Goal: Task Accomplishment & Management: Complete application form

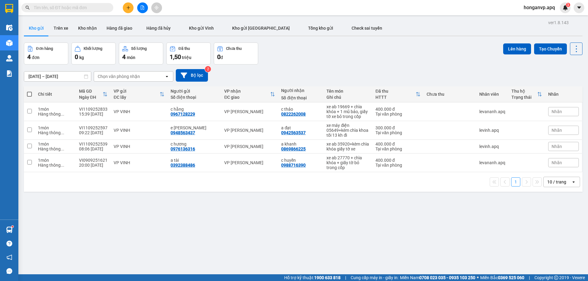
click at [47, 7] on input "text" at bounding box center [70, 7] width 72 height 7
click at [46, 10] on input "0" at bounding box center [70, 7] width 72 height 7
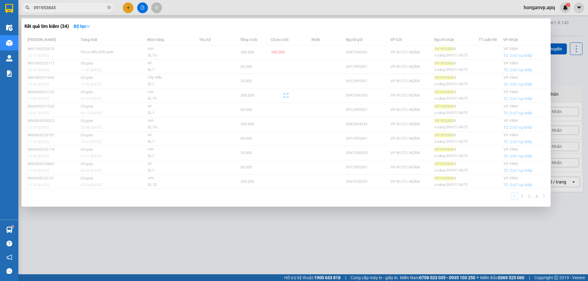
type input "0919538454"
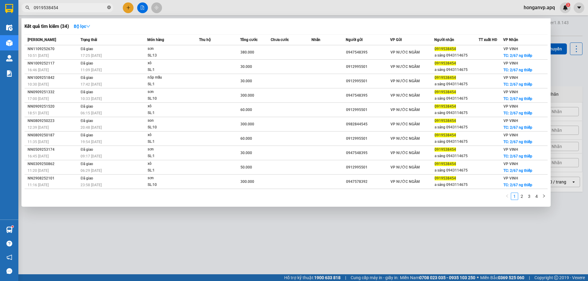
click at [109, 6] on icon "close-circle" at bounding box center [109, 8] width 4 height 4
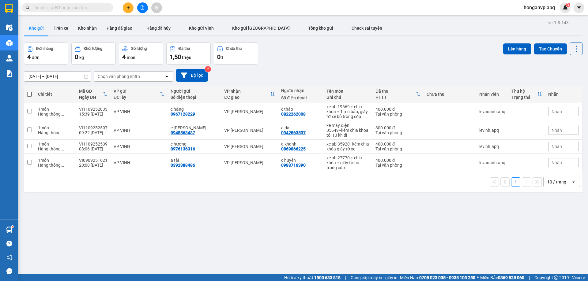
click at [72, 6] on input "text" at bounding box center [70, 7] width 72 height 7
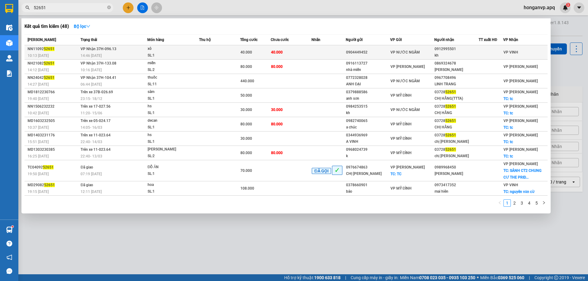
type input "52651"
click at [220, 56] on td at bounding box center [219, 52] width 41 height 14
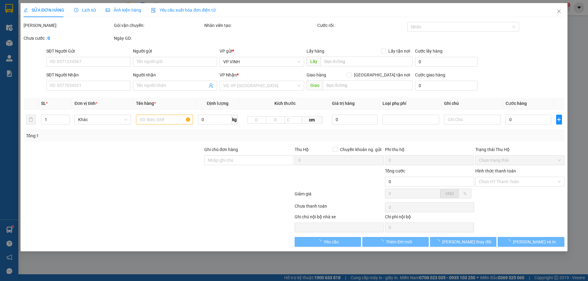
type input "0904449452"
type input "0912995501"
type input "kh"
type input "40.000"
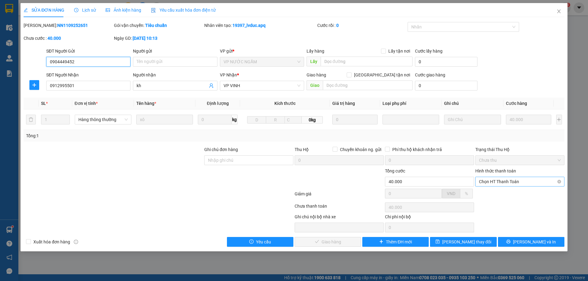
click at [498, 179] on span "Chọn HT Thanh Toán" at bounding box center [520, 181] width 82 height 9
click at [494, 197] on div "Tại văn phòng" at bounding box center [520, 194] width 82 height 7
type input "0"
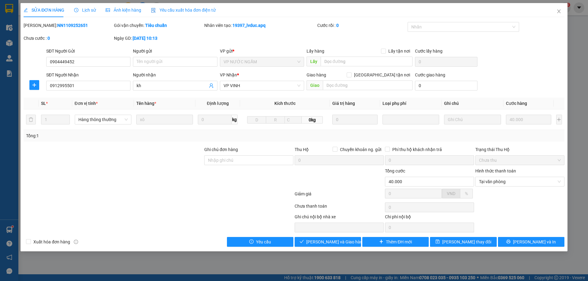
click at [84, 10] on span "Lịch sử" at bounding box center [85, 10] width 22 height 5
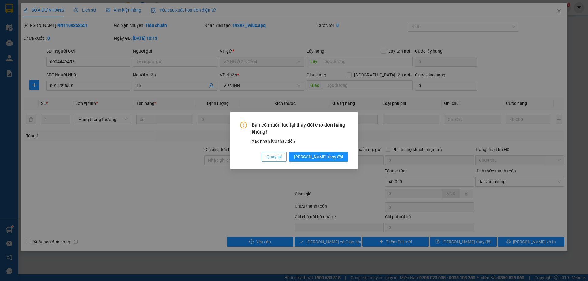
click at [282, 159] on span "Quay lại" at bounding box center [273, 157] width 15 height 7
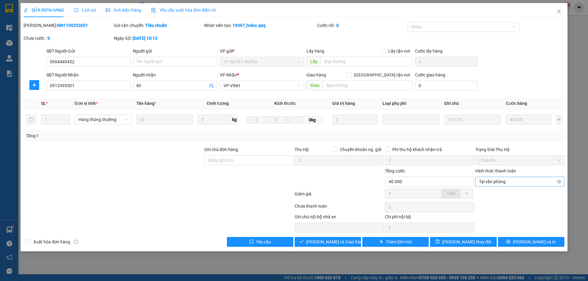
click at [520, 182] on span "Tại văn phòng" at bounding box center [520, 181] width 82 height 9
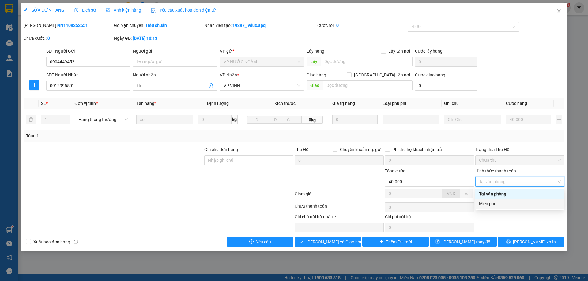
click at [488, 206] on div "Miễn phí" at bounding box center [520, 204] width 82 height 7
type input "0"
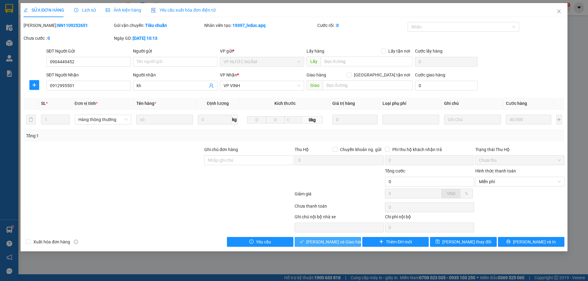
click at [335, 244] on span "Lưu và Giao hàng" at bounding box center [335, 242] width 59 height 7
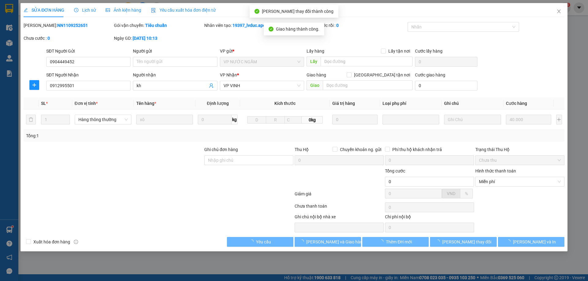
type input "0"
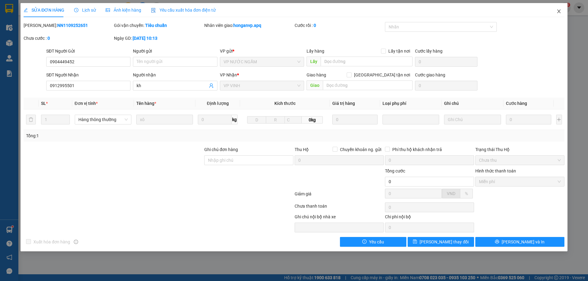
click at [556, 9] on span "Close" at bounding box center [558, 11] width 17 height 17
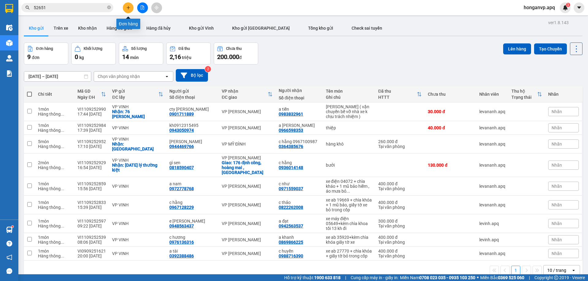
click at [126, 9] on button at bounding box center [128, 7] width 11 height 11
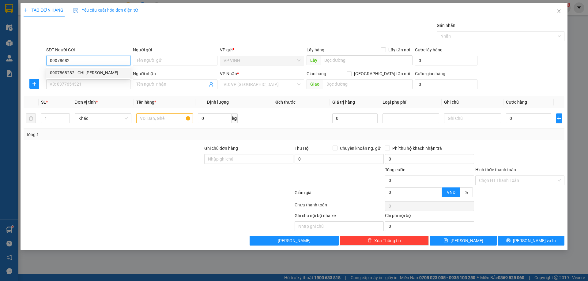
click at [102, 70] on div "0907868282 - CHỊ VÂN ANH" at bounding box center [88, 73] width 77 height 7
type input "0907868282"
type input "CHỊ [PERSON_NAME]"
type input "0907868282"
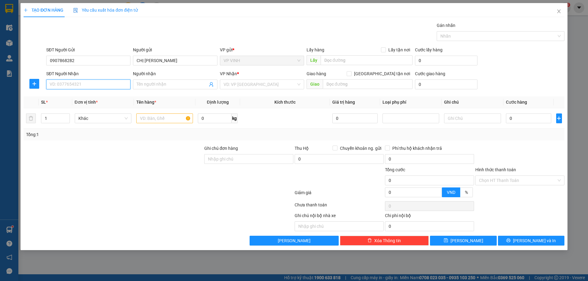
click at [93, 84] on input "SĐT Người Nhận" at bounding box center [88, 85] width 84 height 10
click at [88, 97] on div "0989871515 - a tân" at bounding box center [88, 96] width 77 height 7
type input "0989871515"
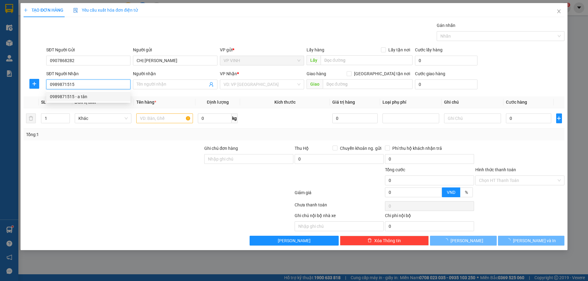
type input "a tân"
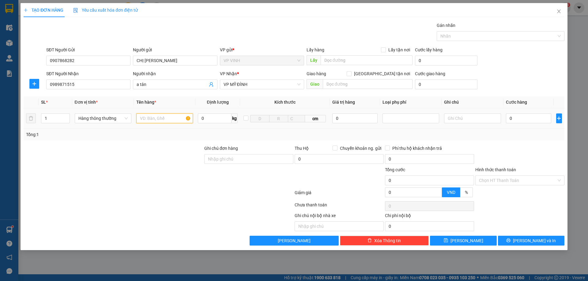
click at [166, 119] on input "text" at bounding box center [164, 119] width 57 height 10
type input "kính"
click at [518, 119] on input "0" at bounding box center [529, 119] width 46 height 10
type input "3"
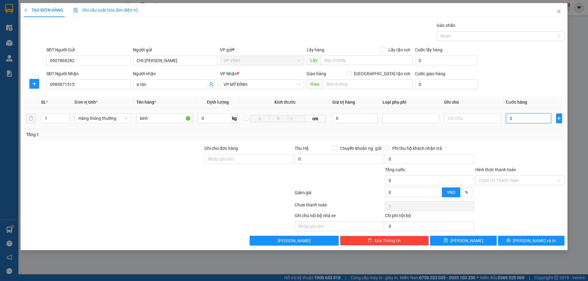
type input "3"
type input "30"
type input "300"
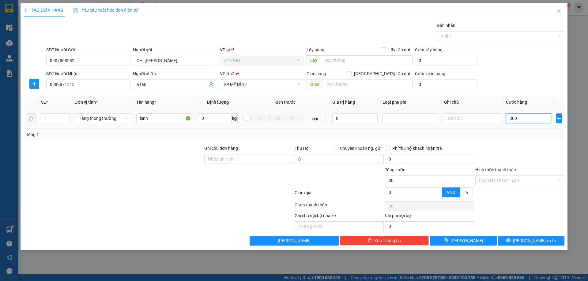
type input "300"
type input "3.000"
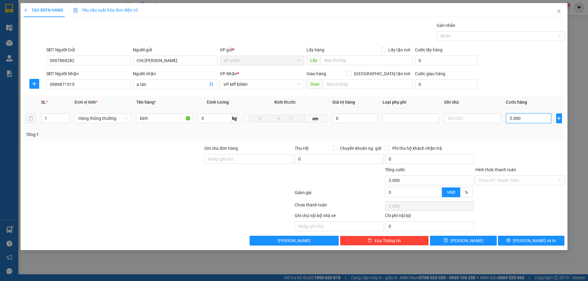
type input "30.000"
click at [505, 183] on input "Hình thức thanh toán" at bounding box center [517, 180] width 77 height 9
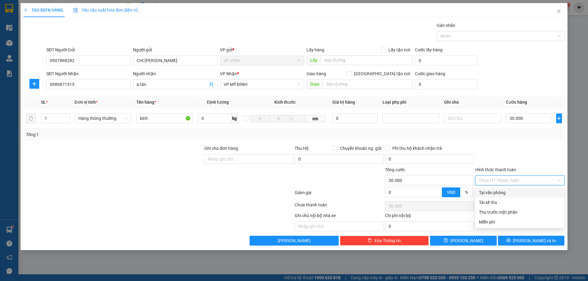
click at [500, 193] on div "Tại văn phòng" at bounding box center [520, 193] width 82 height 7
type input "0"
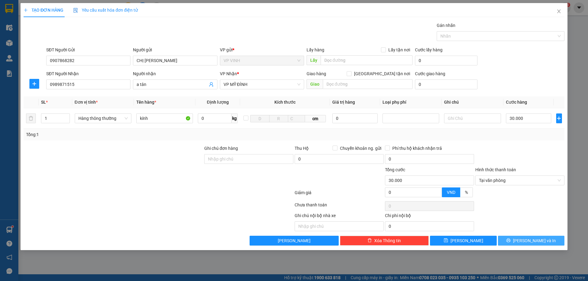
click at [517, 243] on button "[PERSON_NAME] và In" at bounding box center [531, 241] width 66 height 10
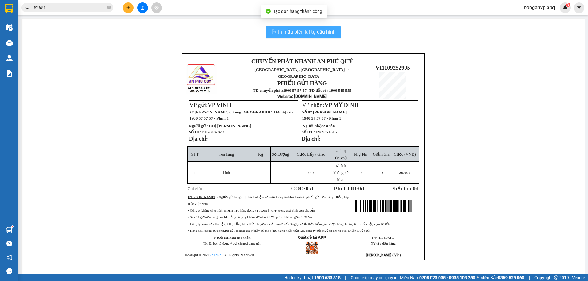
click at [303, 30] on span "In mẫu biên lai tự cấu hình" at bounding box center [307, 32] width 58 height 8
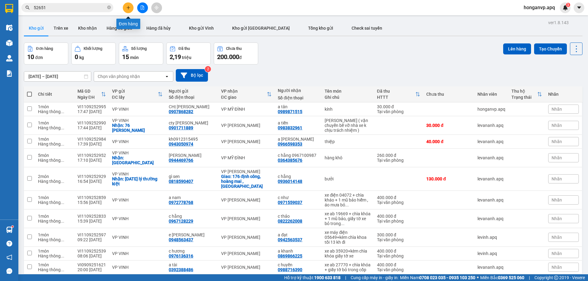
click at [127, 9] on icon "plus" at bounding box center [128, 8] width 4 height 4
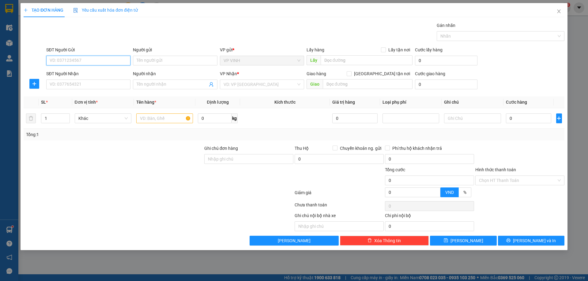
click at [82, 62] on input "SĐT Người Gửi" at bounding box center [88, 61] width 84 height 10
type input "0942649342"
click at [152, 62] on input "Người gửi" at bounding box center [175, 61] width 84 height 10
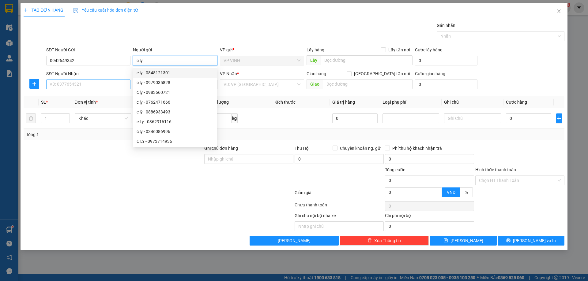
type input "c ly"
click at [96, 86] on input "SĐT Người Nhận" at bounding box center [88, 85] width 84 height 10
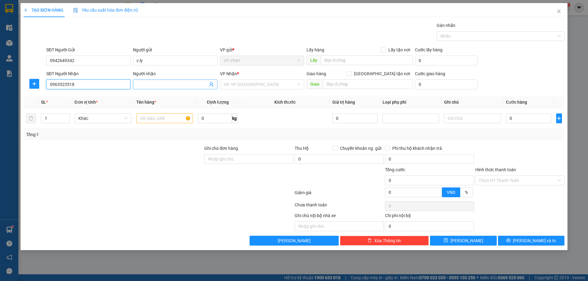
type input "0963523518"
click at [179, 81] on input "Người nhận" at bounding box center [172, 84] width 71 height 7
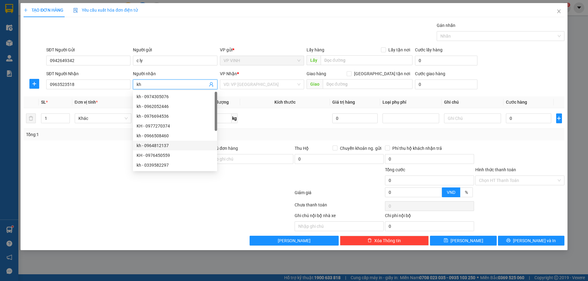
type input "kh"
click at [92, 194] on div at bounding box center [158, 194] width 271 height 12
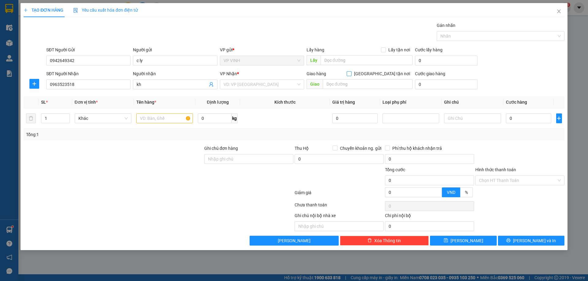
click at [351, 74] on input "[GEOGRAPHIC_DATA] tận nơi" at bounding box center [349, 73] width 4 height 4
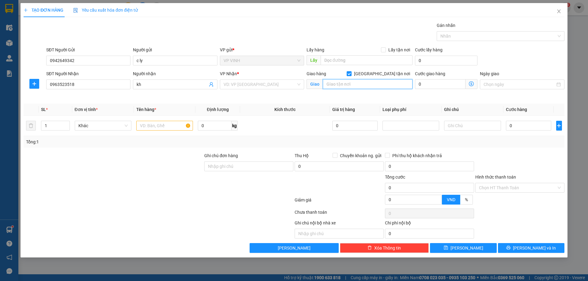
click at [343, 86] on input "text" at bounding box center [368, 84] width 90 height 10
click at [351, 75] on input "[GEOGRAPHIC_DATA] tận nơi" at bounding box center [349, 73] width 4 height 4
checkbox input "false"
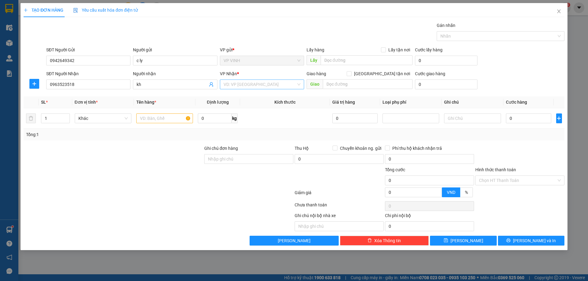
click at [232, 85] on input "search" at bounding box center [260, 84] width 73 height 9
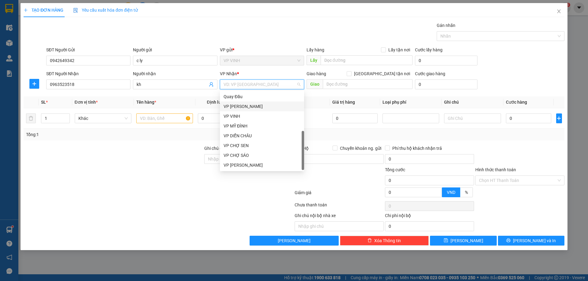
click at [242, 107] on div "VP [PERSON_NAME]" at bounding box center [262, 106] width 77 height 7
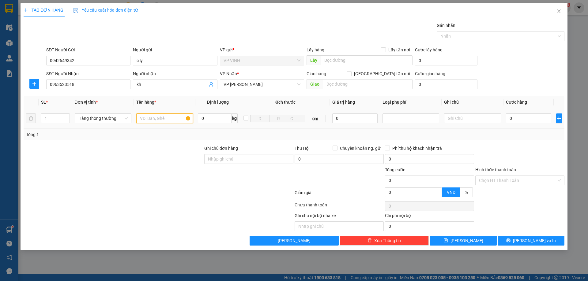
click at [164, 121] on input "text" at bounding box center [164, 119] width 57 height 10
type input "bánh tráng trộn"
click at [522, 119] on input "0" at bounding box center [529, 119] width 46 height 10
type input "4"
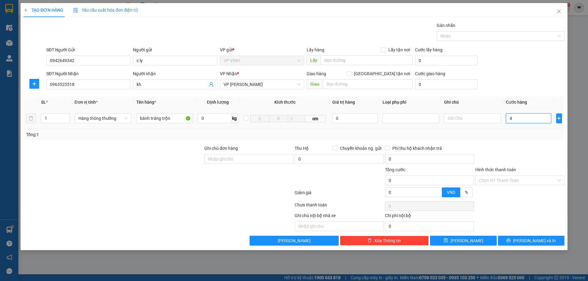
type input "4"
type input "40"
type input "40.000"
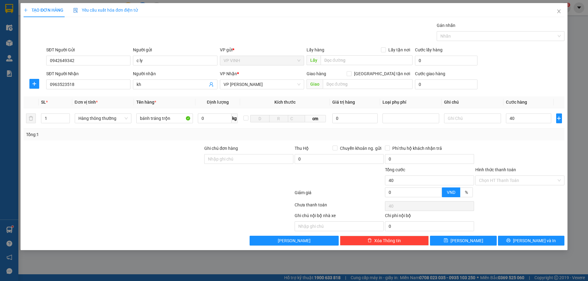
type input "40.000"
click at [524, 149] on div at bounding box center [520, 155] width 90 height 21
click at [512, 240] on button "[PERSON_NAME] và In" at bounding box center [531, 241] width 66 height 10
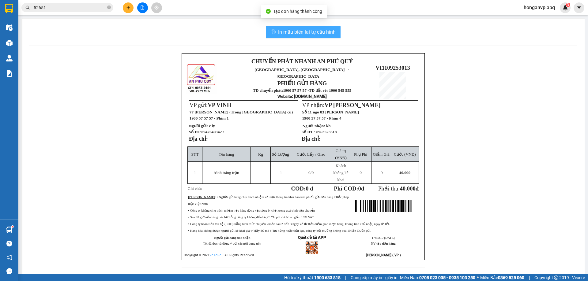
click at [296, 27] on button "In mẫu biên lai tự cấu hình" at bounding box center [303, 32] width 75 height 12
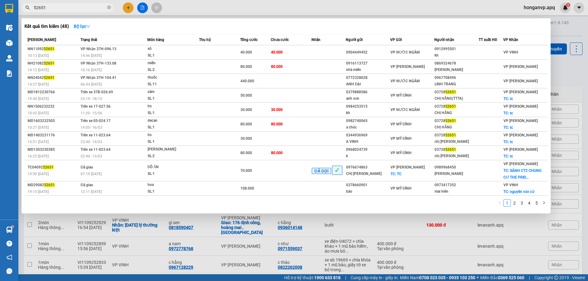
click at [90, 10] on input "52651" at bounding box center [70, 7] width 72 height 7
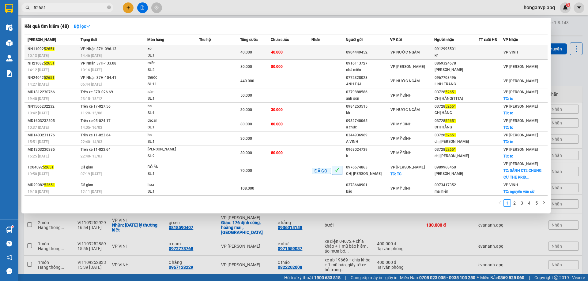
click at [113, 51] on span "VP Nhận 37H-096.13" at bounding box center [99, 49] width 36 height 4
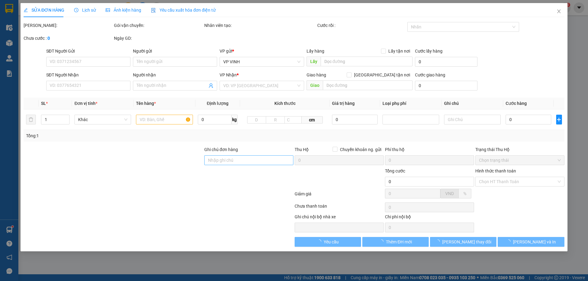
type input "0904449452"
type input "0912995501"
type input "kh"
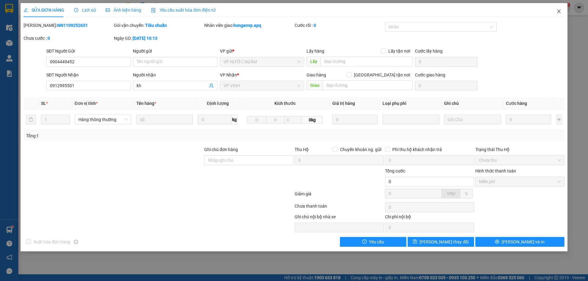
click at [558, 9] on span "Close" at bounding box center [558, 11] width 17 height 17
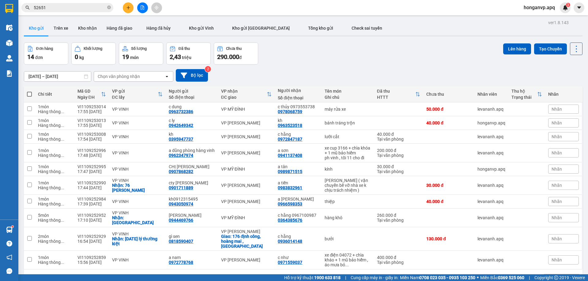
click at [72, 6] on input "52651" at bounding box center [70, 7] width 72 height 7
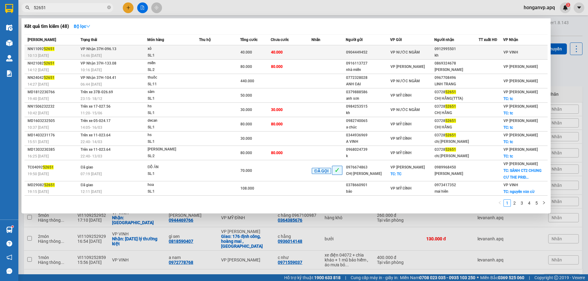
click at [112, 50] on span "VP Nhận 37H-096.13" at bounding box center [99, 49] width 36 height 4
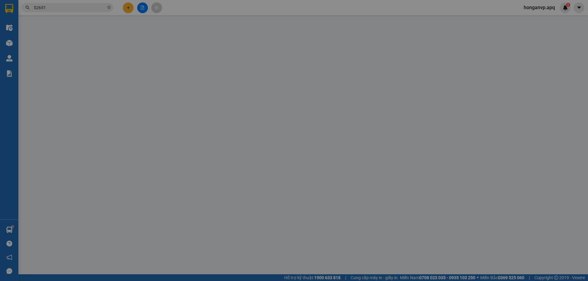
type input "0904449452"
type input "0912995501"
type input "kh"
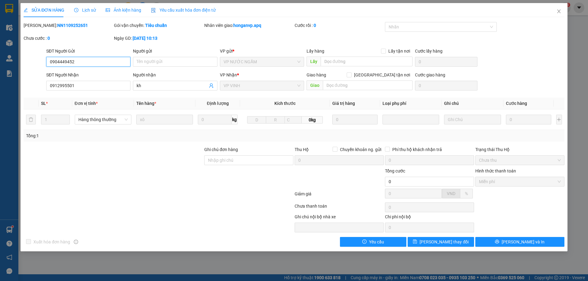
click at [503, 180] on span "Miễn phí" at bounding box center [520, 181] width 82 height 9
click at [195, 211] on div at bounding box center [158, 208] width 271 height 12
click at [557, 11] on icon "close" at bounding box center [558, 11] width 5 height 5
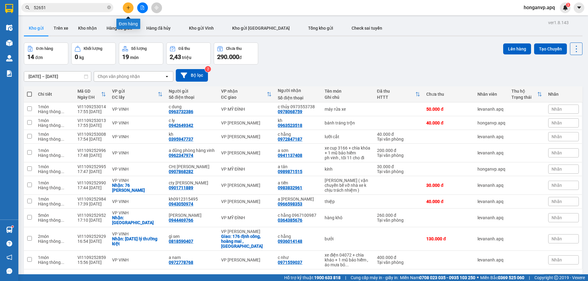
click at [127, 8] on icon "plus" at bounding box center [127, 7] width 3 height 0
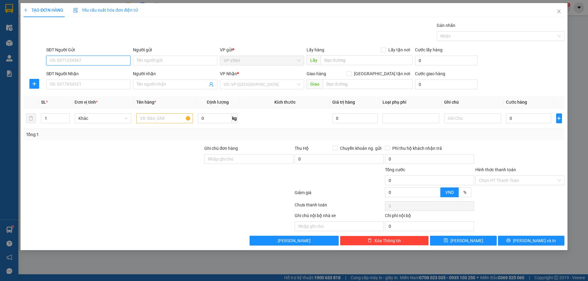
click at [75, 62] on input "SĐT Người Gửi" at bounding box center [88, 61] width 84 height 10
type input "0878937777"
click at [58, 73] on div "0878937777 - a hiếu" at bounding box center [88, 73] width 77 height 7
type input "a hiếu"
checkbox input "true"
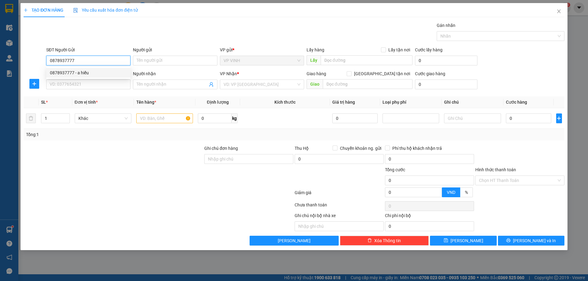
type input "267 lê duẩn"
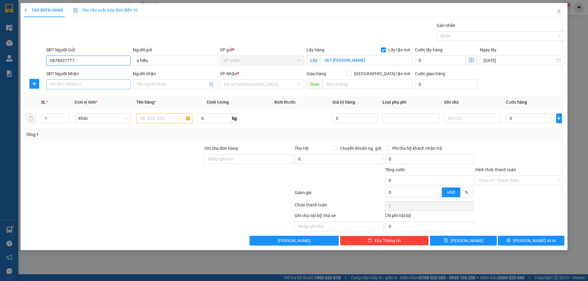
type input "0878937777"
click at [68, 88] on input "SĐT Người Nhận" at bounding box center [88, 85] width 84 height 10
click at [69, 86] on input "SĐT Người Nhận" at bounding box center [88, 85] width 84 height 10
type input "0961036313"
click at [71, 97] on div "0961036313 - kh 0832132001" at bounding box center [88, 96] width 77 height 7
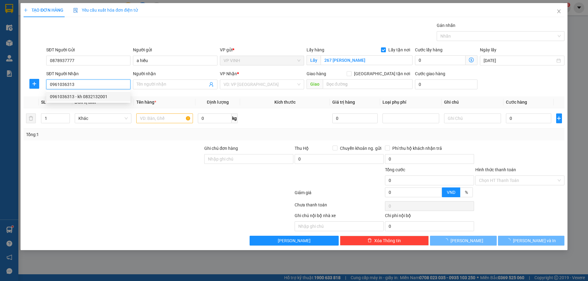
type input "kh 0832132001"
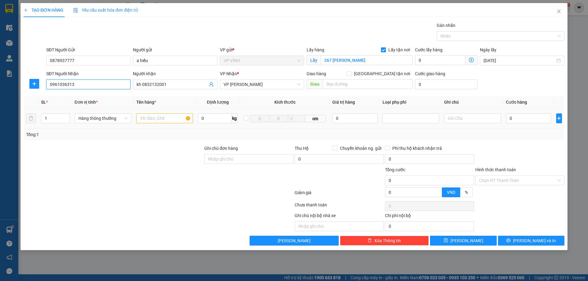
type input "0961036313"
click at [153, 119] on input "text" at bounding box center [164, 119] width 57 height 10
type input "lk điện thoại"
click at [123, 170] on div at bounding box center [113, 177] width 181 height 21
click at [267, 86] on span "VP [PERSON_NAME]" at bounding box center [262, 84] width 77 height 9
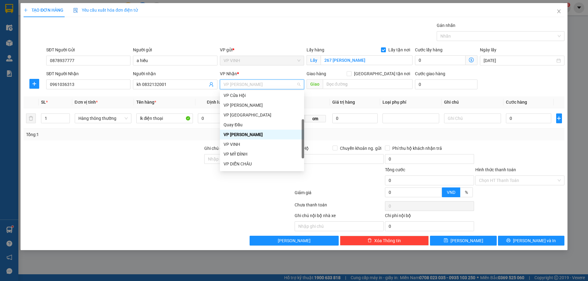
scroll to position [86, 0]
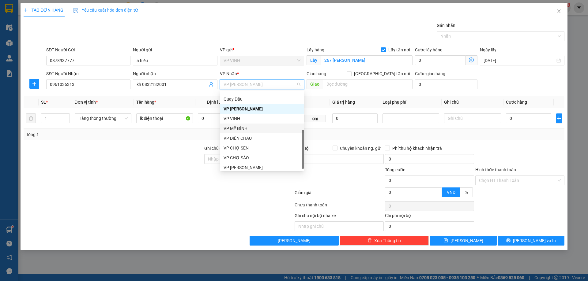
click at [250, 130] on div "VP MỸ ĐÌNH" at bounding box center [262, 128] width 77 height 7
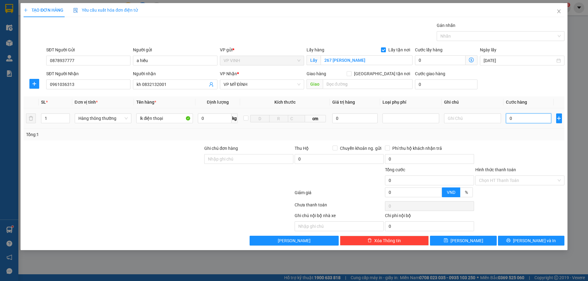
click at [519, 118] on input "0" at bounding box center [529, 119] width 46 height 10
click at [334, 118] on input "0" at bounding box center [355, 119] width 46 height 10
click at [398, 115] on div at bounding box center [410, 119] width 57 height 10
type input "20.000.000"
click at [394, 132] on div "Hàng giá trị cao" at bounding box center [410, 130] width 49 height 7
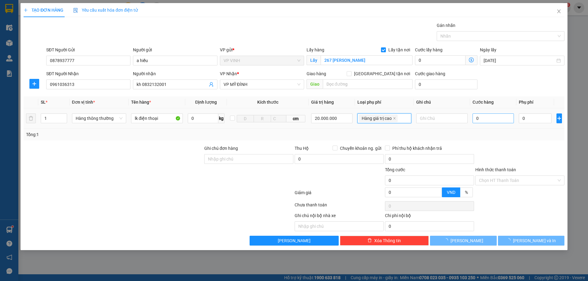
type input "100.000"
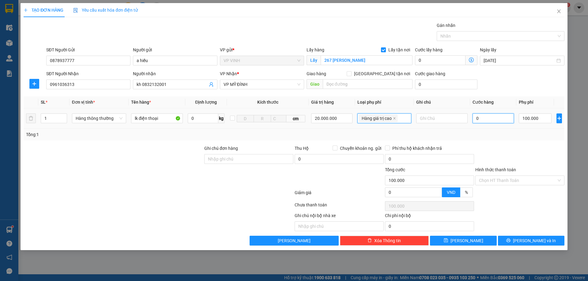
click at [488, 117] on input "0" at bounding box center [494, 119] width 42 height 10
type input "5"
type input "100.005"
type input "50"
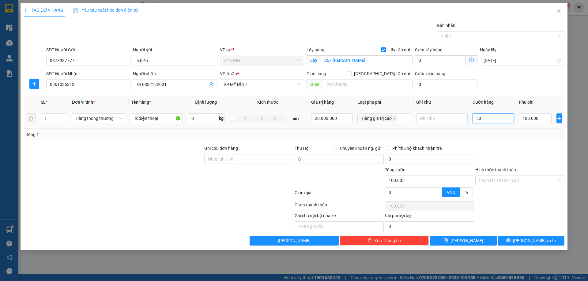
type input "100.050"
type input "50.000"
type input "150.000"
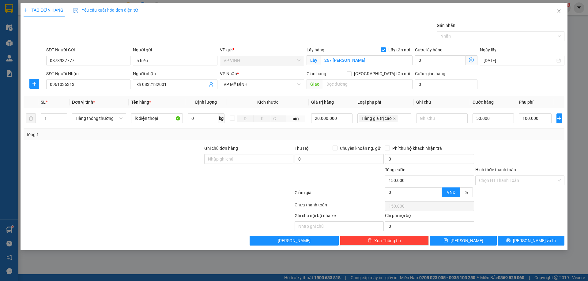
click at [515, 149] on div at bounding box center [520, 155] width 90 height 21
click at [510, 241] on icon "printer" at bounding box center [508, 241] width 4 height 4
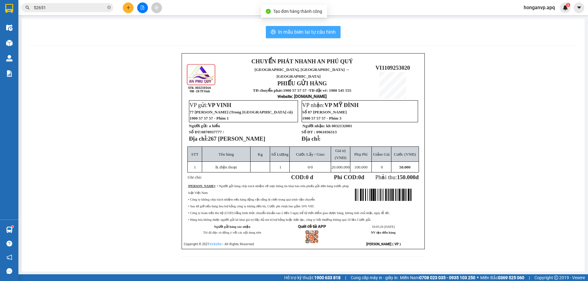
click at [289, 33] on span "In mẫu biên lai tự cấu hình" at bounding box center [307, 32] width 58 height 8
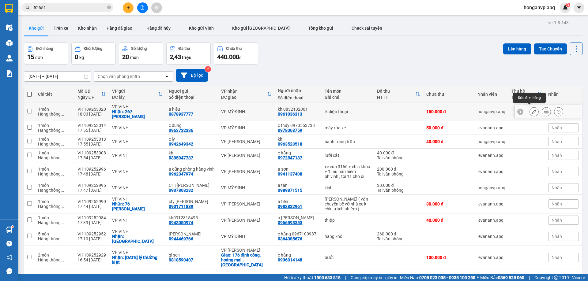
click at [532, 110] on icon at bounding box center [534, 112] width 4 height 4
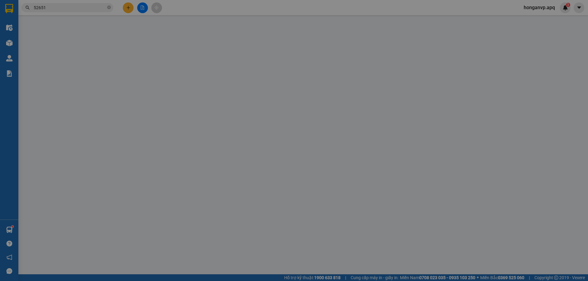
type input "0878937777"
type input "a hiếu"
checkbox input "true"
type input "267 lê duẩn"
type input "0961036313"
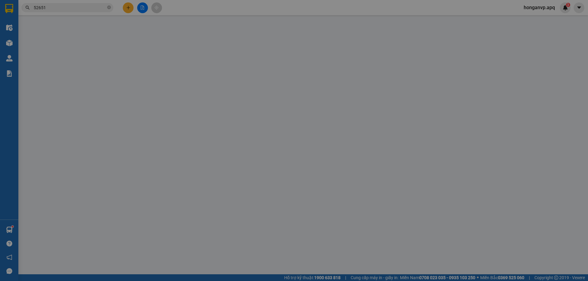
type input "kh 0832132001"
type input "150.000"
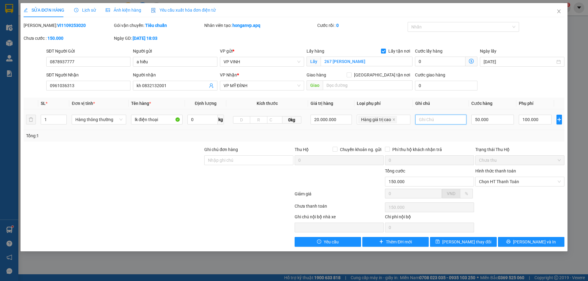
click at [427, 118] on input "text" at bounding box center [440, 120] width 51 height 10
type input "nhận nguyên kiện"
click at [519, 241] on button "[PERSON_NAME] và In" at bounding box center [531, 242] width 66 height 10
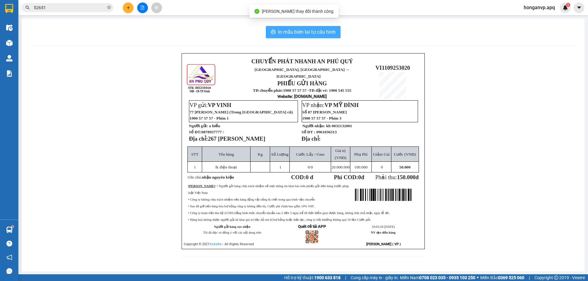
click at [308, 34] on span "In mẫu biên lai tự cấu hình" at bounding box center [307, 32] width 58 height 8
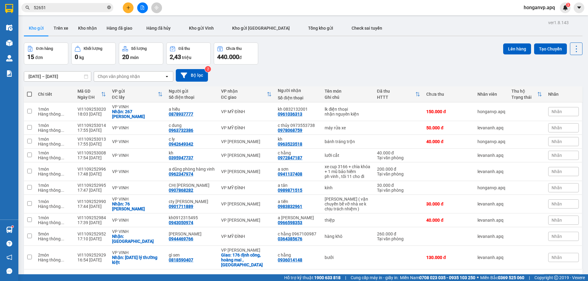
click at [111, 7] on icon "close-circle" at bounding box center [109, 8] width 4 height 4
click at [85, 9] on input "text" at bounding box center [70, 7] width 72 height 7
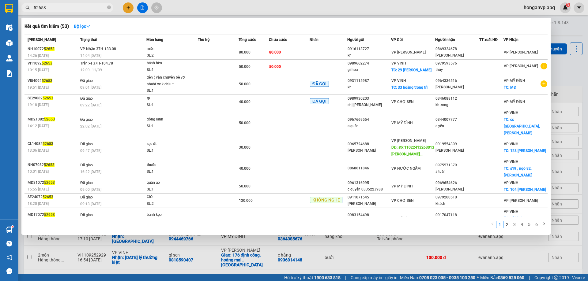
type input "52653"
click at [127, 6] on div at bounding box center [294, 140] width 588 height 281
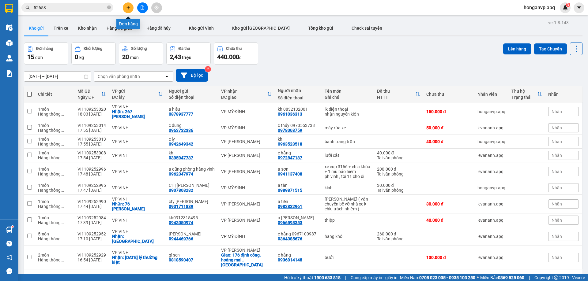
click at [127, 8] on icon "plus" at bounding box center [128, 8] width 4 height 4
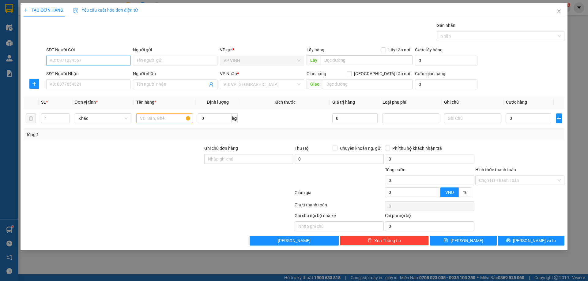
click at [91, 59] on input "SĐT Người Gửi" at bounding box center [88, 61] width 84 height 10
type input "0337898006"
click at [87, 64] on input "0337898006" at bounding box center [88, 61] width 84 height 10
click at [75, 74] on div "0337898006 - a phong" at bounding box center [88, 73] width 77 height 7
type input "a phong"
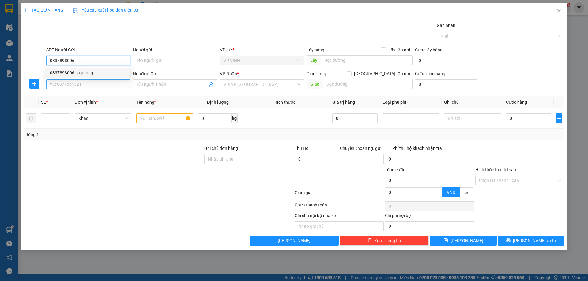
checkbox input "true"
type input "nvh tân phượng"
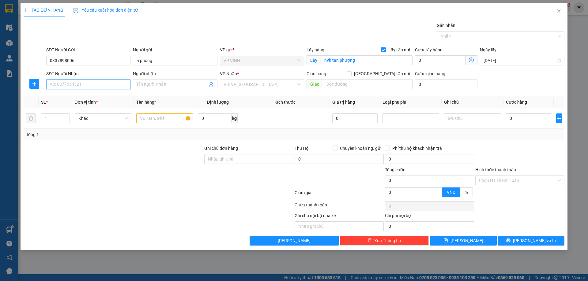
click at [77, 83] on input "SĐT Người Nhận" at bounding box center [88, 85] width 84 height 10
click at [64, 96] on div "0913342121 - a tú" at bounding box center [88, 96] width 77 height 7
type input "0913342121"
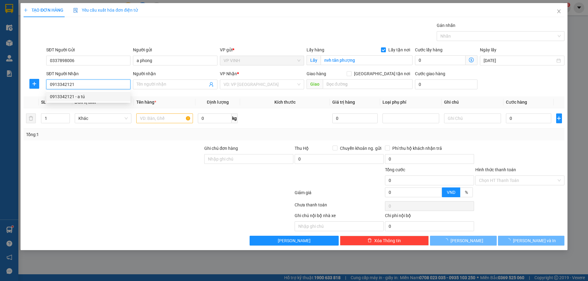
type input "a tú"
checkbox input "true"
type input "vp"
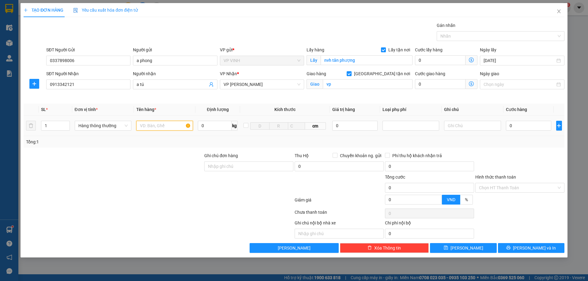
click at [155, 127] on input "text" at bounding box center [164, 126] width 57 height 10
type input "phụ tùng"
click at [519, 126] on input "0" at bounding box center [529, 126] width 46 height 10
type input "4"
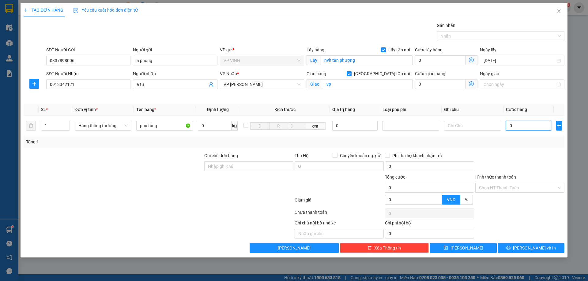
type input "4"
type input "40"
click at [547, 248] on button "[PERSON_NAME] và In" at bounding box center [531, 248] width 66 height 10
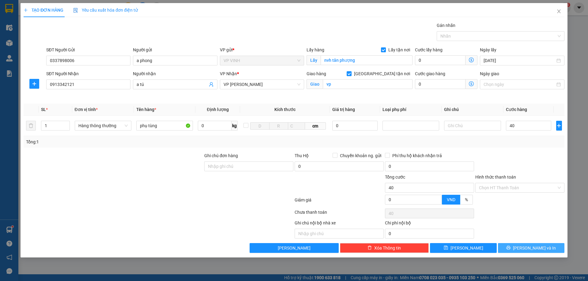
type input "40.000"
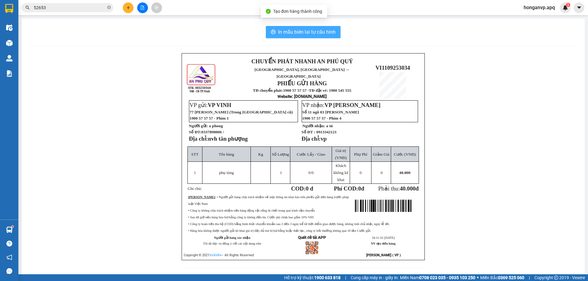
click at [314, 32] on span "In mẫu biên lai tự cấu hình" at bounding box center [307, 32] width 58 height 8
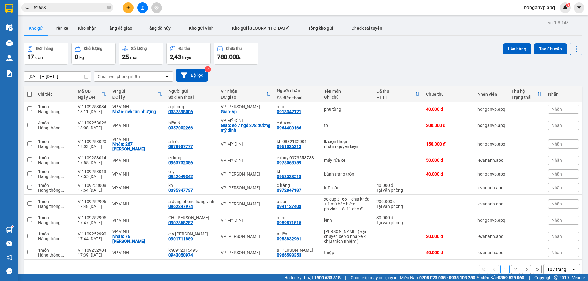
click at [67, 6] on input "52653" at bounding box center [70, 7] width 72 height 7
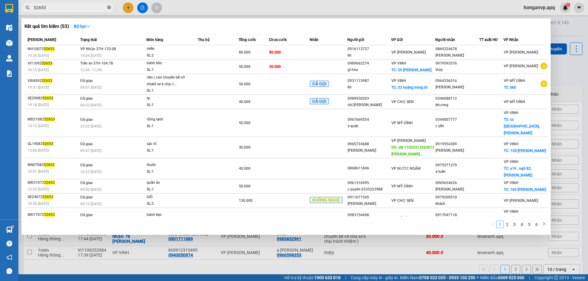
click at [110, 8] on icon "close-circle" at bounding box center [109, 8] width 4 height 4
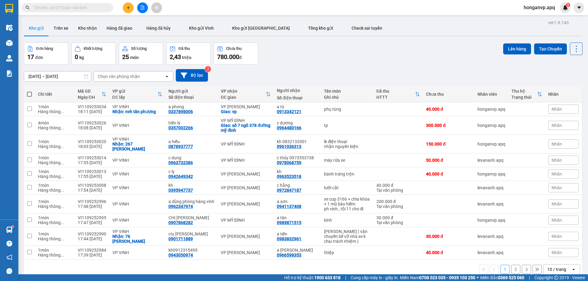
click at [356, 65] on div "[DATE] – [DATE] Press the down arrow key to interact with the calendar and sele…" at bounding box center [303, 76] width 559 height 22
click at [333, 61] on div "Đơn hàng 17 đơn Khối lượng 0 kg Số lượng 25 món Đã thu 2,43 triệu Chưa thu 780.…" at bounding box center [303, 54] width 559 height 22
click at [82, 7] on input "text" at bounding box center [70, 7] width 72 height 7
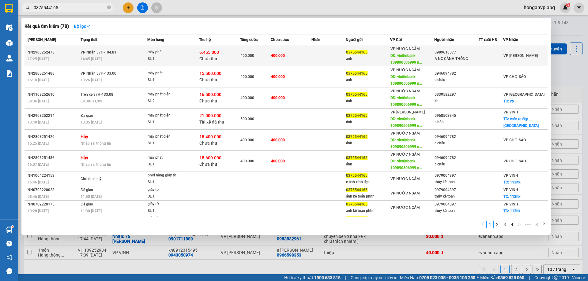
type input "0375544165"
click at [121, 57] on div "14:45 - 30/08" at bounding box center [114, 59] width 66 height 7
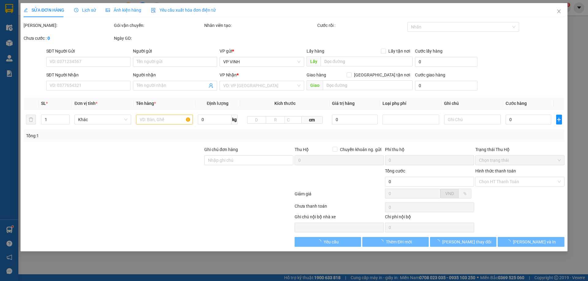
type input "0375544165"
type input "ánh"
type input "viettinbank 109890506999 nguyễn văn long"
type input "0989618377"
type input "A NG CẢNH THÔNG"
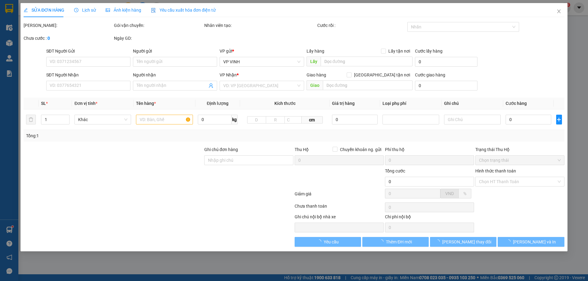
type input "400.000"
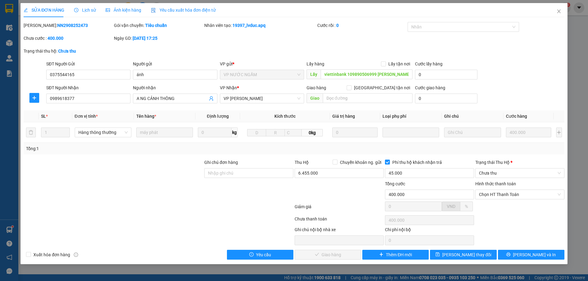
click at [87, 10] on span "Lịch sử" at bounding box center [85, 10] width 22 height 5
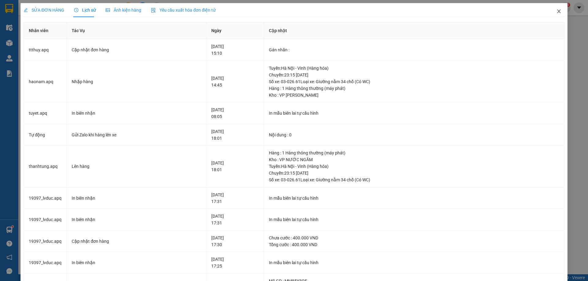
click at [556, 10] on icon "close" at bounding box center [558, 11] width 5 height 5
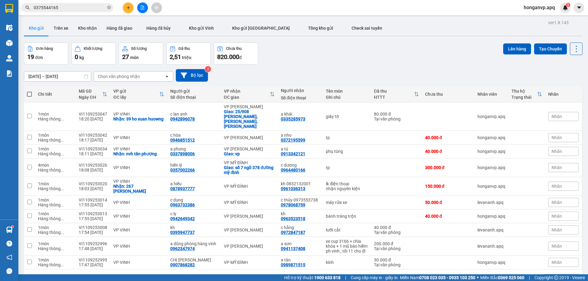
click at [73, 8] on input "0375544165" at bounding box center [70, 7] width 72 height 7
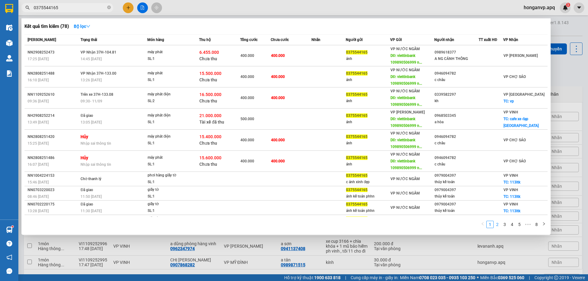
click at [499, 225] on link "2" at bounding box center [497, 224] width 7 height 7
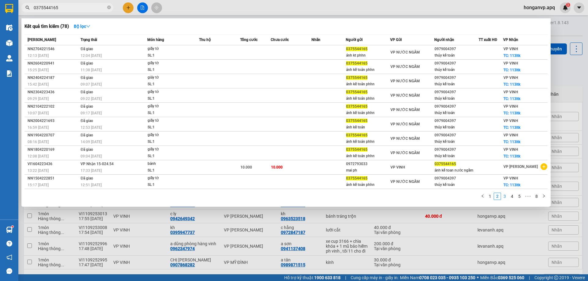
click at [504, 198] on link "3" at bounding box center [504, 196] width 7 height 7
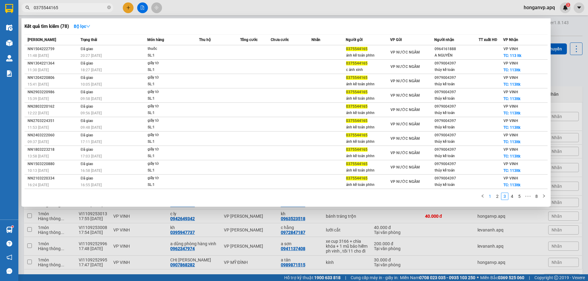
click at [489, 197] on link "1" at bounding box center [490, 196] width 7 height 7
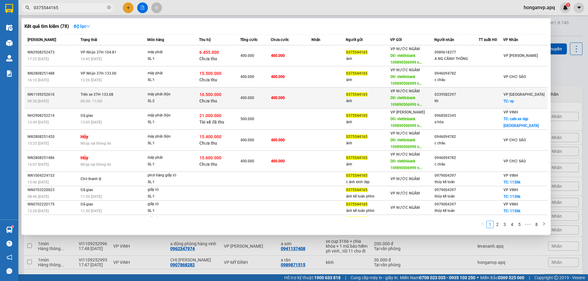
click at [91, 102] on span "09:30 - 11/09" at bounding box center [92, 101] width 22 height 4
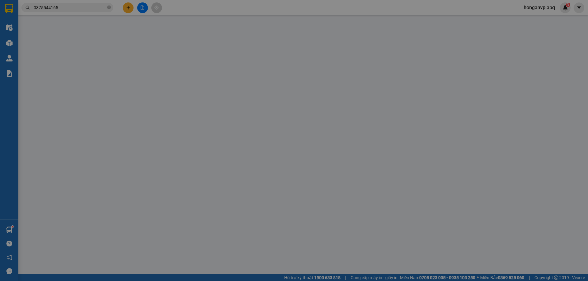
type input "0375544165"
type input "ánh"
type input "viettinbank 109890506999 nguyễn văn long"
type input "0339582297"
type input "kh"
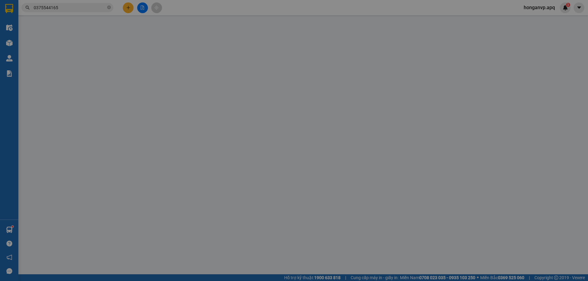
checkbox input "true"
type input "vp"
type input "400.000"
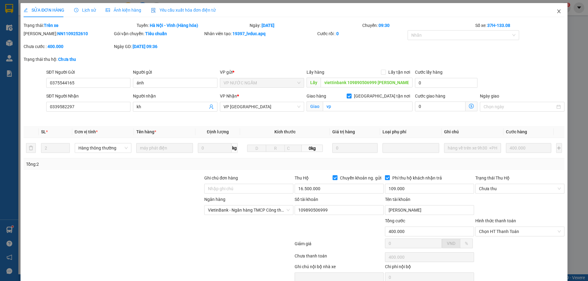
click at [556, 12] on icon "close" at bounding box center [558, 11] width 5 height 5
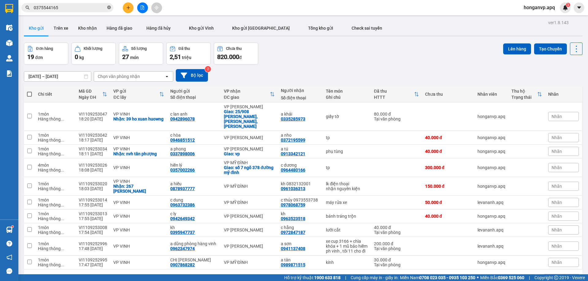
click at [109, 8] on icon "close-circle" at bounding box center [109, 8] width 4 height 4
click at [88, 7] on input "text" at bounding box center [70, 7] width 72 height 7
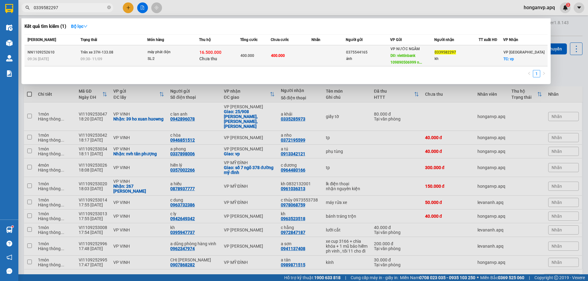
type input "0339582297"
click at [149, 58] on div "SL: 2" at bounding box center [171, 59] width 46 height 7
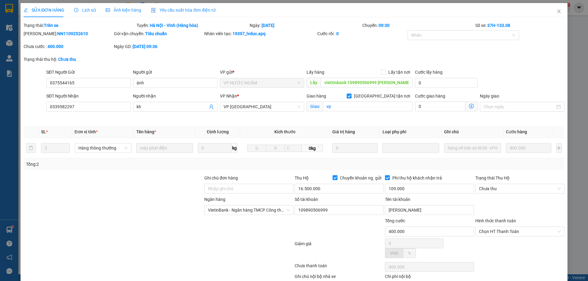
type input "0375544165"
type input "ánh"
type input "viettinbank 109890506999 nguyễn văn long"
type input "0339582297"
type input "kh"
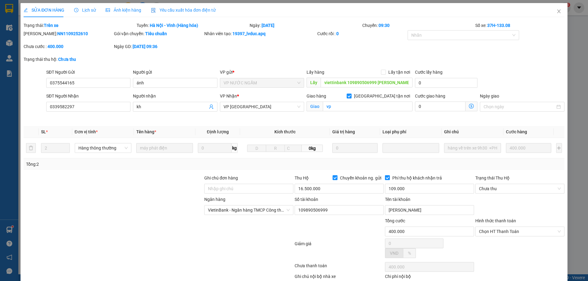
checkbox input "true"
type input "vp"
type input "400.000"
click at [90, 183] on div at bounding box center [113, 185] width 181 height 21
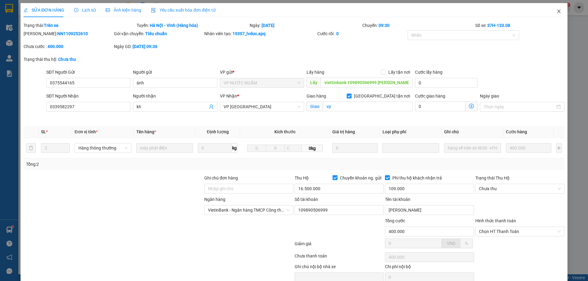
click at [556, 12] on icon "close" at bounding box center [558, 11] width 5 height 5
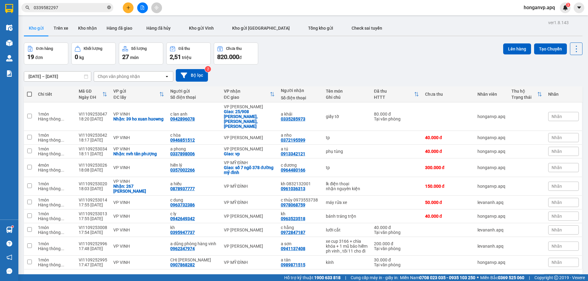
click at [108, 8] on icon "close-circle" at bounding box center [109, 8] width 4 height 4
click at [326, 70] on div "[DATE] – [DATE] Press the down arrow key to interact with the calendar and sele…" at bounding box center [303, 75] width 559 height 13
click at [64, 10] on input "text" at bounding box center [70, 7] width 72 height 7
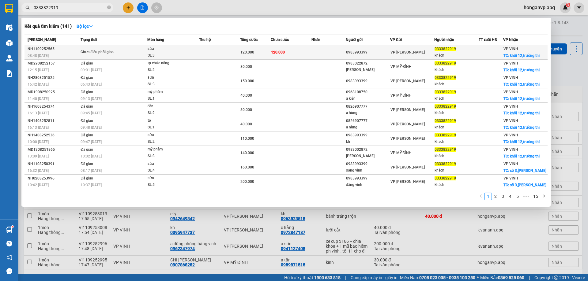
type input "0333822919"
click at [196, 52] on span "sữa SL: 3" at bounding box center [173, 52] width 51 height 13
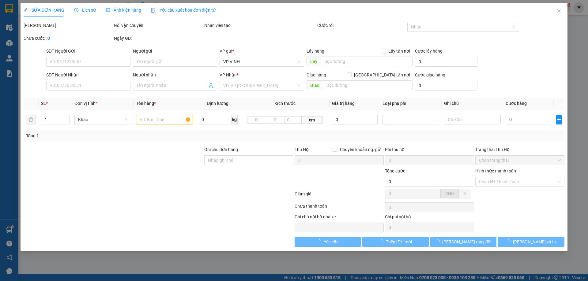
type input "0983993399"
type input "0333822919"
type input "khách"
checkbox input "true"
type input "khối 12,trường thi"
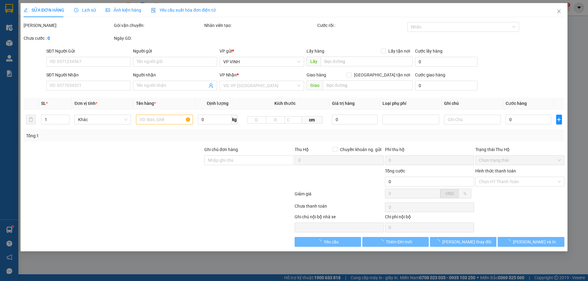
type input "120.000"
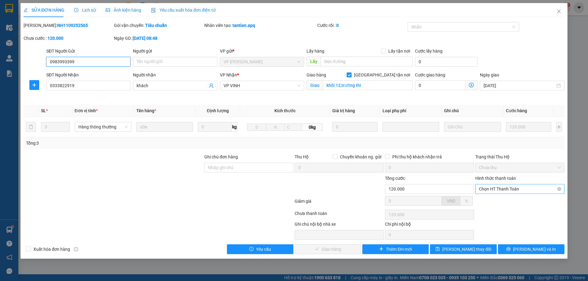
click at [509, 190] on span "Chọn HT Thanh Toán" at bounding box center [520, 189] width 82 height 9
click at [495, 200] on div "Tại văn phòng" at bounding box center [520, 201] width 82 height 7
type input "0"
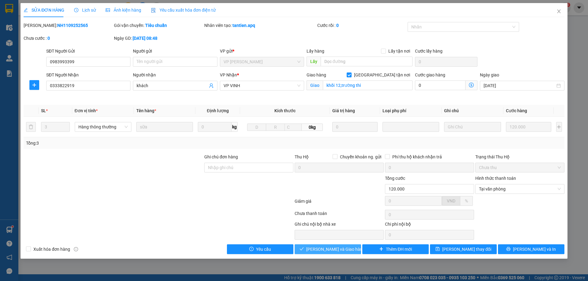
click at [323, 250] on span "Lưu và Giao hàng" at bounding box center [335, 249] width 59 height 7
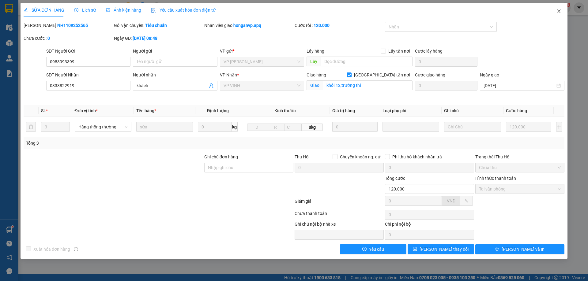
click at [559, 13] on icon "close" at bounding box center [558, 11] width 5 height 5
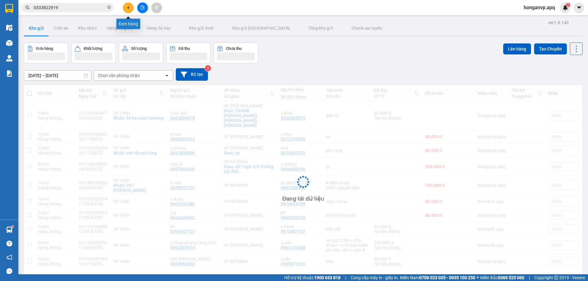
click at [124, 9] on button at bounding box center [128, 7] width 11 height 11
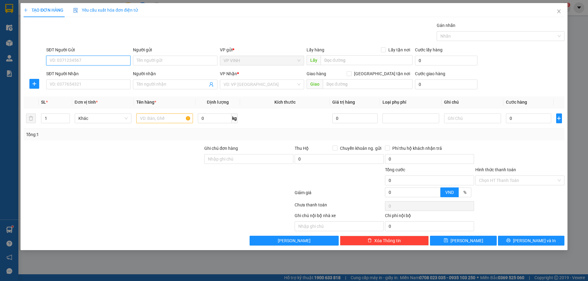
click at [87, 57] on input "SĐT Người Gửi" at bounding box center [88, 61] width 84 height 10
type input "0963667678"
click at [69, 72] on div "0963667678 - a khánh 0963667678" at bounding box center [88, 73] width 77 height 7
type input "a khánh 0963667678"
type input "0963667678"
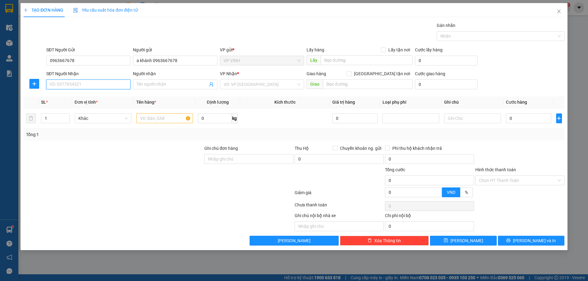
click at [80, 88] on input "SĐT Người Nhận" at bounding box center [88, 85] width 84 height 10
click at [60, 96] on div "0985375686 - huân" at bounding box center [88, 96] width 77 height 7
type input "0985375686"
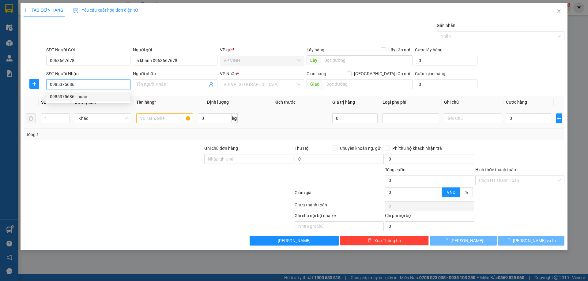
type input "huân"
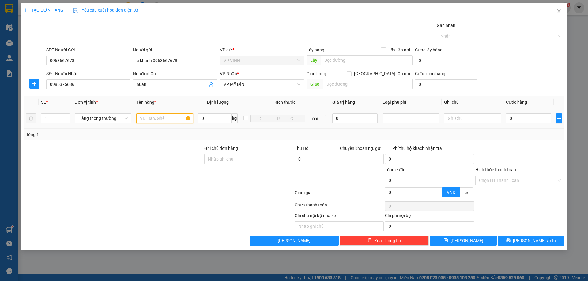
click at [153, 122] on input "text" at bounding box center [164, 119] width 57 height 10
type input "giấy tờ"
click at [530, 118] on input "0" at bounding box center [529, 119] width 46 height 10
type input "3"
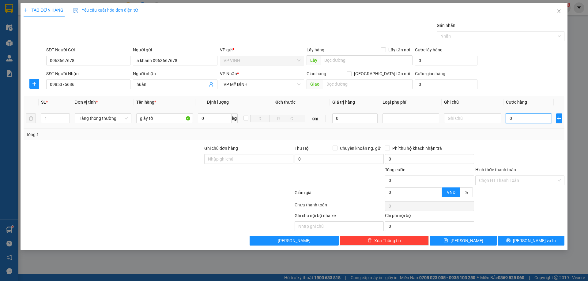
type input "3"
type input "30"
click at [526, 185] on input "Hình thức thanh toán" at bounding box center [517, 180] width 77 height 9
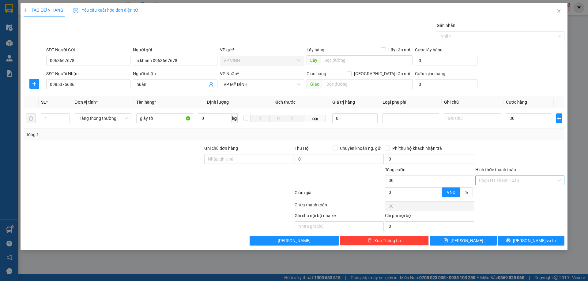
type input "30.000"
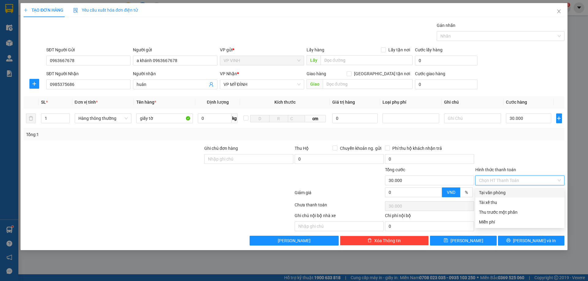
click at [509, 196] on div "Tại văn phòng" at bounding box center [519, 193] width 89 height 10
type input "0"
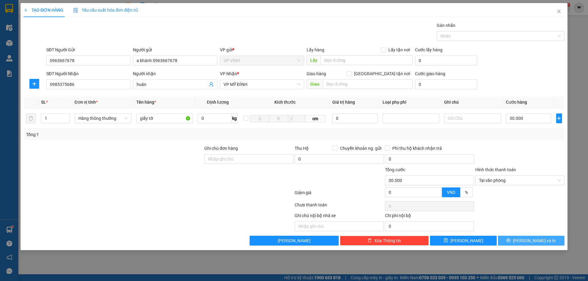
click at [516, 240] on button "[PERSON_NAME] và In" at bounding box center [531, 241] width 66 height 10
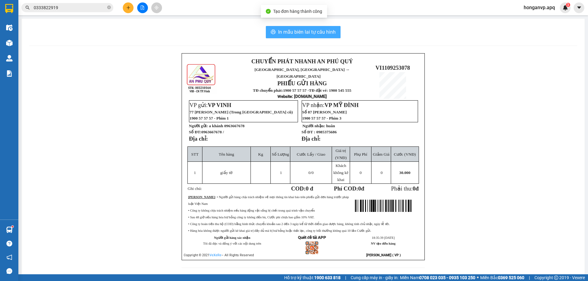
click at [305, 33] on span "In mẫu biên lai tự cấu hình" at bounding box center [307, 32] width 58 height 8
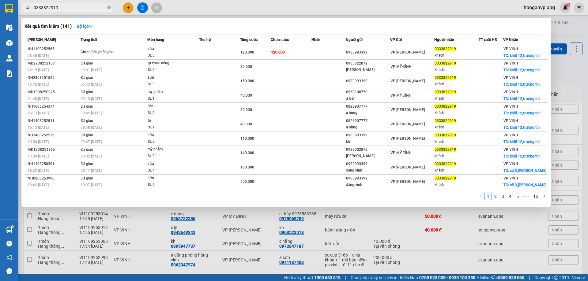
click at [56, 9] on input "0333822919" at bounding box center [70, 7] width 72 height 7
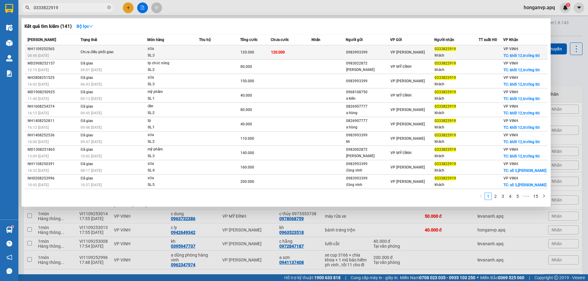
click at [205, 47] on td at bounding box center [219, 52] width 41 height 14
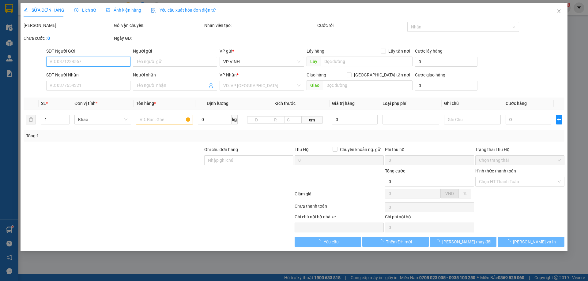
type input "0983993399"
type input "0333822919"
type input "khách"
checkbox input "true"
type input "khối 12,trường thi"
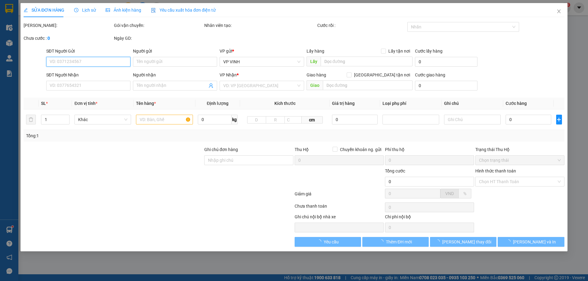
type input "120.000"
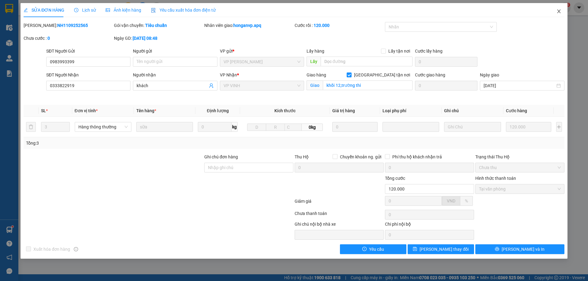
click at [560, 12] on icon "close" at bounding box center [558, 11] width 5 height 5
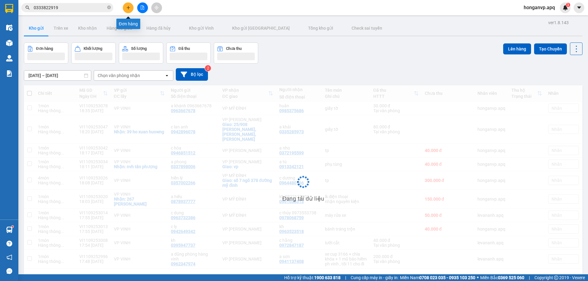
click at [127, 11] on button at bounding box center [128, 7] width 11 height 11
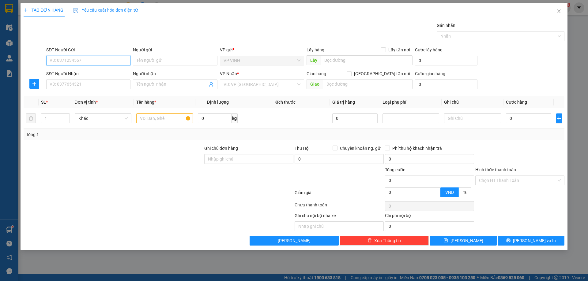
click at [99, 61] on input "SĐT Người Gửi" at bounding box center [88, 61] width 84 height 10
click at [72, 72] on div "0386389039 - c chinh" at bounding box center [88, 73] width 77 height 7
type input "0386389039"
type input "c chinh"
type input "0386389039"
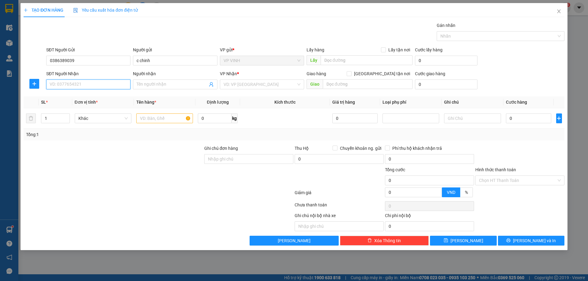
click at [80, 83] on input "SĐT Người Nhận" at bounding box center [88, 85] width 84 height 10
drag, startPoint x: 69, startPoint y: 95, endPoint x: 75, endPoint y: 97, distance: 7.0
click at [69, 95] on div "0386389039 - c chinh" at bounding box center [88, 96] width 77 height 7
type input "0386389039"
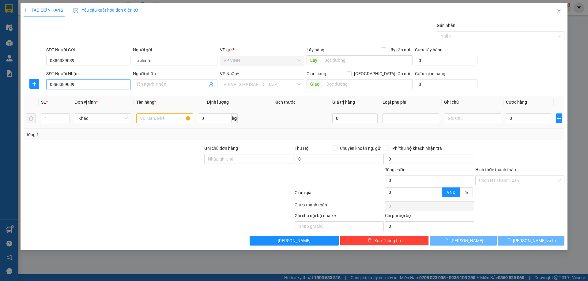
type input "c chinh"
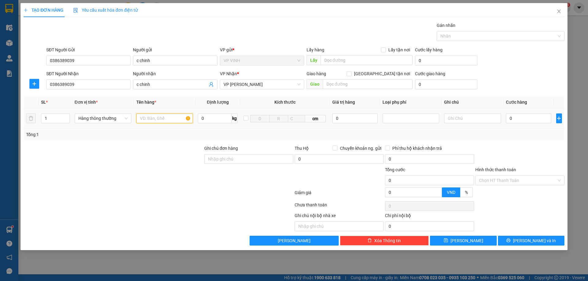
click at [165, 121] on input "text" at bounding box center [164, 119] width 57 height 10
type input "mẫu xn"
click at [535, 123] on div "0" at bounding box center [529, 118] width 46 height 12
click at [533, 120] on input "0" at bounding box center [529, 119] width 46 height 10
type input "3"
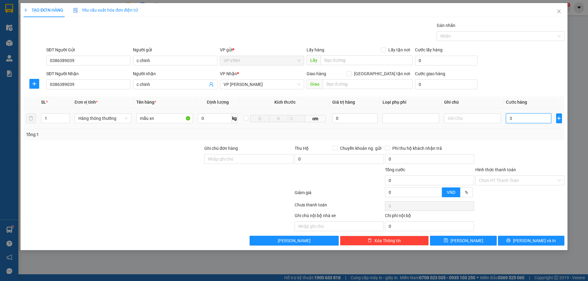
type input "3"
type input "30"
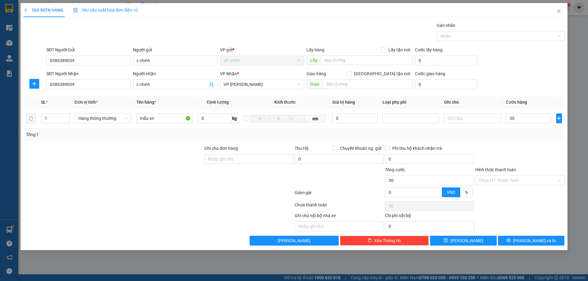
type input "30.000"
click at [532, 212] on div "Chọn HT Thanh Toán" at bounding box center [520, 206] width 90 height 12
click at [527, 241] on span "[PERSON_NAME] và In" at bounding box center [534, 241] width 43 height 7
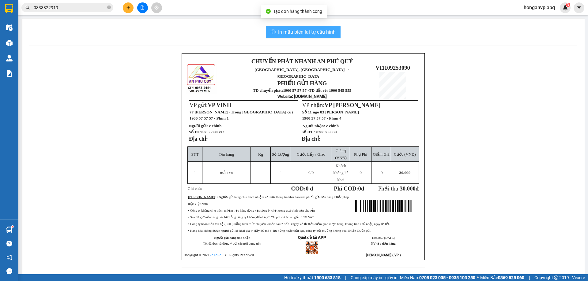
click at [306, 34] on span "In mẫu biên lai tự cấu hình" at bounding box center [307, 32] width 58 height 8
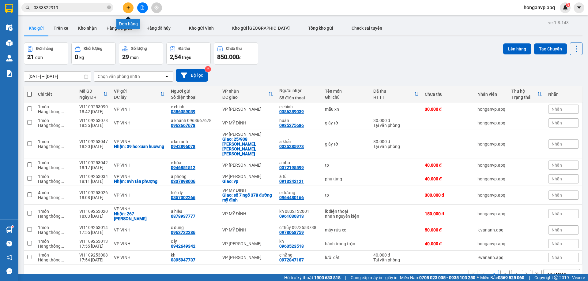
click at [126, 8] on icon "plus" at bounding box center [128, 8] width 4 height 4
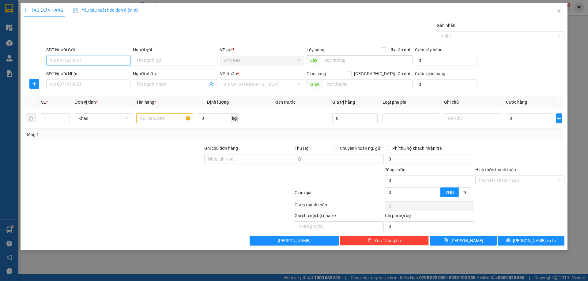
click at [77, 58] on input "SĐT Người Gửi" at bounding box center [88, 61] width 84 height 10
type input "0942459099"
click at [67, 73] on div "0942459099 - a tiến" at bounding box center [88, 73] width 77 height 7
type input "a tiến"
type input "0942459099"
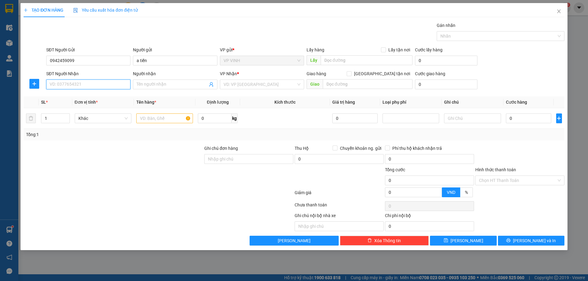
click at [74, 82] on input "SĐT Người Nhận" at bounding box center [88, 85] width 84 height 10
click at [74, 84] on input "SĐT Người Nhận" at bounding box center [88, 85] width 84 height 10
type input "0934584890"
click at [90, 99] on div "0934584890 - a nghĩa ( cần có giá chở hàng)" at bounding box center [92, 96] width 85 height 7
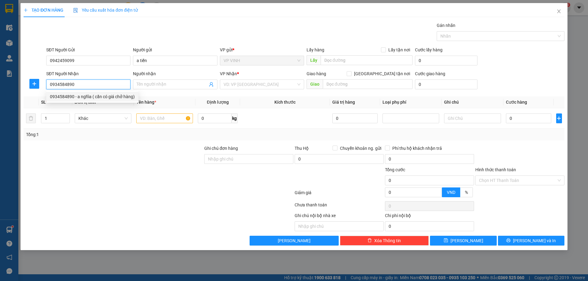
type input "a nghĩa ( cần có giá chở hàng)"
checkbox input "true"
type input "51 nguyễn bá khoản, yên hòa, cầu giấy, hà nội"
type input "80.000"
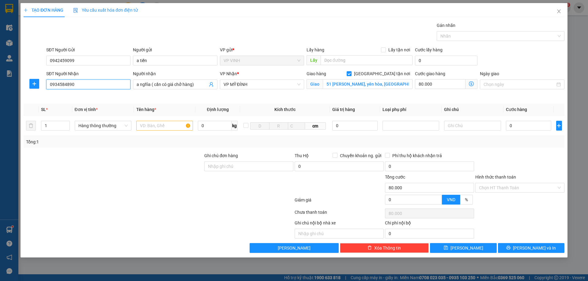
type input "0934584890"
click at [471, 85] on icon "dollar-circle" at bounding box center [471, 83] width 5 height 5
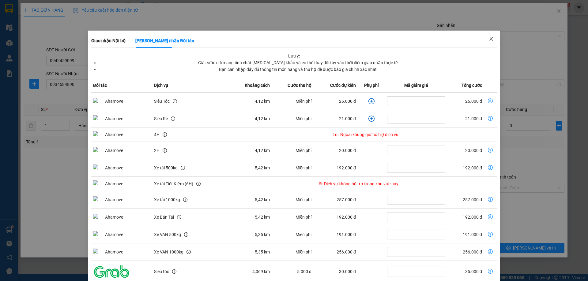
click at [489, 40] on icon "close" at bounding box center [490, 39] width 3 height 4
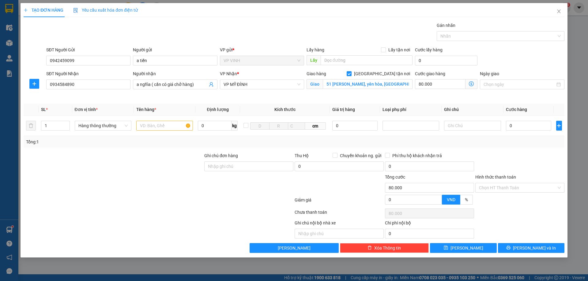
click at [472, 84] on icon "dollar-circle" at bounding box center [471, 83] width 5 height 5
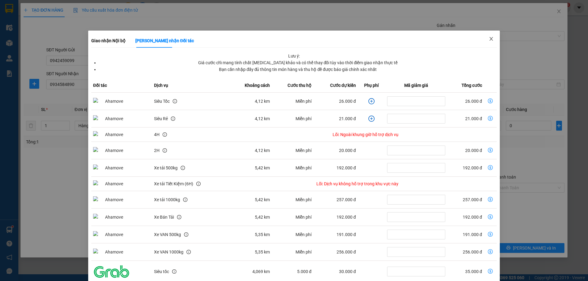
click at [491, 39] on span "Close" at bounding box center [491, 39] width 17 height 17
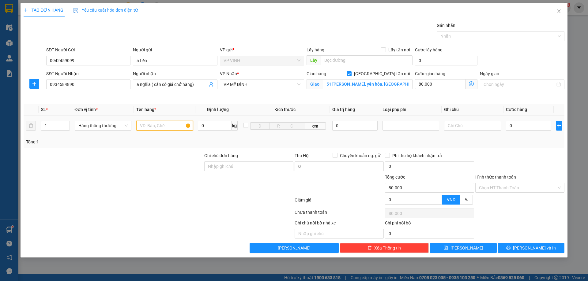
click at [158, 125] on input "text" at bounding box center [164, 126] width 57 height 10
type input "tp"
click at [525, 129] on input "0" at bounding box center [529, 126] width 46 height 10
type input "9"
type input "80.009"
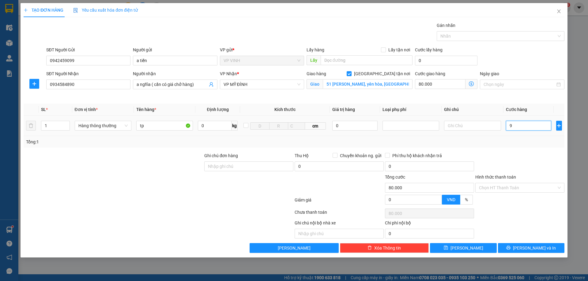
type input "80.009"
type input "90"
type input "80.090"
type input "90.000"
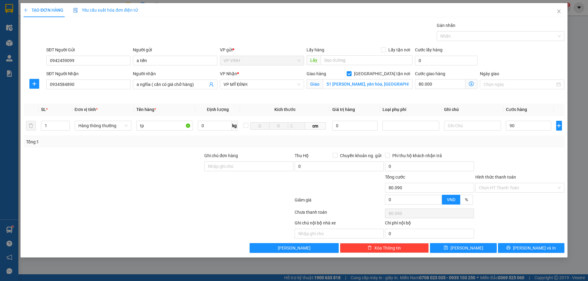
type input "170.000"
click at [518, 155] on div at bounding box center [520, 163] width 90 height 21
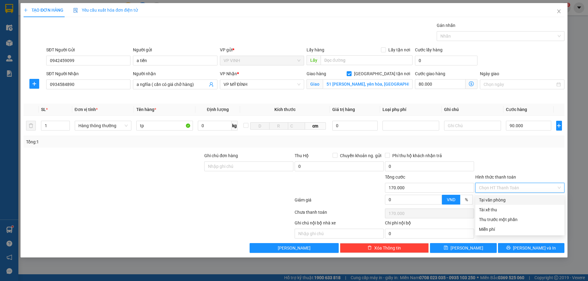
click at [504, 187] on input "Hình thức thanh toán" at bounding box center [517, 187] width 77 height 9
click at [502, 199] on div "Tại văn phòng" at bounding box center [520, 200] width 82 height 7
type input "0"
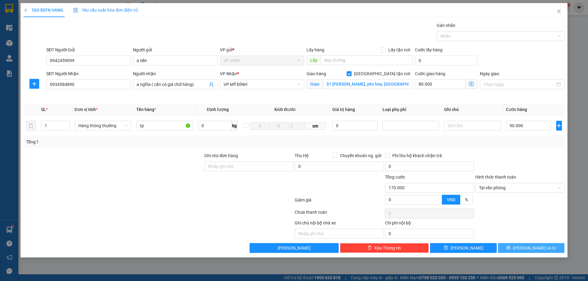
click at [518, 248] on button "[PERSON_NAME] và In" at bounding box center [531, 248] width 66 height 10
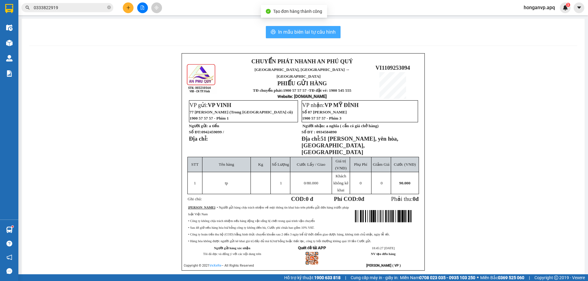
click at [302, 32] on span "In mẫu biên lai tự cấu hình" at bounding box center [307, 32] width 58 height 8
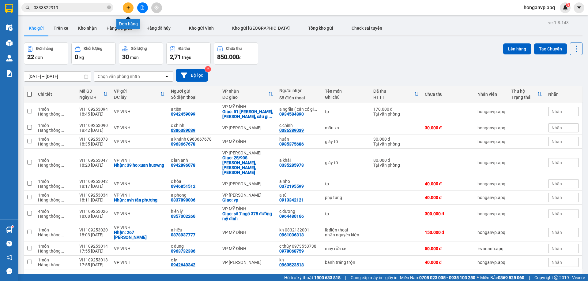
click at [127, 9] on icon "plus" at bounding box center [128, 8] width 4 height 4
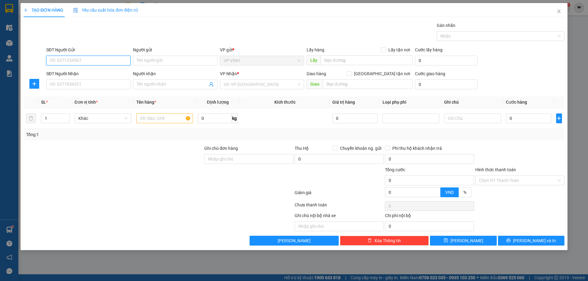
click at [94, 59] on input "SĐT Người Gửi" at bounding box center [88, 61] width 84 height 10
type input "0983353637"
click at [67, 73] on div "0983353637 - a khánh" at bounding box center [88, 73] width 77 height 7
type input "a khánh"
checkbox input "true"
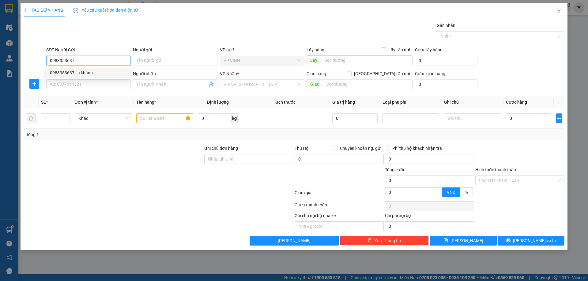
type input "100 trần phú"
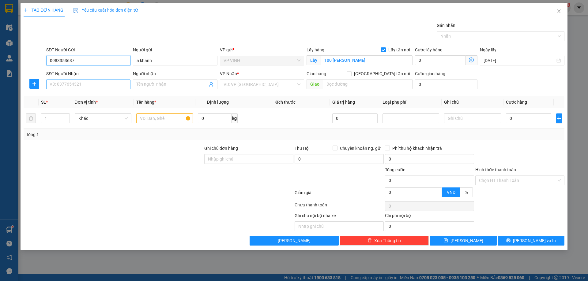
type input "0983353637"
click at [87, 84] on input "SĐT Người Nhận" at bounding box center [88, 85] width 84 height 10
click at [74, 98] on div "0986192775 - c hoa" at bounding box center [88, 96] width 77 height 7
type input "0986192775"
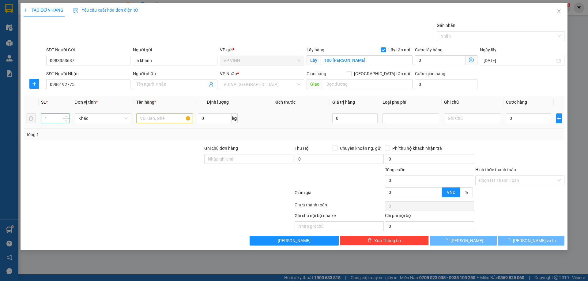
click at [53, 120] on input "1" at bounding box center [55, 118] width 28 height 9
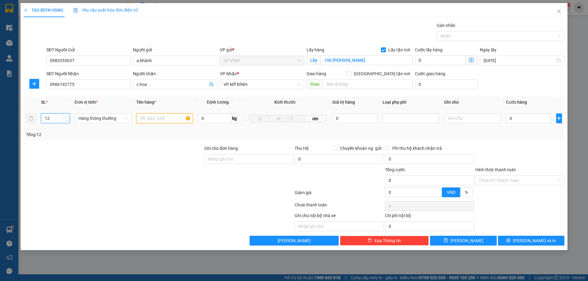
click at [147, 119] on input "text" at bounding box center [164, 119] width 57 height 10
click at [521, 122] on input "0" at bounding box center [529, 119] width 46 height 10
click at [519, 181] on input "Hình thức thanh toán" at bounding box center [517, 180] width 77 height 9
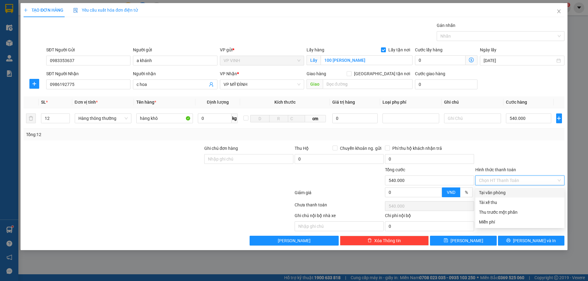
click at [503, 192] on div "Tại văn phòng" at bounding box center [520, 193] width 82 height 7
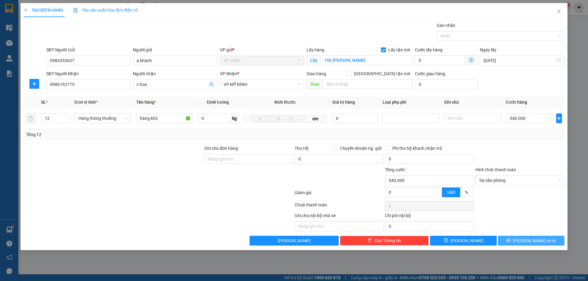
click at [504, 241] on button "[PERSON_NAME] và In" at bounding box center [531, 241] width 66 height 10
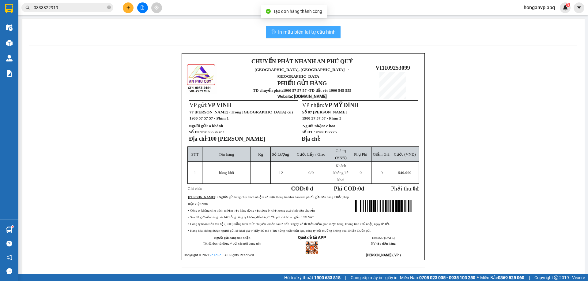
click at [281, 33] on span "In mẫu biên lai tự cấu hình" at bounding box center [307, 32] width 58 height 8
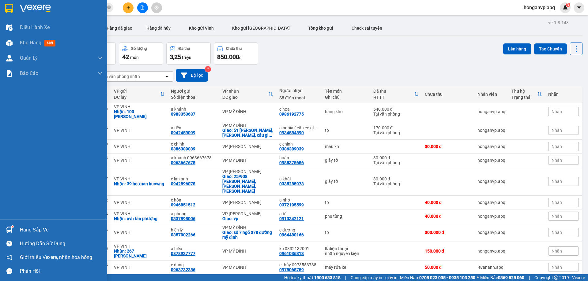
click at [27, 5] on img at bounding box center [35, 8] width 31 height 9
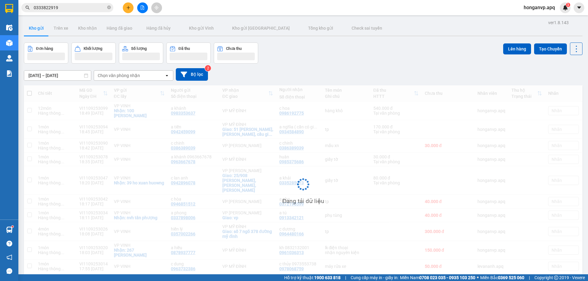
click at [322, 55] on div "Đơn hàng Khối lượng Số lượng Đã thu Chưa thu Lên hàng Tạo Chuyến" at bounding box center [303, 53] width 559 height 21
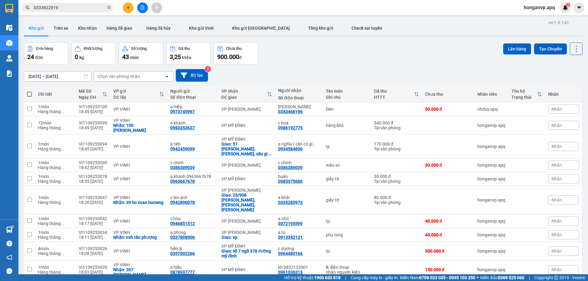
click at [296, 44] on div "Đơn hàng 24 đơn Khối lượng 0 kg Số lượng 43 món Đã thu 3,25 triệu Chưa thu 900.…" at bounding box center [303, 54] width 559 height 22
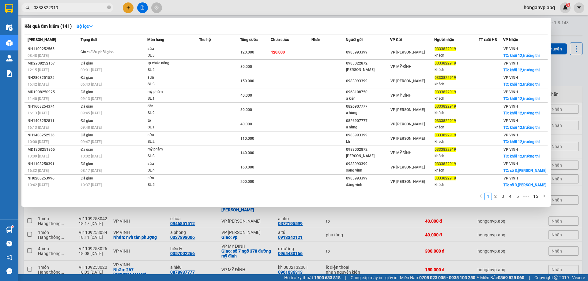
click at [77, 6] on input "0333822919" at bounding box center [70, 7] width 72 height 7
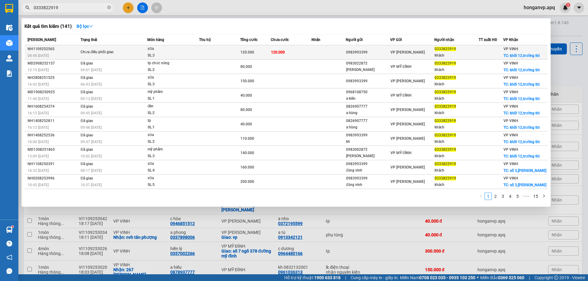
click at [86, 51] on div "Chưa điều phối giao" at bounding box center [104, 52] width 46 height 7
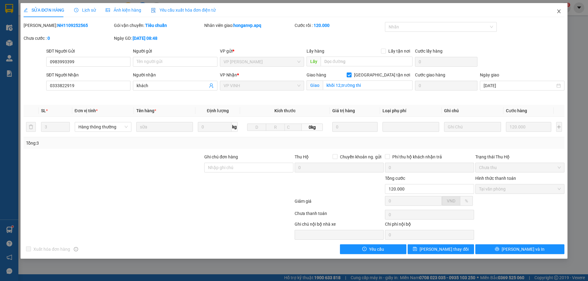
click at [558, 13] on icon "close" at bounding box center [558, 11] width 5 height 5
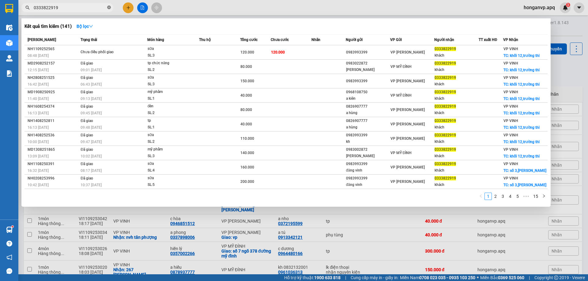
click at [109, 9] on icon "close-circle" at bounding box center [109, 8] width 4 height 4
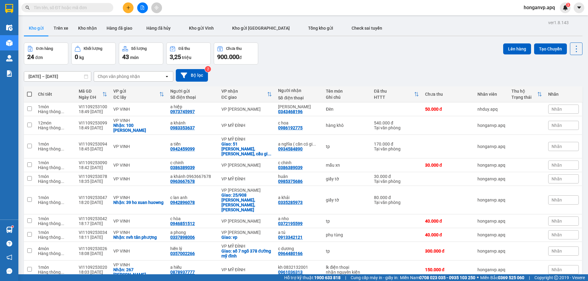
click at [72, 6] on input "text" at bounding box center [70, 7] width 72 height 7
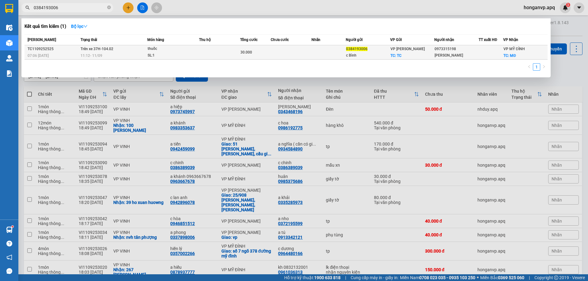
click at [84, 53] on span "11:12 - 11/09" at bounding box center [92, 55] width 22 height 5
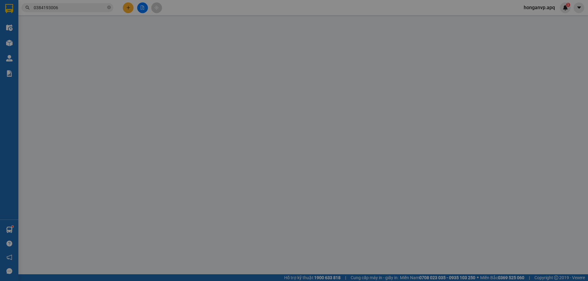
click at [85, 10] on span "Lịch sử" at bounding box center [85, 10] width 22 height 5
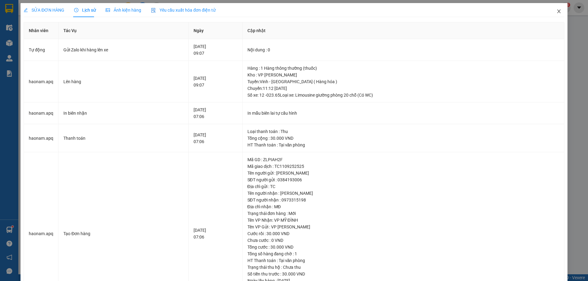
click at [556, 10] on icon "close" at bounding box center [558, 11] width 5 height 5
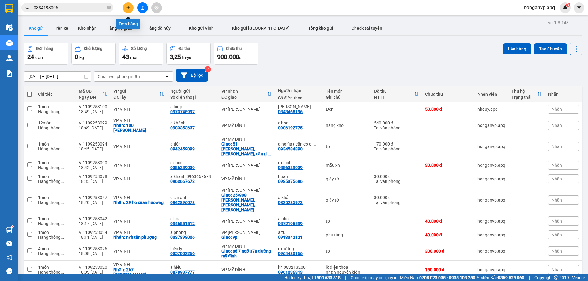
click at [132, 8] on button at bounding box center [128, 7] width 11 height 11
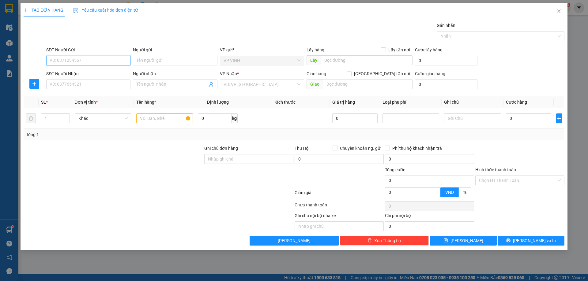
click at [80, 64] on input "SĐT Người Gửi" at bounding box center [88, 61] width 84 height 10
click at [65, 72] on div "0915860231 - c hằng" at bounding box center [88, 73] width 77 height 7
click at [70, 85] on input "SĐT Người Nhận" at bounding box center [88, 85] width 84 height 10
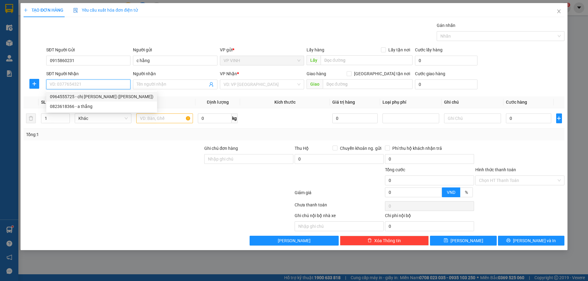
click at [89, 99] on div "0964555725 - chị chuyễn (kun ken)" at bounding box center [102, 96] width 104 height 7
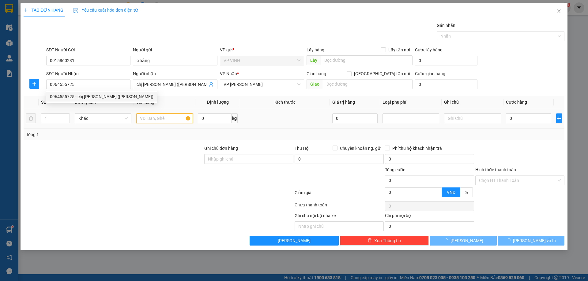
click at [148, 118] on input "text" at bounding box center [164, 119] width 57 height 10
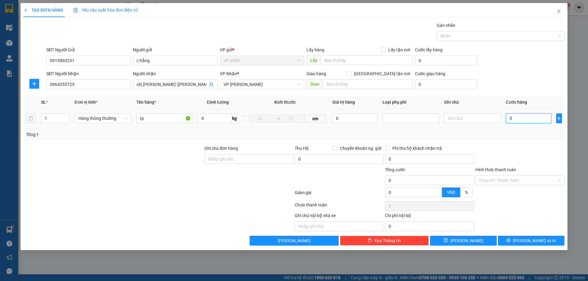
click at [519, 118] on input "0" at bounding box center [529, 119] width 46 height 10
click at [524, 239] on button "[PERSON_NAME] và In" at bounding box center [531, 241] width 66 height 10
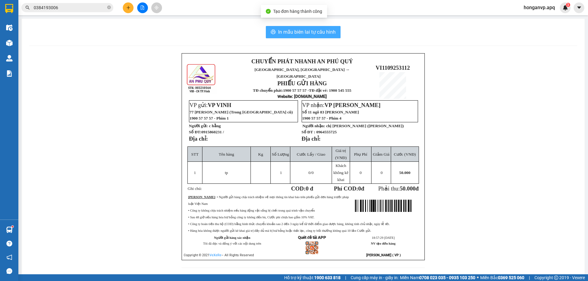
click at [278, 30] on span "In mẫu biên lai tự cấu hình" at bounding box center [307, 32] width 58 height 8
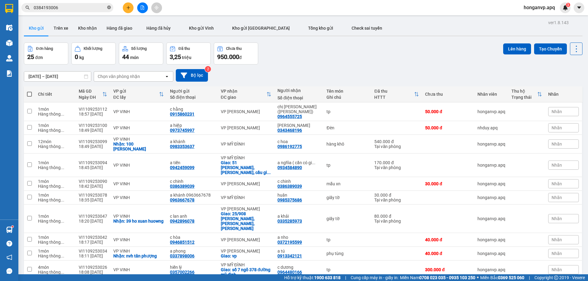
click at [108, 7] on icon "close-circle" at bounding box center [109, 8] width 4 height 4
click at [95, 8] on input "text" at bounding box center [70, 7] width 72 height 7
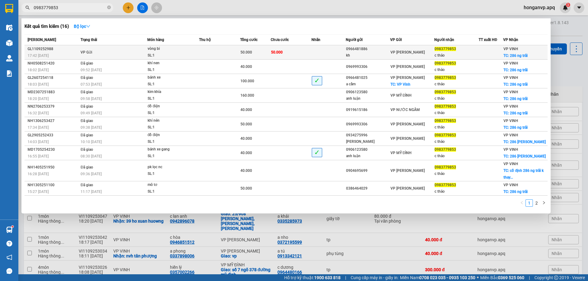
click at [184, 51] on div "vòng bi" at bounding box center [171, 49] width 46 height 7
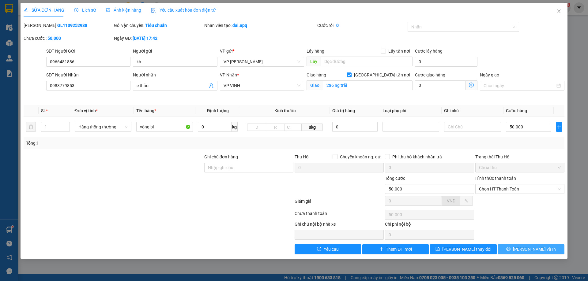
click at [518, 248] on button "[PERSON_NAME] và In" at bounding box center [531, 250] width 66 height 10
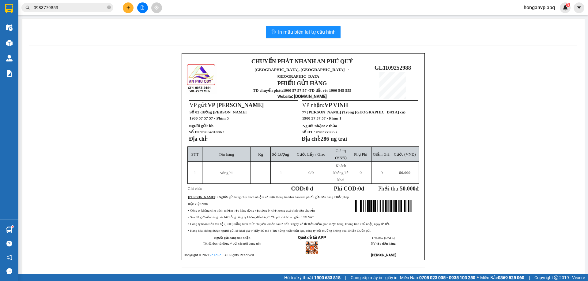
click at [104, 98] on div "CHUYỂN PHÁT NHANH AN PHÚ QUÝ NGHỆ AN, HÀ TĨNH ↔ HÀ NỘI PHIẾU GỬI HÀNG TĐ chuyển…" at bounding box center [303, 164] width 548 height 222
click at [108, 7] on icon "close-circle" at bounding box center [109, 8] width 4 height 4
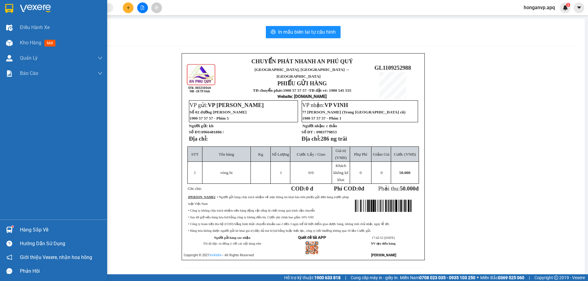
click at [24, 8] on img at bounding box center [35, 8] width 31 height 9
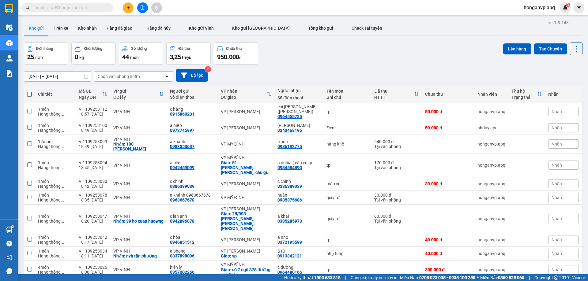
click at [306, 56] on div "Đơn hàng 25 đơn Khối lượng 0 kg Số lượng 44 món Đã thu 3,25 triệu Chưa thu 950.…" at bounding box center [303, 54] width 559 height 22
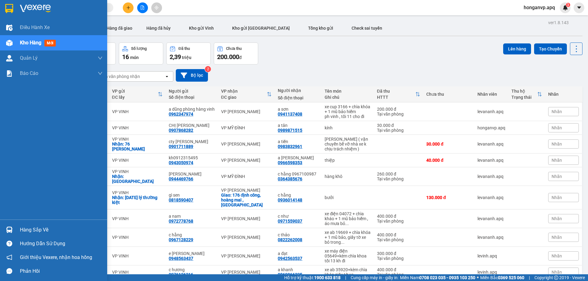
click at [28, 229] on div "Hàng sắp về" at bounding box center [61, 230] width 83 height 9
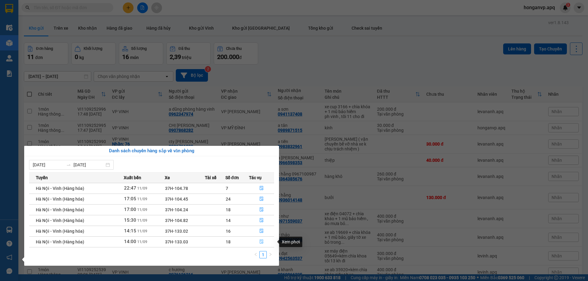
click at [261, 242] on icon "file-done" at bounding box center [261, 242] width 4 height 4
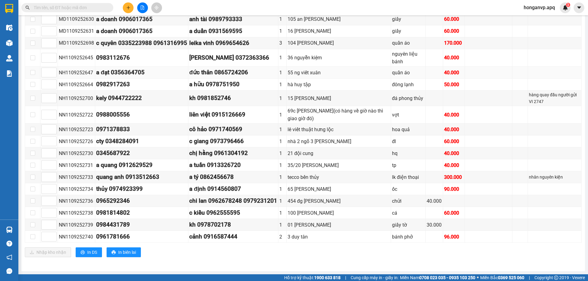
scroll to position [232, 0]
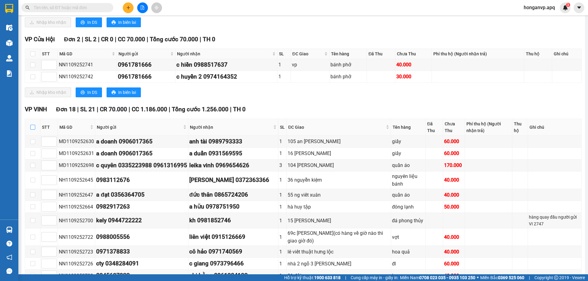
click at [32, 129] on input "checkbox" at bounding box center [32, 127] width 5 height 5
checkbox input "true"
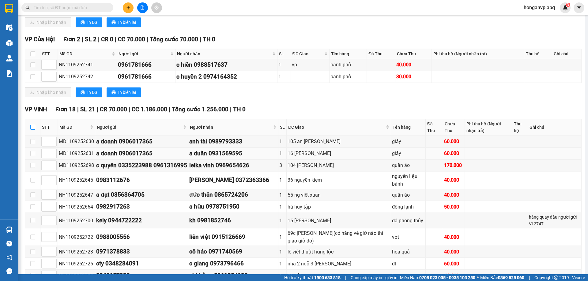
checkbox input "true"
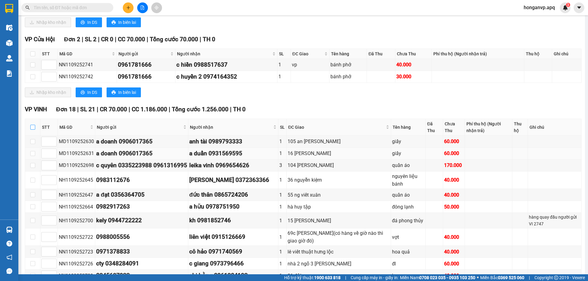
checkbox input "true"
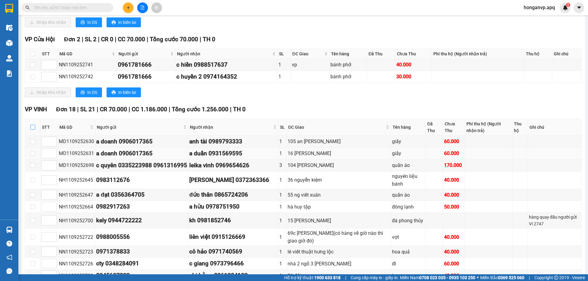
checkbox input "true"
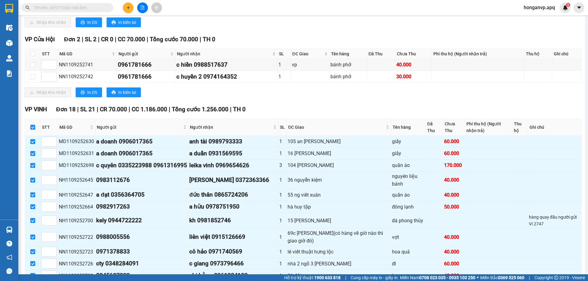
scroll to position [354, 0]
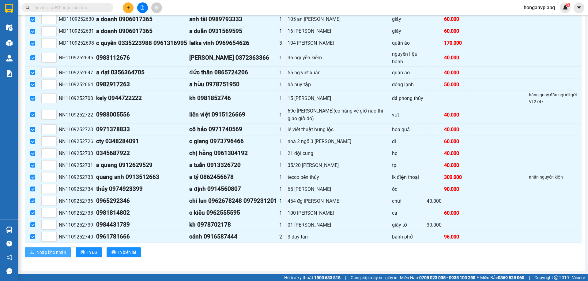
click at [55, 254] on span "Nhập kho nhận" at bounding box center [51, 252] width 30 height 7
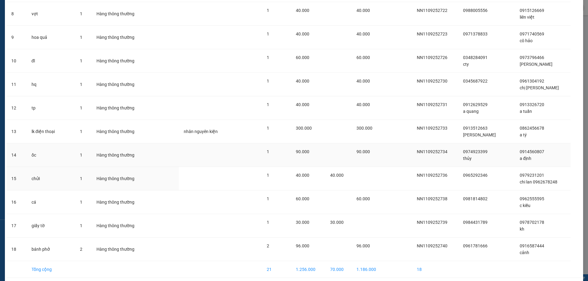
scroll to position [239, 0]
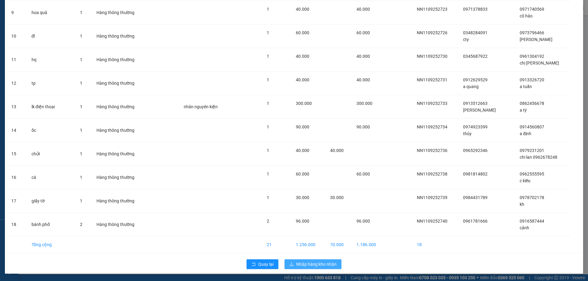
click at [307, 265] on span "Nhập hàng kho nhận" at bounding box center [316, 264] width 40 height 7
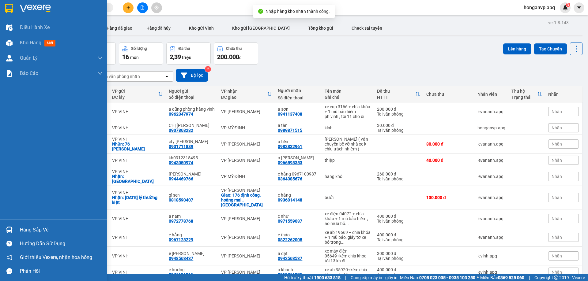
click at [31, 230] on div "Hàng sắp về" at bounding box center [61, 230] width 83 height 9
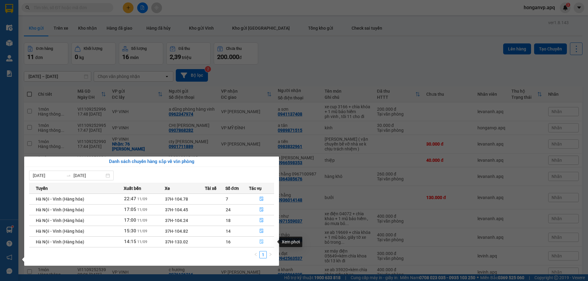
click at [262, 242] on icon "file-done" at bounding box center [261, 242] width 4 height 4
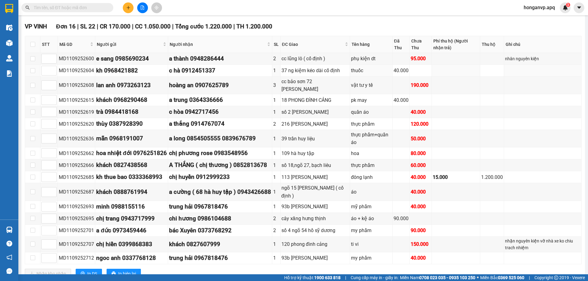
scroll to position [337, 0]
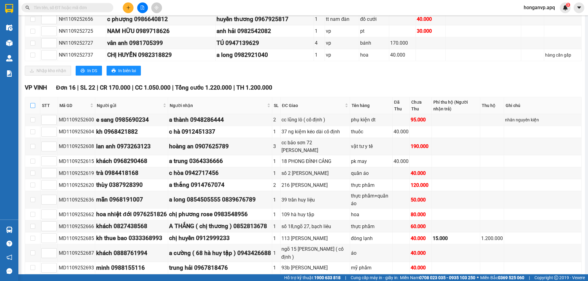
click at [31, 107] on input "checkbox" at bounding box center [32, 105] width 5 height 5
checkbox input "true"
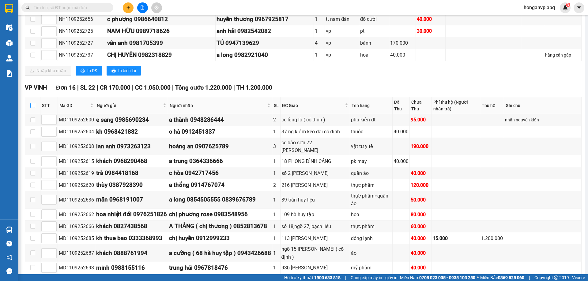
checkbox input "true"
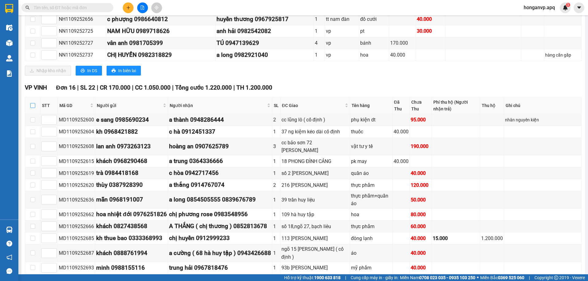
checkbox input "true"
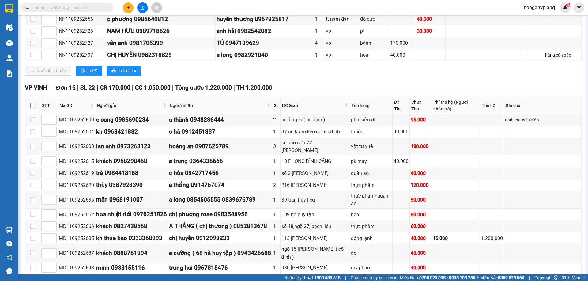
checkbox input "true"
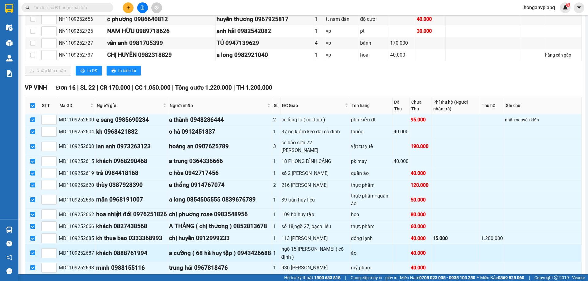
scroll to position [414, 0]
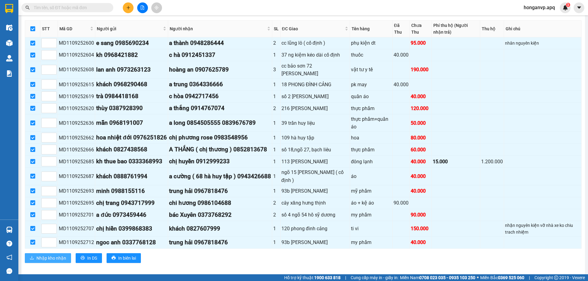
click at [46, 255] on span "Nhập kho nhận" at bounding box center [51, 258] width 30 height 7
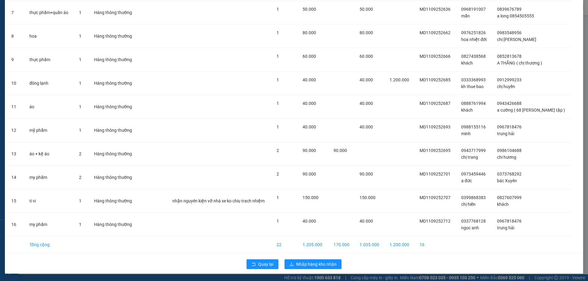
scroll to position [192, 0]
click at [312, 264] on span "Nhập hàng kho nhận" at bounding box center [316, 264] width 40 height 7
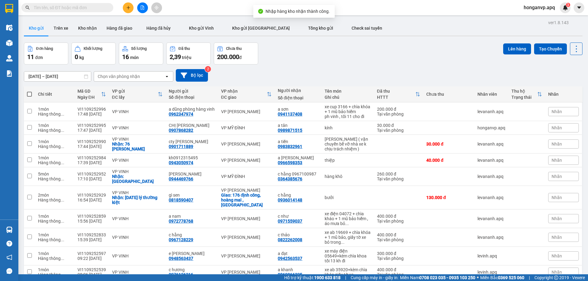
click at [345, 54] on div "Đơn hàng 11 đơn Khối lượng 0 kg Số lượng 16 món Đã thu 2,39 triệu Chưa thu 200.…" at bounding box center [303, 54] width 559 height 22
click at [127, 10] on button at bounding box center [128, 7] width 11 height 11
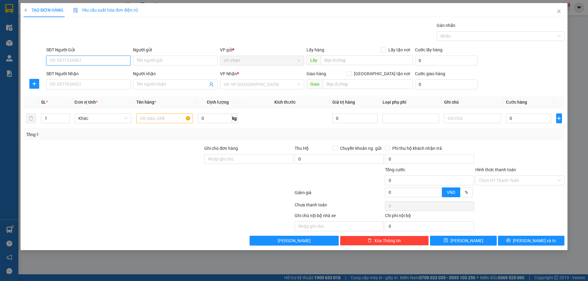
click at [84, 62] on input "SĐT Người Gửi" at bounding box center [88, 61] width 84 height 10
click at [69, 75] on div "0357002266 - hiền lý" at bounding box center [88, 73] width 77 height 7
type input "0357002266"
type input "hiền lý"
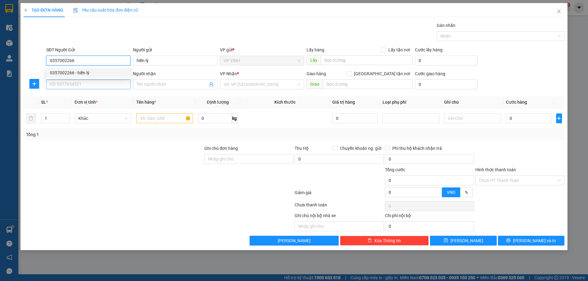
type input "0357002266"
click at [88, 86] on input "SĐT Người Nhận" at bounding box center [88, 85] width 84 height 10
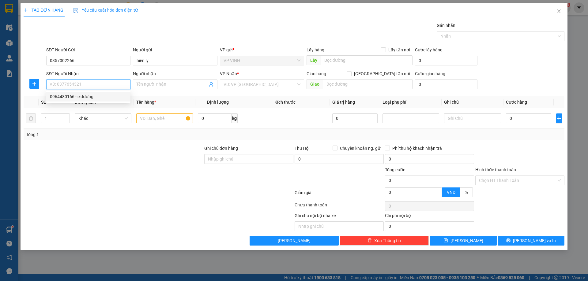
click at [67, 99] on div "0964480166 - c dương" at bounding box center [88, 96] width 77 height 7
type input "0964480166"
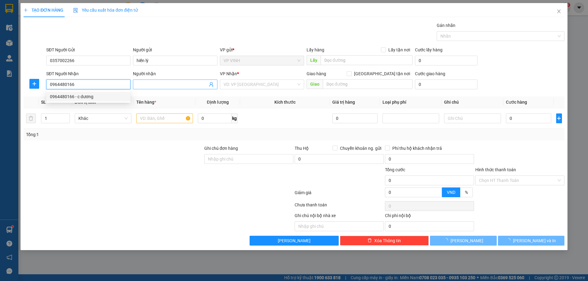
type input "c dương"
checkbox input "true"
type input "số 7 ngõ 378 đường mỹ đình"
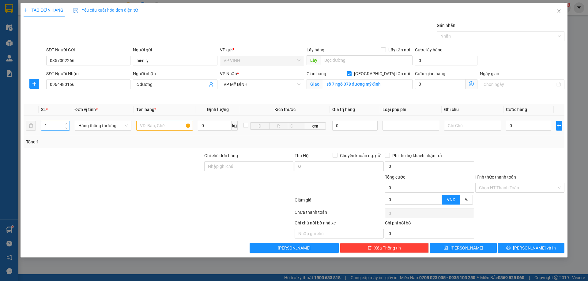
click at [53, 126] on input "1" at bounding box center [55, 125] width 28 height 9
type input "4"
click at [144, 124] on input "text" at bounding box center [164, 126] width 57 height 10
type input "tp"
click at [518, 128] on input "0" at bounding box center [529, 126] width 46 height 10
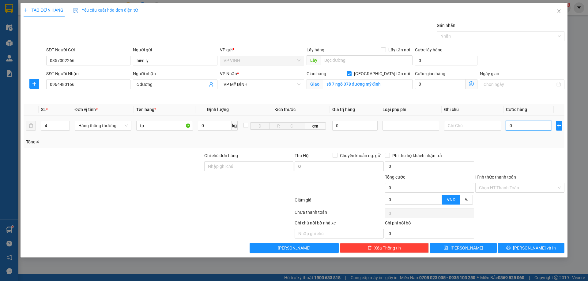
type input "3"
type input "30"
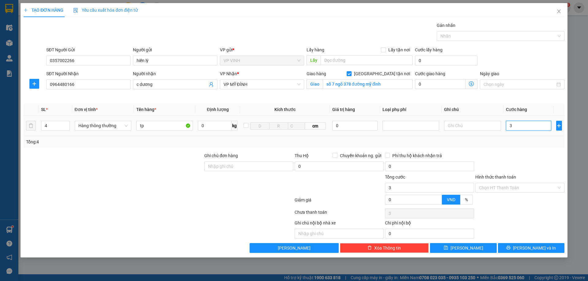
type input "30"
type input "300"
type input "300.000"
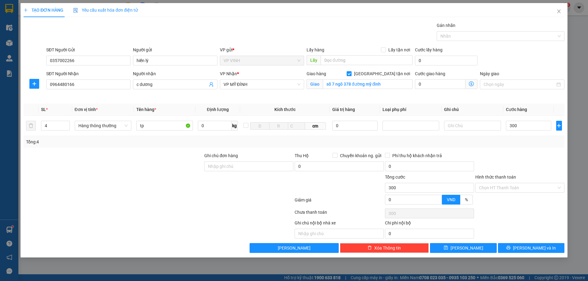
type input "300.000"
click at [532, 170] on div at bounding box center [520, 163] width 90 height 21
click at [518, 251] on button "[PERSON_NAME] và In" at bounding box center [531, 248] width 66 height 10
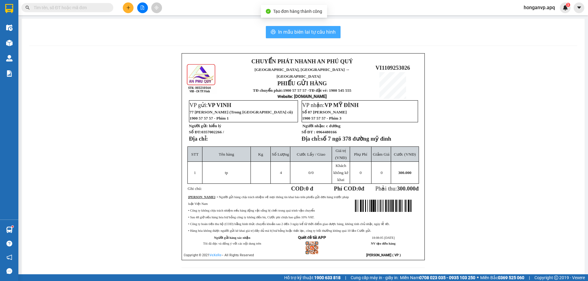
click at [292, 29] on span "In mẫu biên lai tự cấu hình" at bounding box center [307, 32] width 58 height 8
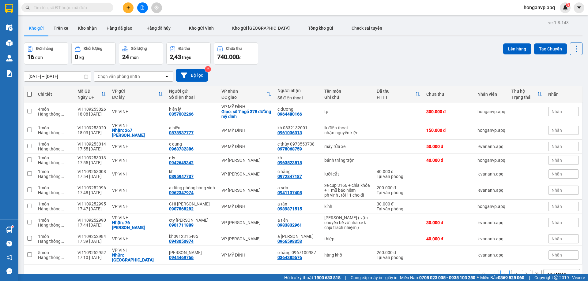
click at [88, 7] on input "text" at bounding box center [70, 7] width 72 height 7
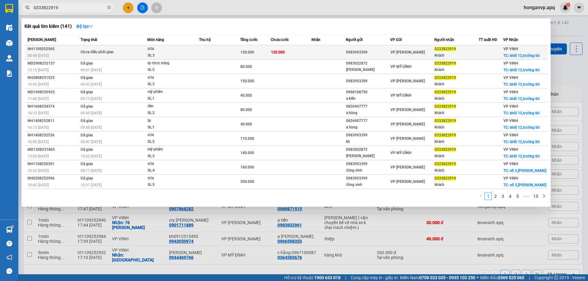
type input "0333822919"
click at [99, 51] on div "Chưa điều phối giao" at bounding box center [104, 52] width 46 height 7
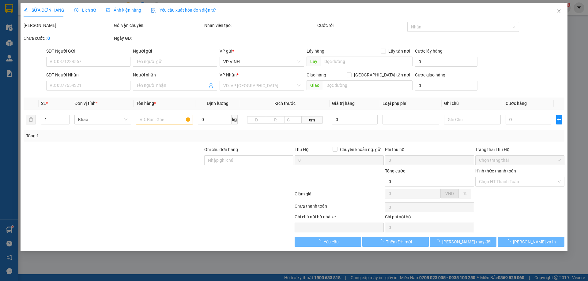
click at [90, 9] on span "Lịch sử" at bounding box center [85, 10] width 22 height 5
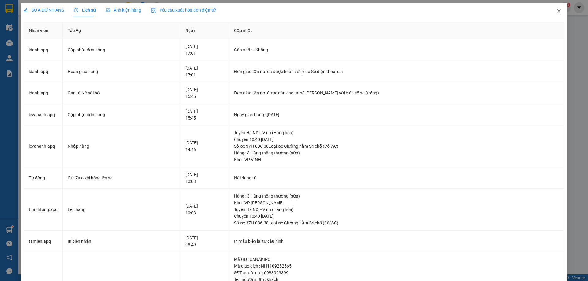
click at [557, 12] on icon "close" at bounding box center [558, 11] width 3 height 4
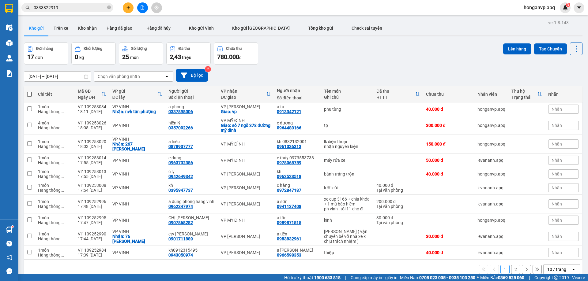
click at [332, 62] on div "Đơn hàng 17 đơn Khối lượng 0 kg Số lượng 25 món Đã thu 2,43 triệu Chưa thu 780.…" at bounding box center [303, 54] width 559 height 22
click at [128, 9] on icon "plus" at bounding box center [128, 8] width 4 height 4
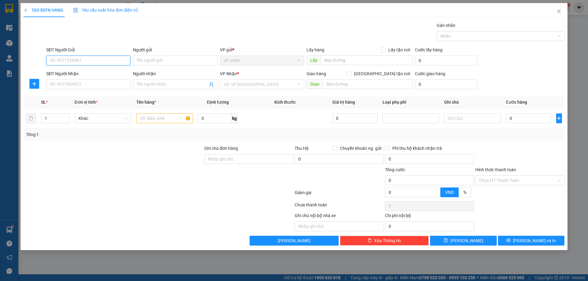
click at [87, 61] on input "SĐT Người Gửi" at bounding box center [88, 61] width 84 height 10
type input "0946851512"
click at [66, 71] on div "0946851512 - c hòa" at bounding box center [88, 73] width 77 height 7
type input "c hòa"
type input "0946851512"
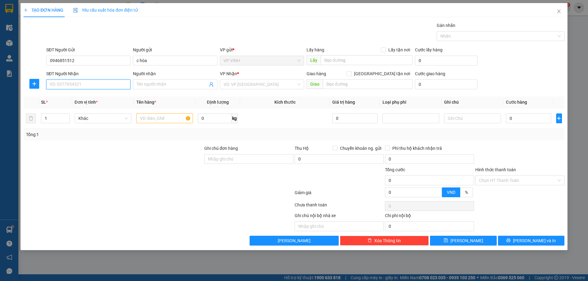
click at [70, 82] on input "SĐT Người Nhận" at bounding box center [88, 85] width 84 height 10
click at [59, 107] on div "0372195599 - a nho" at bounding box center [88, 106] width 77 height 7
type input "0372195599"
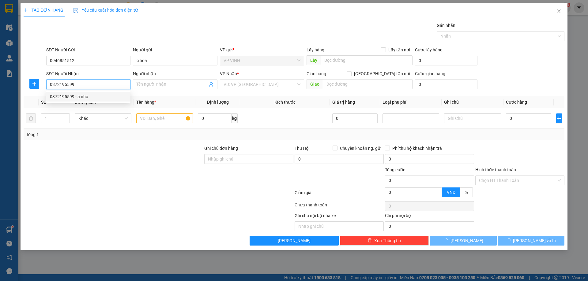
type input "a nho"
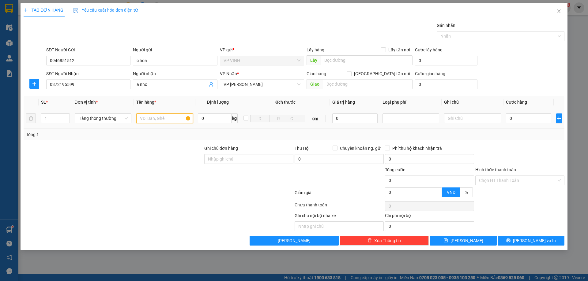
click at [163, 121] on input "text" at bounding box center [164, 119] width 57 height 10
type input "tp"
click at [521, 119] on input "0" at bounding box center [529, 119] width 46 height 10
type input "4"
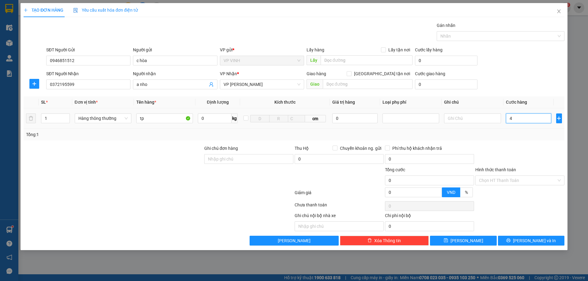
type input "4"
type input "40"
type input "40.000"
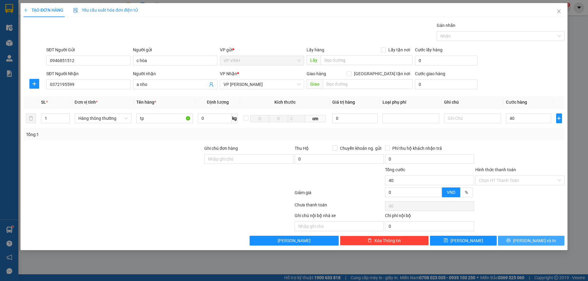
type input "40.000"
click at [525, 242] on button "[PERSON_NAME] và In" at bounding box center [531, 241] width 66 height 10
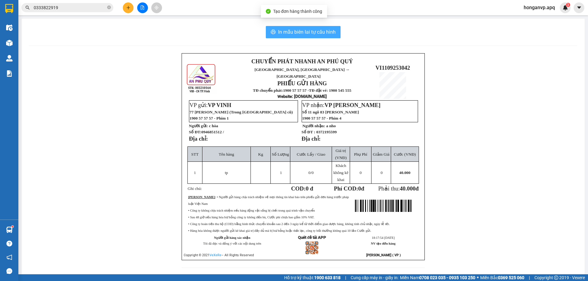
click at [301, 34] on span "In mẫu biên lai tự cấu hình" at bounding box center [307, 32] width 58 height 8
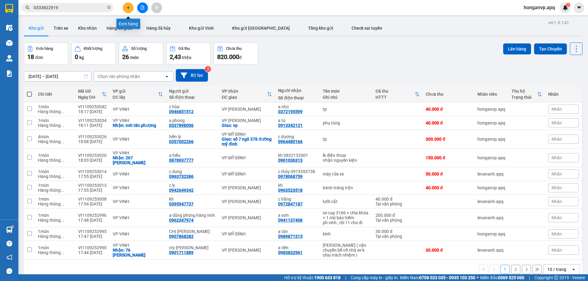
click at [127, 10] on button at bounding box center [128, 7] width 11 height 11
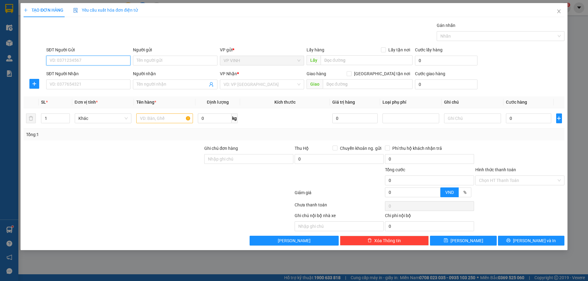
click at [86, 58] on input "SĐT Người Gửi" at bounding box center [88, 61] width 84 height 10
type input "0942896078"
click at [65, 74] on div "0942896078 - c lan anh" at bounding box center [88, 73] width 77 height 7
type input "c lan anh"
checkbox input "true"
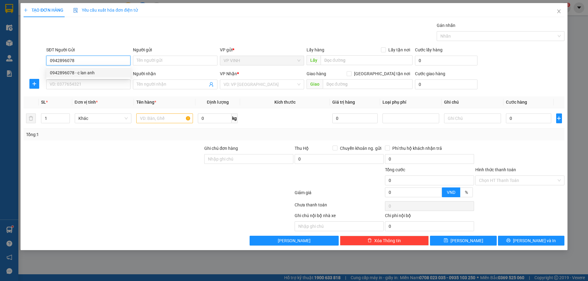
type input "39 ho xuan huowng"
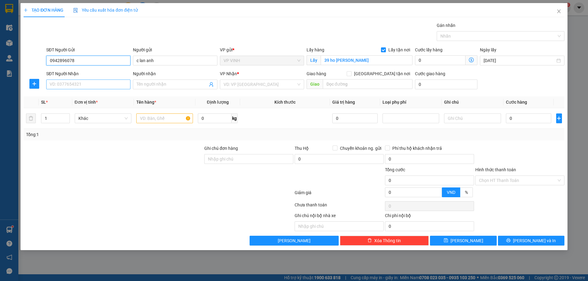
type input "0942896078"
click at [81, 86] on input "SĐT Người Nhận" at bounding box center [88, 85] width 84 height 10
type input "0335285973"
click at [164, 83] on input "Người nhận" at bounding box center [172, 84] width 71 height 7
type input "a khải"
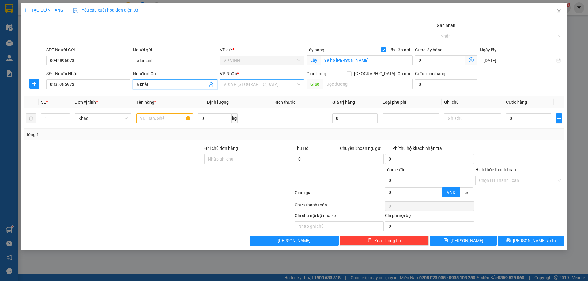
click at [264, 83] on input "search" at bounding box center [260, 84] width 73 height 9
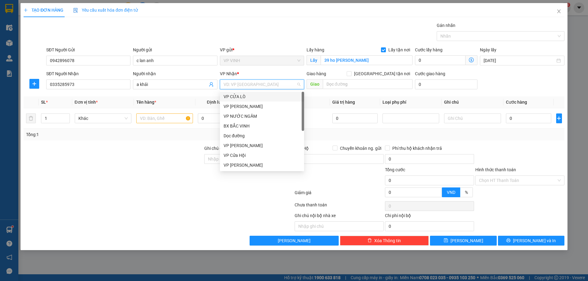
click at [262, 85] on input "search" at bounding box center [260, 84] width 73 height 9
click at [351, 74] on input "[GEOGRAPHIC_DATA] tận nơi" at bounding box center [349, 73] width 4 height 4
checkbox input "true"
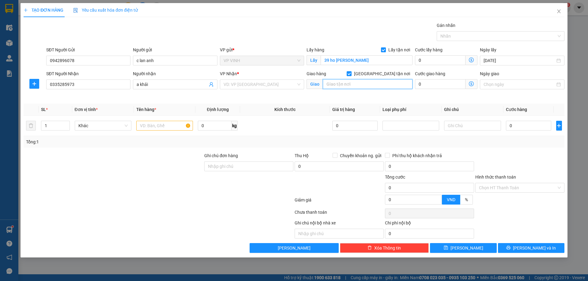
click at [345, 87] on input "text" at bounding box center [368, 84] width 90 height 10
type input "25/908 kim giang, thanh liệt, thanh trì"
click at [260, 89] on input "search" at bounding box center [260, 84] width 73 height 9
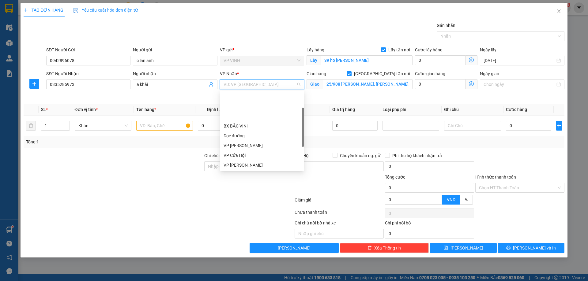
scroll to position [88, 0]
click at [235, 103] on div "VP [PERSON_NAME]" at bounding box center [262, 107] width 84 height 10
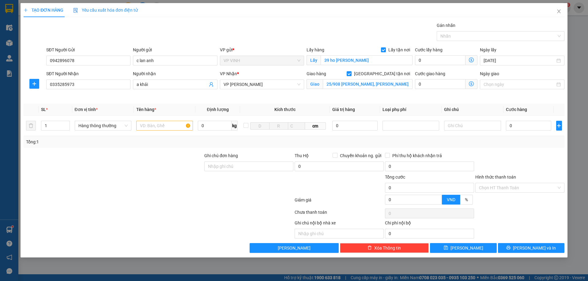
click at [472, 85] on icon "dollar-circle" at bounding box center [471, 83] width 5 height 5
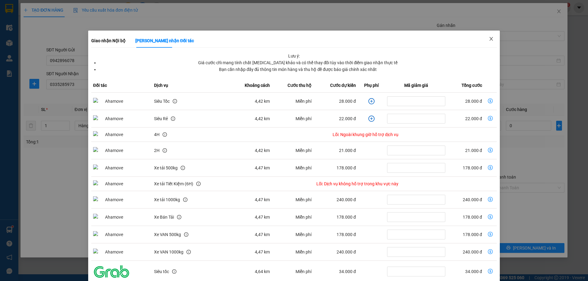
click at [489, 38] on icon "close" at bounding box center [490, 39] width 3 height 4
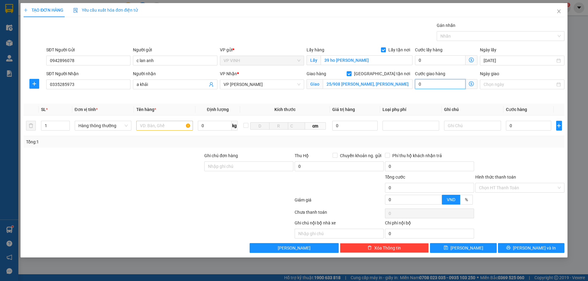
click at [434, 83] on input "0" at bounding box center [440, 84] width 51 height 10
type input "5"
type input "50"
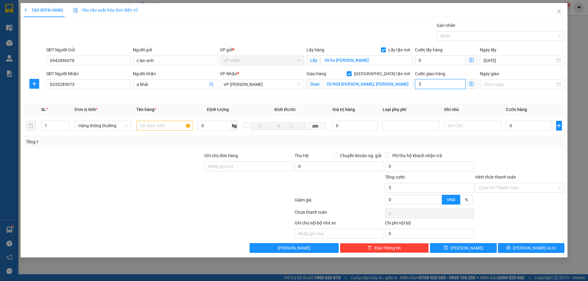
type input "50"
type input "50.000"
click at [156, 127] on input "text" at bounding box center [164, 126] width 57 height 10
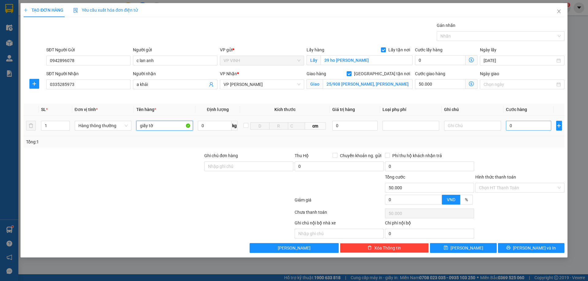
type input "giấy tờ"
click at [526, 123] on input "0" at bounding box center [529, 126] width 46 height 10
type input "3"
type input "50.003"
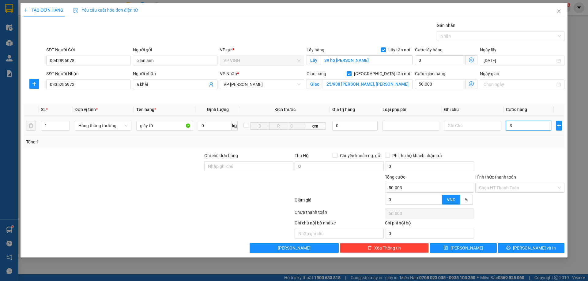
type input "30"
type input "50.030"
type input "30.000"
type input "80.000"
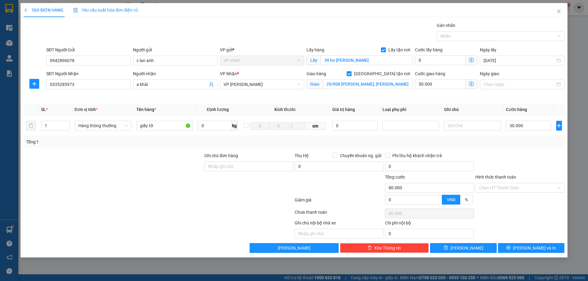
click at [524, 161] on div at bounding box center [520, 163] width 90 height 21
click at [490, 183] on input "Hình thức thanh toán" at bounding box center [517, 187] width 77 height 9
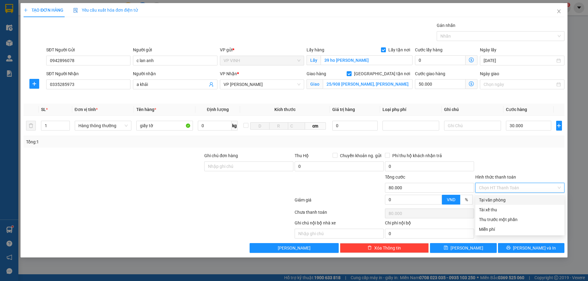
click at [493, 199] on div "Tại văn phòng" at bounding box center [520, 200] width 82 height 7
type input "0"
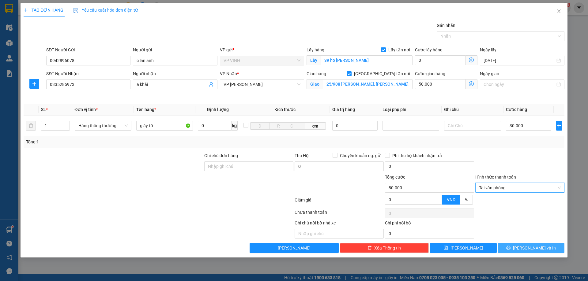
click at [510, 248] on icon "printer" at bounding box center [509, 248] width 4 height 4
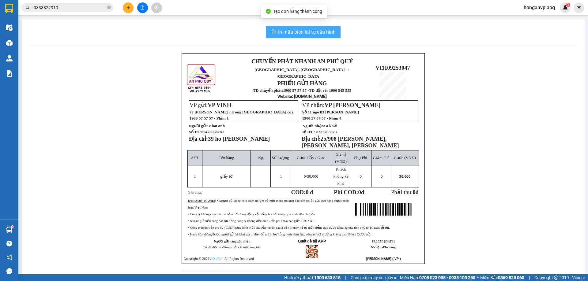
click at [290, 31] on span "In mẫu biên lai tự cấu hình" at bounding box center [307, 32] width 58 height 8
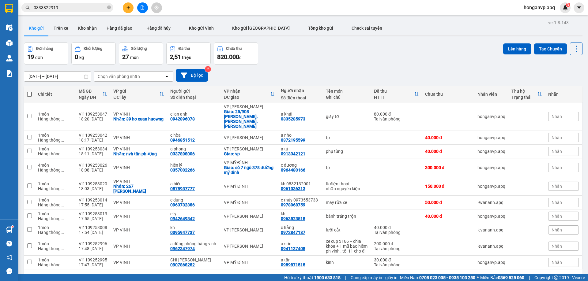
click at [75, 9] on input "0333822919" at bounding box center [70, 7] width 72 height 7
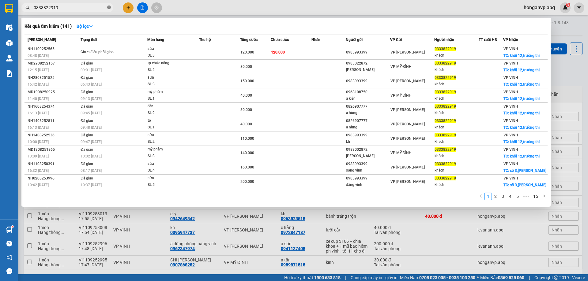
click at [109, 8] on icon "close-circle" at bounding box center [109, 8] width 4 height 4
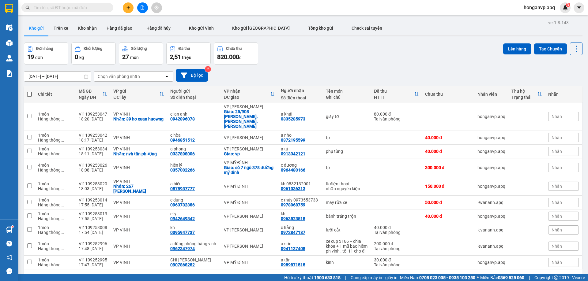
click at [86, 10] on input "text" at bounding box center [70, 7] width 72 height 7
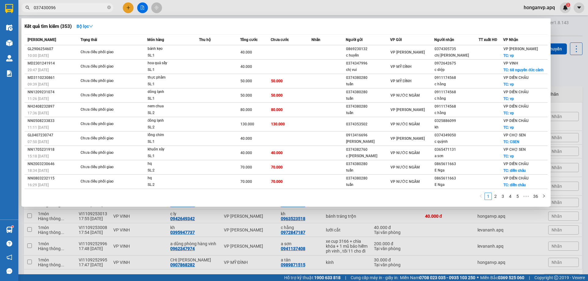
type input "0374300968"
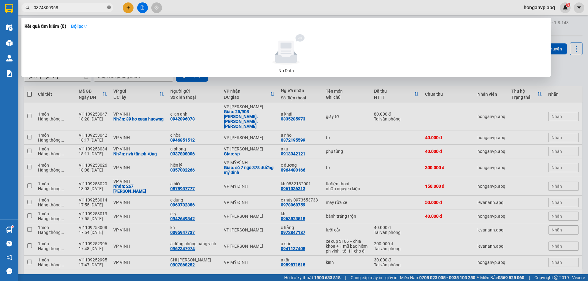
click at [109, 7] on icon "close-circle" at bounding box center [109, 8] width 4 height 4
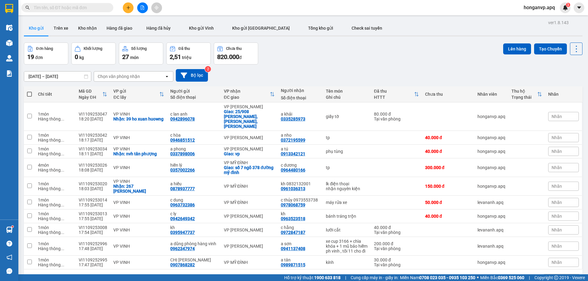
click at [87, 8] on input "text" at bounding box center [70, 7] width 72 height 7
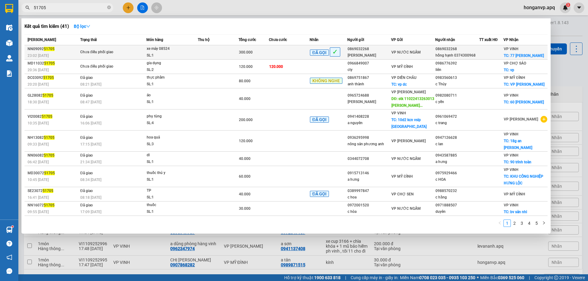
type input "51705"
click at [196, 55] on span "xe máy 08524 SL: 1" at bounding box center [172, 52] width 51 height 13
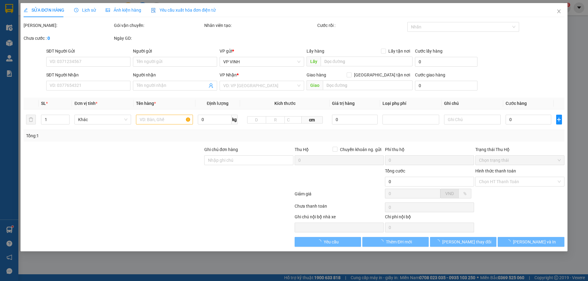
type input "0869032268"
type input "hồng hạnh"
type input "0869032268"
type input "hồng hạnh 0374300968"
checkbox input "true"
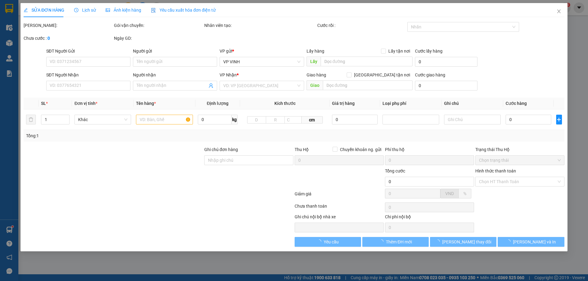
type input "77 lê lợi"
type input "300.000"
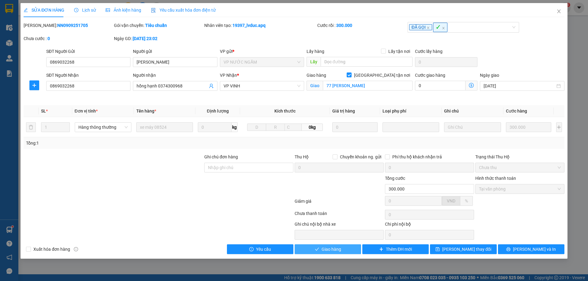
click at [327, 253] on span "Giao hàng" at bounding box center [332, 249] width 20 height 7
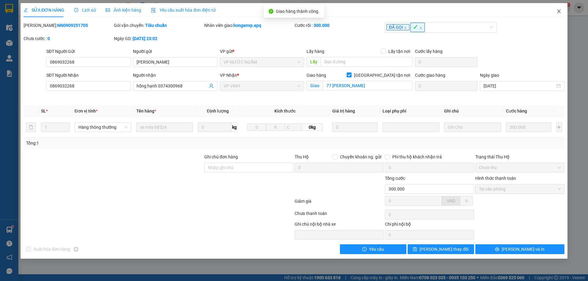
click at [557, 13] on icon "close" at bounding box center [558, 11] width 5 height 5
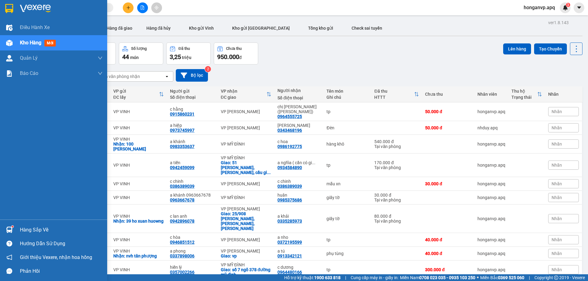
click at [25, 7] on img at bounding box center [35, 8] width 31 height 9
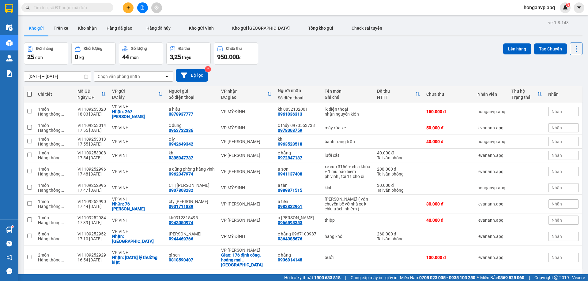
click at [511, 275] on button "3" at bounding box center [515, 279] width 9 height 9
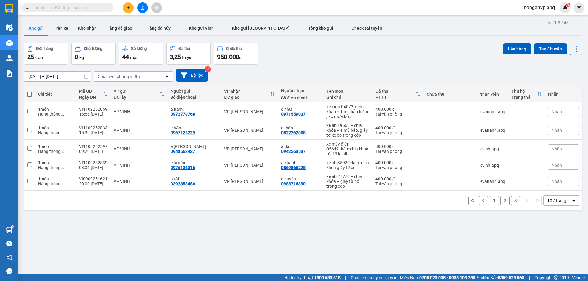
click at [490, 202] on button "1" at bounding box center [494, 200] width 9 height 9
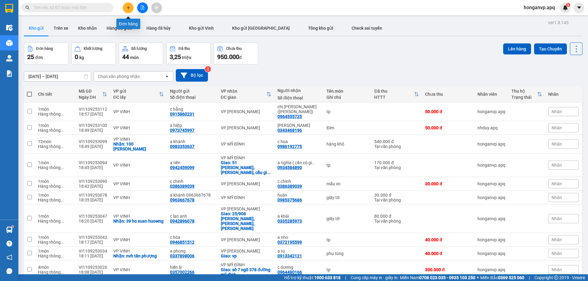
click at [128, 10] on button at bounding box center [128, 7] width 11 height 11
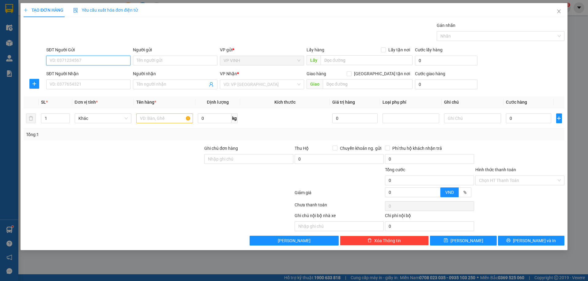
click at [101, 57] on input "SĐT Người Gửi" at bounding box center [88, 61] width 84 height 10
paste input "0964157120"
type input "0964157120"
click at [66, 72] on div "0964157120 - k" at bounding box center [88, 73] width 77 height 7
type input "k"
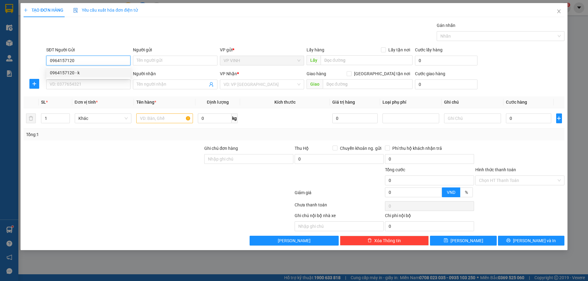
checkbox input "true"
type input "46 mai lão bạng"
type input "0964157120"
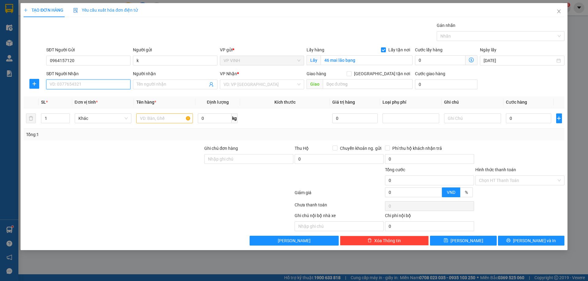
click at [96, 88] on input "SĐT Người Nhận" at bounding box center [88, 85] width 84 height 10
click at [64, 96] on div "0836222829 - HT logistics" at bounding box center [88, 96] width 77 height 7
type input "0836222829"
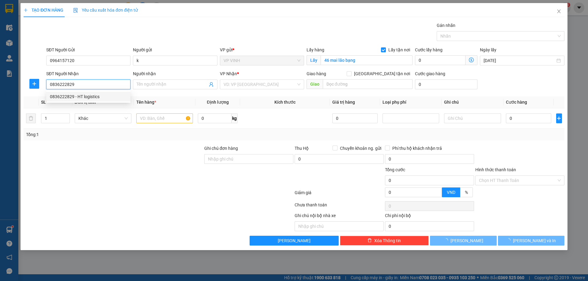
type input "HT logistics"
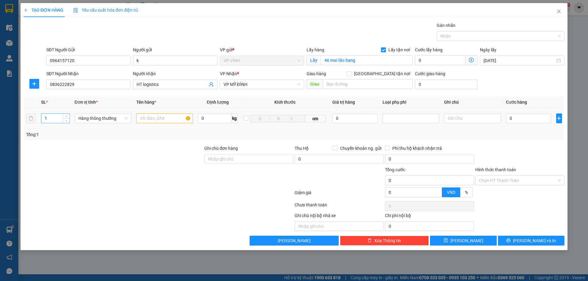
click at [56, 120] on input "1" at bounding box center [55, 118] width 28 height 9
type input "2"
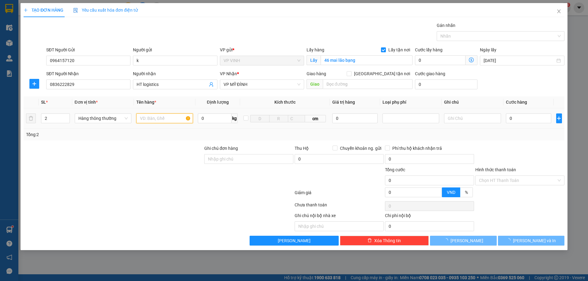
click at [171, 121] on input "text" at bounding box center [164, 119] width 57 height 10
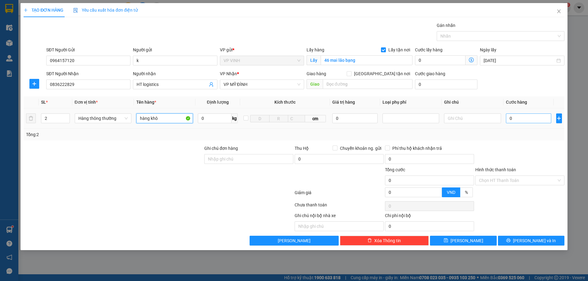
type input "hàng khô"
click at [524, 120] on input "0" at bounding box center [529, 119] width 46 height 10
type input "1"
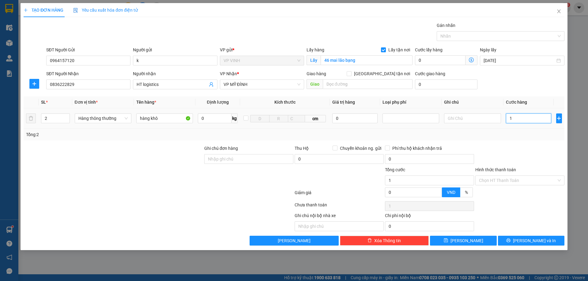
type input "15"
type input "150"
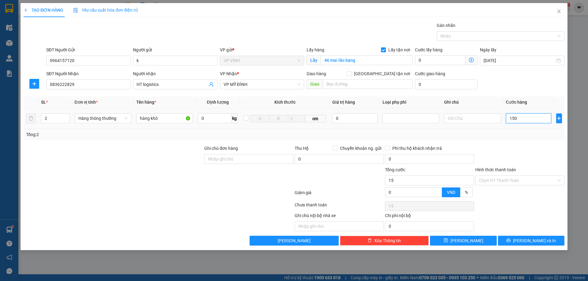
type input "150"
type input "150.000"
click at [531, 243] on span "[PERSON_NAME] và In" at bounding box center [534, 241] width 43 height 7
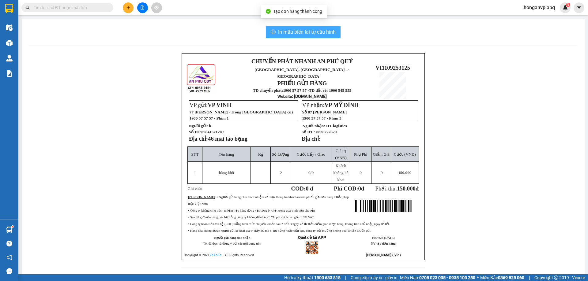
click at [314, 34] on span "In mẫu biên lai tự cấu hình" at bounding box center [307, 32] width 58 height 8
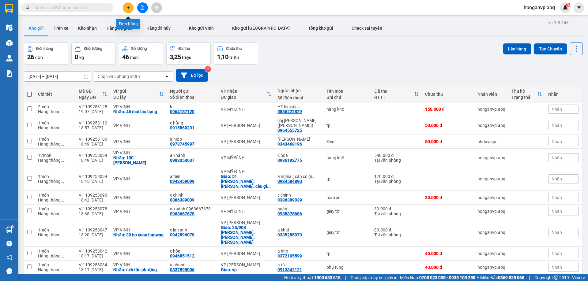
click at [128, 9] on icon "plus" at bounding box center [128, 8] width 4 height 4
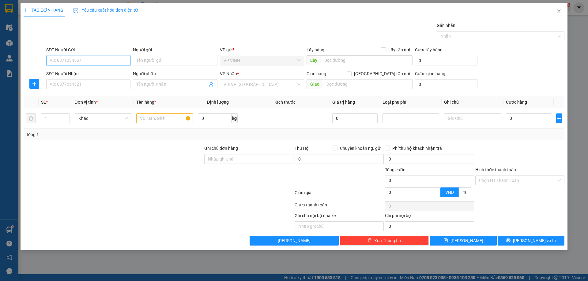
click at [67, 60] on input "SĐT Người Gửi" at bounding box center [88, 61] width 84 height 10
paste input "0989149384"
type input "0989149384"
click at [69, 73] on div "0989149384 - c thu" at bounding box center [88, 73] width 77 height 7
type input "c thu"
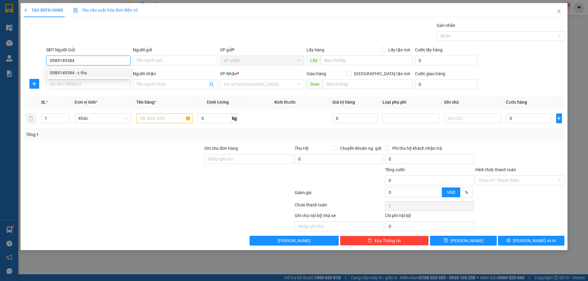
checkbox input "true"
type input "12 hoàng trung thông"
type input "0989149384"
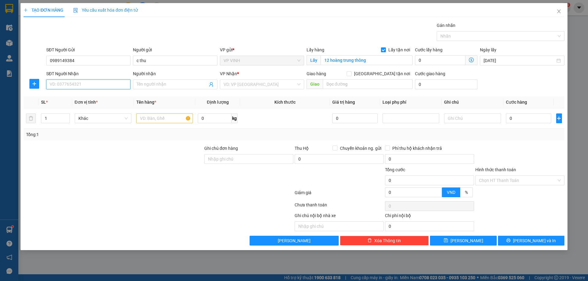
click at [84, 88] on input "SĐT Người Nhận" at bounding box center [88, 85] width 84 height 10
click at [64, 106] on div "0978146726 - c sen" at bounding box center [88, 106] width 77 height 7
type input "0978146726"
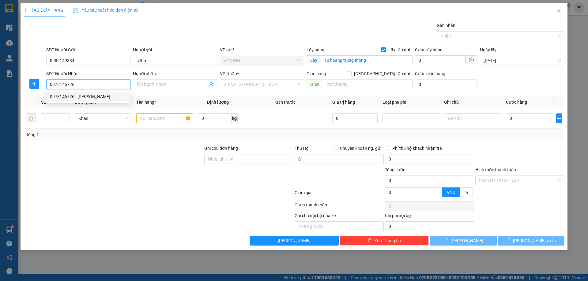
type input "c sen"
checkbox input "true"
type input "GL"
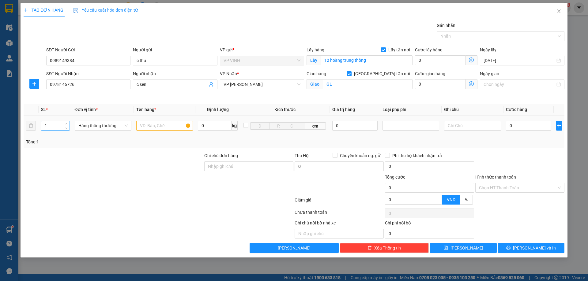
click at [57, 124] on input "1" at bounding box center [55, 125] width 28 height 9
type input "2"
click at [151, 126] on input "text" at bounding box center [164, 126] width 57 height 10
type input "quần áo"
click at [532, 127] on input "0" at bounding box center [529, 126] width 46 height 10
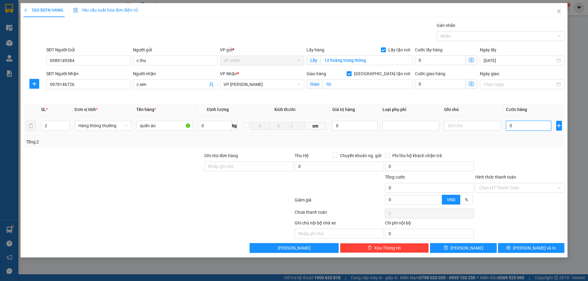
type input "2"
type input "28"
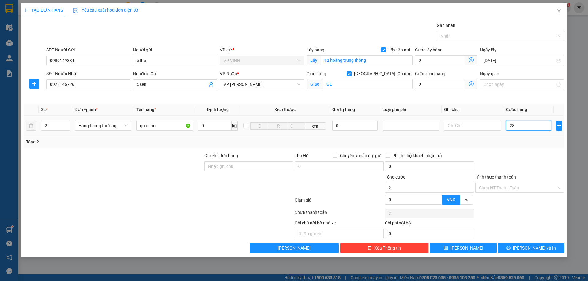
type input "28"
type input "280"
type input "280.000"
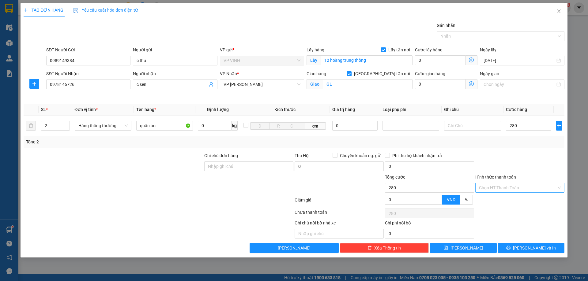
type input "280.000"
click at [521, 187] on input "Hình thức thanh toán" at bounding box center [517, 187] width 77 height 9
click at [503, 199] on div "Tại văn phòng" at bounding box center [520, 200] width 82 height 7
type input "0"
click at [518, 250] on button "[PERSON_NAME] và In" at bounding box center [531, 248] width 66 height 10
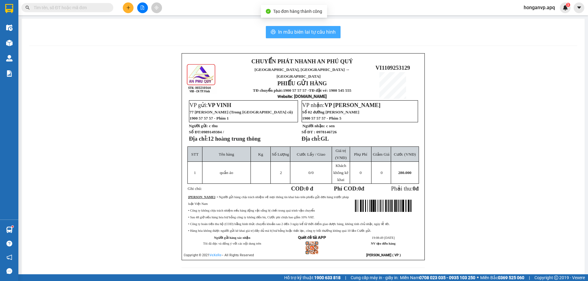
click at [293, 28] on button "In mẫu biên lai tự cấu hình" at bounding box center [303, 32] width 75 height 12
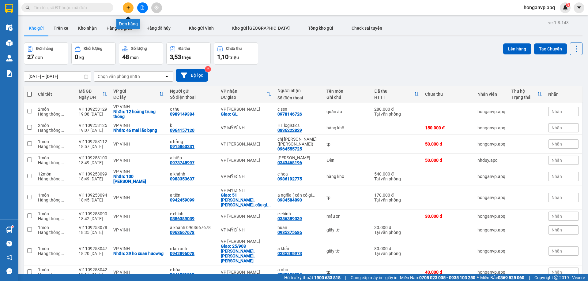
click at [126, 8] on icon "plus" at bounding box center [128, 8] width 4 height 4
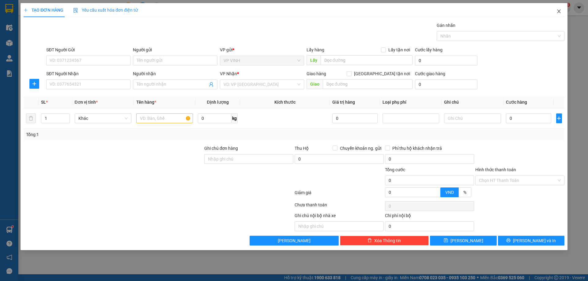
click at [559, 11] on icon "close" at bounding box center [558, 11] width 3 height 4
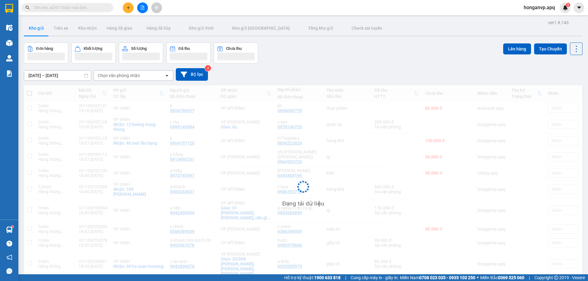
click at [68, 7] on input "text" at bounding box center [70, 7] width 72 height 7
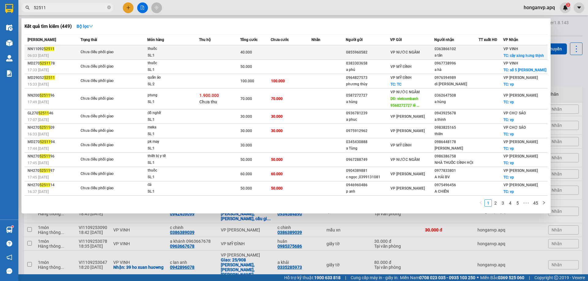
type input "52511"
click at [253, 55] on div "40.000" at bounding box center [255, 52] width 30 height 7
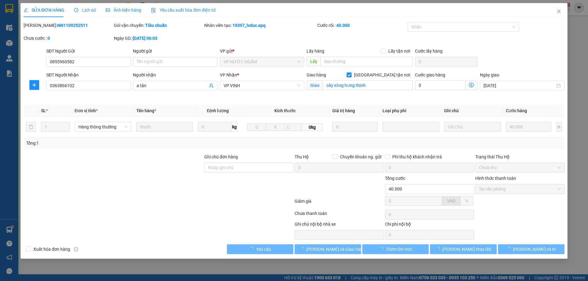
type input "0855960582"
type input "0363866102"
type input "a tân"
checkbox input "true"
type input "cây xăng hưng thịnh"
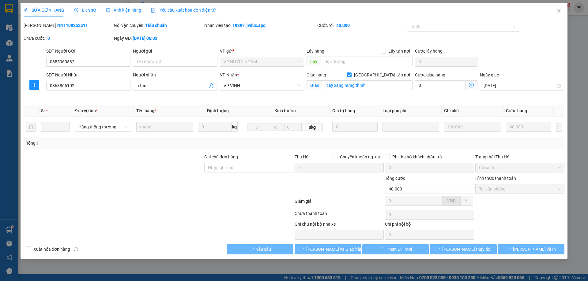
type input "40.000"
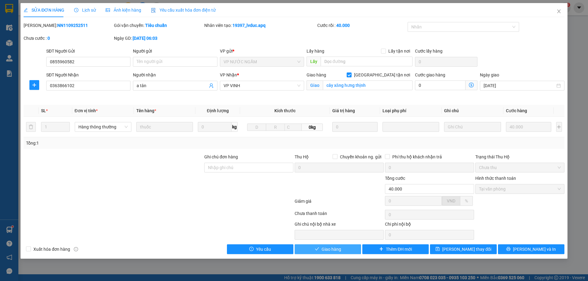
click at [329, 252] on span "Giao hàng" at bounding box center [332, 249] width 20 height 7
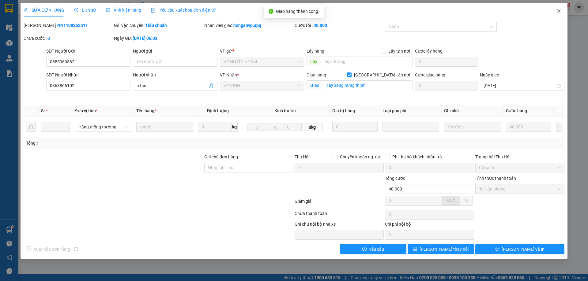
click at [557, 11] on icon "close" at bounding box center [558, 11] width 5 height 5
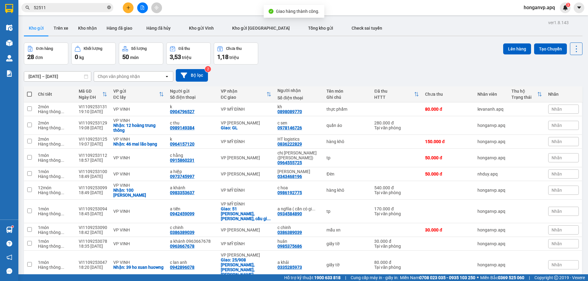
click at [110, 7] on icon "close-circle" at bounding box center [109, 8] width 4 height 4
click at [131, 9] on button at bounding box center [128, 7] width 11 height 11
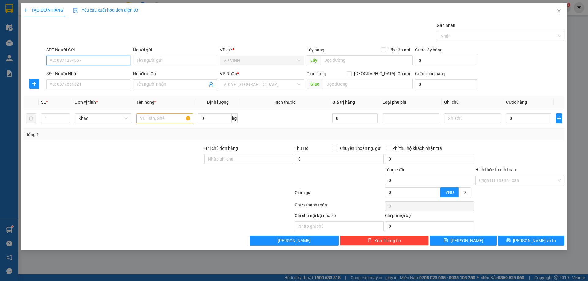
click at [84, 62] on input "SĐT Người Gửi" at bounding box center [88, 61] width 84 height 10
paste input "0947889798"
type input "0947889798"
click at [70, 74] on div "0947889798 - chi trang" at bounding box center [88, 73] width 77 height 7
type input "chi trang"
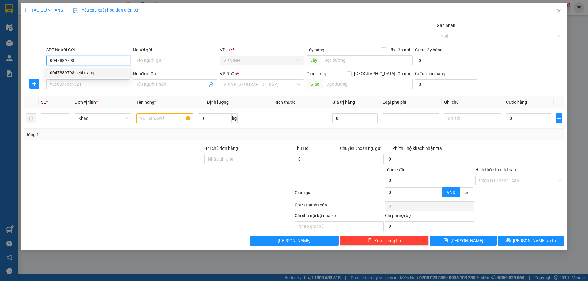
checkbox input "true"
type input "2 hẻm 9 ngõ 14 trần bình trọng"
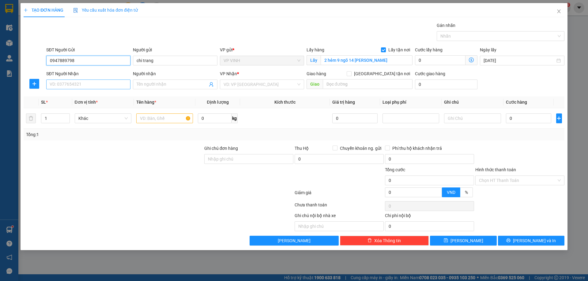
type input "0947889798"
click at [87, 83] on input "SĐT Người Nhận" at bounding box center [88, 85] width 84 height 10
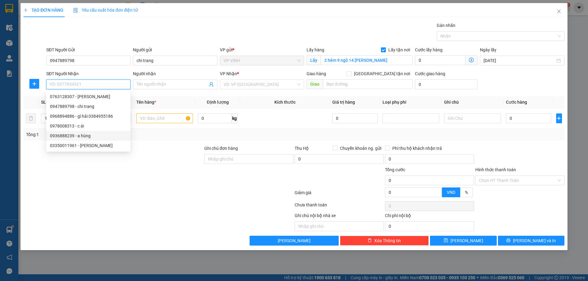
click at [60, 137] on div "0936888239 - a hùng" at bounding box center [88, 136] width 77 height 7
type input "0936888239"
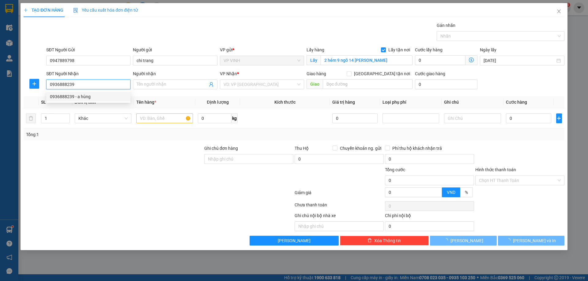
type input "a hùng"
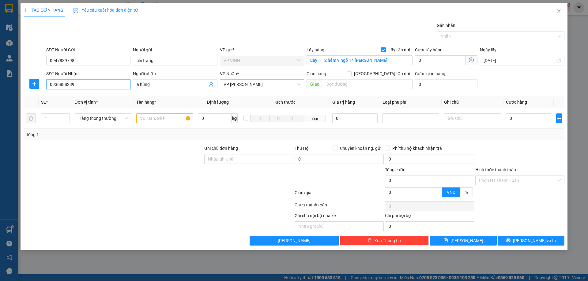
click at [259, 84] on span "VP [PERSON_NAME]" at bounding box center [262, 84] width 77 height 9
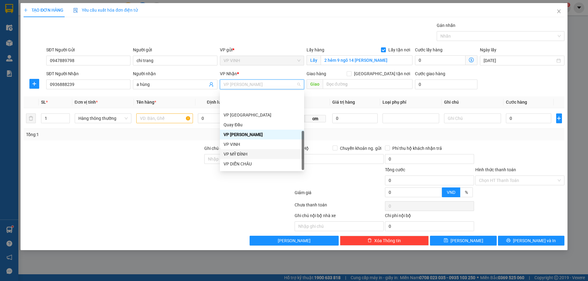
scroll to position [88, 0]
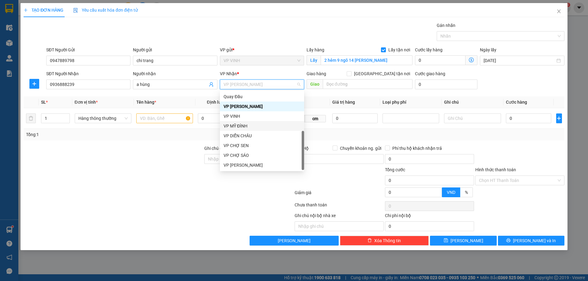
click at [240, 126] on div "VP MỸ ĐÌNH" at bounding box center [262, 126] width 77 height 7
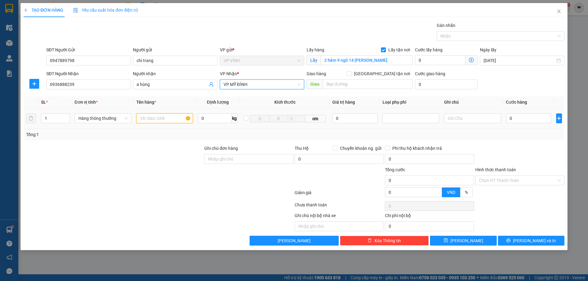
click at [144, 119] on input "text" at bounding box center [164, 119] width 57 height 10
type input "mô tơ"
click at [518, 118] on input "0" at bounding box center [529, 119] width 46 height 10
type input "4"
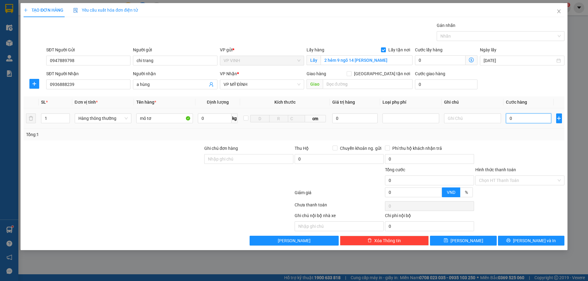
type input "4"
type input "40"
type input "40.000"
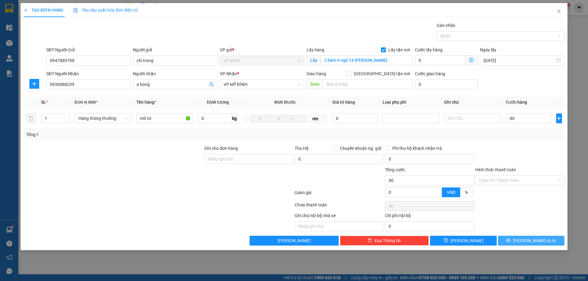
type input "40.000"
click at [510, 243] on icon "printer" at bounding box center [508, 241] width 4 height 4
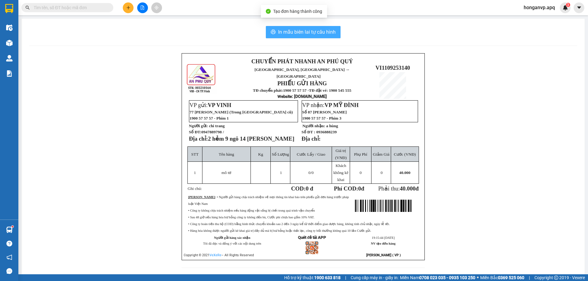
click at [303, 30] on span "In mẫu biên lai tự cấu hình" at bounding box center [307, 32] width 58 height 8
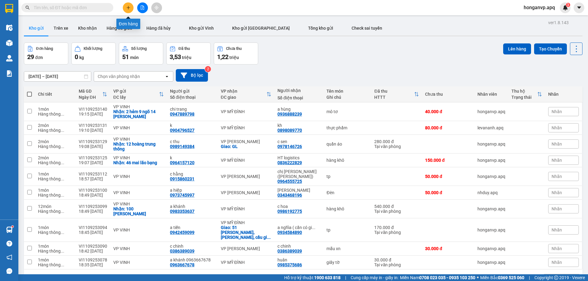
click at [127, 9] on icon "plus" at bounding box center [128, 8] width 4 height 4
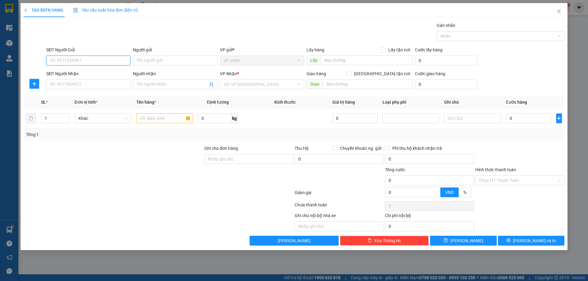
paste input "0914544567"
type input "0914544567"
click at [66, 72] on div "0914544567 - Chị Trang" at bounding box center [88, 73] width 77 height 7
type input "Chị Trang"
checkbox input "true"
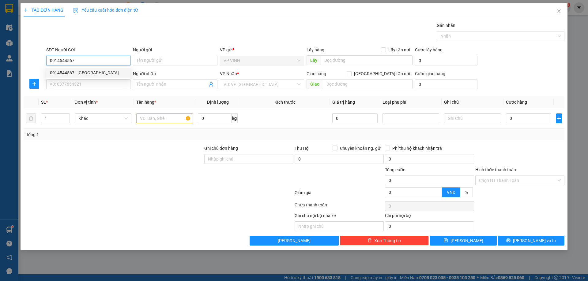
type input "162 hồng bàng"
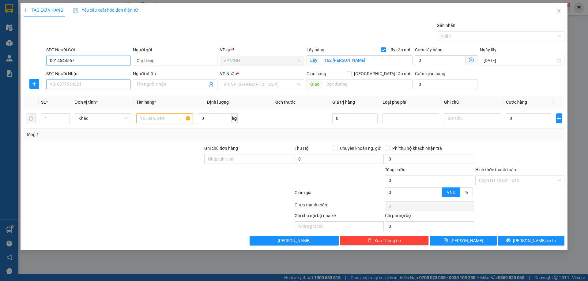
type input "0914544567"
click at [79, 84] on input "SĐT Người Nhận" at bounding box center [88, 85] width 84 height 10
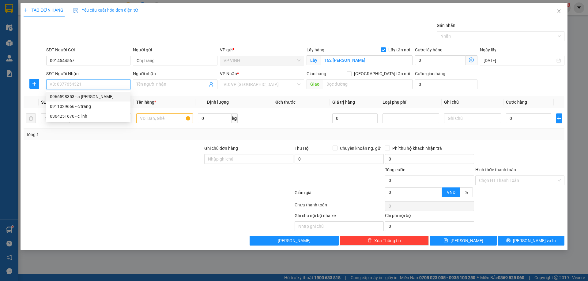
click at [68, 95] on div "0966598353 - a tuấn vũ liên" at bounding box center [88, 96] width 77 height 7
type input "0966598353"
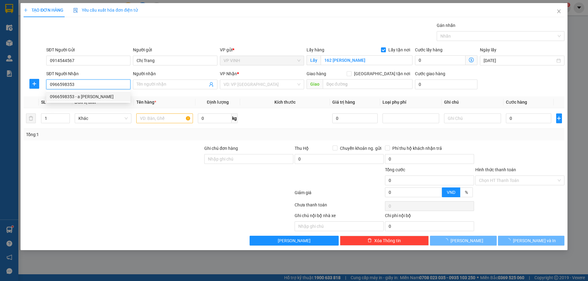
type input "a [PERSON_NAME]"
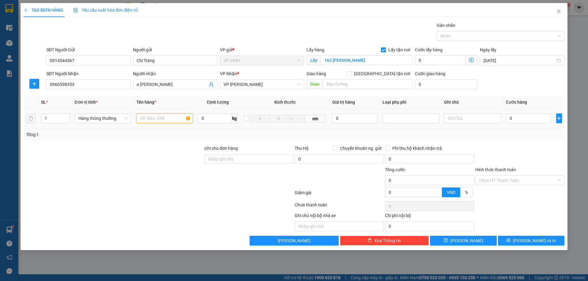
click at [160, 117] on input "text" at bounding box center [164, 119] width 57 height 10
type input "thiệp"
click at [516, 117] on input "0" at bounding box center [529, 119] width 46 height 10
type input "6"
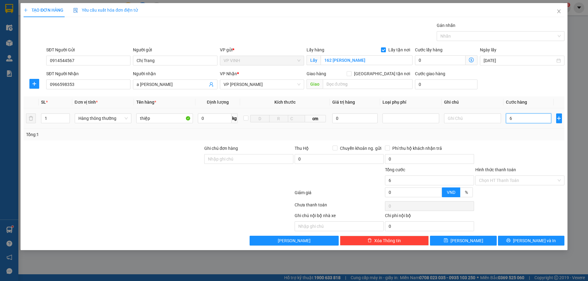
type input "6"
type input "60"
type input "60.000"
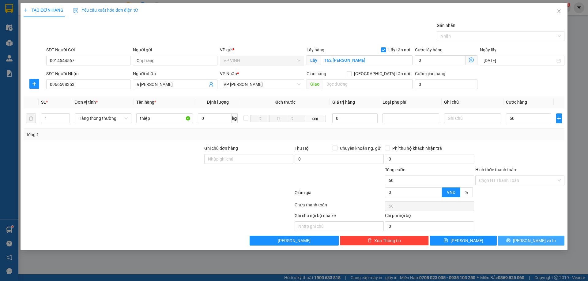
type input "60.000"
click at [527, 244] on button "[PERSON_NAME] và In" at bounding box center [531, 241] width 66 height 10
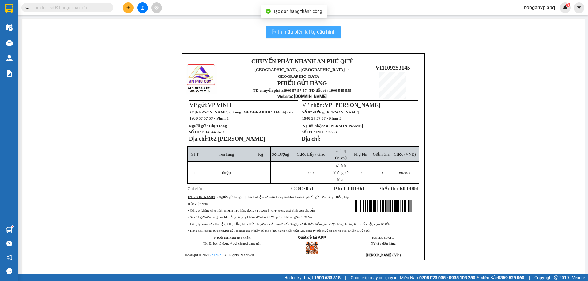
click at [306, 33] on span "In mẫu biên lai tự cấu hình" at bounding box center [307, 32] width 58 height 8
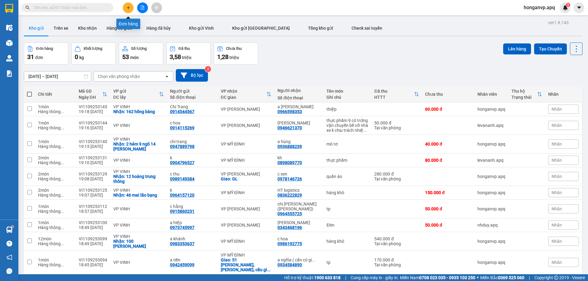
click at [129, 10] on button at bounding box center [128, 7] width 11 height 11
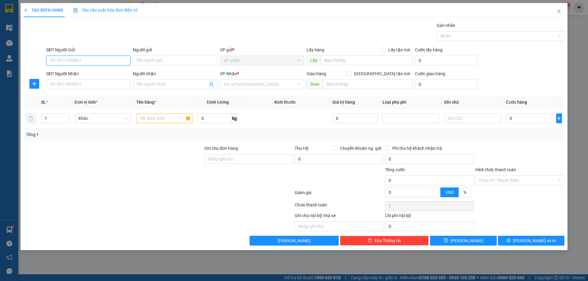
paste input "0914544567"
type input "0914544567"
click at [75, 72] on div "0914544567 - Chị Trang" at bounding box center [88, 73] width 77 height 7
type input "Chị Trang"
checkbox input "true"
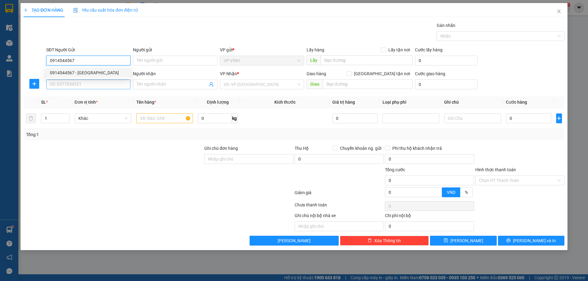
type input "162 hồng bàng"
type input "0914544567"
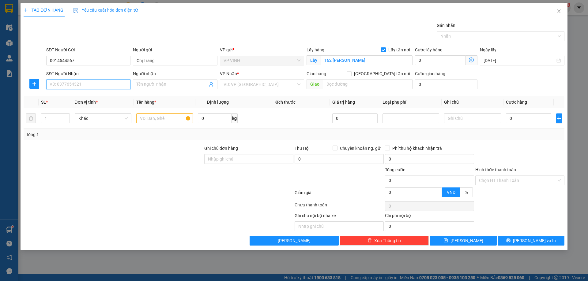
click at [83, 85] on input "SĐT Người Nhận" at bounding box center [88, 85] width 84 height 10
click at [68, 117] on div "0364251670 - c linh" at bounding box center [88, 116] width 77 height 7
type input "0364251670"
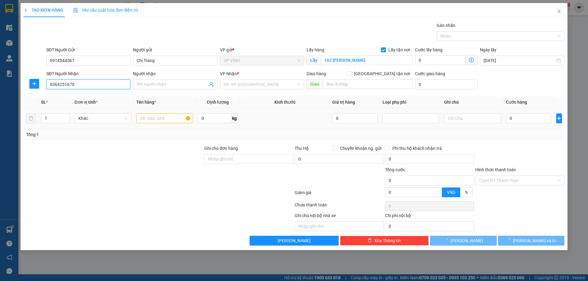
type input "c linh"
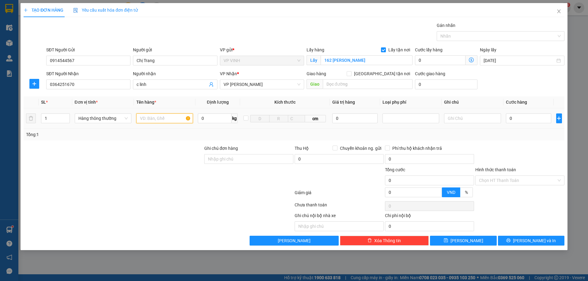
click at [150, 122] on input "text" at bounding box center [164, 119] width 57 height 10
type input "thiệp"
click at [520, 117] on input "0" at bounding box center [529, 119] width 46 height 10
click at [516, 242] on button "[PERSON_NAME] và In" at bounding box center [531, 241] width 66 height 10
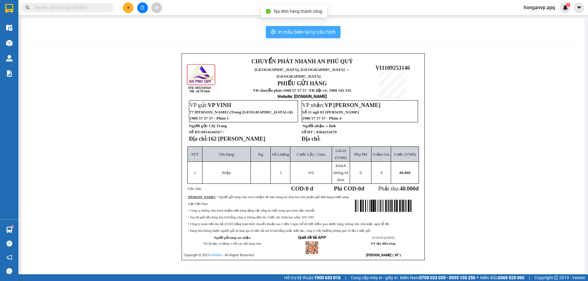
click at [295, 28] on button "In mẫu biên lai tự cấu hình" at bounding box center [303, 32] width 75 height 12
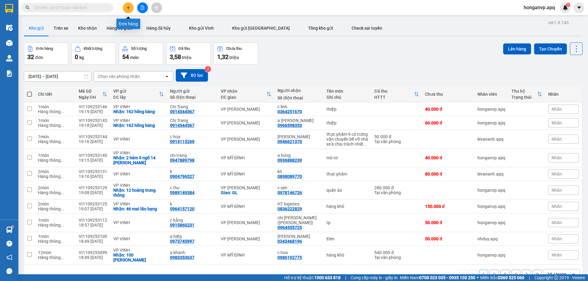
click at [125, 10] on button at bounding box center [128, 7] width 11 height 11
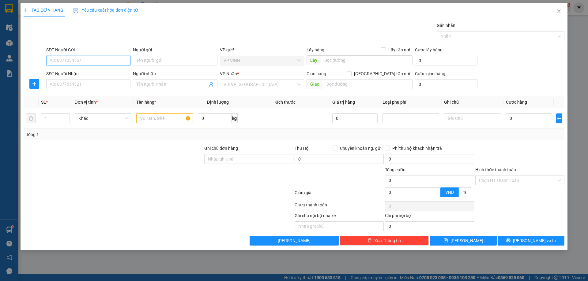
paste input "0349792243"
click at [68, 72] on div "0349792243 - c oanh" at bounding box center [88, 73] width 77 height 7
type input "0349792243"
type input "c oanh"
checkbox input "true"
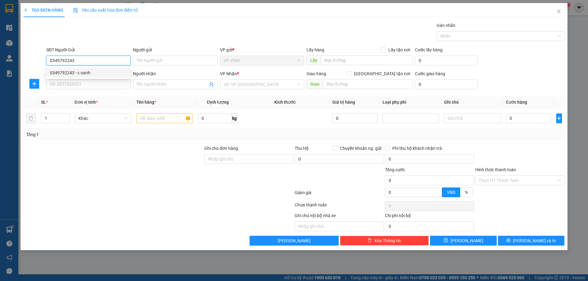
type input "20/73 tr bình trọng"
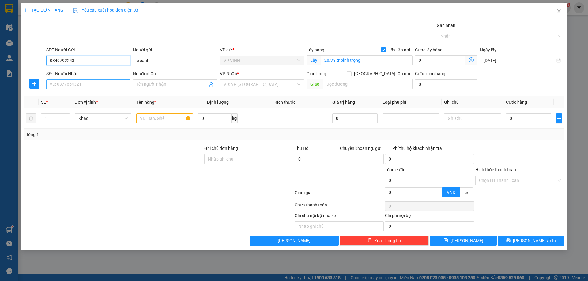
type input "0349792243"
click at [92, 86] on input "SĐT Người Nhận" at bounding box center [88, 85] width 84 height 10
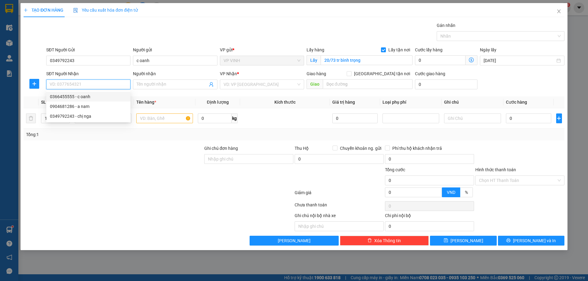
click at [81, 83] on input "SĐT Người Nhận" at bounding box center [88, 85] width 84 height 10
type input "0964645585"
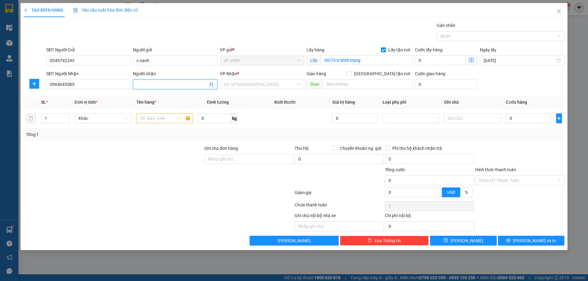
click at [168, 86] on input "Người nhận" at bounding box center [172, 84] width 71 height 7
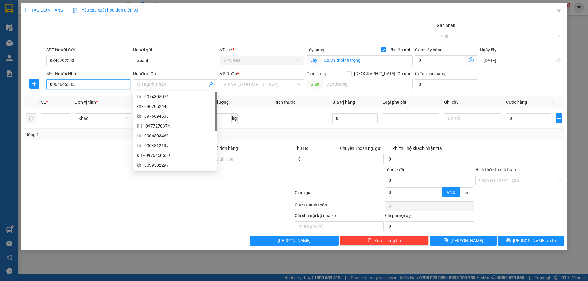
click at [85, 86] on input "0964645585" at bounding box center [88, 85] width 84 height 10
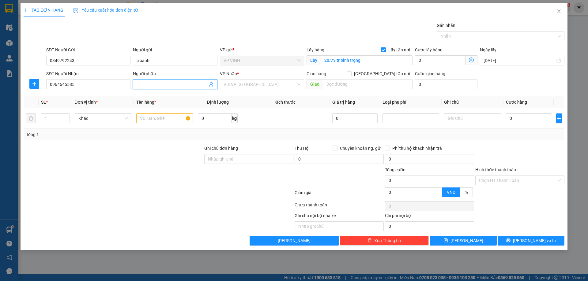
click at [212, 84] on icon "user-add" at bounding box center [211, 84] width 4 height 5
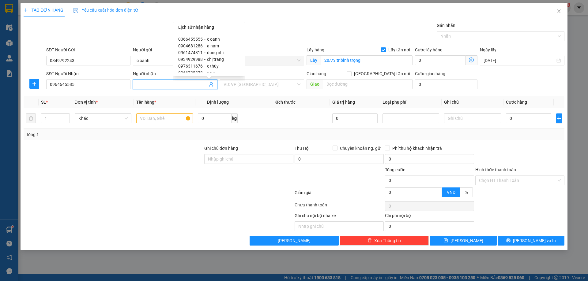
click at [147, 86] on input "Người nhận" at bounding box center [172, 84] width 71 height 7
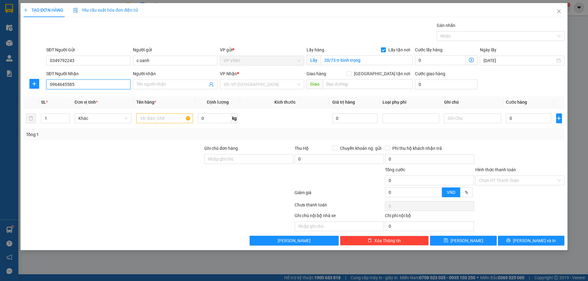
click at [101, 85] on input "0964645585" at bounding box center [88, 85] width 84 height 10
click at [150, 81] on span at bounding box center [175, 85] width 84 height 10
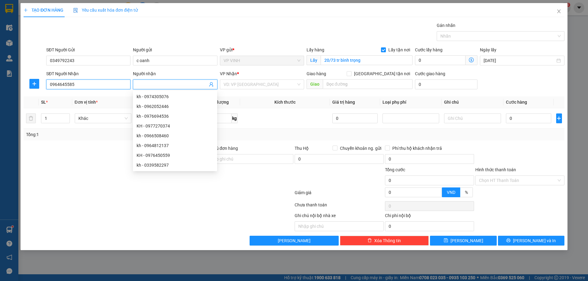
click at [104, 85] on input "0964645585" at bounding box center [88, 85] width 84 height 10
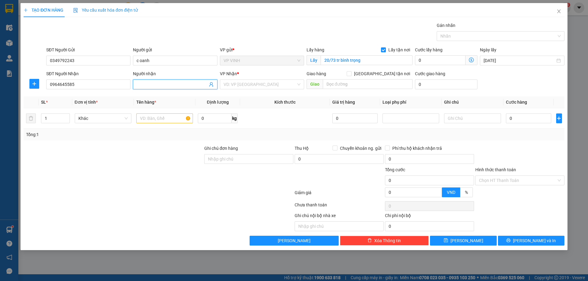
click at [211, 85] on icon "user-add" at bounding box center [211, 84] width 5 height 5
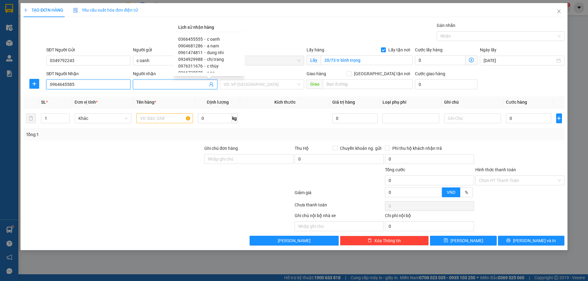
click at [85, 85] on input "0964645585" at bounding box center [88, 85] width 84 height 10
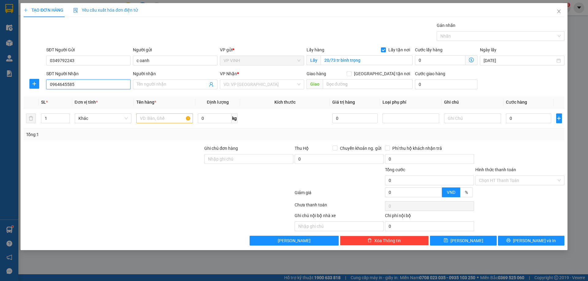
drag, startPoint x: 77, startPoint y: 85, endPoint x: 43, endPoint y: 83, distance: 34.1
click at [41, 82] on div "SĐT Người Nhận 0964645585 0964645585 Người nhận Tên người nhận VP Nhận * VD: VP…" at bounding box center [294, 80] width 542 height 21
click at [87, 59] on input "0349792243" at bounding box center [88, 61] width 84 height 10
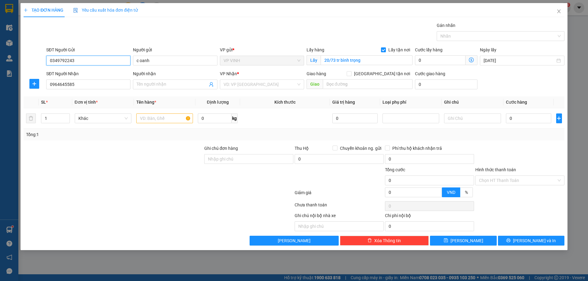
click at [87, 59] on input "0349792243" at bounding box center [88, 61] width 84 height 10
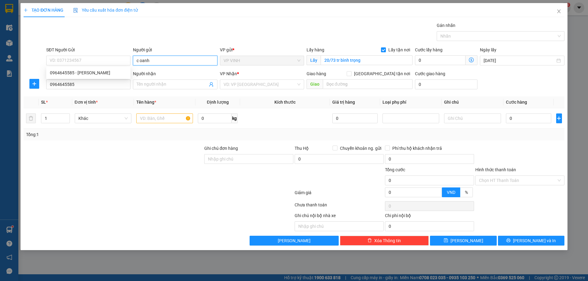
click at [161, 60] on input "c oanh" at bounding box center [175, 61] width 84 height 10
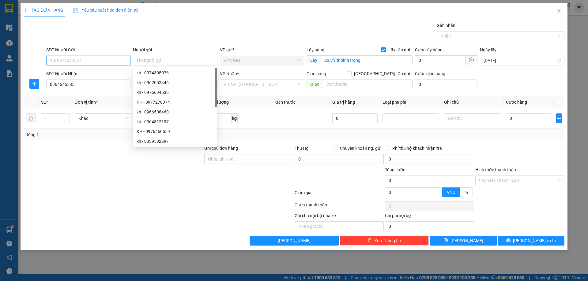
click at [79, 60] on input "SĐT Người Gửi" at bounding box center [88, 61] width 84 height 10
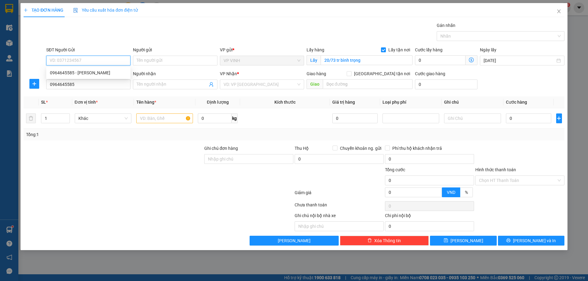
paste input "0964645585"
type input "0964645585"
click at [69, 72] on div "0964645585 - c linh" at bounding box center [88, 73] width 77 height 7
type input "c linh"
type input "10a trần bình trọng"
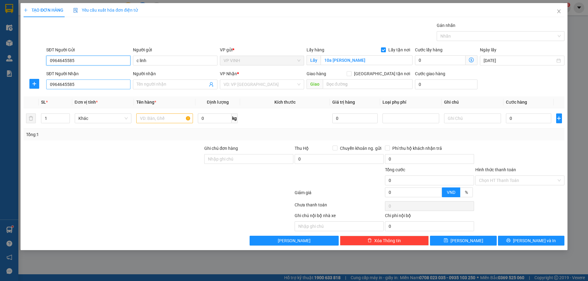
type input "0964645585"
click at [81, 86] on input "0964645585" at bounding box center [88, 85] width 84 height 10
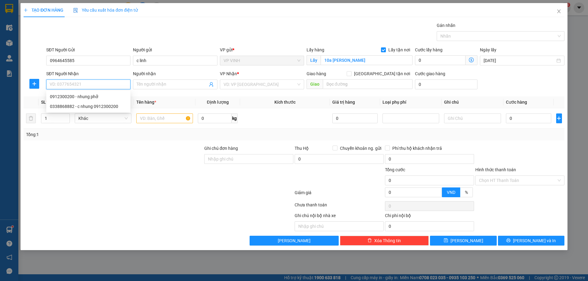
click at [92, 85] on input "SĐT Người Nhận" at bounding box center [88, 85] width 84 height 10
click at [65, 97] on div "0912300200 - nhung phở" at bounding box center [88, 96] width 77 height 7
type input "0912300200"
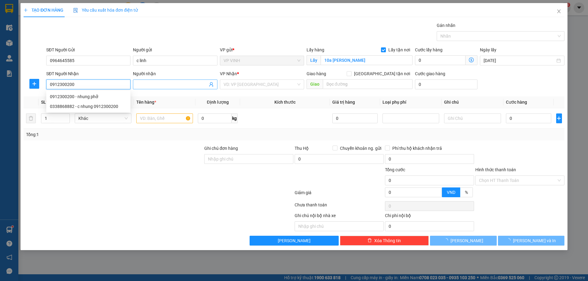
type input "nhung phở"
checkbox input "true"
type input "vp"
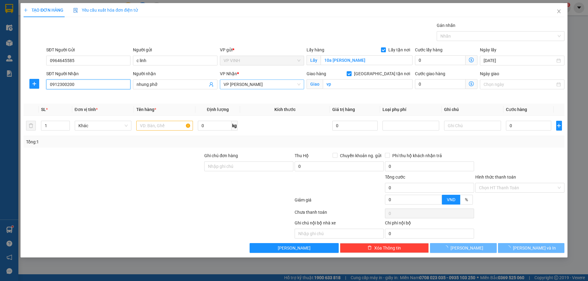
type input "10"
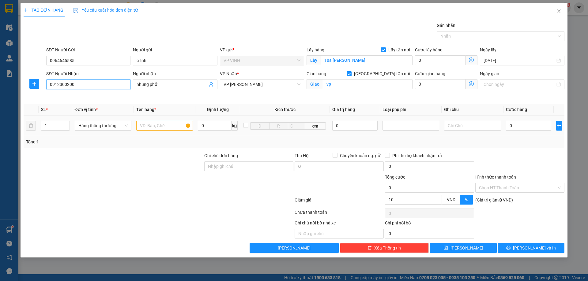
type input "0912300200"
click at [160, 123] on input "text" at bounding box center [164, 126] width 57 height 10
type input "tp"
click at [526, 131] on div "0" at bounding box center [529, 126] width 46 height 12
click at [527, 120] on div "0" at bounding box center [529, 126] width 46 height 12
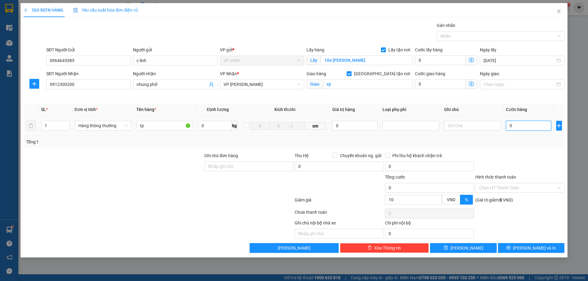
click at [527, 124] on input "0" at bounding box center [529, 126] width 46 height 10
type input "7"
click at [531, 247] on span "[PERSON_NAME] và In" at bounding box center [534, 248] width 43 height 7
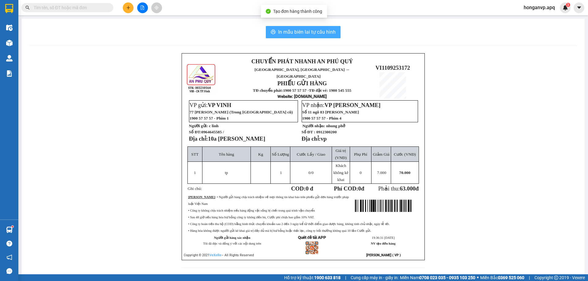
click at [288, 31] on span "In mẫu biên lai tự cấu hình" at bounding box center [307, 32] width 58 height 8
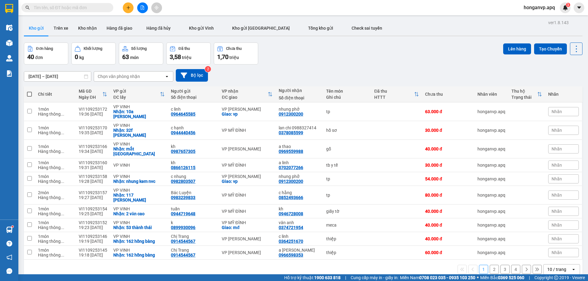
click at [124, 9] on button at bounding box center [128, 7] width 11 height 11
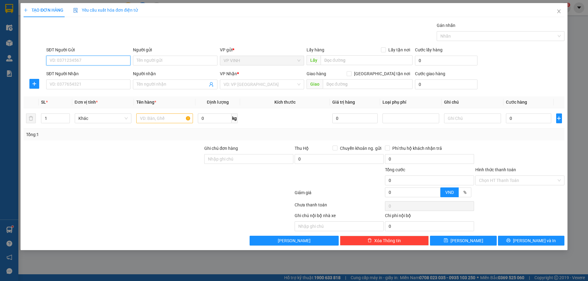
click at [62, 63] on input "SĐT Người Gửi" at bounding box center [88, 61] width 84 height 10
paste input "02383511998"
type input "02383511998"
click at [66, 72] on div "02383511998 - k" at bounding box center [88, 73] width 77 height 7
type input "k"
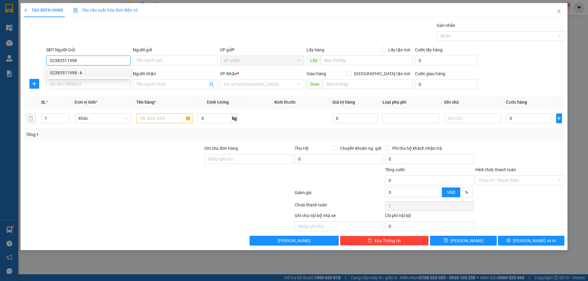
checkbox input "true"
type input "215 NVC(SUNFLY)"
type input "02383511998"
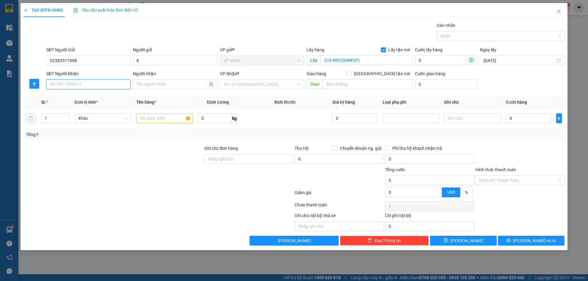
click at [80, 86] on input "SĐT Người Nhận" at bounding box center [88, 85] width 84 height 10
click at [65, 96] on div "0988384117 - a hai" at bounding box center [88, 96] width 77 height 7
type input "0988384117"
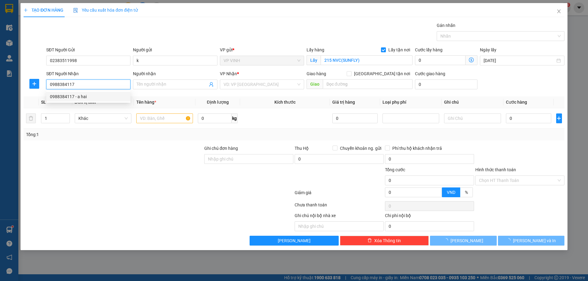
type input "a hai"
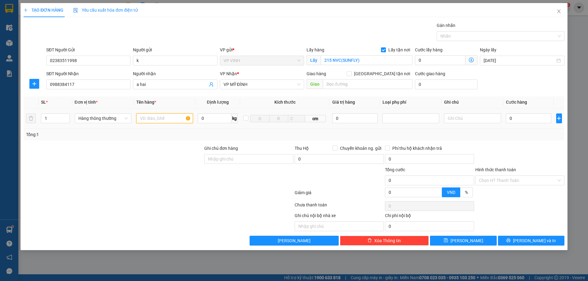
click at [150, 119] on input "text" at bounding box center [164, 119] width 57 height 10
type input "quần áo"
click at [532, 117] on input "0" at bounding box center [529, 119] width 46 height 10
click at [510, 239] on icon "printer" at bounding box center [508, 241] width 4 height 4
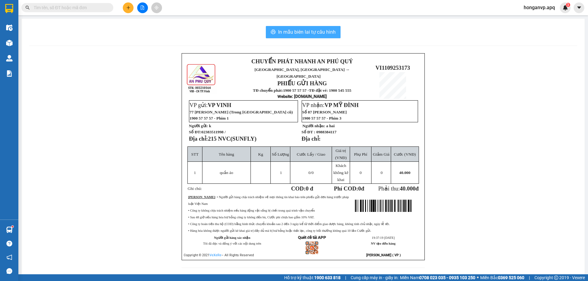
click at [301, 32] on span "In mẫu biên lai tự cấu hình" at bounding box center [307, 32] width 58 height 8
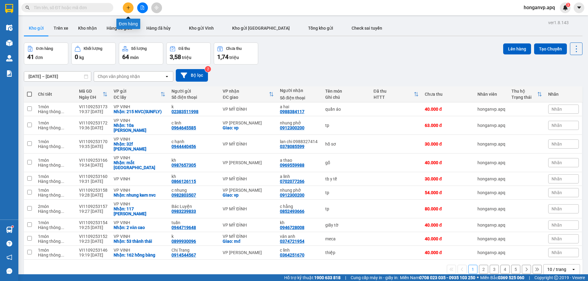
click at [126, 11] on button at bounding box center [128, 7] width 11 height 11
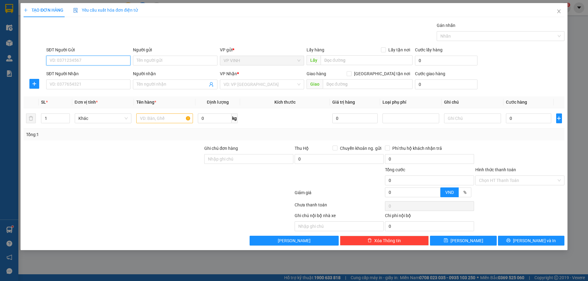
click at [75, 62] on input "SĐT Người Gửi" at bounding box center [88, 61] width 84 height 10
paste input "0946091189"
type input "0946091189"
click at [78, 71] on div "0946091189 - a thắng" at bounding box center [88, 73] width 77 height 7
type input "a thắng"
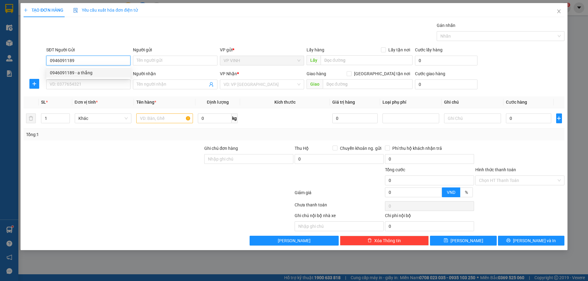
checkbox input "true"
type input "115 ng viết xuân"
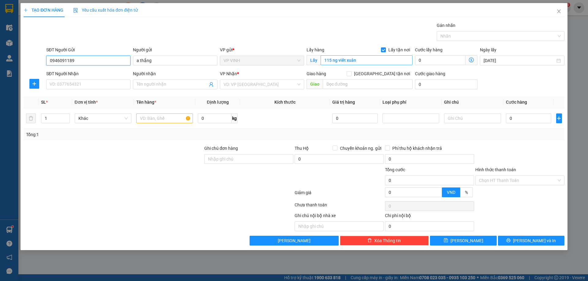
type input "0946091189"
click at [363, 60] on input "115 ng viết xuân" at bounding box center [367, 60] width 92 height 10
type input "63 lục niên"
click at [96, 89] on input "SĐT Người Nhận" at bounding box center [88, 85] width 84 height 10
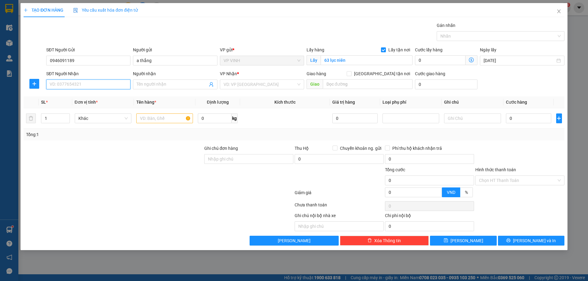
click at [77, 84] on input "SĐT Người Nhận" at bounding box center [88, 85] width 84 height 10
click at [73, 85] on input "SĐT Người Nhận" at bounding box center [88, 85] width 84 height 10
click at [66, 119] on div "0365236222 - a tiến" at bounding box center [88, 116] width 77 height 7
type input "0365236222"
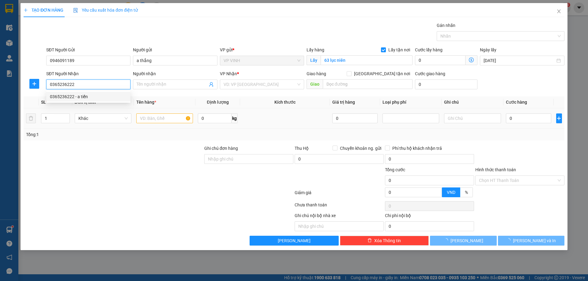
type input "a tiến"
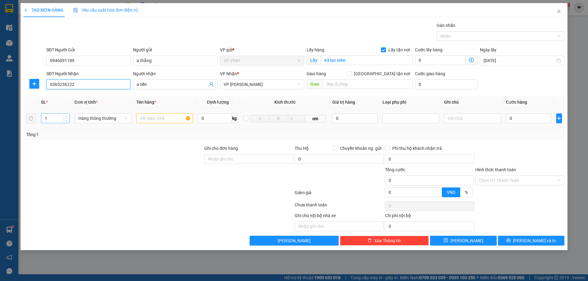
type input "0365236222"
click at [57, 121] on input "1" at bounding box center [55, 118] width 28 height 9
type input "2"
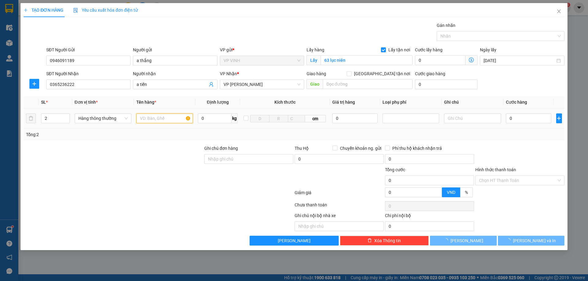
click at [150, 119] on input "text" at bounding box center [164, 119] width 57 height 10
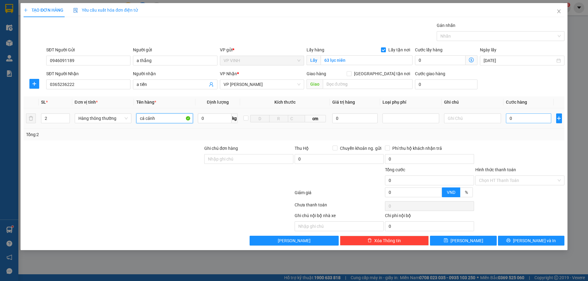
type input "cá cảnh"
click at [525, 123] on input "0" at bounding box center [529, 119] width 46 height 10
type input "1"
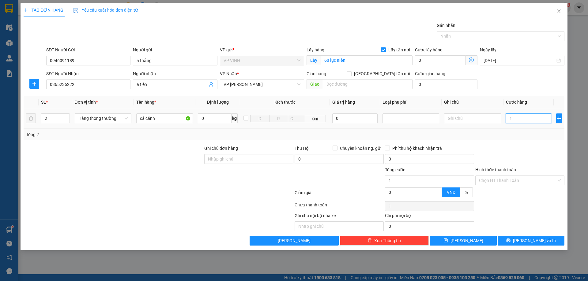
type input "12"
type input "120"
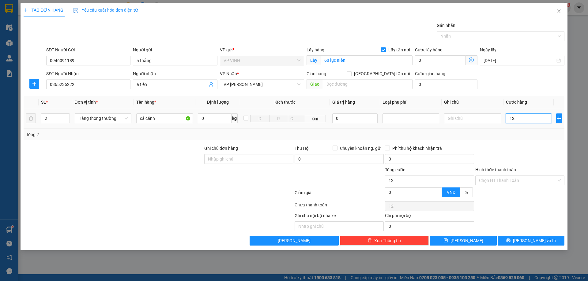
type input "120"
click at [524, 242] on button "[PERSON_NAME] và In" at bounding box center [531, 241] width 66 height 10
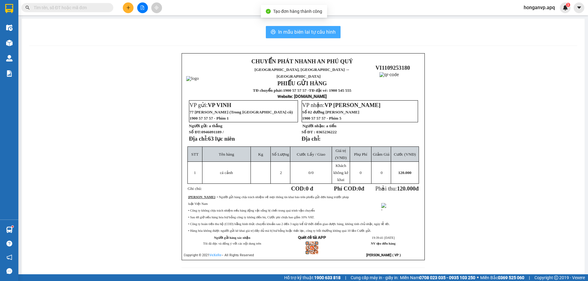
click at [271, 33] on icon "printer" at bounding box center [273, 31] width 5 height 5
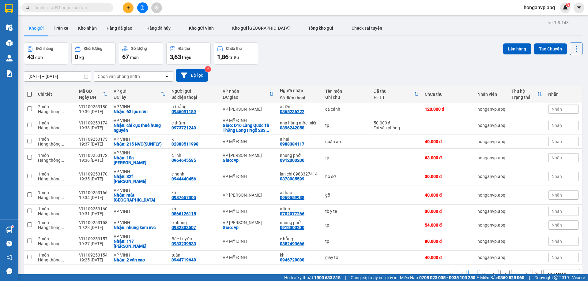
click at [405, 57] on div "Đơn hàng 43 đơn Khối lượng 0 kg Số lượng 67 món Đã thu 3,63 triệu Chưa thu 1,86…" at bounding box center [303, 54] width 559 height 22
click at [370, 63] on div "Đơn hàng 43 đơn Khối lượng 0 kg Số lượng 67 món Đã thu 3,63 triệu Chưa thu 1,86…" at bounding box center [303, 54] width 559 height 22
click at [125, 9] on button at bounding box center [128, 7] width 11 height 11
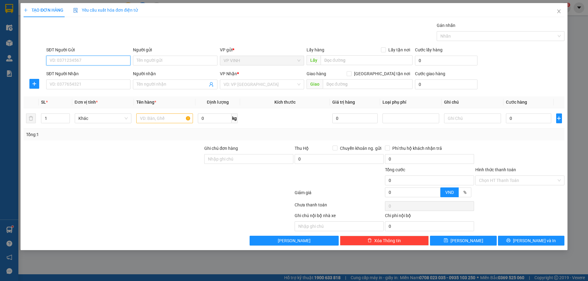
paste input "0343110504"
type input "0343110504"
click at [81, 72] on div "0343110504 - a hiệp" at bounding box center [88, 73] width 77 height 7
type input "a hiệp"
checkbox input "true"
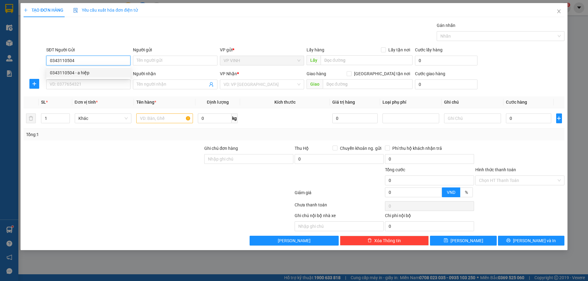
type input "ngõ 2 trần trùng quang"
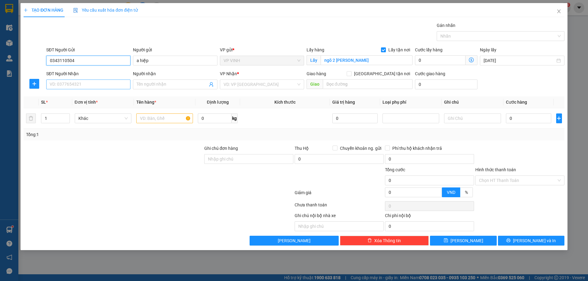
type input "0343110504"
click at [93, 88] on input "SĐT Người Nhận" at bounding box center [88, 85] width 84 height 10
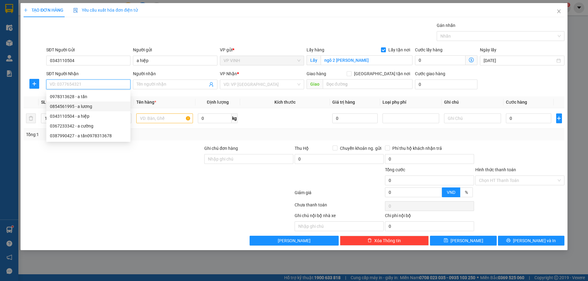
click at [75, 107] on div "0854561995 - a lương" at bounding box center [88, 106] width 77 height 7
type input "0854561995"
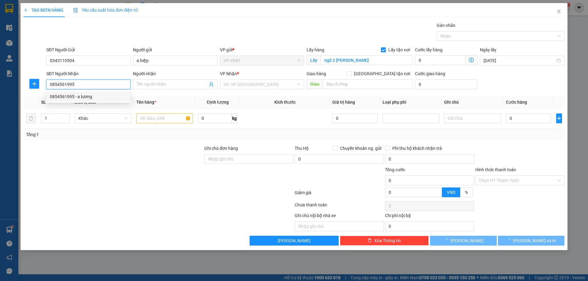
type input "a lương"
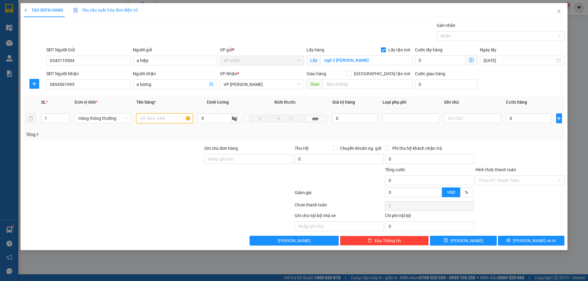
click at [171, 116] on input "text" at bounding box center [164, 119] width 57 height 10
type input "chim cảnh ( chết [PERSON_NAME] chịu trách nhiệm)"
click at [516, 120] on input "0" at bounding box center [529, 119] width 46 height 10
type input "7"
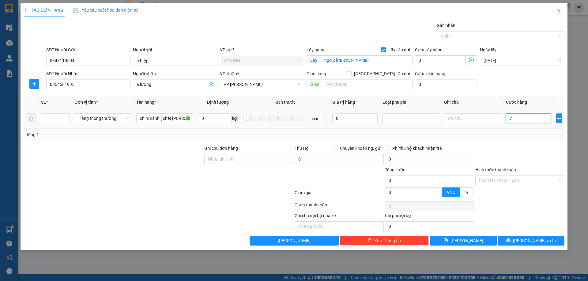
type input "7"
type input "70"
click at [495, 182] on input "Hình thức thanh toán" at bounding box center [517, 180] width 77 height 9
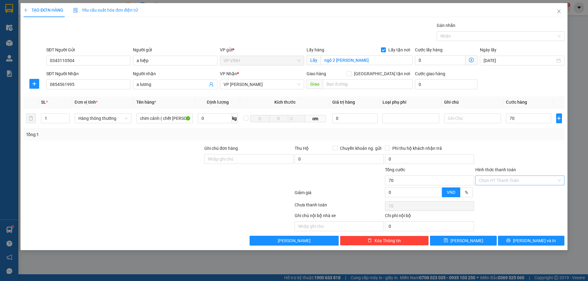
type input "70.000"
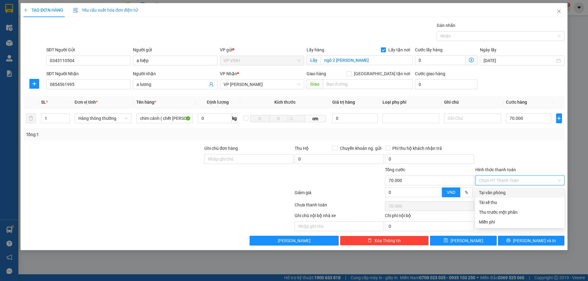
click at [498, 194] on div "Tại văn phòng" at bounding box center [520, 193] width 82 height 7
type input "0"
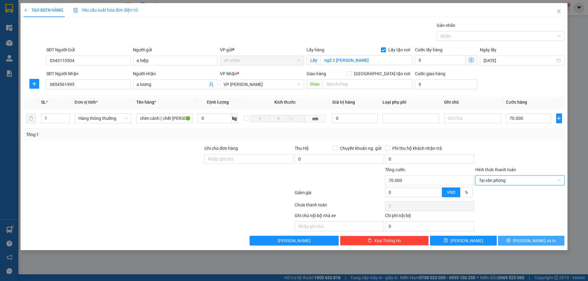
click at [512, 239] on button "[PERSON_NAME] và In" at bounding box center [531, 241] width 66 height 10
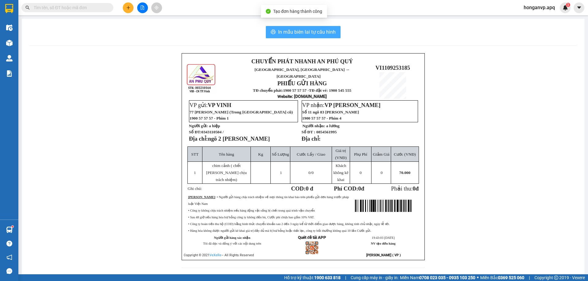
click at [294, 28] on span "In mẫu biên lai tự cấu hình" at bounding box center [307, 32] width 58 height 8
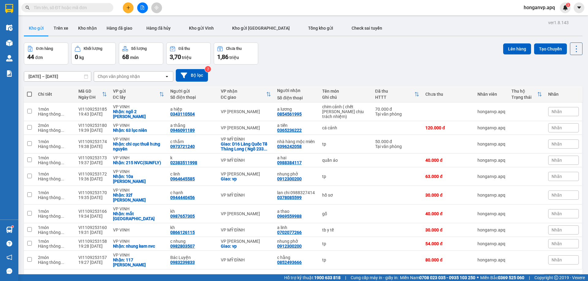
click at [332, 60] on div "Đơn hàng 44 đơn Khối lượng 0 kg Số lượng 68 món Đã thu 3,70 triệu Chưa thu 1,86…" at bounding box center [303, 54] width 559 height 22
click at [125, 7] on button at bounding box center [128, 7] width 11 height 11
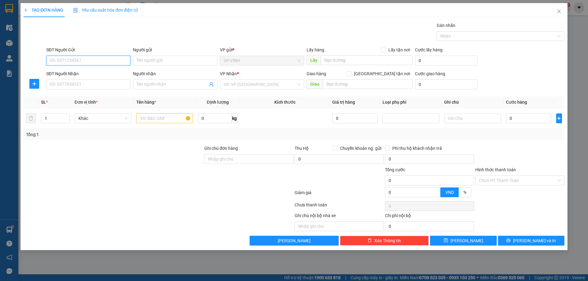
click at [77, 59] on input "SĐT Người Gửi" at bounding box center [88, 61] width 84 height 10
paste input "0348745695"
type input "0348745695"
click at [70, 72] on div "0348745695 - chị hoa 0989662274" at bounding box center [88, 73] width 77 height 7
type input "chị hoa 0989662274"
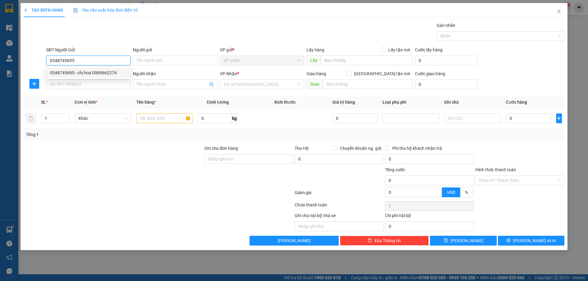
checkbox input "true"
type input "29 ngô sỹ liên"
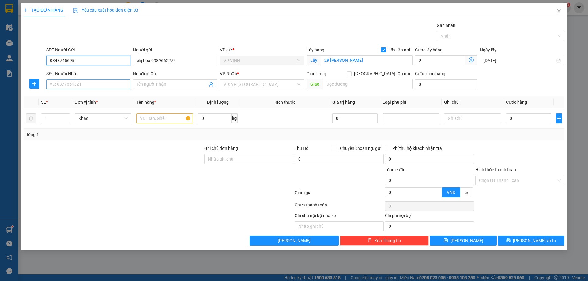
type input "0348745695"
click at [98, 85] on input "SĐT Người Nhận" at bounding box center [88, 85] width 84 height 10
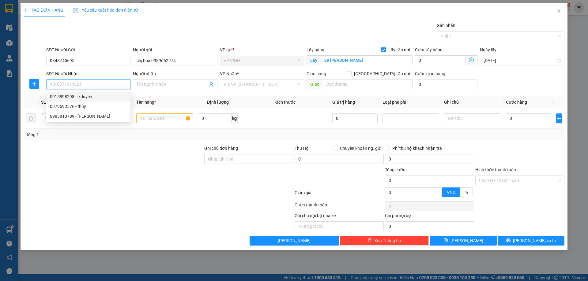
click at [66, 98] on div "0915898298 - c duyên" at bounding box center [88, 96] width 77 height 7
type input "0915898298"
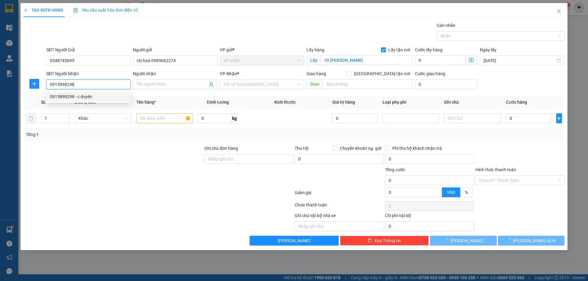
type input "c duyên"
checkbox input "true"
type input "CT 12B , Chung Cư Kim Văn , Kim Lũ , Nguyễn Xiển ,Hoàng Mai"
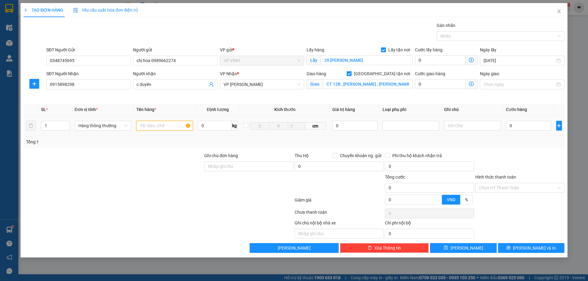
click at [150, 126] on input "text" at bounding box center [164, 126] width 57 height 10
type input "tp"
click at [525, 126] on input "0" at bounding box center [529, 126] width 46 height 10
click at [525, 251] on button "[PERSON_NAME] và In" at bounding box center [531, 248] width 66 height 10
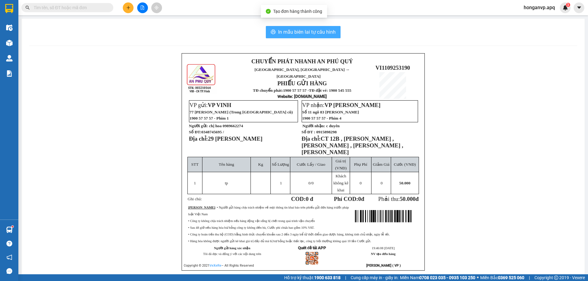
click at [314, 34] on span "In mẫu biên lai tự cấu hình" at bounding box center [307, 32] width 58 height 8
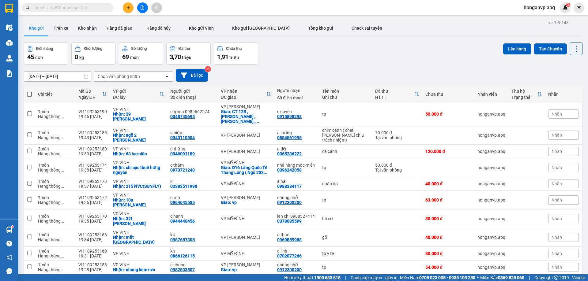
click at [126, 9] on icon "plus" at bounding box center [128, 8] width 4 height 4
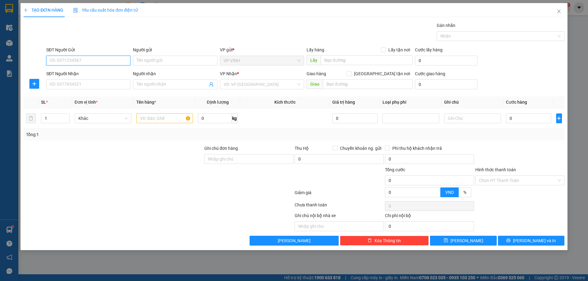
click at [64, 60] on input "SĐT Người Gửi" at bounding box center [88, 61] width 84 height 10
paste input "0373665567"
type input "0373665567"
click at [68, 70] on div "0373665567 - kh" at bounding box center [88, 73] width 77 height 7
type input "kh"
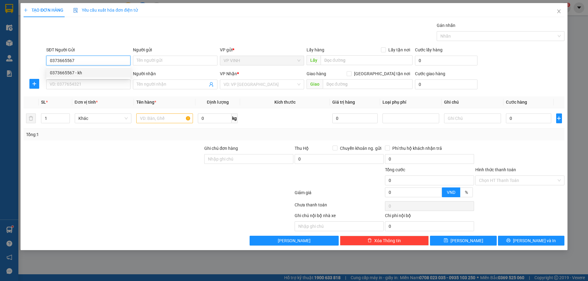
checkbox input "true"
type input "cc cửa tiền tòa a"
type input "0373665567"
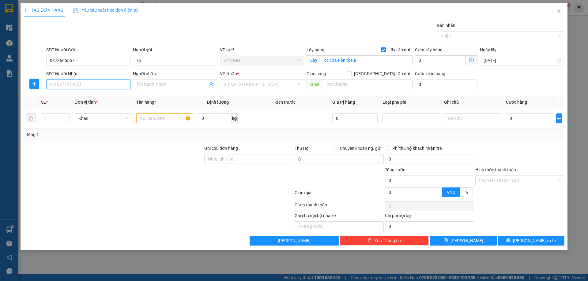
click at [94, 83] on input "SĐT Người Nhận" at bounding box center [88, 85] width 84 height 10
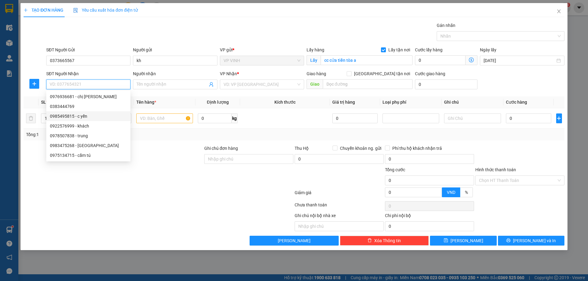
click at [66, 117] on div "0985495815 - c yến" at bounding box center [88, 116] width 77 height 7
type input "0985495815"
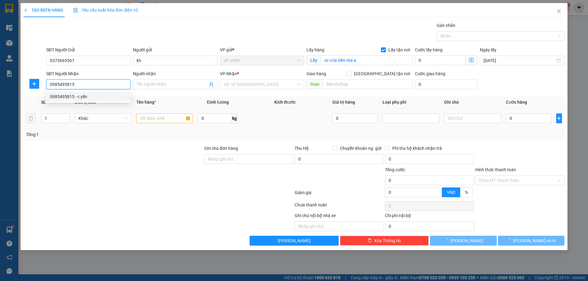
type input "c yến"
type input "VP Mỹ Đình"
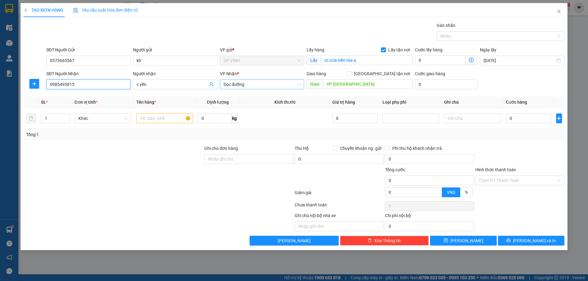
click at [249, 85] on span "Dọc đường" at bounding box center [262, 84] width 77 height 9
click at [241, 211] on div "VP MỸ ĐÌNH" at bounding box center [262, 214] width 77 height 7
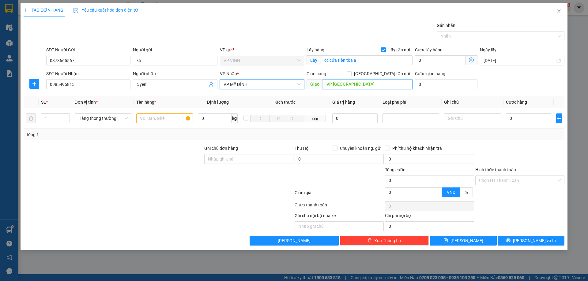
click at [366, 84] on input "VP Mỹ Đình" at bounding box center [368, 84] width 90 height 10
click at [158, 116] on input "text" at bounding box center [164, 119] width 57 height 10
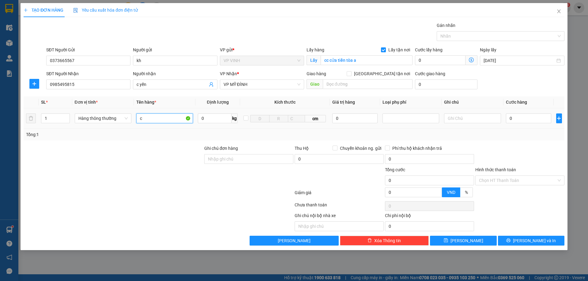
type input "cà"
click at [532, 120] on input "0" at bounding box center [529, 119] width 46 height 10
click at [528, 240] on span "[PERSON_NAME] và In" at bounding box center [534, 241] width 43 height 7
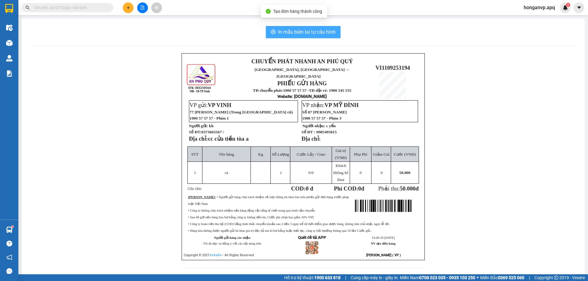
click at [305, 31] on span "In mẫu biên lai tự cấu hình" at bounding box center [307, 32] width 58 height 8
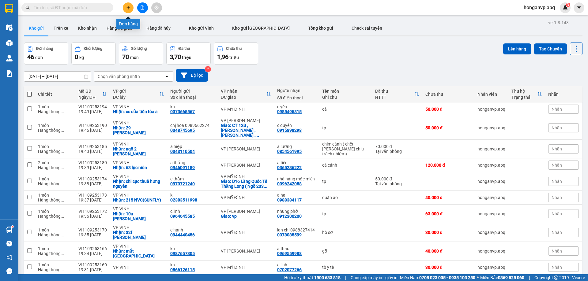
click at [127, 11] on button at bounding box center [128, 7] width 11 height 11
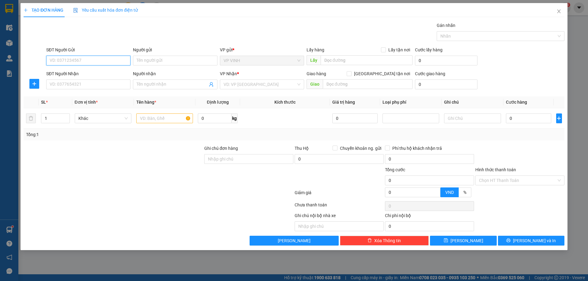
click at [85, 59] on input "SĐT Người Gửi" at bounding box center [88, 61] width 84 height 10
paste input "0962347974"
type input "0962347974"
click at [85, 72] on div "0962347974 - a dũng phòng hàng vinh" at bounding box center [88, 73] width 77 height 7
type input "a dũng phòng hàng vinh"
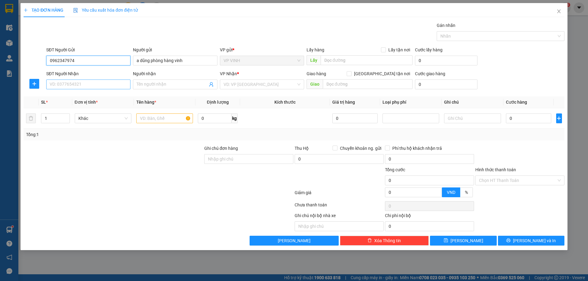
type input "0962347974"
click at [89, 82] on input "SĐT Người Nhận" at bounding box center [88, 85] width 84 height 10
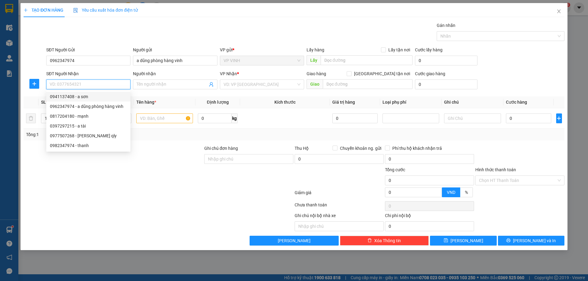
click at [61, 97] on div "0941137408 - a sơn" at bounding box center [88, 96] width 77 height 7
type input "0941137408"
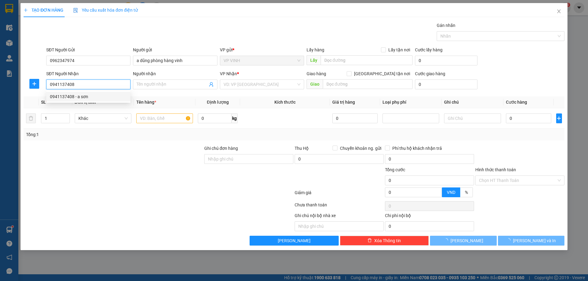
type input "a sơn"
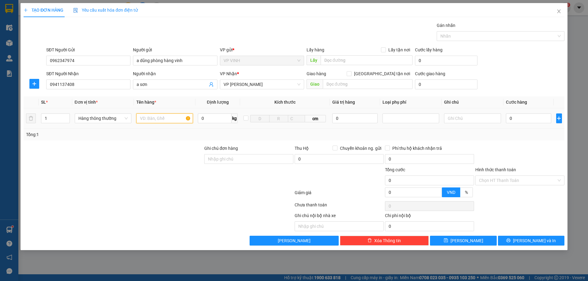
click at [164, 119] on input "text" at bounding box center [164, 119] width 57 height 10
type input "chăn"
click at [516, 119] on input "0" at bounding box center [529, 119] width 46 height 10
type input "3"
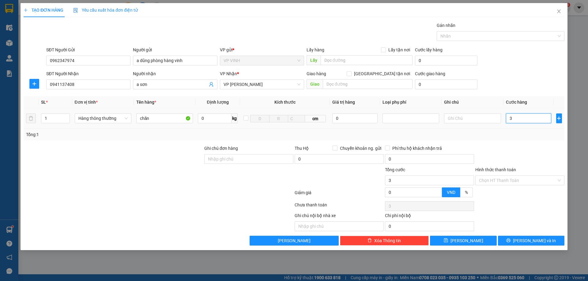
type input "3"
type input "30"
click at [517, 181] on input "Hình thức thanh toán" at bounding box center [517, 180] width 77 height 9
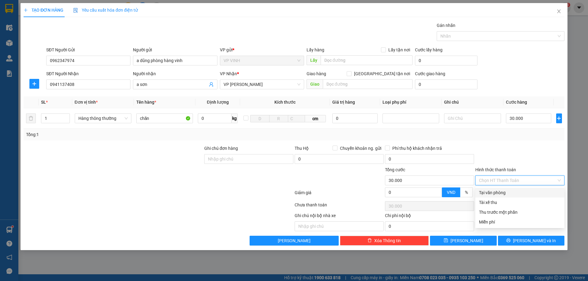
click at [510, 192] on div "Tại văn phòng" at bounding box center [520, 193] width 82 height 7
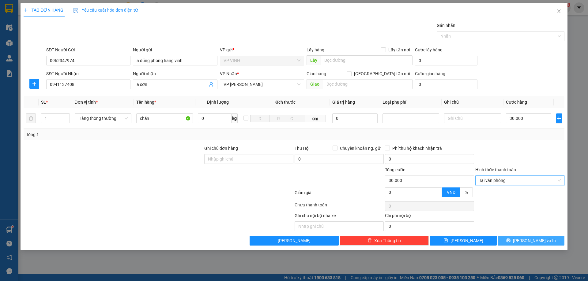
click at [529, 244] on span "[PERSON_NAME] và In" at bounding box center [534, 241] width 43 height 7
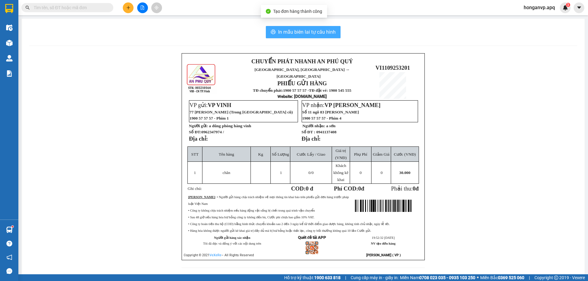
click at [300, 29] on span "In mẫu biên lai tự cấu hình" at bounding box center [307, 32] width 58 height 8
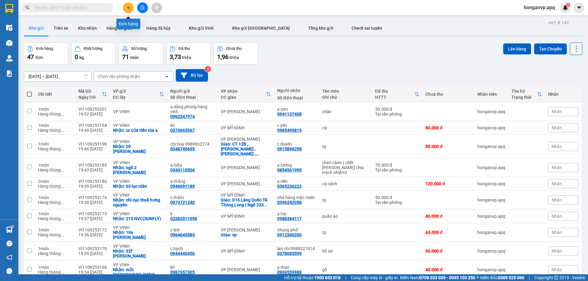
click at [125, 9] on button at bounding box center [128, 7] width 11 height 11
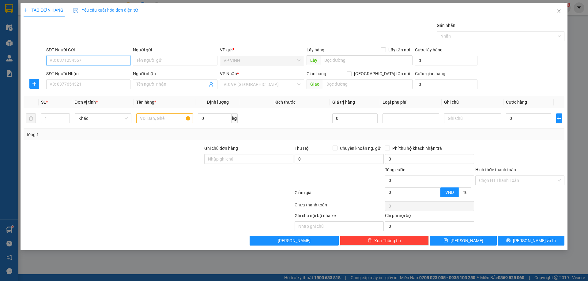
click at [64, 62] on input "SĐT Người Gửi" at bounding box center [88, 61] width 84 height 10
paste input "0986424262"
type input "0986424262"
click at [82, 72] on div "0986424262 - anh tuấn" at bounding box center [88, 73] width 77 height 7
type input "anh tuấn"
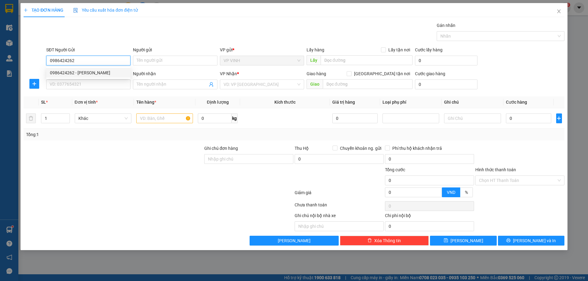
checkbox input "true"
type input "4/15 ng văn trỗi"
type input "0986424262"
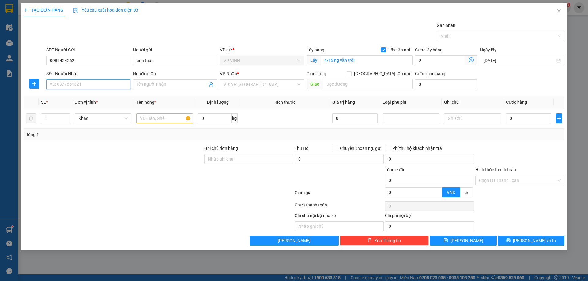
click at [89, 85] on input "SĐT Người Nhận" at bounding box center [88, 85] width 84 height 10
click at [71, 98] on div "0946359308 - a trường" at bounding box center [88, 96] width 77 height 7
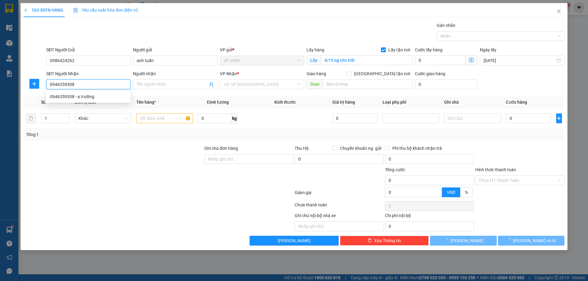
type input "0946359308"
type input "a trường"
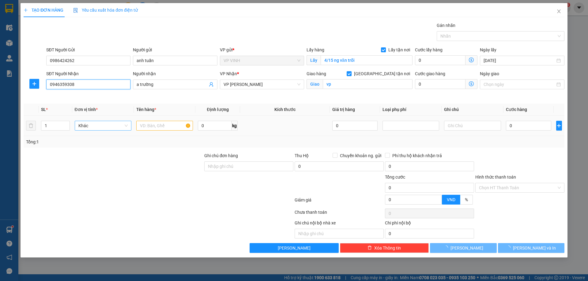
click at [100, 124] on span "Khác" at bounding box center [102, 125] width 49 height 9
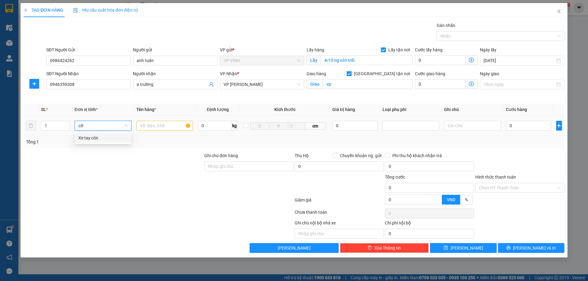
click at [109, 126] on input "cờ" at bounding box center [100, 125] width 45 height 9
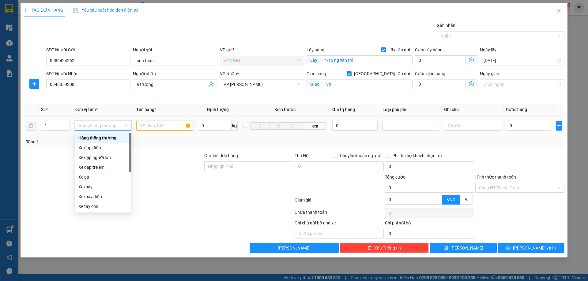
click at [154, 126] on input "text" at bounding box center [164, 126] width 57 height 10
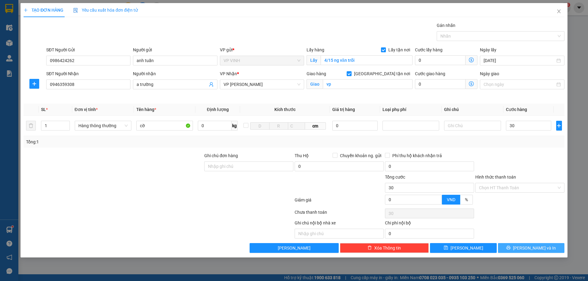
click at [533, 250] on span "[PERSON_NAME] và In" at bounding box center [534, 248] width 43 height 7
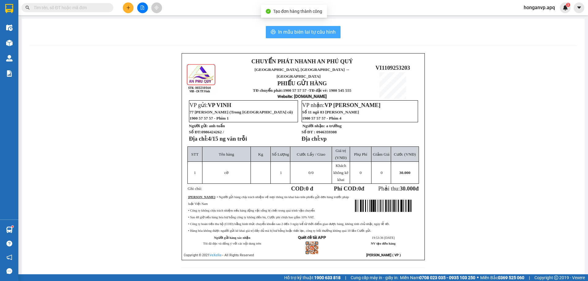
click at [292, 33] on span "In mẫu biên lai tự cấu hình" at bounding box center [307, 32] width 58 height 8
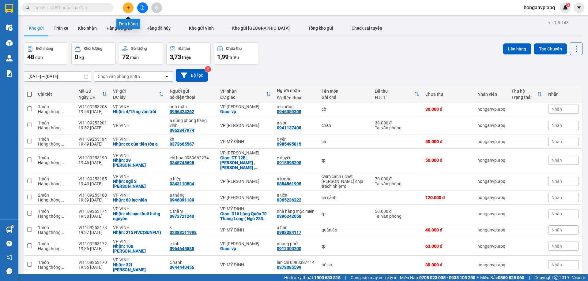
click at [125, 6] on button at bounding box center [128, 7] width 11 height 11
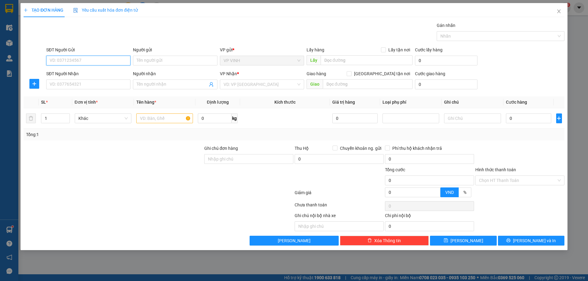
click at [68, 61] on input "SĐT Người Gửi" at bounding box center [88, 61] width 84 height 10
paste input "0355581683"
click at [67, 71] on div "0355581683 - chị tình" at bounding box center [88, 73] width 77 height 7
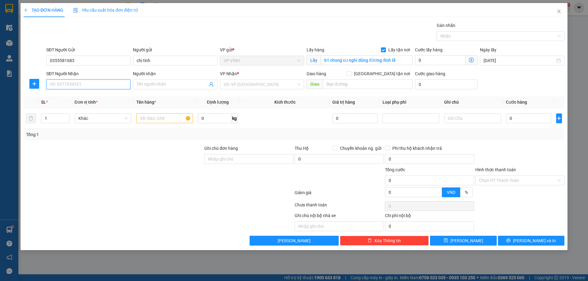
click at [85, 88] on input "SĐT Người Nhận" at bounding box center [88, 85] width 84 height 10
click at [59, 98] on div "0355581683 - chị tình" at bounding box center [88, 96] width 77 height 7
click at [98, 86] on input "0355581683" at bounding box center [88, 85] width 84 height 10
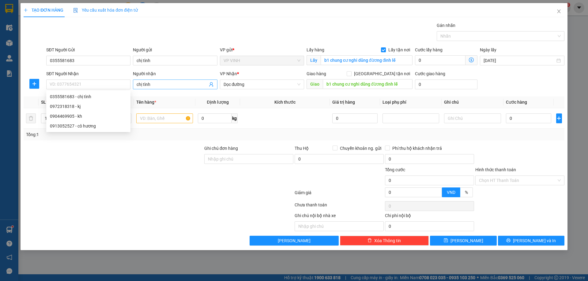
click at [172, 85] on input "chị tình" at bounding box center [172, 84] width 71 height 7
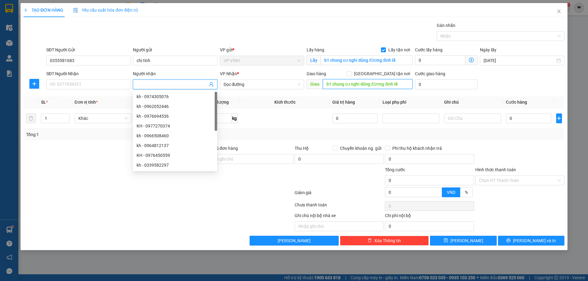
click at [380, 84] on input "b1 chung cư nghi dũng đừơng đinh lễ" at bounding box center [368, 84] width 90 height 10
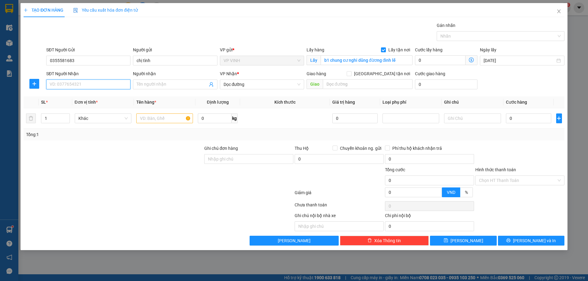
click at [88, 84] on input "SĐT Người Nhận" at bounding box center [88, 85] width 84 height 10
click at [61, 118] on div "0904469905 - kh" at bounding box center [88, 116] width 77 height 7
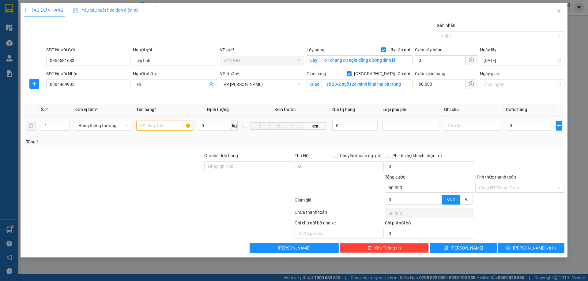
click at [156, 127] on input "text" at bounding box center [164, 126] width 57 height 10
click at [510, 125] on input "0" at bounding box center [529, 126] width 46 height 10
click at [516, 151] on div "Transit Pickup Surcharge Ids Transit Deliver Surcharge Ids Transit Deliver Surc…" at bounding box center [294, 137] width 541 height 231
click at [510, 190] on input "Hình thức thanh toán" at bounding box center [517, 187] width 77 height 9
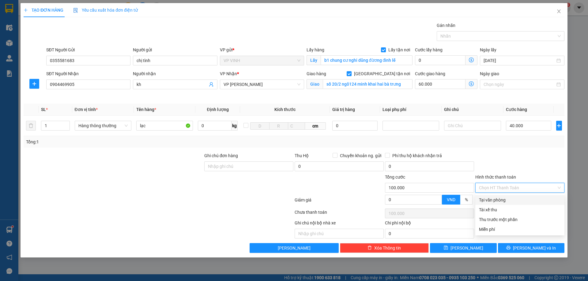
click at [507, 201] on div "Tại văn phòng" at bounding box center [520, 200] width 82 height 7
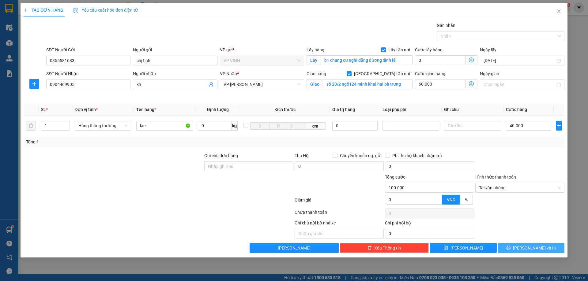
click at [510, 250] on icon "printer" at bounding box center [509, 248] width 4 height 4
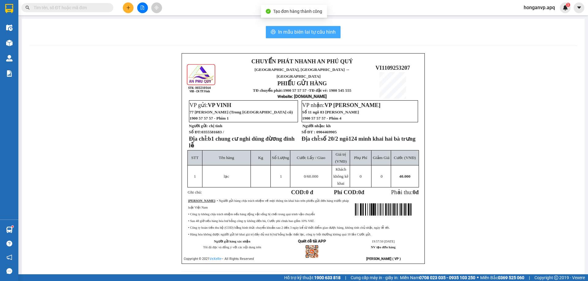
click at [310, 37] on button "In mẫu biên lai tự cấu hình" at bounding box center [303, 32] width 75 height 12
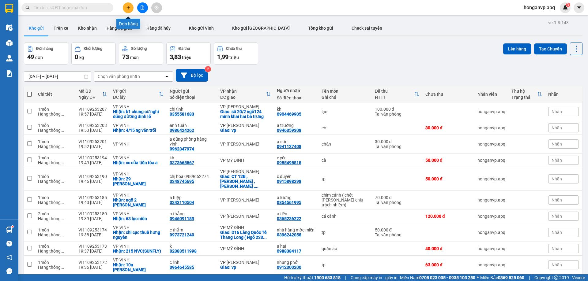
click at [127, 6] on icon "plus" at bounding box center [128, 8] width 4 height 4
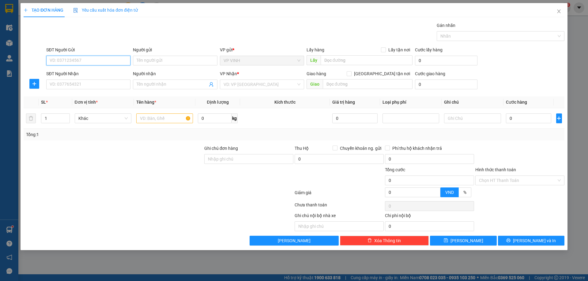
click at [66, 60] on input "SĐT Người Gửi" at bounding box center [88, 61] width 84 height 10
paste input "0976465614"
click at [66, 74] on div "0976465614 - c thảo" at bounding box center [88, 73] width 77 height 7
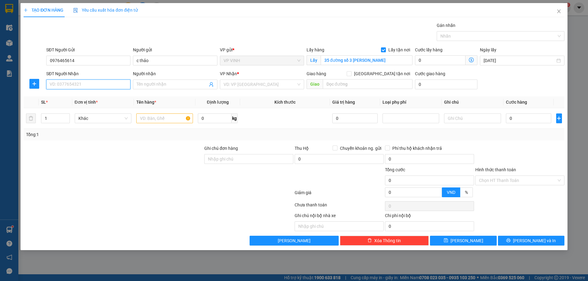
click at [79, 84] on input "SĐT Người Nhận" at bounding box center [88, 85] width 84 height 10
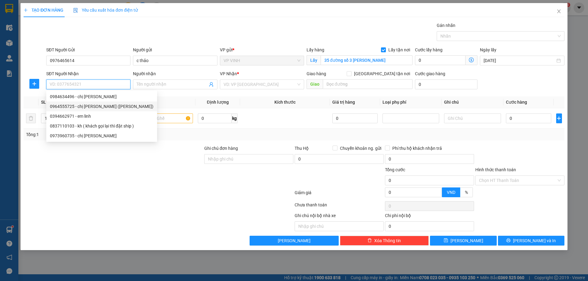
click at [62, 105] on div "0964555725 - chị [PERSON_NAME] ([PERSON_NAME])" at bounding box center [102, 106] width 104 height 7
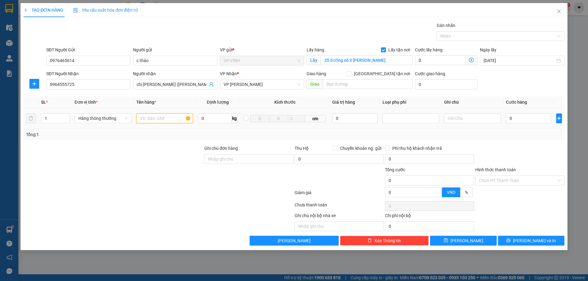
click at [170, 118] on input "text" at bounding box center [164, 119] width 57 height 10
click at [527, 121] on input "0" at bounding box center [529, 119] width 46 height 10
click at [532, 241] on span "[PERSON_NAME] và In" at bounding box center [534, 241] width 43 height 7
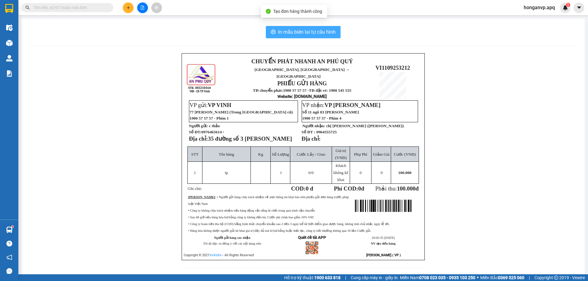
click at [290, 32] on span "In mẫu biên lai tự cấu hình" at bounding box center [307, 32] width 58 height 8
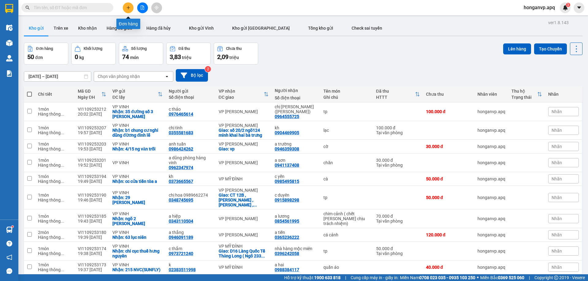
click at [130, 11] on button at bounding box center [128, 7] width 11 height 11
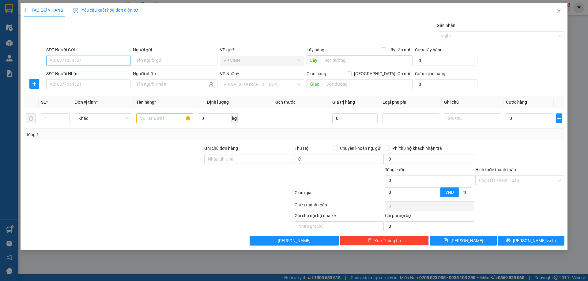
click at [79, 60] on input "SĐT Người Gửi" at bounding box center [88, 61] width 84 height 10
paste input "0962652526"
click at [52, 60] on input "0962652526" at bounding box center [88, 61] width 84 height 10
click at [86, 73] on div "0962652526 - a thông phòng hàg ( về 30k/ kiện)" at bounding box center [96, 73] width 92 height 7
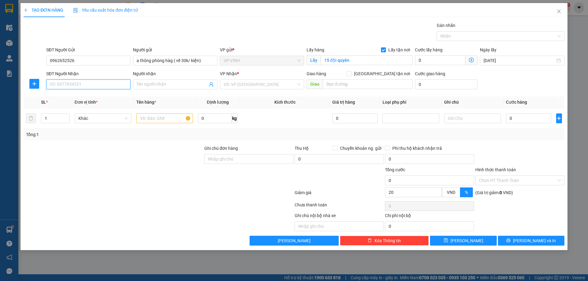
click at [92, 84] on input "SĐT Người Nhận" at bounding box center [88, 85] width 84 height 10
click at [57, 98] on div "0915129295 - chị nga" at bounding box center [96, 96] width 92 height 7
click at [161, 119] on input "text" at bounding box center [164, 119] width 57 height 10
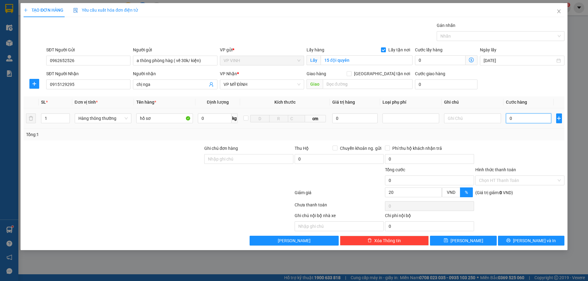
click at [523, 117] on input "0" at bounding box center [529, 119] width 46 height 10
click at [521, 182] on input "Hình thức thanh toán" at bounding box center [517, 180] width 77 height 9
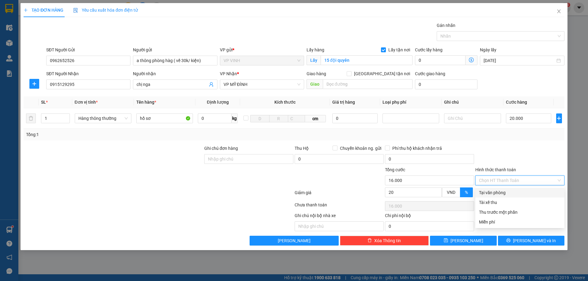
click at [501, 195] on div "Tại văn phòng" at bounding box center [520, 193] width 82 height 7
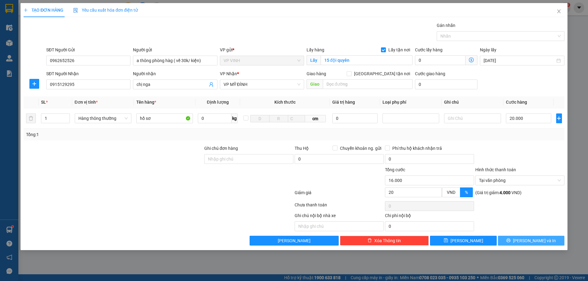
click at [510, 241] on icon "printer" at bounding box center [508, 241] width 4 height 4
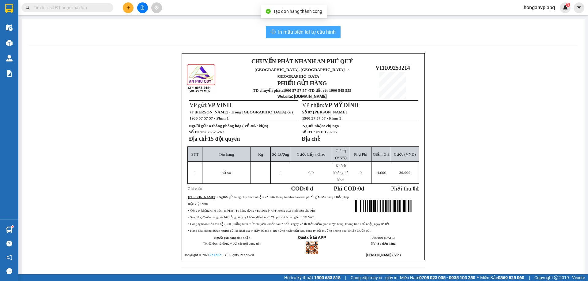
click at [292, 33] on span "In mẫu biên lai tự cấu hình" at bounding box center [307, 32] width 58 height 8
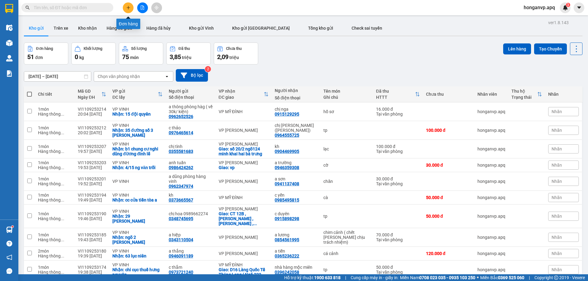
click at [126, 11] on button at bounding box center [128, 7] width 11 height 11
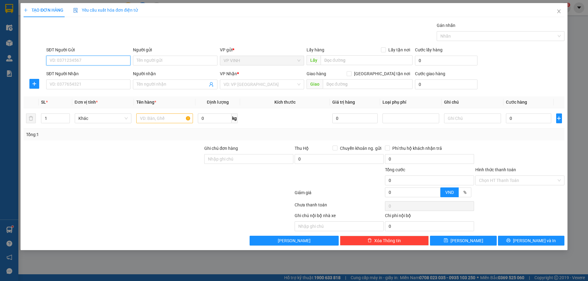
click at [68, 59] on input "SĐT Người Gửi" at bounding box center [88, 61] width 84 height 10
paste input "0989818617"
click at [65, 73] on div "0989818617 - a toàn" at bounding box center [88, 73] width 77 height 7
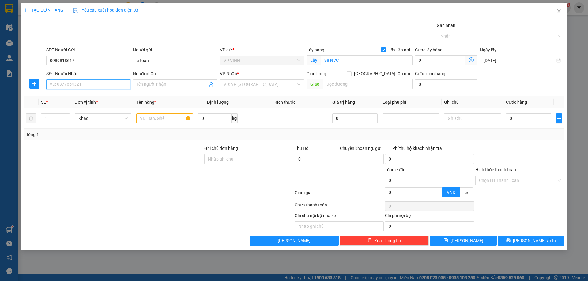
click at [99, 85] on input "SĐT Người Nhận" at bounding box center [88, 85] width 84 height 10
click at [63, 108] on div "0962110500 - a dũng" at bounding box center [88, 106] width 77 height 7
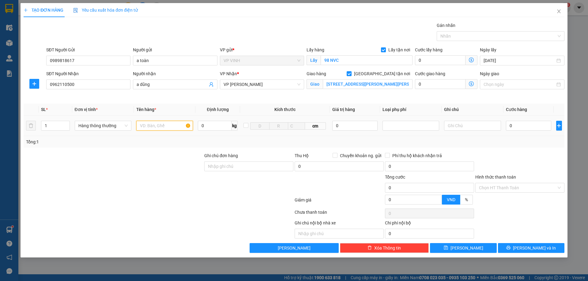
click at [153, 124] on input "text" at bounding box center [164, 126] width 57 height 10
click at [518, 125] on input "0" at bounding box center [529, 126] width 46 height 10
click at [530, 247] on span "[PERSON_NAME] và In" at bounding box center [534, 248] width 43 height 7
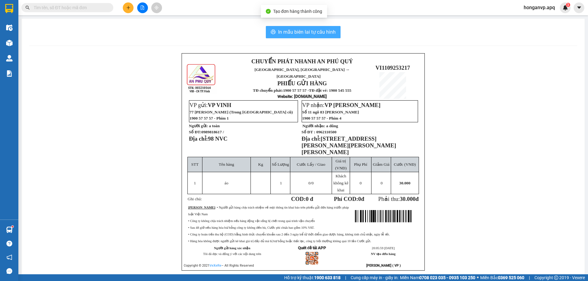
click at [309, 35] on span "In mẫu biên lai tự cấu hình" at bounding box center [307, 32] width 58 height 8
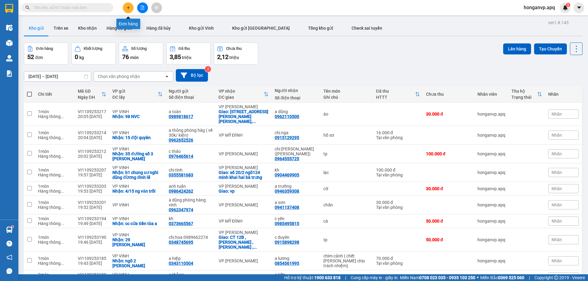
click at [126, 10] on button at bounding box center [128, 7] width 11 height 11
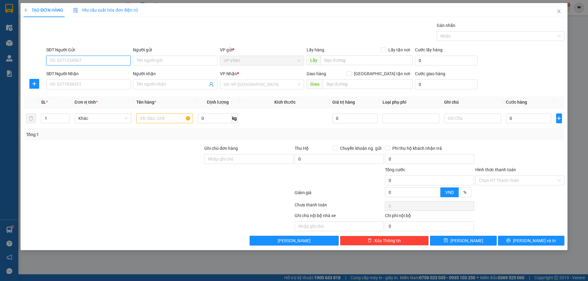
click at [62, 60] on input "SĐT Người Gửi" at bounding box center [88, 61] width 84 height 10
paste input "0965682566"
click at [66, 71] on div "0965682566 - k" at bounding box center [88, 73] width 77 height 7
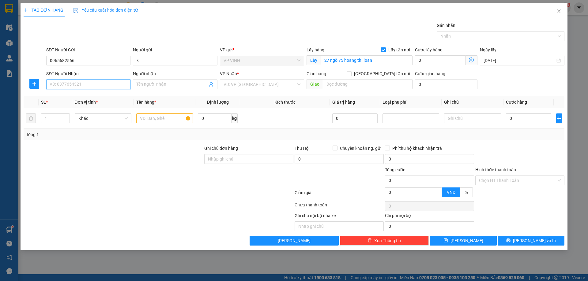
click at [86, 85] on input "SĐT Người Nhận" at bounding box center [88, 85] width 84 height 10
click at [65, 97] on div "0945601299 - k" at bounding box center [88, 96] width 77 height 7
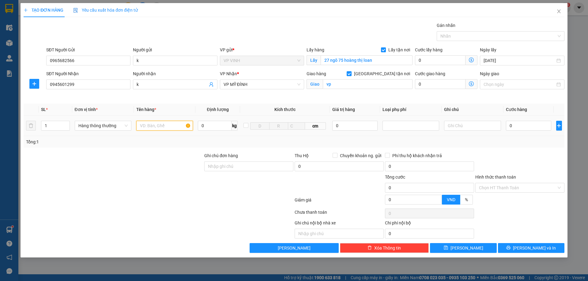
click at [162, 127] on input "text" at bounding box center [164, 126] width 57 height 10
click at [523, 129] on input "0" at bounding box center [529, 126] width 46 height 10
click at [522, 164] on div at bounding box center [520, 163] width 90 height 21
click at [537, 250] on span "[PERSON_NAME] và In" at bounding box center [534, 248] width 43 height 7
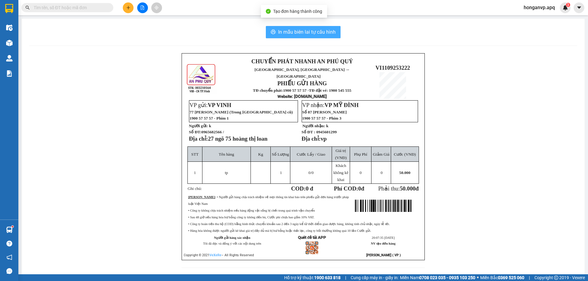
click at [315, 32] on span "In mẫu biên lai tự cấu hình" at bounding box center [307, 32] width 58 height 8
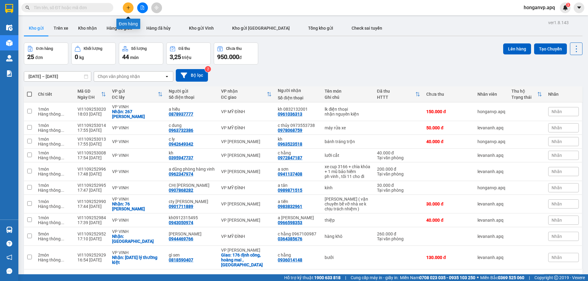
click at [127, 9] on icon "plus" at bounding box center [128, 8] width 4 height 4
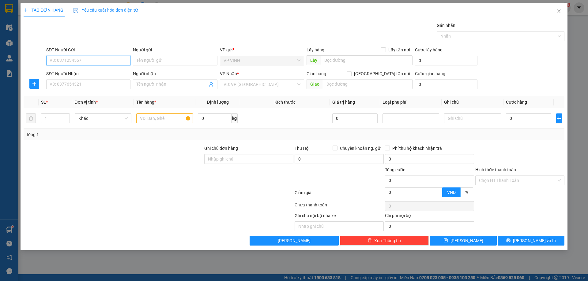
click at [79, 62] on input "SĐT Người Gửi" at bounding box center [88, 61] width 84 height 10
paste input "0899930096"
type input "0899930096"
click at [67, 73] on div "0899930096 - k" at bounding box center [88, 73] width 77 height 7
type input "k"
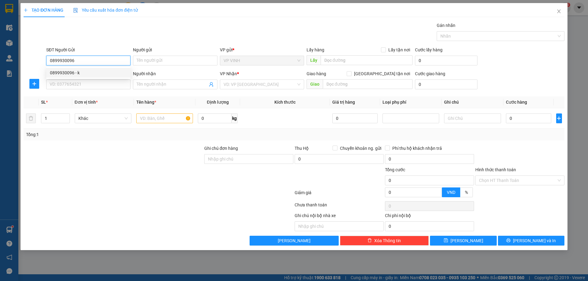
checkbox input "true"
type input "53 thành thái"
type input "0899930096"
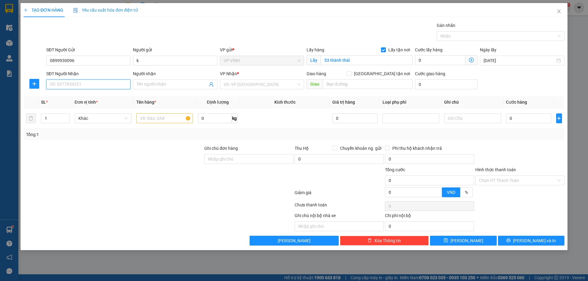
click at [73, 87] on input "SĐT Người Nhận" at bounding box center [88, 85] width 84 height 10
click at [71, 98] on div "0374721954 - [PERSON_NAME]" at bounding box center [88, 96] width 77 height 7
type input "0374721954"
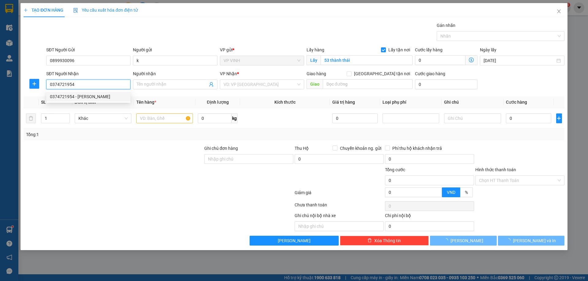
type input "vân anh"
checkbox input "true"
type input "mđ"
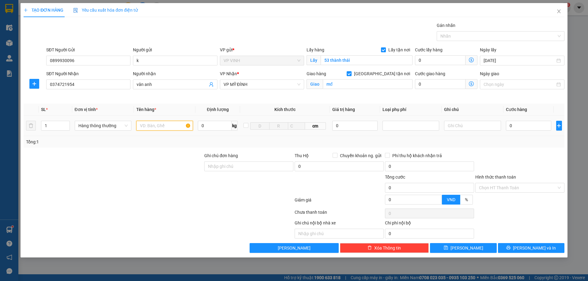
click at [149, 128] on input "text" at bounding box center [164, 126] width 57 height 10
type input "meca"
click at [516, 128] on input "0" at bounding box center [529, 126] width 46 height 10
type input "4"
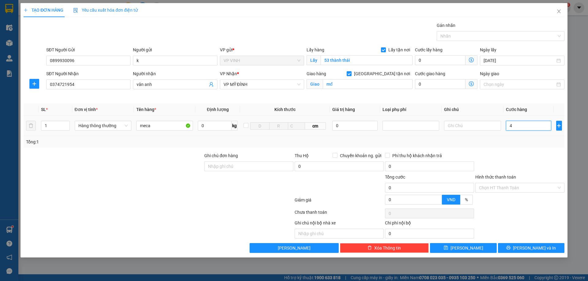
type input "4"
type input "40"
type input "40.000"
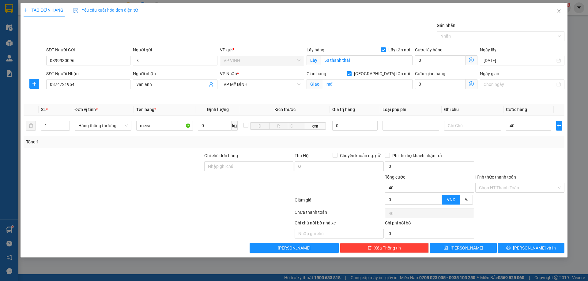
type input "40.000"
click at [531, 159] on div at bounding box center [520, 163] width 90 height 21
click at [526, 253] on button "[PERSON_NAME] và In" at bounding box center [531, 248] width 66 height 10
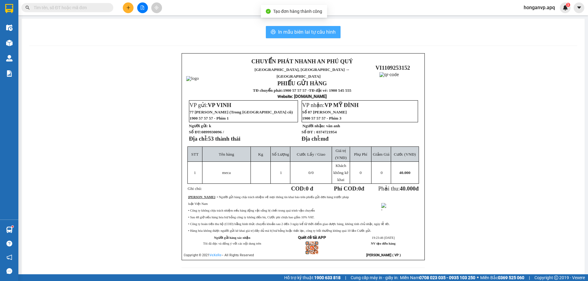
click at [278, 32] on span "In mẫu biên lai tự cấu hình" at bounding box center [307, 32] width 58 height 8
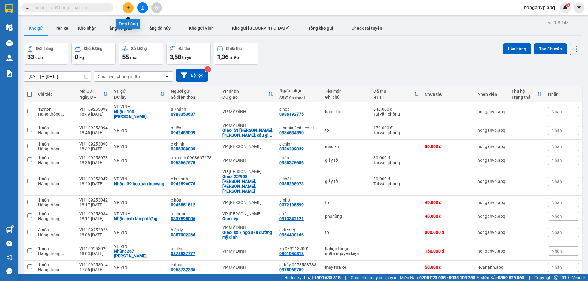
click at [130, 9] on icon "plus" at bounding box center [128, 8] width 4 height 4
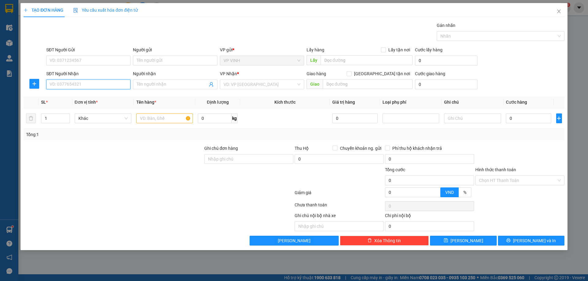
click at [83, 89] on input "SĐT Người Nhận" at bounding box center [88, 85] width 84 height 10
click at [73, 62] on input "SĐT Người Gửi" at bounding box center [88, 61] width 84 height 10
paste input "0944719648"
type input "0944719648"
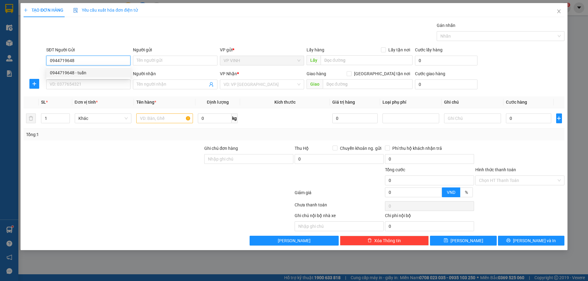
click at [67, 72] on div "0944719648 - tuấn" at bounding box center [88, 73] width 77 height 7
type input "tuấn"
type input "0944719648"
click at [383, 51] on input "Lấy tận nơi" at bounding box center [383, 49] width 4 height 4
checkbox input "true"
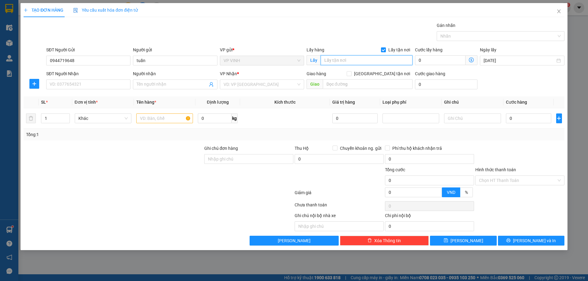
click at [363, 62] on input "text" at bounding box center [367, 60] width 92 height 10
type input "2 văn cao"
click at [75, 83] on input "SĐT Người Nhận" at bounding box center [88, 85] width 84 height 10
click at [73, 85] on input "SĐT Người Nhận" at bounding box center [88, 85] width 84 height 10
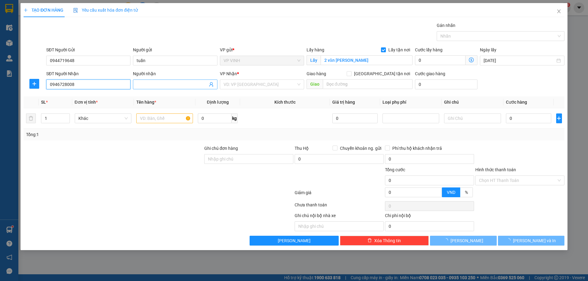
type input "0946728008"
click at [165, 84] on input "Người nhận" at bounding box center [172, 84] width 71 height 7
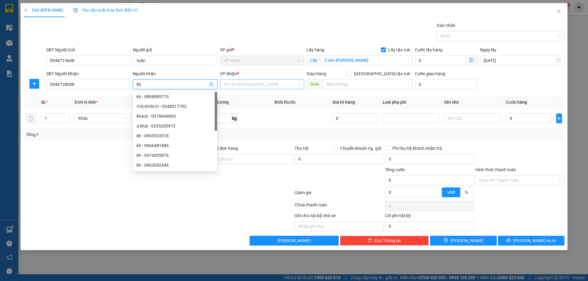
type input "kh"
click at [269, 86] on input "search" at bounding box center [260, 84] width 73 height 9
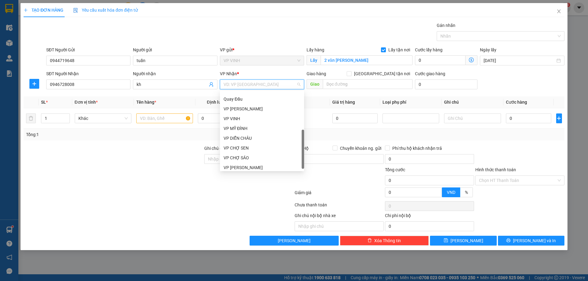
scroll to position [88, 0]
click at [243, 124] on div "VP MỸ ĐÌNH" at bounding box center [262, 126] width 77 height 7
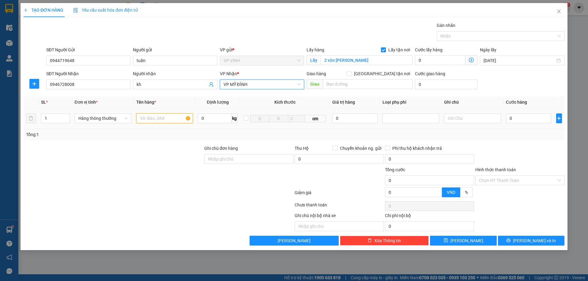
click at [168, 120] on input "text" at bounding box center [164, 119] width 57 height 10
type input "giấy tờ"
click at [526, 121] on input "0" at bounding box center [529, 119] width 46 height 10
type input "4"
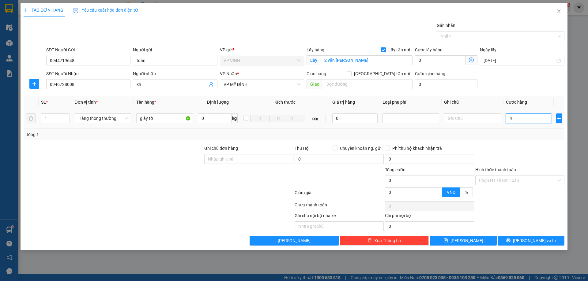
type input "4"
type input "40"
click at [525, 242] on button "[PERSON_NAME] và In" at bounding box center [531, 241] width 66 height 10
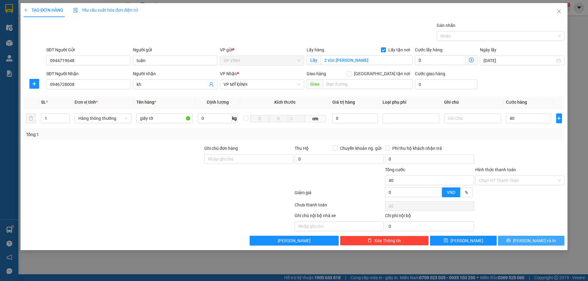
type input "40.000"
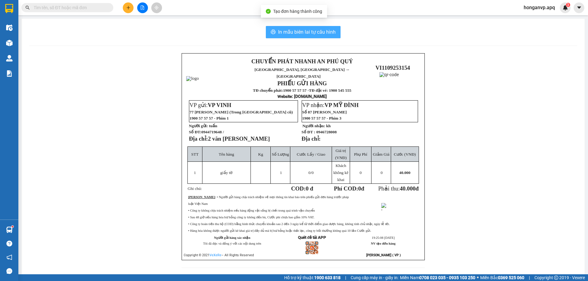
click at [318, 30] on span "In mẫu biên lai tự cấu hình" at bounding box center [307, 32] width 58 height 8
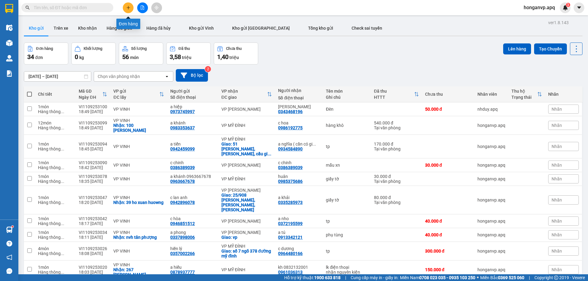
click at [126, 8] on button at bounding box center [128, 7] width 11 height 11
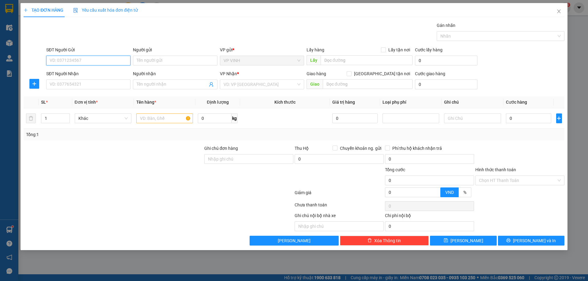
click at [74, 60] on input "SĐT Người Gửi" at bounding box center [88, 61] width 84 height 10
paste input "0983239833"
type input "0983239833"
click at [72, 72] on div "0983239833 - Bác Luyện" at bounding box center [88, 73] width 77 height 7
type input "Bác Luyện"
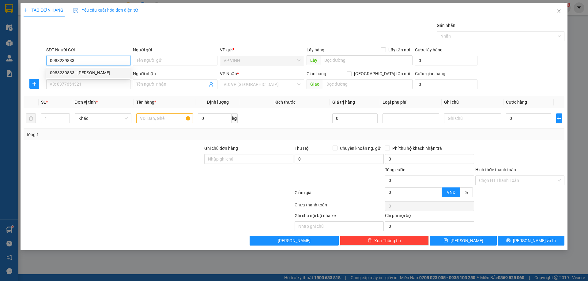
checkbox input "true"
type input "117 cao xuân huy"
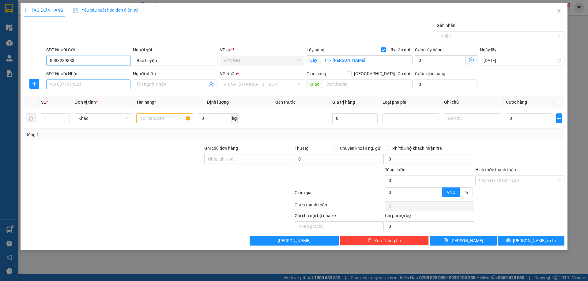
type input "0983239833"
click at [86, 85] on input "SĐT Người Nhận" at bounding box center [88, 85] width 84 height 10
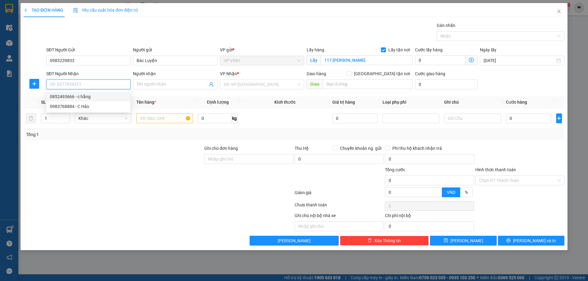
click at [63, 96] on div "0852493666 - c hằng" at bounding box center [88, 96] width 77 height 7
type input "0852493666"
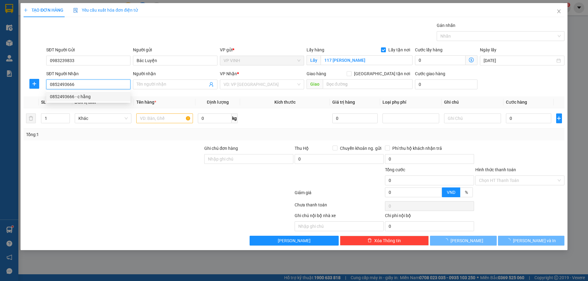
type input "c hằng"
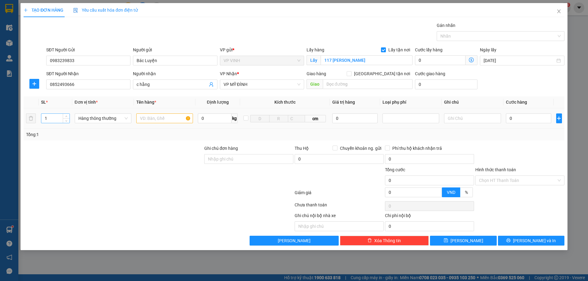
click at [54, 116] on input "1" at bounding box center [55, 118] width 28 height 9
type input "2"
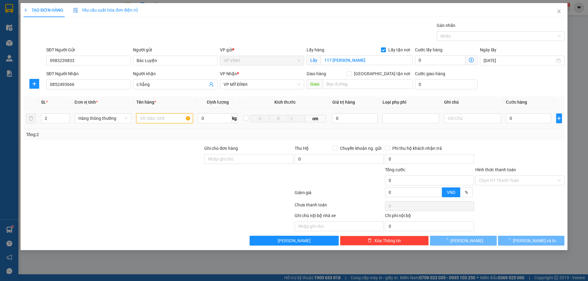
click at [157, 118] on input "text" at bounding box center [164, 119] width 57 height 10
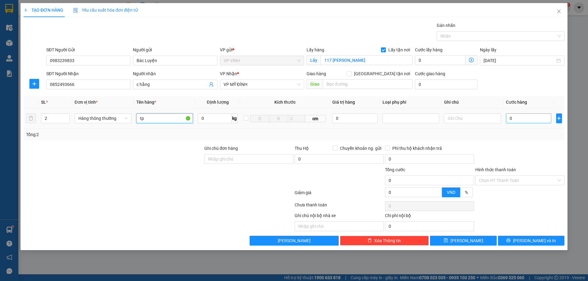
type input "tp"
click at [525, 122] on input "0" at bounding box center [529, 119] width 46 height 10
type input "8"
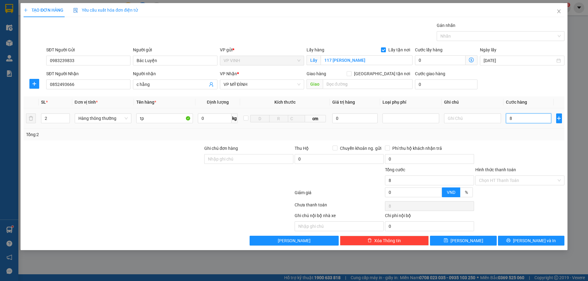
type input "80"
click at [526, 242] on span "[PERSON_NAME] và In" at bounding box center [534, 241] width 43 height 7
type input "80.000"
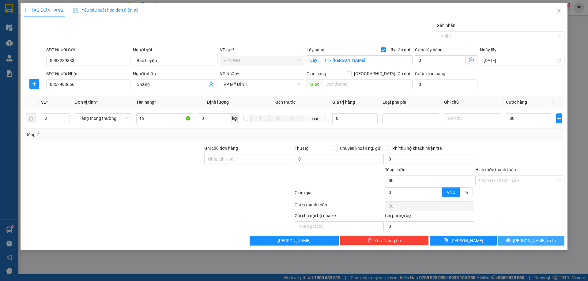
type input "80.000"
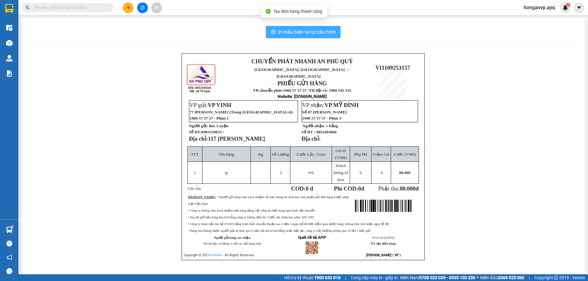
click at [278, 29] on span "In mẫu biên lai tự cấu hình" at bounding box center [307, 32] width 58 height 8
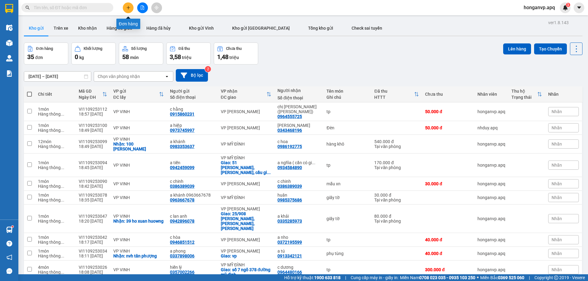
click at [131, 9] on button at bounding box center [128, 7] width 11 height 11
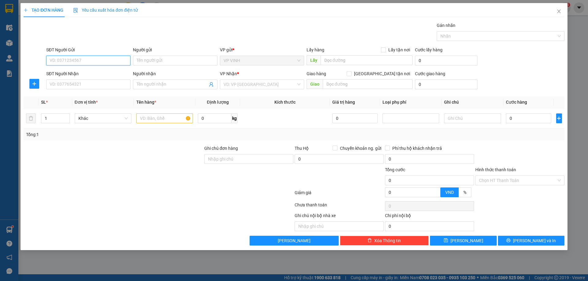
paste input "0982803507"
type input "0982803507"
click at [64, 74] on div "0982803507 - c nhung" at bounding box center [88, 73] width 77 height 7
type input "c nhung"
checkbox input "true"
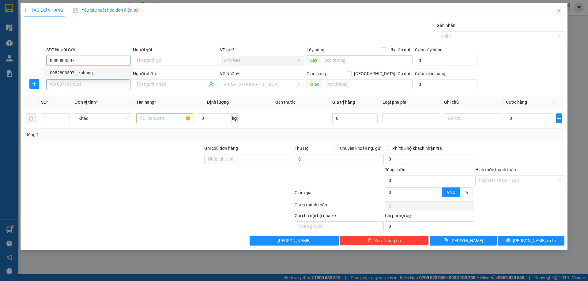
type input "nhung kem nvc"
type input "0982803507"
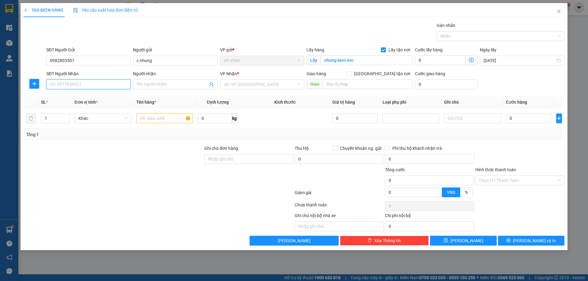
click at [75, 84] on input "SĐT Người Nhận" at bounding box center [88, 85] width 84 height 10
click at [65, 108] on div "0912300200 - nhung phở" at bounding box center [88, 106] width 77 height 7
type input "0912300200"
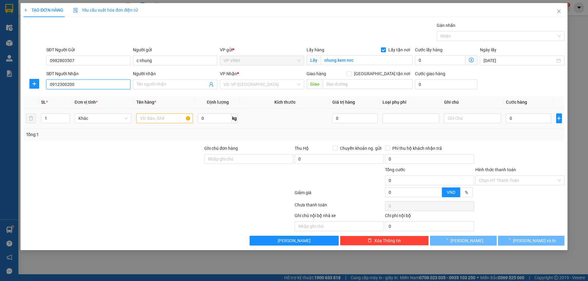
type input "nhung phở"
checkbox input "true"
type input "vp"
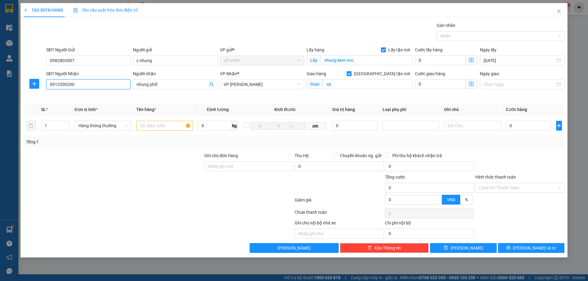
type input "10"
click at [145, 123] on input "text" at bounding box center [164, 126] width 57 height 10
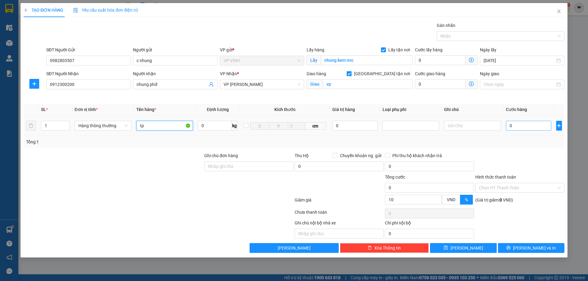
type input "tp"
click at [519, 126] on input "0" at bounding box center [529, 126] width 46 height 10
type input "6"
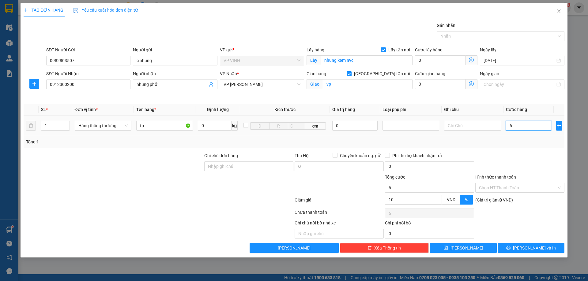
type input "60"
type input "60.000"
type input "54.000"
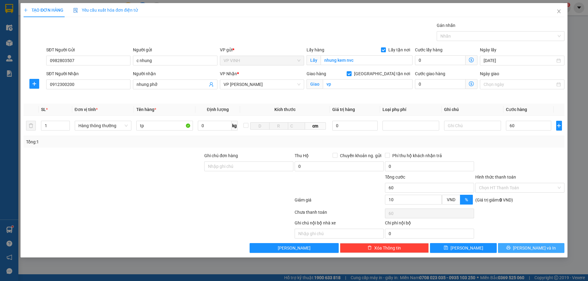
type input "54.000"
click at [527, 250] on span "[PERSON_NAME] và In" at bounding box center [534, 248] width 43 height 7
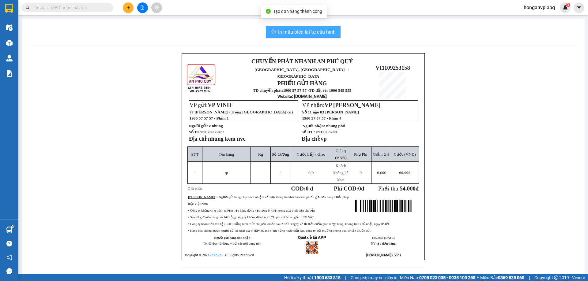
click at [300, 32] on span "In mẫu biên lai tự cấu hình" at bounding box center [307, 32] width 58 height 8
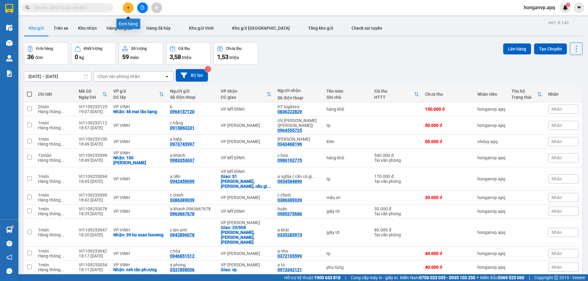
click at [131, 9] on button at bounding box center [128, 7] width 11 height 11
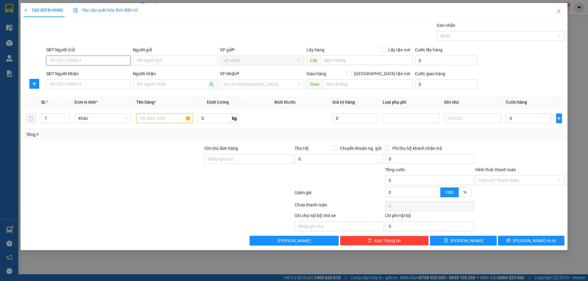
paste input "0866126115"
click at [80, 62] on input "0866126115" at bounding box center [88, 61] width 84 height 10
type input "0866126115"
click at [189, 62] on input "Người gửi" at bounding box center [175, 61] width 84 height 10
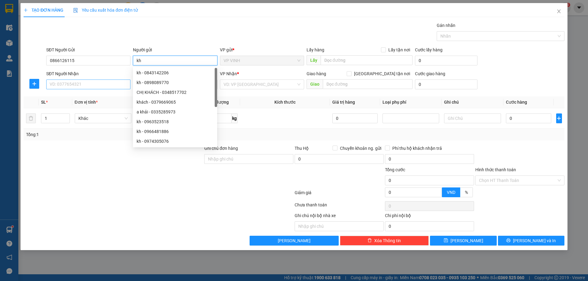
type input "kh"
click at [77, 87] on input "SĐT Người Nhận" at bounding box center [88, 85] width 84 height 10
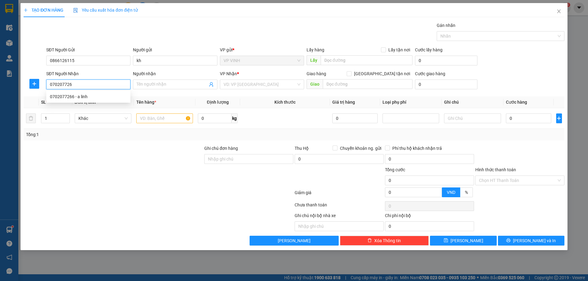
type input "0702077266"
click at [68, 99] on div "0702077266 - a linh" at bounding box center [88, 96] width 77 height 7
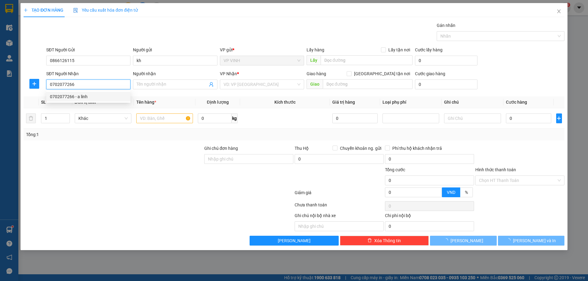
type input "a linh"
type input "VP Mỹ Đình"
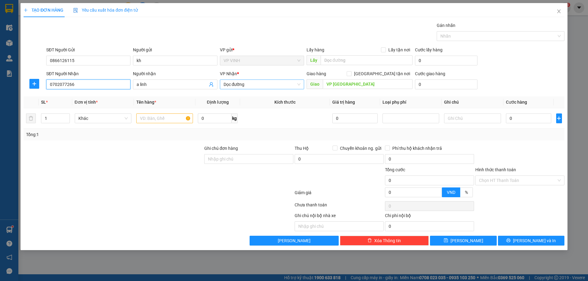
click at [253, 85] on span "Dọc đường" at bounding box center [262, 84] width 77 height 9
type input "0702077266"
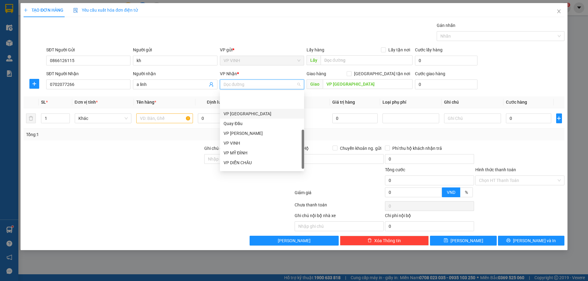
scroll to position [86, 0]
drag, startPoint x: 241, startPoint y: 129, endPoint x: 288, endPoint y: 112, distance: 50.4
click at [241, 129] on div "VP MỸ ĐÌNH" at bounding box center [262, 128] width 77 height 7
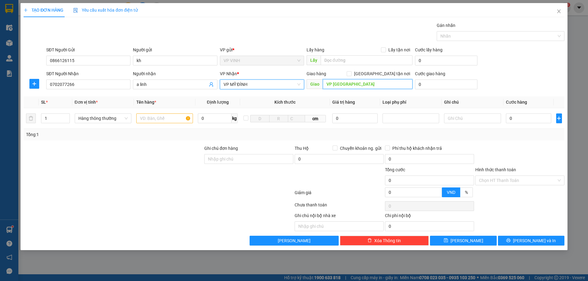
click at [366, 83] on input "VP Mỹ Đình" at bounding box center [368, 84] width 90 height 10
click at [154, 122] on input "text" at bounding box center [164, 119] width 57 height 10
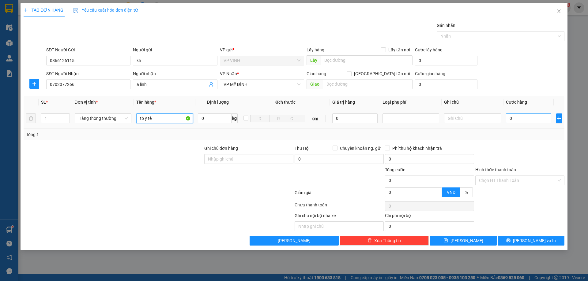
type input "tb y tế"
click at [521, 122] on input "0" at bounding box center [529, 119] width 46 height 10
type input "3"
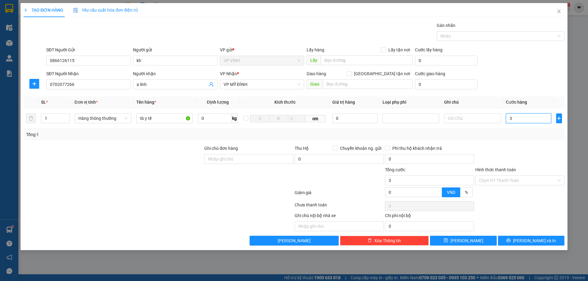
type input "30"
type input "30.000"
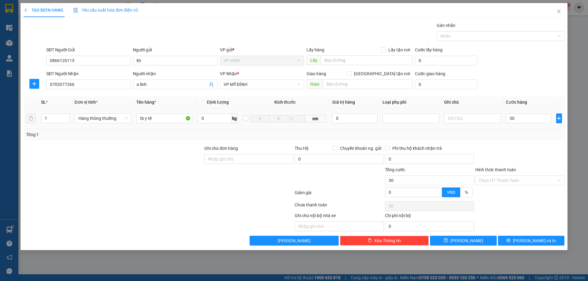
type input "30.000"
click at [525, 142] on div "Transit Pickup Surcharge Ids Transit Deliver Surcharge Ids Transit Deliver Surc…" at bounding box center [294, 134] width 541 height 224
click at [530, 244] on span "[PERSON_NAME] và In" at bounding box center [534, 241] width 43 height 7
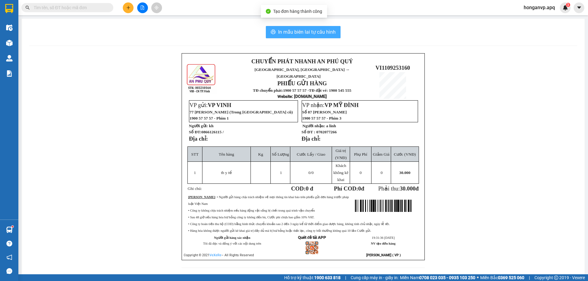
click at [307, 36] on span "In mẫu biên lai tự cấu hình" at bounding box center [307, 32] width 58 height 8
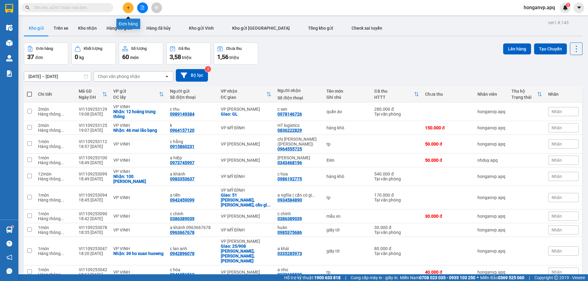
click at [130, 9] on icon "plus" at bounding box center [128, 8] width 4 height 4
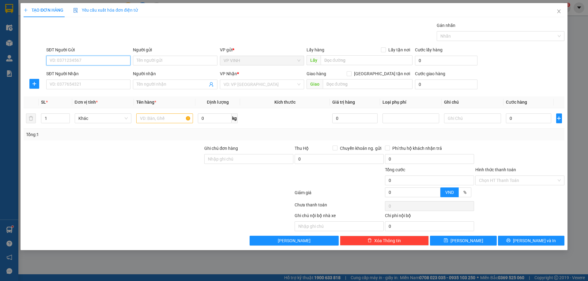
click at [68, 59] on input "SĐT Người Gửi" at bounding box center [88, 61] width 84 height 10
paste input "0987657305"
click at [79, 62] on input "0987657305" at bounding box center [88, 61] width 84 height 10
type input "0987657305"
click at [177, 64] on input "Người gửi" at bounding box center [175, 61] width 84 height 10
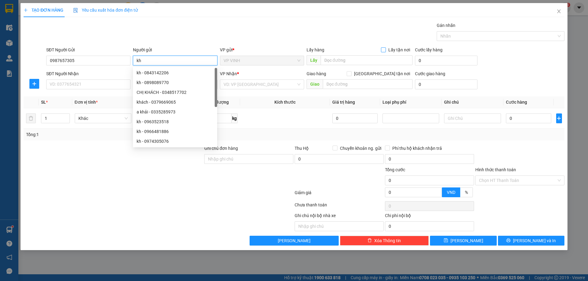
type input "kh"
click at [385, 50] on input "Lấy tận nơi" at bounding box center [383, 49] width 4 height 4
checkbox input "true"
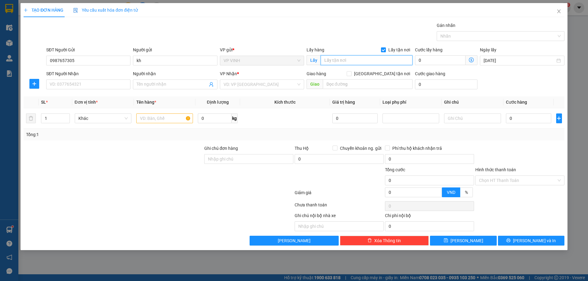
click at [362, 60] on input "text" at bounding box center [367, 60] width 92 height 10
type input "mắt sài gòn"
click at [92, 83] on input "SĐT Người Nhận" at bounding box center [88, 85] width 84 height 10
type input "0969559988"
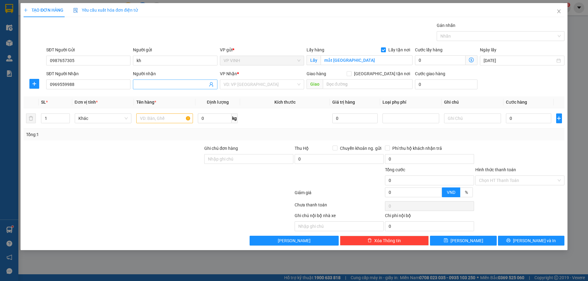
click at [154, 83] on input "Người nhận" at bounding box center [172, 84] width 71 height 7
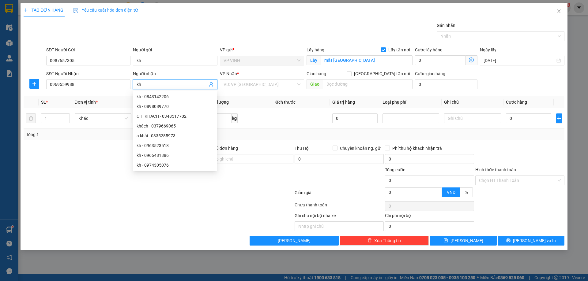
click at [150, 86] on input "kh" at bounding box center [172, 84] width 71 height 7
type input "a thao"
click at [244, 87] on input "search" at bounding box center [260, 84] width 73 height 9
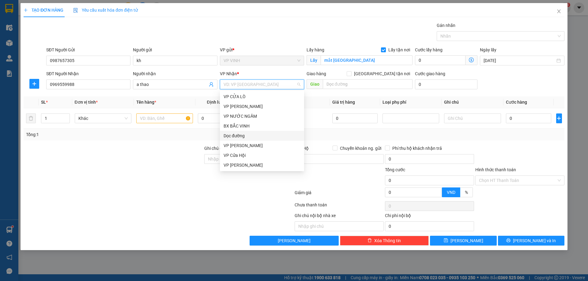
scroll to position [61, 0]
click at [242, 133] on div "VP [PERSON_NAME]" at bounding box center [262, 133] width 77 height 7
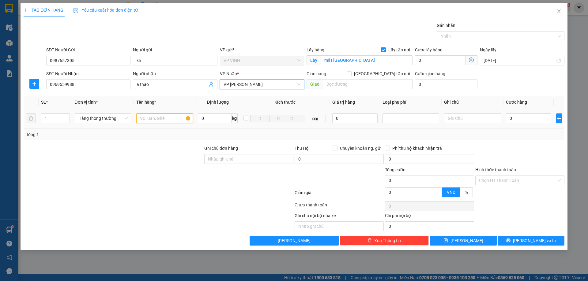
click at [163, 118] on input "text" at bounding box center [164, 119] width 57 height 10
type input "gỗ"
click at [527, 119] on input "0" at bounding box center [529, 119] width 46 height 10
type input "4"
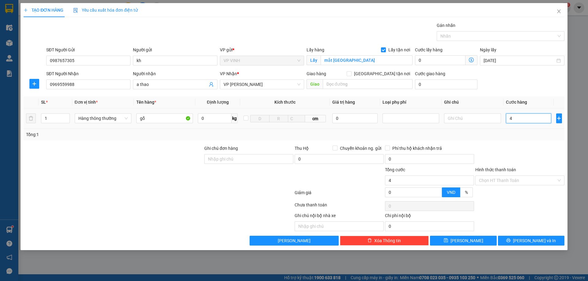
type input "4"
type input "40"
type input "40.000"
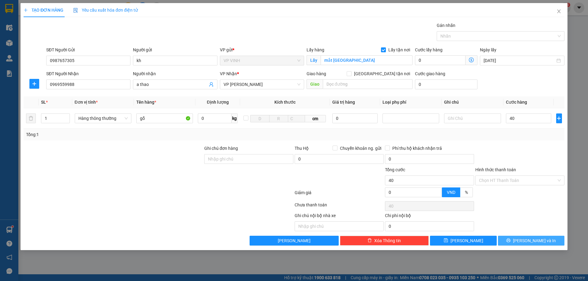
type input "40.000"
click at [529, 239] on span "[PERSON_NAME] và In" at bounding box center [534, 241] width 43 height 7
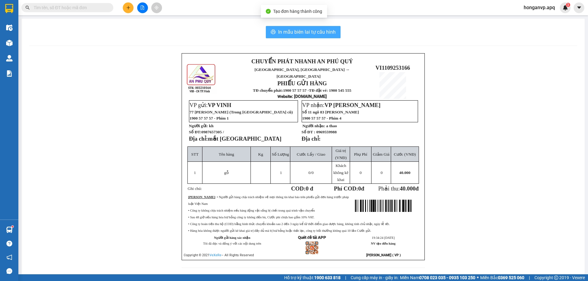
click at [304, 34] on span "In mẫu biên lai tự cấu hình" at bounding box center [307, 32] width 58 height 8
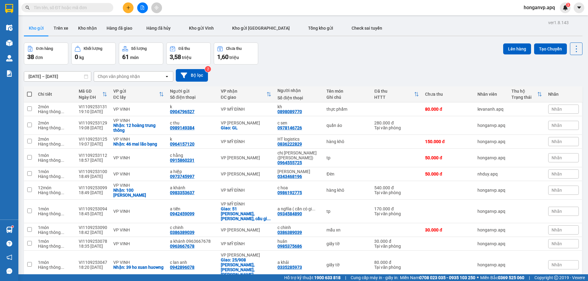
click at [130, 9] on icon "plus" at bounding box center [128, 8] width 4 height 4
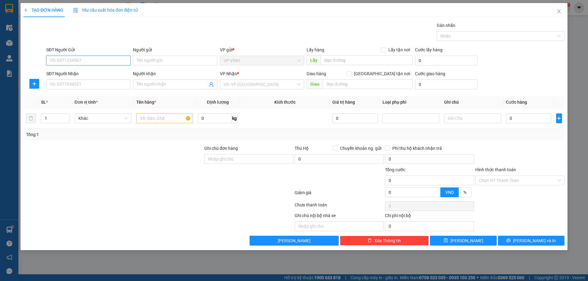
paste input "0944440456"
type input "0944440456"
click at [67, 73] on div "0944440456 - c hạnh" at bounding box center [88, 73] width 77 height 7
type input "c hạnh"
checkbox input "true"
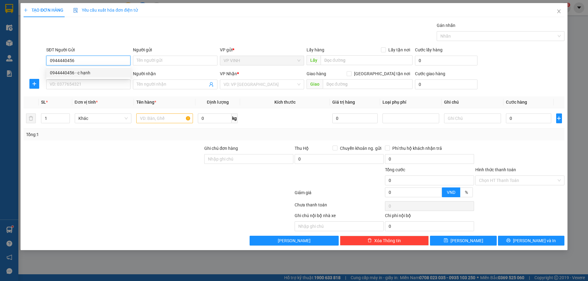
type input "32f ngô đức kế"
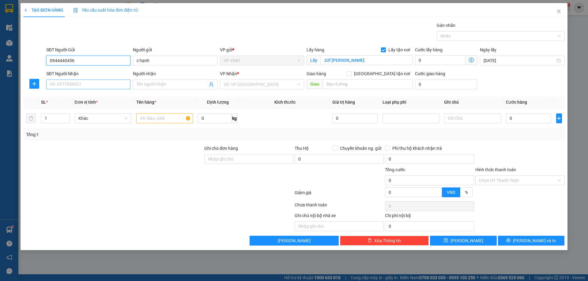
type input "0944440456"
click at [84, 86] on input "SĐT Người Nhận" at bounding box center [88, 85] width 84 height 10
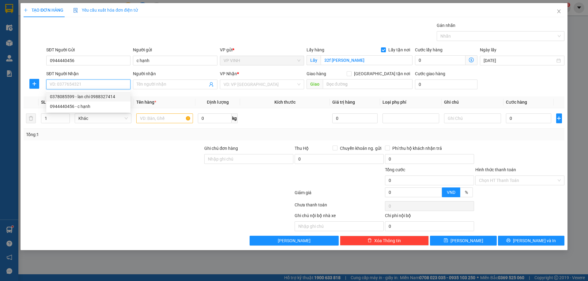
click at [76, 96] on div "0378085599 - lan chi 0988327414" at bounding box center [88, 96] width 77 height 7
type input "0378085599"
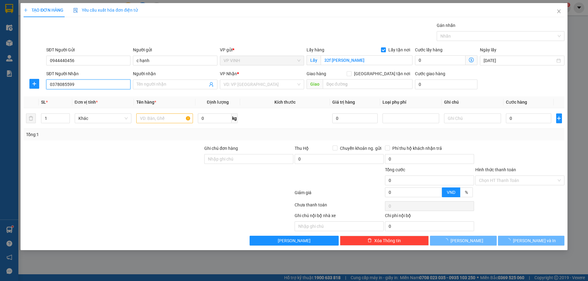
type input "lan chi 0988327414"
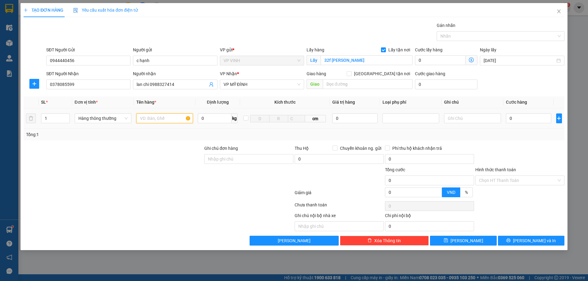
click at [171, 120] on input "text" at bounding box center [164, 119] width 57 height 10
type input "hồ sơ"
click at [524, 122] on input "0" at bounding box center [529, 119] width 46 height 10
type input "3"
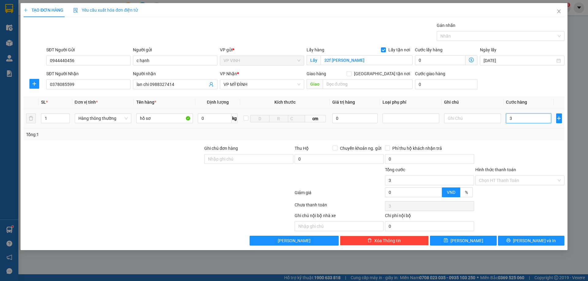
type input "3"
type input "30"
type input "30.000"
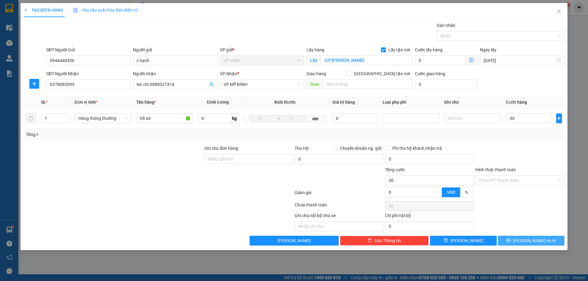
type input "30.000"
click at [517, 243] on button "[PERSON_NAME] và In" at bounding box center [531, 241] width 66 height 10
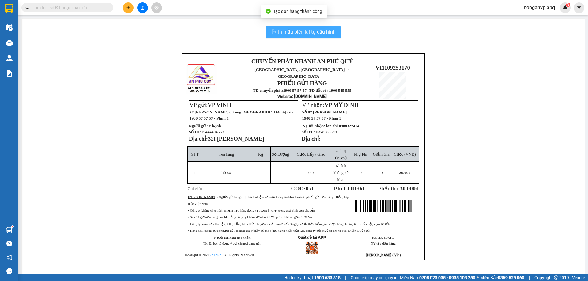
click at [299, 28] on span "In mẫu biên lai tự cấu hình" at bounding box center [307, 32] width 58 height 8
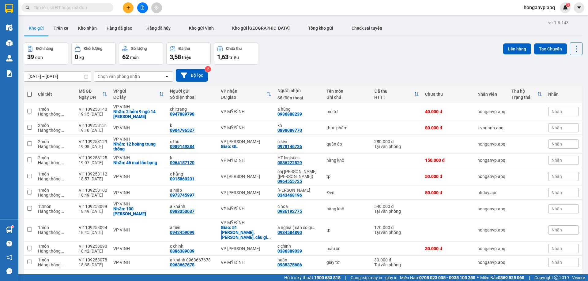
click at [127, 11] on button at bounding box center [128, 7] width 11 height 11
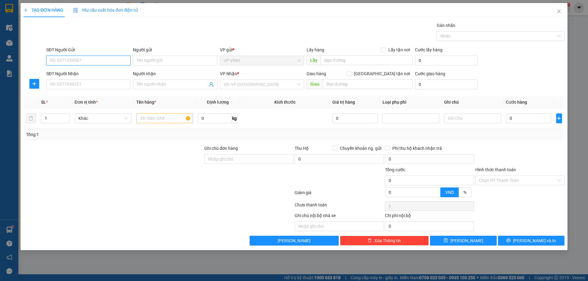
click at [78, 59] on input "SĐT Người Gửi" at bounding box center [88, 61] width 84 height 10
paste input "0973721240"
type input "0973721240"
click at [72, 73] on div "0973721240 - c thắm" at bounding box center [88, 73] width 77 height 7
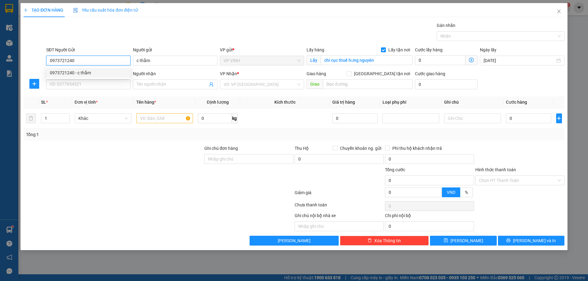
type input "c thắm"
checkbox input "true"
type input "chi cục thuế hưng nguyên"
type input "0973721240"
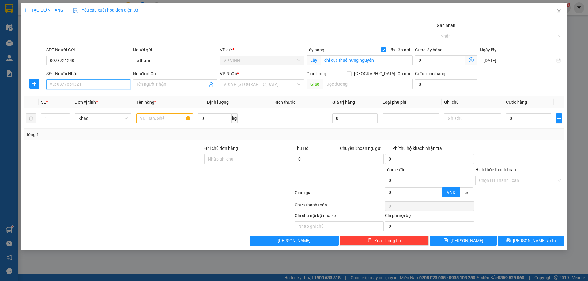
click at [89, 83] on input "SĐT Người Nhận" at bounding box center [88, 85] width 84 height 10
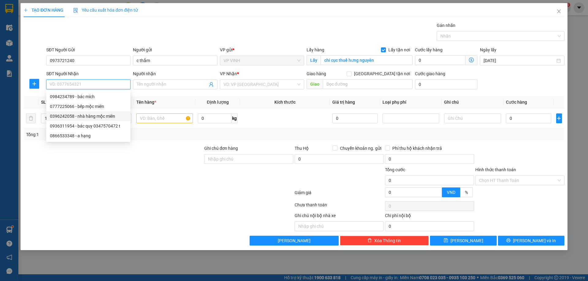
click at [77, 117] on div "0396242058 - nhà hàng mộc miên" at bounding box center [88, 116] width 77 height 7
type input "0396242058"
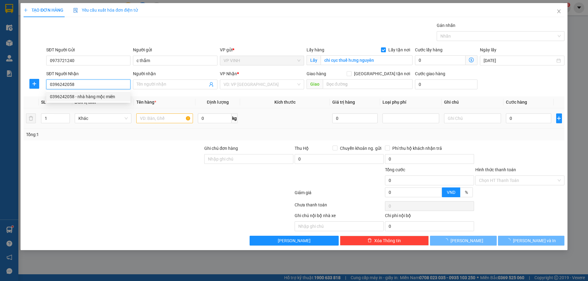
type input "nhà hàng mộc miên"
checkbox input "true"
type input "D16 Làng Quốc Tế Thăng Long ( Ngõ 233 Tô Hiệu đi vào 300m )"
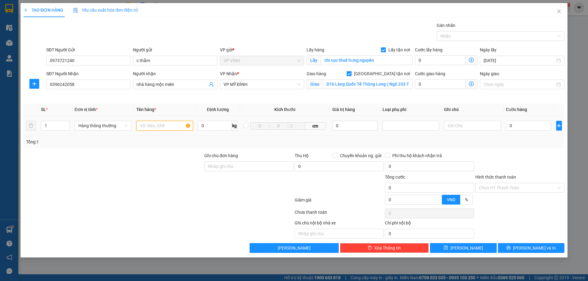
click at [161, 128] on input "text" at bounding box center [164, 126] width 57 height 10
type input "tp"
click at [521, 124] on input "0" at bounding box center [529, 126] width 46 height 10
type input "5"
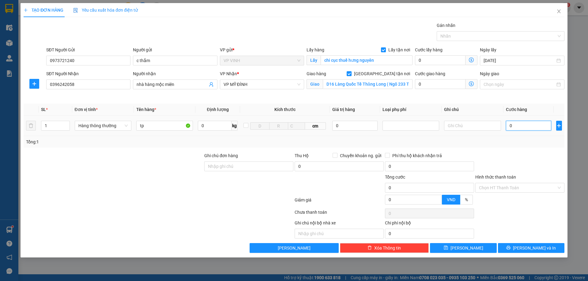
type input "5"
type input "50"
click at [506, 191] on input "Hình thức thanh toán" at bounding box center [517, 187] width 77 height 9
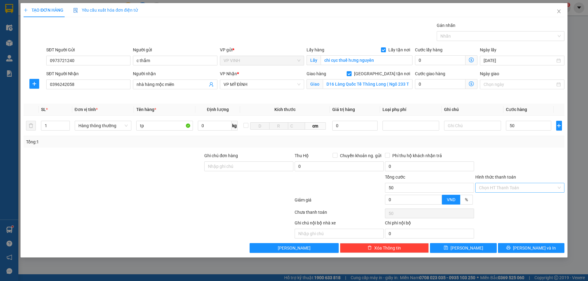
type input "50.000"
click at [493, 201] on div "Tại văn phòng" at bounding box center [520, 200] width 82 height 7
type input "0"
click at [526, 249] on span "[PERSON_NAME] và In" at bounding box center [534, 248] width 43 height 7
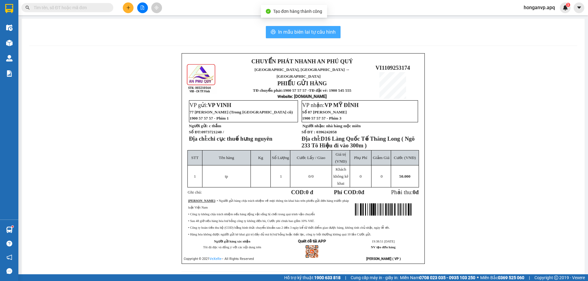
click at [315, 30] on span "In mẫu biên lai tự cấu hình" at bounding box center [307, 32] width 58 height 8
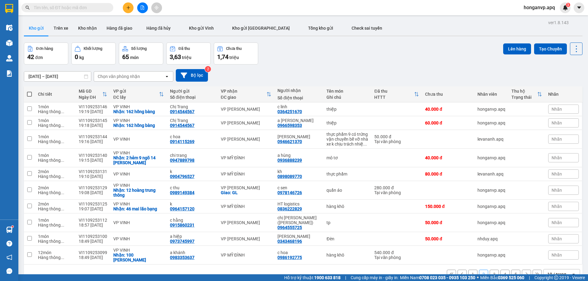
click at [73, 9] on input "text" at bounding box center [70, 7] width 72 height 7
type input "0"
click at [334, 55] on div "Đơn hàng 42 đơn Khối lượng 0 kg Số lượng 65 món Đã thu 3,63 triệu Chưa thu 1,74…" at bounding box center [303, 54] width 559 height 22
click at [82, 5] on input "text" at bounding box center [70, 7] width 72 height 7
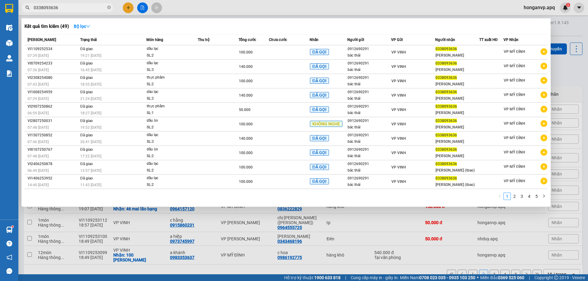
type input "0338093636"
click at [269, 10] on div at bounding box center [294, 140] width 588 height 281
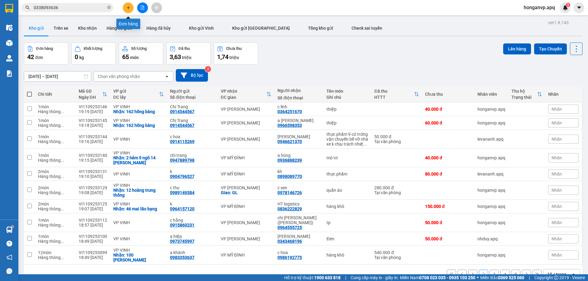
click at [128, 8] on icon "plus" at bounding box center [128, 8] width 4 height 4
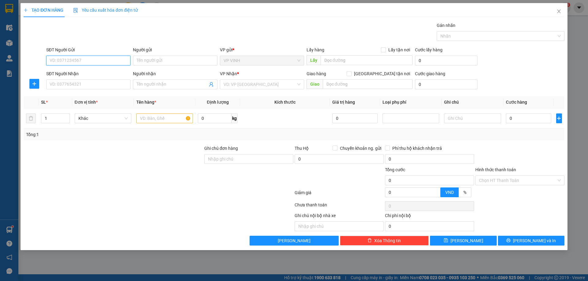
click at [92, 61] on input "SĐT Người Gửi" at bounding box center [88, 61] width 84 height 10
type input "0366337337"
click at [148, 59] on input "Người gửi" at bounding box center [175, 61] width 84 height 10
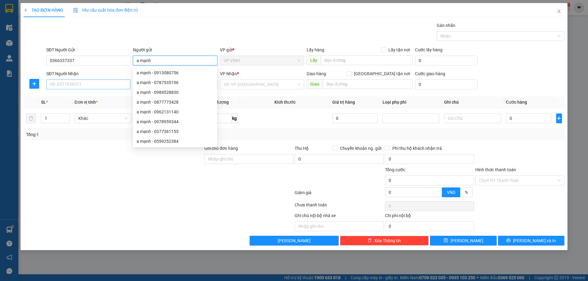
type input "a mạnh"
click at [58, 83] on input "SĐT Người Nhận" at bounding box center [88, 85] width 84 height 10
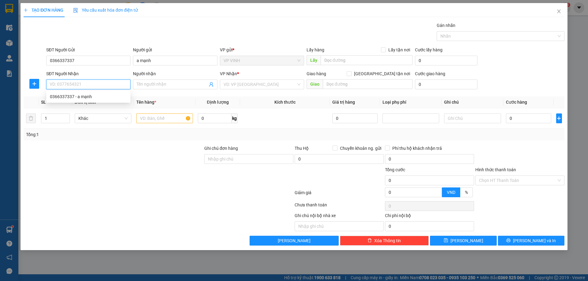
click at [68, 83] on input "SĐT Người Nhận" at bounding box center [88, 85] width 84 height 10
type input "0969043663"
click at [146, 83] on input "Người nhận" at bounding box center [172, 84] width 71 height 7
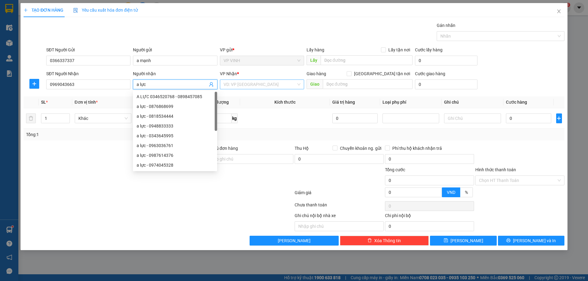
type input "a lực"
click at [232, 82] on input "search" at bounding box center [260, 84] width 73 height 9
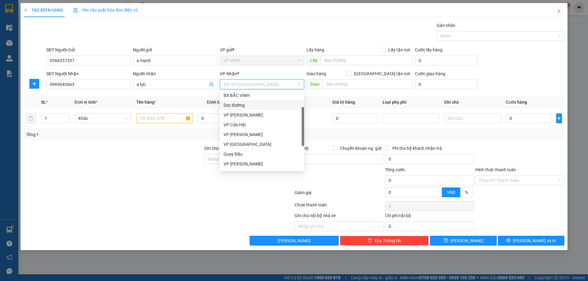
scroll to position [88, 0]
click at [239, 106] on div "VP [PERSON_NAME]" at bounding box center [262, 106] width 77 height 7
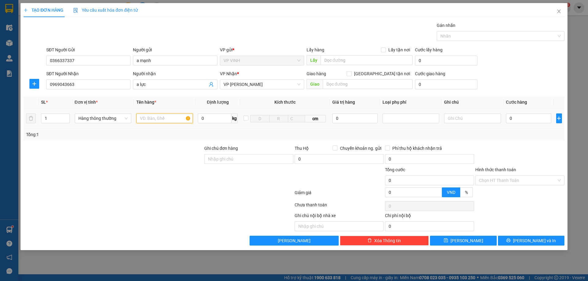
click at [170, 118] on input "text" at bounding box center [164, 119] width 57 height 10
type input "d"
type input "điện thoại"
click at [335, 119] on input "0" at bounding box center [355, 119] width 46 height 10
click at [409, 119] on div at bounding box center [411, 118] width 54 height 7
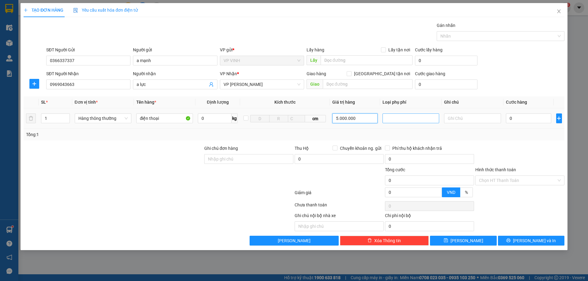
type input "5.000.000"
click at [405, 131] on div "Hàng giá trị cao" at bounding box center [410, 130] width 49 height 7
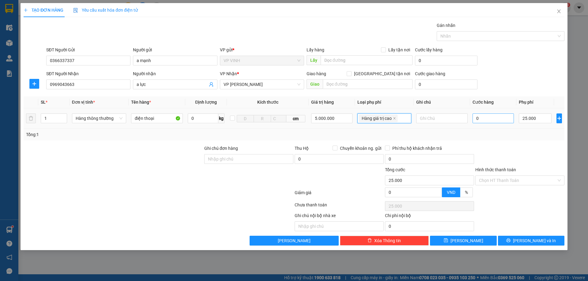
type input "25.000"
click at [494, 117] on input "0" at bounding box center [494, 119] width 42 height 10
type input "5"
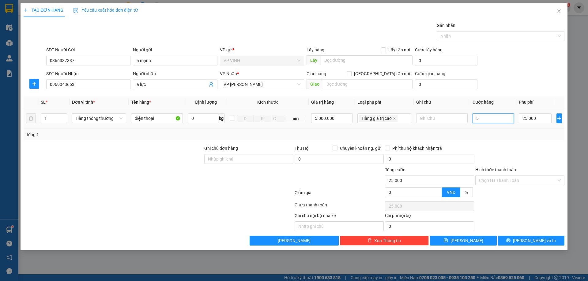
type input "25.005"
type input "50"
type input "25.050"
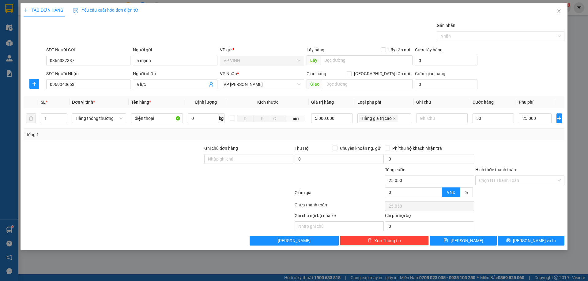
click at [503, 142] on div "Transit Pickup Surcharge Ids Transit Deliver Surcharge Ids Transit Deliver Surc…" at bounding box center [294, 134] width 541 height 224
type input "50.000"
type input "75.000"
click at [528, 239] on span "[PERSON_NAME] và In" at bounding box center [534, 241] width 43 height 7
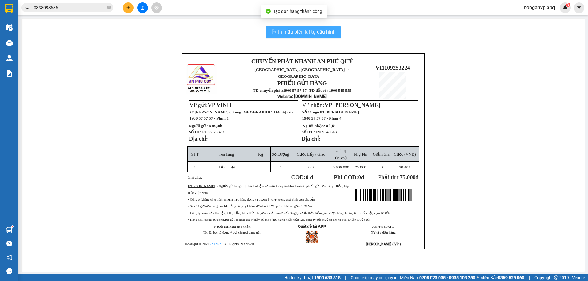
click at [298, 32] on span "In mẫu biên lai tự cấu hình" at bounding box center [307, 32] width 58 height 8
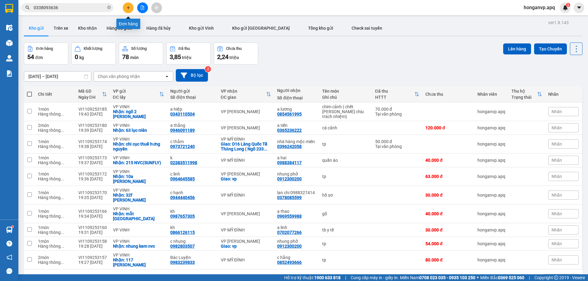
click at [126, 11] on button at bounding box center [128, 7] width 11 height 11
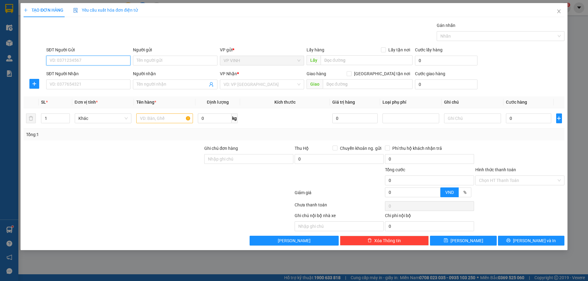
click at [81, 60] on input "SĐT Người Gửi" at bounding box center [88, 61] width 84 height 10
paste input "0337071111"
type input "0337071111"
click at [77, 72] on div "0337071111 - thắng" at bounding box center [88, 73] width 77 height 7
type input "thắng"
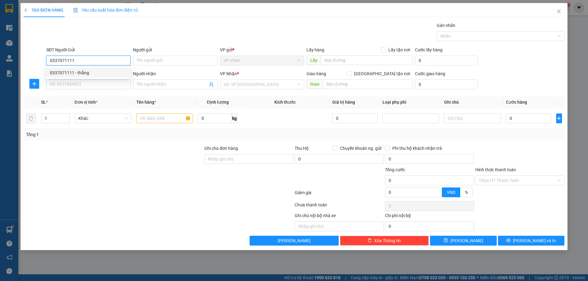
checkbox input "true"
type input "91 hoàng thị loan"
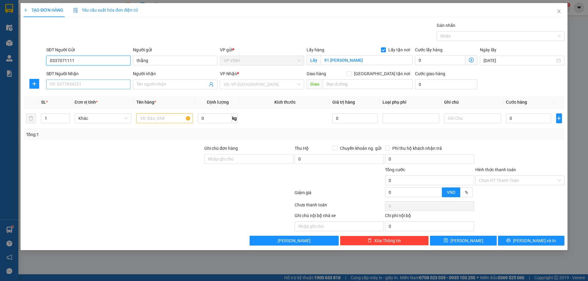
type input "0337071111"
click at [97, 87] on input "SĐT Người Nhận" at bounding box center [88, 85] width 84 height 10
click at [69, 97] on div "0339823199 - a hà" at bounding box center [88, 96] width 77 height 7
type input "0339823199"
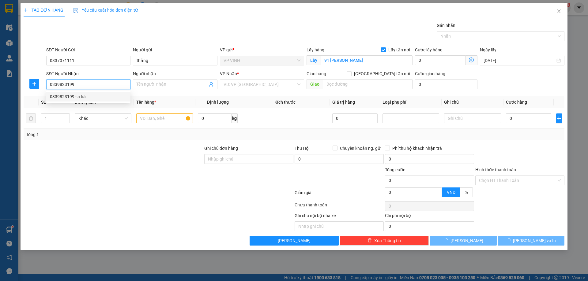
type input "a hà"
checkbox input "true"
type input "vp"
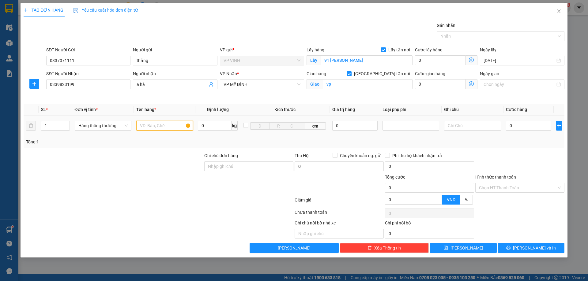
click at [173, 124] on input "text" at bounding box center [164, 126] width 57 height 10
type input "mẫu xn"
click at [523, 125] on input "0" at bounding box center [529, 126] width 46 height 10
type input "4"
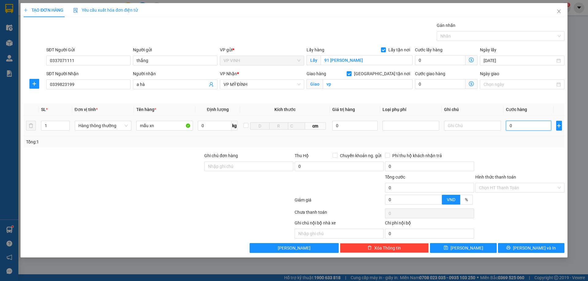
type input "4"
type input "40"
click at [524, 191] on input "Hình thức thanh toán" at bounding box center [517, 187] width 77 height 9
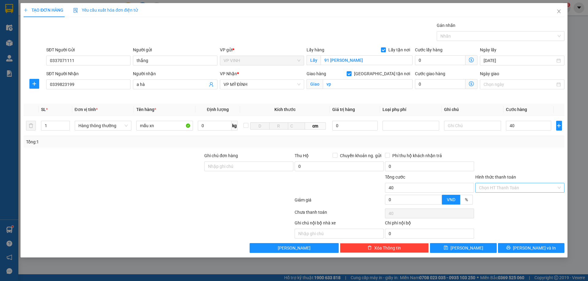
type input "40.000"
click at [508, 200] on div "Tại văn phòng" at bounding box center [520, 200] width 82 height 7
type input "0"
click at [514, 248] on button "[PERSON_NAME] và In" at bounding box center [531, 248] width 66 height 10
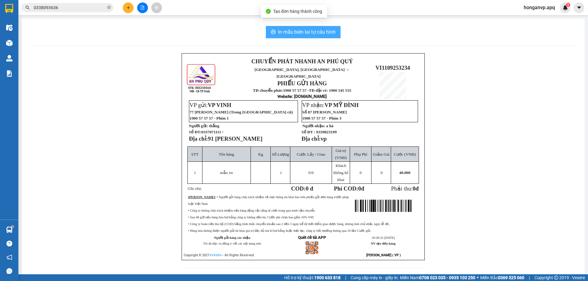
click at [317, 33] on span "In mẫu biên lai tự cấu hình" at bounding box center [307, 32] width 58 height 8
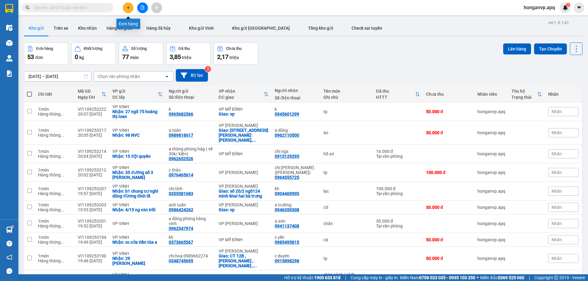
click at [125, 6] on button at bounding box center [128, 7] width 11 height 11
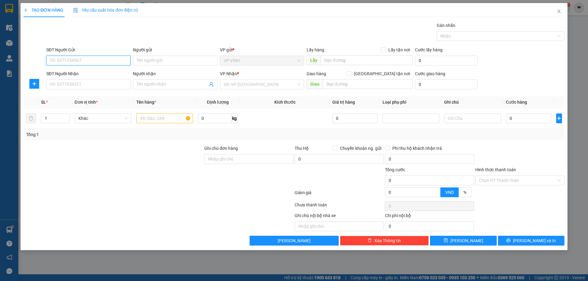
click at [83, 61] on input "SĐT Người Gửi" at bounding box center [88, 61] width 84 height 10
paste input "0862839642"
click at [99, 57] on input "0862839642" at bounding box center [88, 61] width 84 height 10
click at [81, 59] on input "0862839642" at bounding box center [88, 61] width 84 height 10
type input "0862839642"
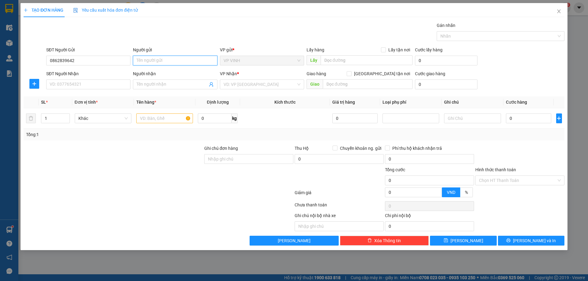
click at [151, 63] on input "Người gửi" at bounding box center [175, 61] width 84 height 10
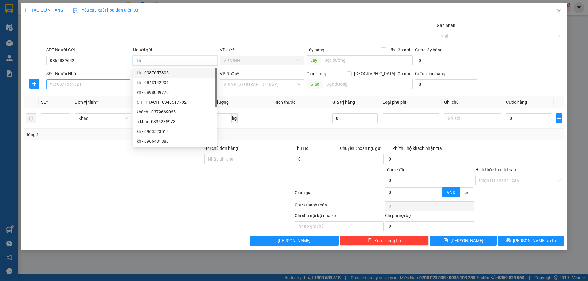
type input "kh"
click at [73, 87] on input "SĐT Người Nhận" at bounding box center [88, 85] width 84 height 10
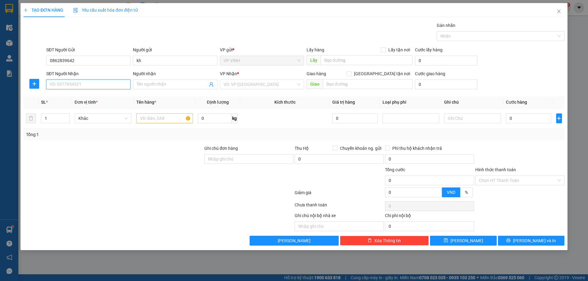
click at [73, 88] on input "SĐT Người Nhận" at bounding box center [88, 85] width 84 height 10
type input "0964575757"
click at [77, 97] on div "0964575757 - phòng hàng vinh" at bounding box center [88, 96] width 77 height 7
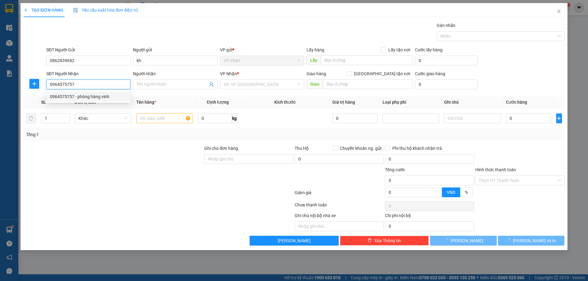
type input "phòng hàng vinh"
checkbox input "true"
type input "vp"
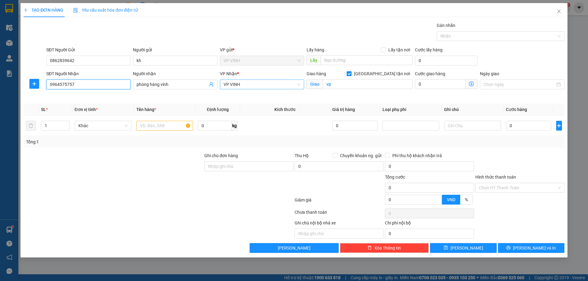
click at [259, 84] on span "VP VINH" at bounding box center [262, 84] width 77 height 9
type input "0964575757"
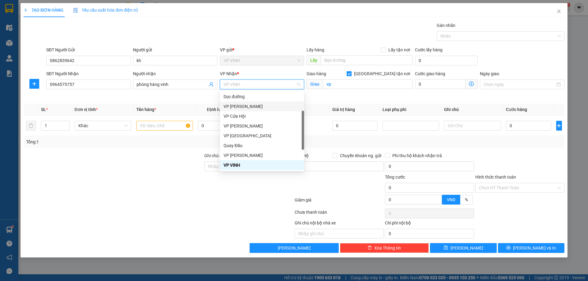
scroll to position [88, 0]
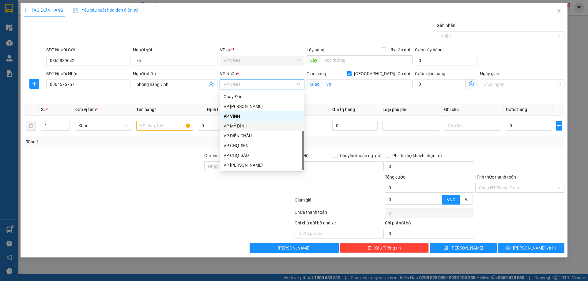
click at [246, 126] on div "VP MỸ ĐÌNH" at bounding box center [262, 126] width 77 height 7
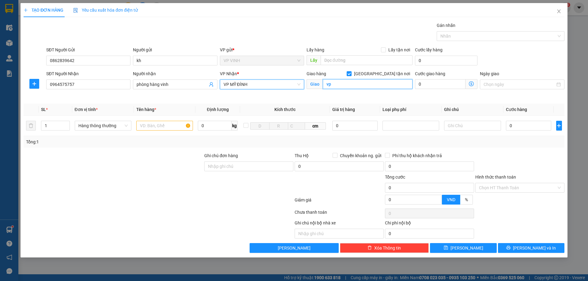
click at [344, 84] on input "vp" at bounding box center [368, 84] width 90 height 10
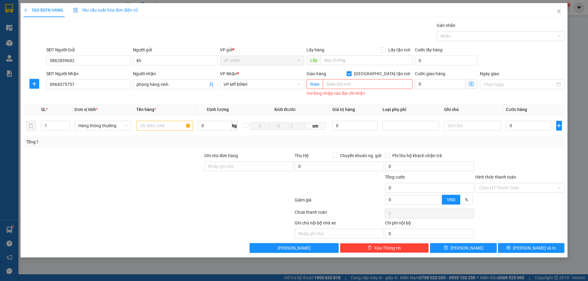
click at [351, 72] on input "[GEOGRAPHIC_DATA] tận nơi" at bounding box center [349, 73] width 4 height 4
checkbox input "false"
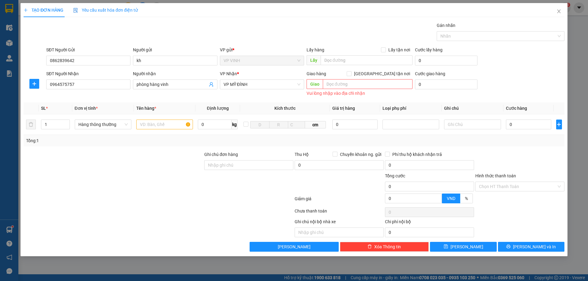
click at [104, 172] on div at bounding box center [113, 161] width 181 height 21
click at [383, 50] on input "Lấy tận nơi" at bounding box center [383, 49] width 4 height 4
checkbox input "true"
click at [360, 63] on input "text" at bounding box center [367, 60] width 92 height 10
type input "42 NVC"
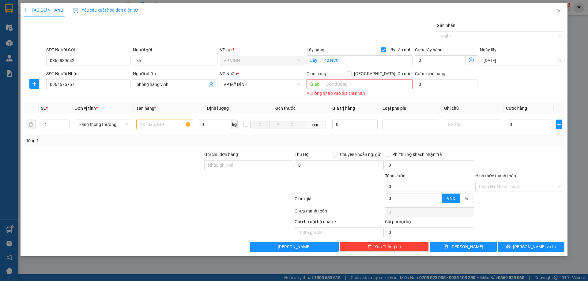
click at [135, 174] on div at bounding box center [113, 183] width 181 height 21
click at [148, 64] on input "kh" at bounding box center [175, 61] width 84 height 10
type input "caluci vinh"
click at [88, 178] on div at bounding box center [113, 183] width 181 height 21
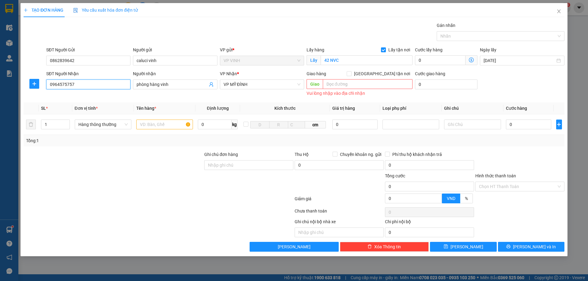
click at [87, 85] on input "0964575757" at bounding box center [88, 85] width 84 height 10
type input "0384582138"
click at [85, 96] on div "0384582138 - cty phương mai" at bounding box center [88, 96] width 77 height 7
type input "cty phương mai"
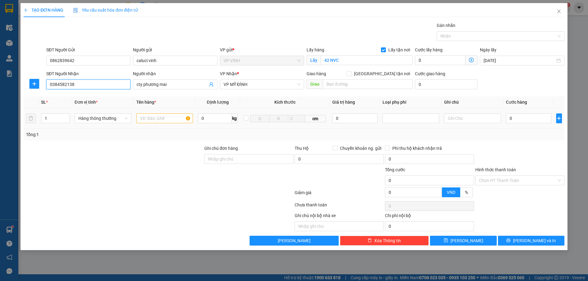
type input "0384582138"
click at [163, 119] on input "text" at bounding box center [164, 119] width 57 height 10
type input "quần áo"
click at [526, 119] on input "0" at bounding box center [529, 119] width 46 height 10
type input "5"
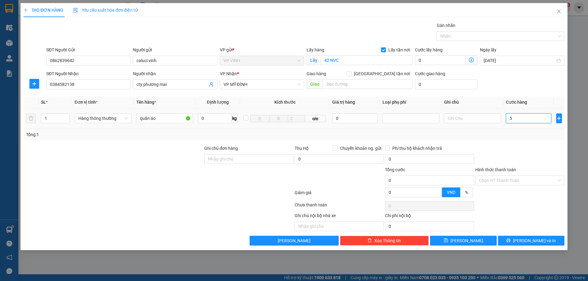
type input "5"
type input "50"
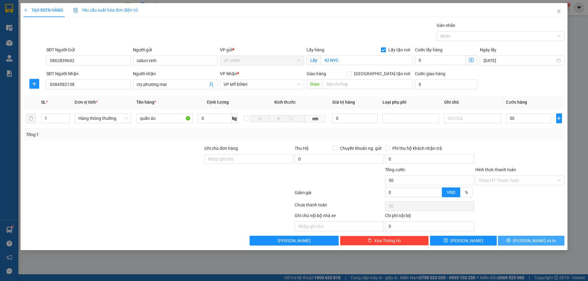
type input "50.000"
click at [519, 243] on button "[PERSON_NAME] và In" at bounding box center [531, 241] width 66 height 10
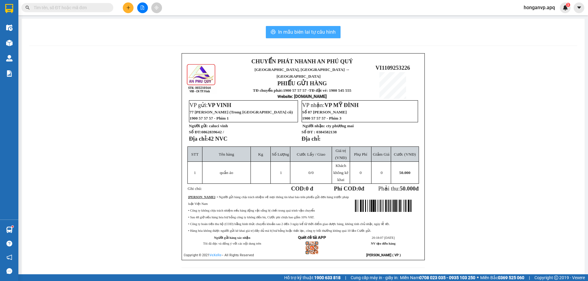
click at [295, 28] on button "In mẫu biên lai tự cấu hình" at bounding box center [303, 32] width 75 height 12
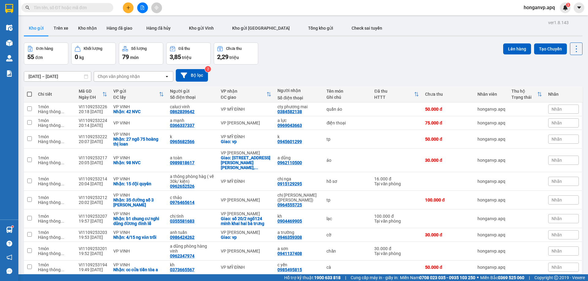
click at [434, 67] on div "[DATE] – [DATE] Press the down arrow key to interact with the calendar and sele…" at bounding box center [303, 76] width 559 height 22
click at [128, 8] on icon "plus" at bounding box center [128, 7] width 0 height 3
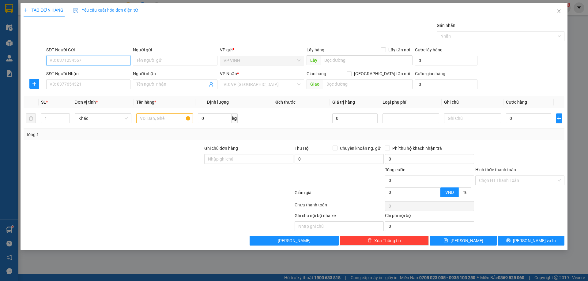
click at [65, 59] on input "SĐT Người Gửi" at bounding box center [88, 61] width 84 height 10
paste input "0906258969"
type input "0906258969"
click at [79, 73] on div "0906258969 - [PERSON_NAME]" at bounding box center [88, 73] width 77 height 7
type input "thanh mai"
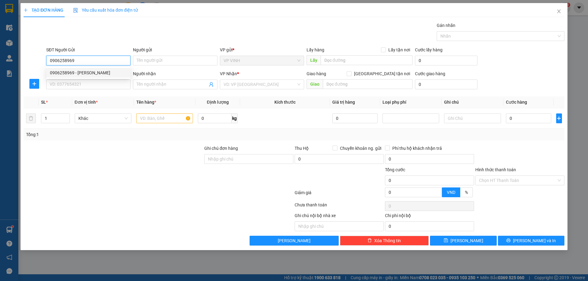
checkbox input "true"
type input "169/69 an [PERSON_NAME]"
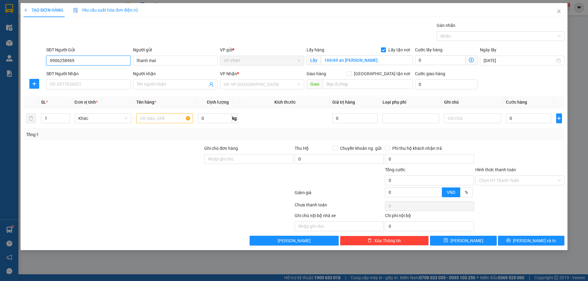
type input "0906258969"
click at [68, 147] on div at bounding box center [113, 155] width 181 height 21
click at [86, 82] on input "SĐT Người Nhận" at bounding box center [88, 85] width 84 height 10
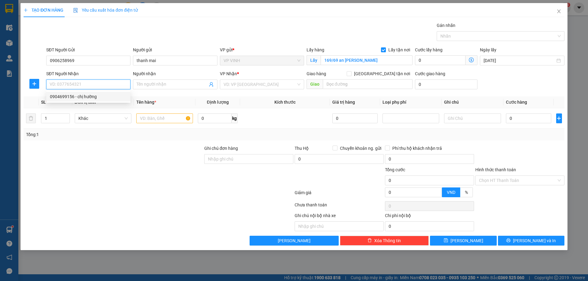
click at [78, 94] on div "0904699156 - chị hường" at bounding box center [88, 96] width 77 height 7
type input "0904699156"
type input "chị hường"
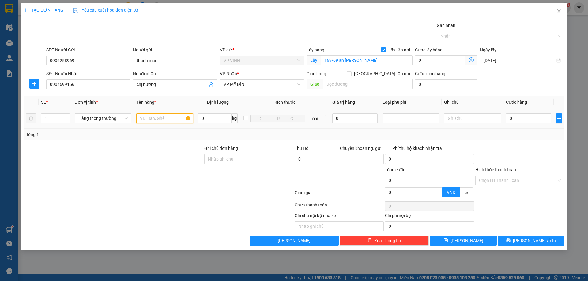
click at [163, 123] on input "text" at bounding box center [164, 119] width 57 height 10
type input "quần áo"
click at [534, 116] on input "0" at bounding box center [529, 119] width 46 height 10
type input "4"
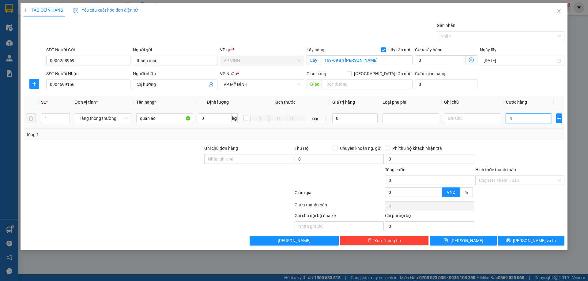
type input "4"
type input "40"
type input "40.000"
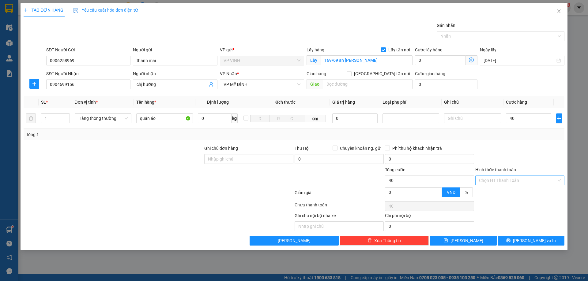
type input "40.000"
click at [508, 180] on input "Hình thức thanh toán" at bounding box center [517, 180] width 77 height 9
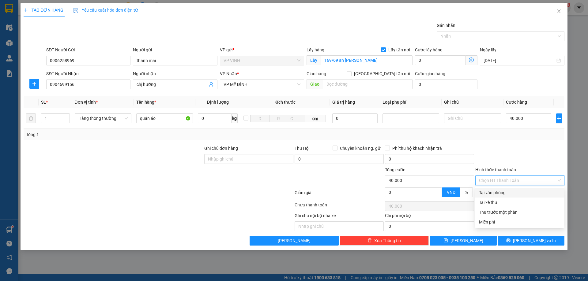
click at [499, 190] on div "Tại văn phòng" at bounding box center [520, 193] width 82 height 7
type input "0"
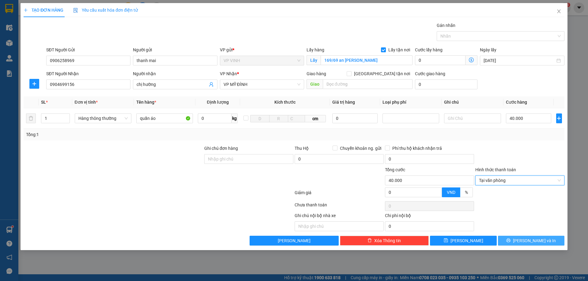
click at [510, 241] on icon "printer" at bounding box center [508, 241] width 4 height 4
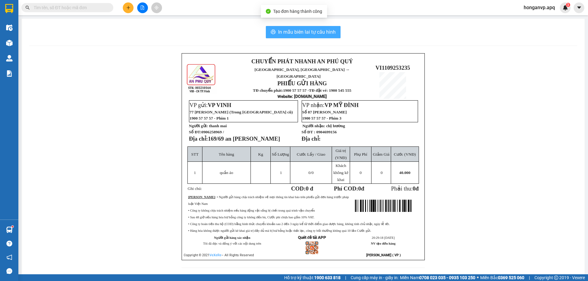
click at [323, 32] on span "In mẫu biên lai tự cấu hình" at bounding box center [307, 32] width 58 height 8
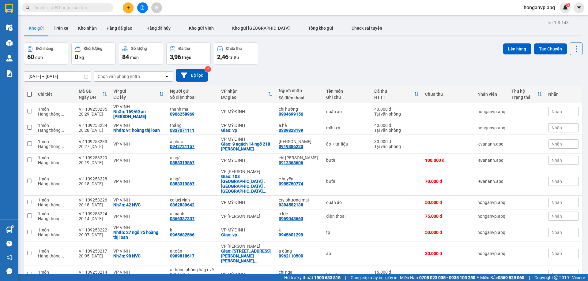
click at [368, 62] on div "Đơn hàng 60 đơn Khối lượng 0 kg Số lượng 84 món Đã thu 3,96 triệu Chưa thu 2,46…" at bounding box center [303, 54] width 559 height 22
click at [128, 9] on icon "plus" at bounding box center [128, 8] width 4 height 4
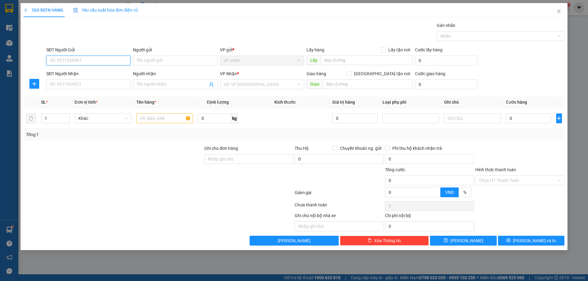
click at [76, 58] on input "SĐT Người Gửi" at bounding box center [88, 61] width 84 height 10
paste input "'0948370888"
click at [51, 59] on input "'0948370888" at bounding box center [88, 61] width 84 height 10
click at [85, 61] on input "0948370888" at bounding box center [88, 61] width 84 height 10
type input "0948370888"
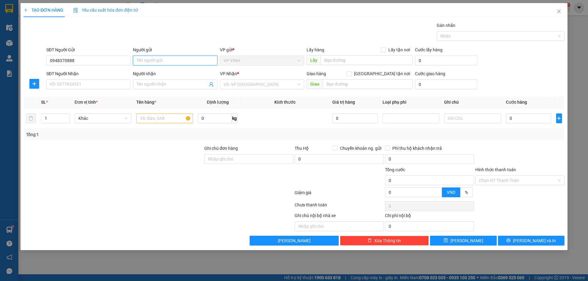
click at [183, 62] on input "Người gửi" at bounding box center [175, 61] width 84 height 10
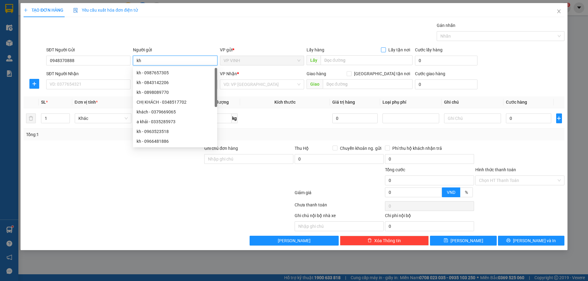
type input "kh"
click at [385, 49] on input "Lấy tận nơi" at bounding box center [383, 49] width 4 height 4
checkbox input "true"
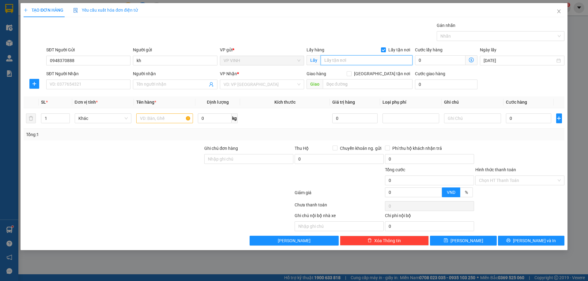
click at [365, 59] on input "text" at bounding box center [367, 60] width 92 height 10
type input "172 ng du"
click at [86, 86] on input "SĐT Người Nhận" at bounding box center [88, 85] width 84 height 10
type input "0949989929"
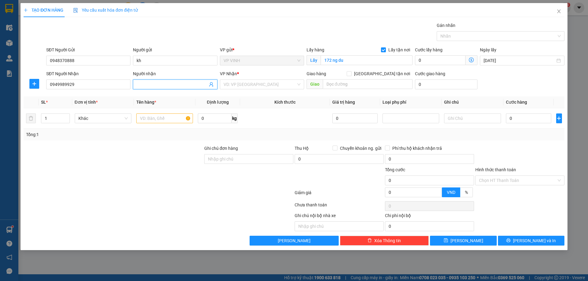
click at [160, 84] on input "Người nhận" at bounding box center [172, 84] width 71 height 7
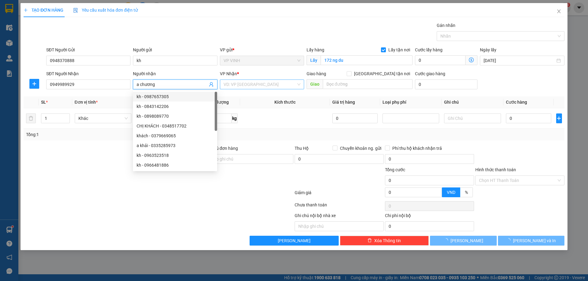
type input "a chương"
click at [261, 83] on input "search" at bounding box center [260, 84] width 73 height 9
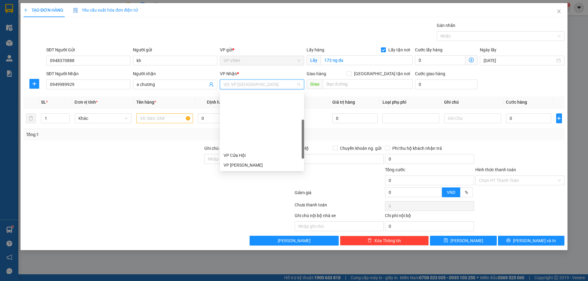
scroll to position [86, 0]
click at [236, 128] on div "VP MỸ ĐÌNH" at bounding box center [262, 128] width 77 height 7
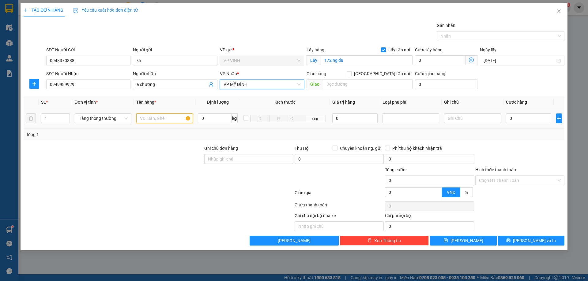
click at [166, 117] on input "text" at bounding box center [164, 119] width 57 height 10
click at [518, 121] on input "0" at bounding box center [529, 119] width 46 height 10
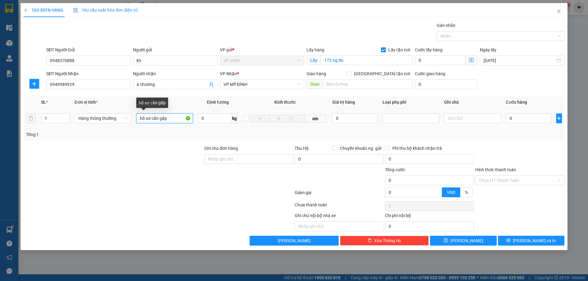
click at [169, 119] on input "hồ sơ cần gấp" at bounding box center [164, 119] width 57 height 10
type input "hồ sơ cần gấp,hàng ra gọi kh nhận luôn"
click at [525, 121] on input "0" at bounding box center [529, 119] width 46 height 10
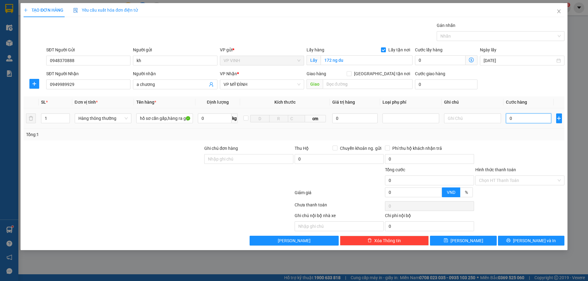
type input "3"
type input "30"
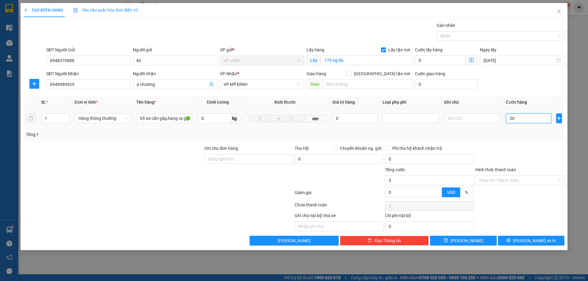
type input "30"
type input "30.000"
click at [517, 241] on button "[PERSON_NAME] và In" at bounding box center [531, 241] width 66 height 10
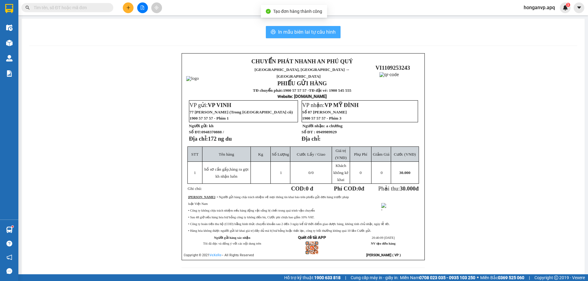
click at [316, 32] on span "In mẫu biên lai tự cấu hình" at bounding box center [307, 32] width 58 height 8
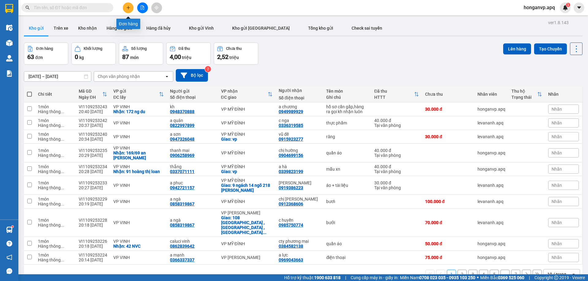
click at [129, 10] on button at bounding box center [128, 7] width 11 height 11
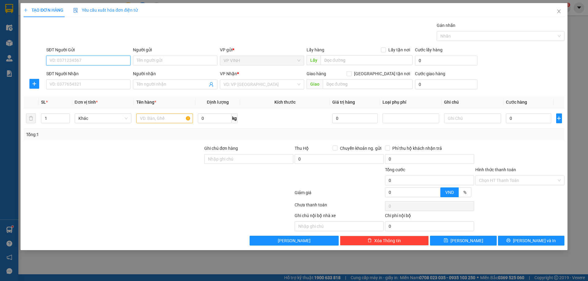
click at [81, 62] on input "SĐT Người Gửi" at bounding box center [88, 61] width 84 height 10
paste input "0971542857"
type input "0971542857"
click at [63, 70] on div "0971542857 - chị oanh" at bounding box center [88, 73] width 77 height 7
type input "chị oanh"
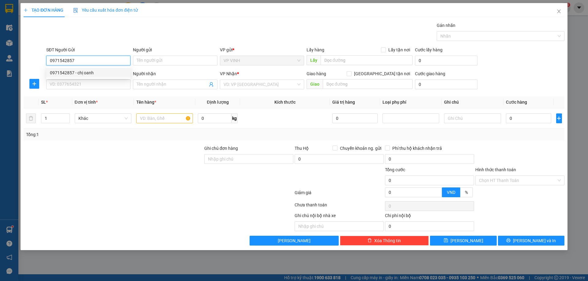
checkbox input "true"
type input "9/2 [PERSON_NAME]"
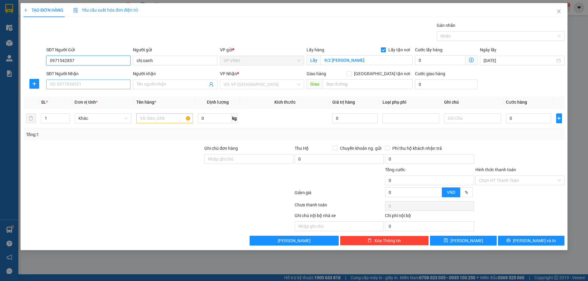
type input "0971542857"
click at [81, 81] on input "SĐT Người Nhận" at bounding box center [88, 85] width 84 height 10
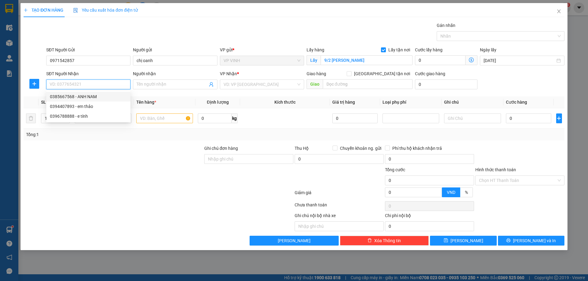
click at [62, 96] on div "0385667568 - ANH NAM" at bounding box center [88, 96] width 77 height 7
type input "0385667568"
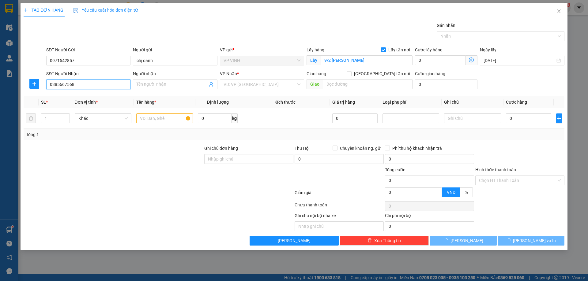
type input "ANH NAM"
checkbox input "true"
type input "vp"
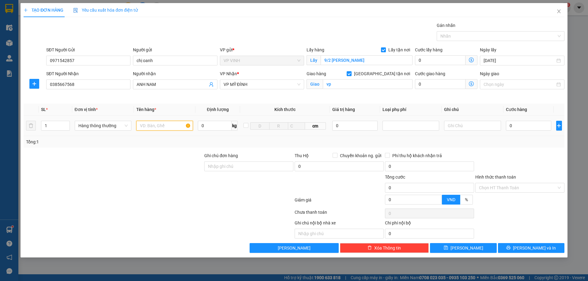
click at [162, 126] on input "text" at bounding box center [164, 126] width 57 height 10
type input "tp"
click at [525, 129] on input "0" at bounding box center [529, 126] width 46 height 10
type input "8"
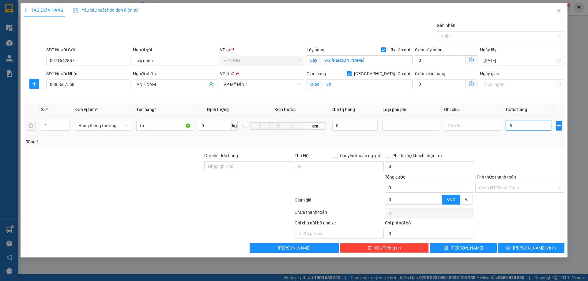
type input "8"
type input "80"
click at [518, 248] on button "[PERSON_NAME] và In" at bounding box center [531, 248] width 66 height 10
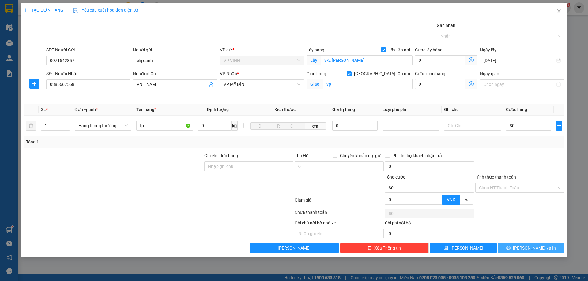
type input "80.000"
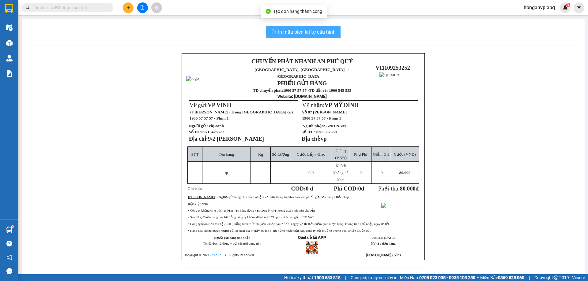
click at [321, 29] on span "In mẫu biên lai tự cấu hình" at bounding box center [307, 32] width 58 height 8
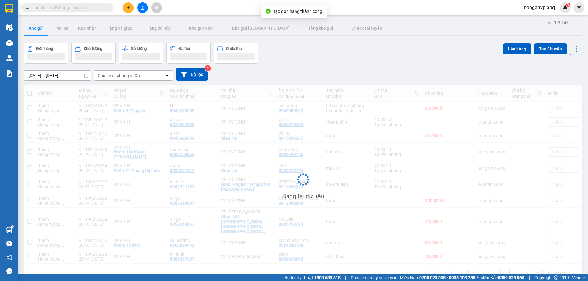
click at [126, 8] on icon "plus" at bounding box center [128, 8] width 4 height 4
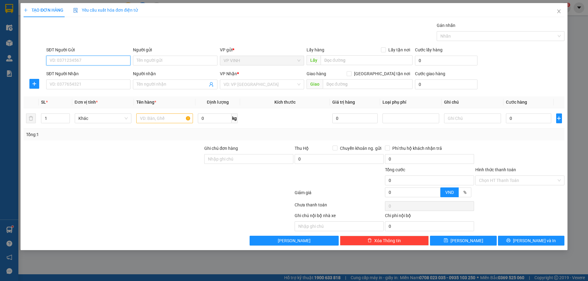
click at [82, 61] on input "SĐT Người Gửi" at bounding box center [88, 61] width 84 height 10
type input "0967677996"
click at [79, 72] on div "0967677996 - kh 0967677996" at bounding box center [88, 73] width 77 height 7
type input "kh 0967677996"
type input "0967677996"
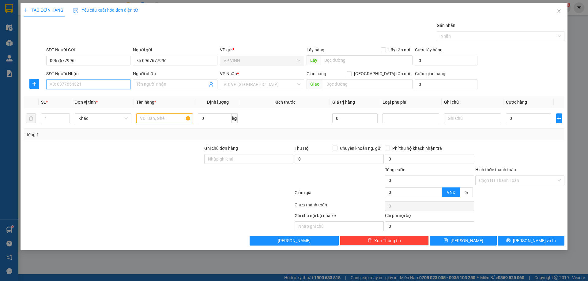
click at [88, 86] on input "SĐT Người Nhận" at bounding box center [88, 85] width 84 height 10
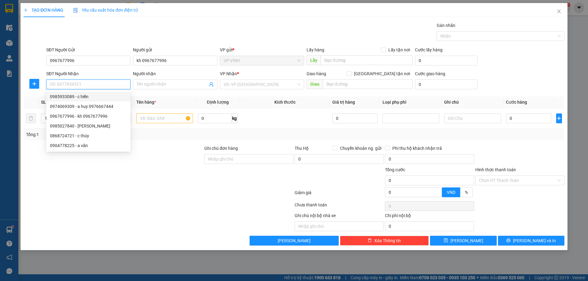
click at [59, 98] on div "0985933089 - c hiền" at bounding box center [88, 96] width 77 height 7
type input "0985933089"
type input "c hiền"
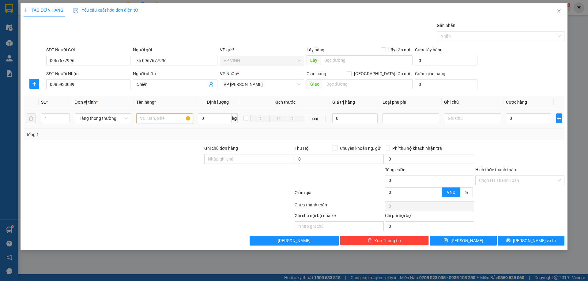
click at [154, 119] on input "text" at bounding box center [164, 119] width 57 height 10
click at [156, 119] on input "text" at bounding box center [164, 119] width 57 height 10
click at [55, 121] on input "1" at bounding box center [55, 118] width 28 height 9
type input "3"
click at [155, 115] on input "text" at bounding box center [164, 119] width 57 height 10
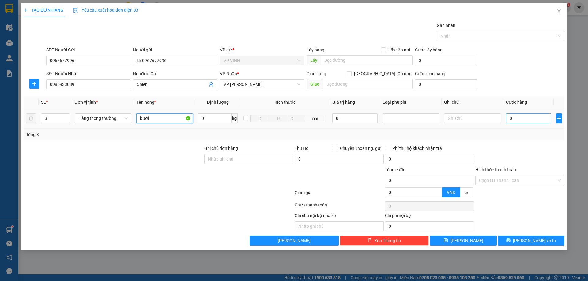
type input "bưởi"
click at [522, 119] on input "0" at bounding box center [529, 119] width 46 height 10
type input "5"
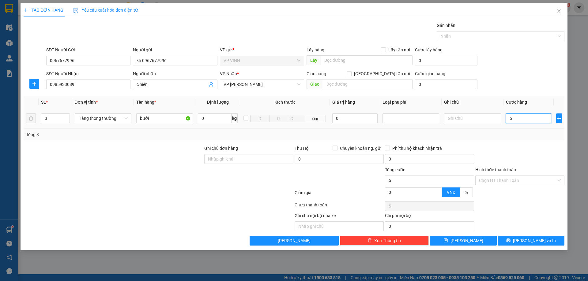
type input "0"
type input "03"
type input "3"
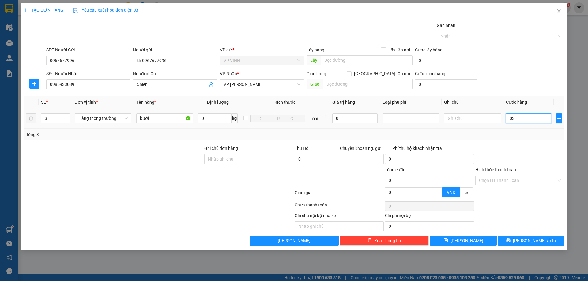
type input "3"
type input "030"
type input "30"
type input "0.300"
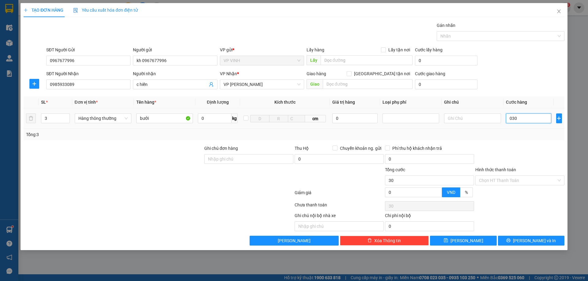
type input "300"
type input "030"
type input "30"
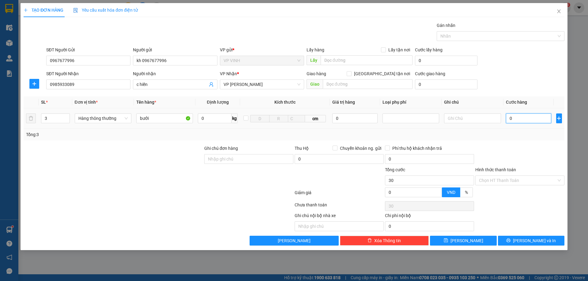
type input "0"
click at [509, 118] on input "0" at bounding box center [529, 119] width 46 height 10
type input "30"
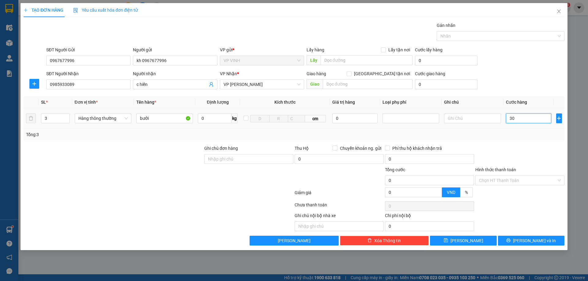
type input "30"
type input "300"
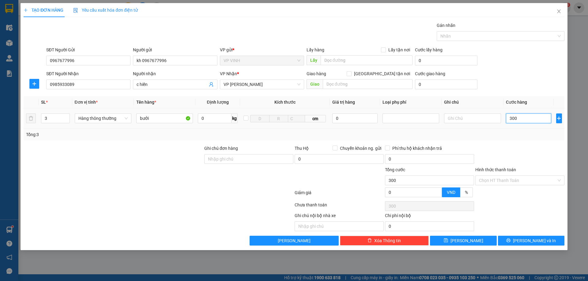
type input "3.000"
type input "30.000"
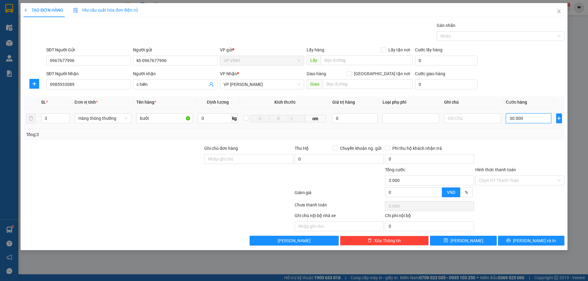
type input "30.000"
type input "300.000"
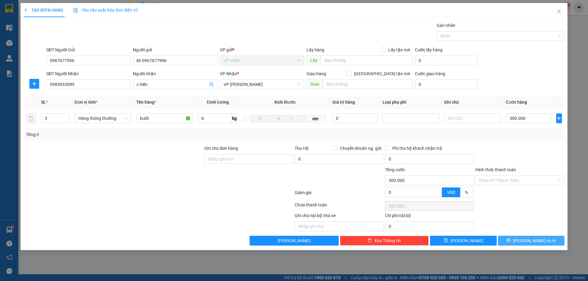
click at [510, 243] on icon "printer" at bounding box center [508, 241] width 4 height 4
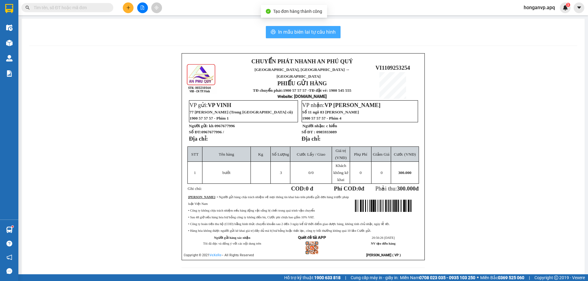
click at [320, 35] on span "In mẫu biên lai tự cấu hình" at bounding box center [307, 32] width 58 height 8
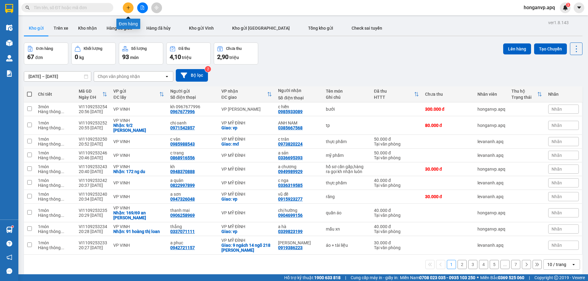
click at [128, 8] on icon "plus" at bounding box center [128, 8] width 4 height 4
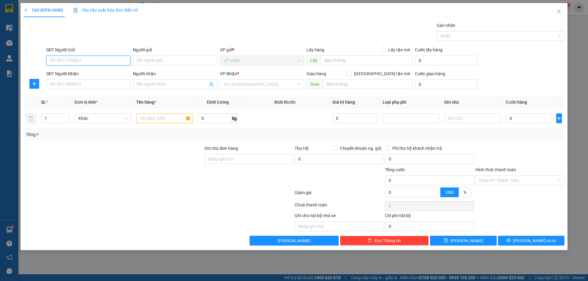
click at [75, 56] on input "SĐT Người Gửi" at bounding box center [88, 61] width 84 height 10
click at [75, 60] on input "SĐT Người Gửi" at bounding box center [88, 61] width 84 height 10
paste input "0337224846"
type input "0337224846"
click at [87, 68] on form "SĐT Người Gửi 0337224846 Người gửi Tên người gửi VP gửi * VP VINH Lấy hàng Lấy …" at bounding box center [294, 69] width 541 height 45
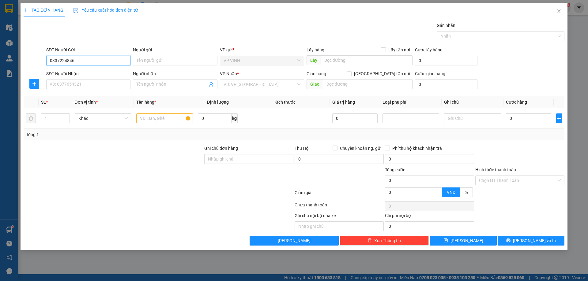
click at [87, 61] on input "0337224846" at bounding box center [88, 61] width 84 height 10
click at [164, 61] on input "Người gửi" at bounding box center [175, 61] width 84 height 10
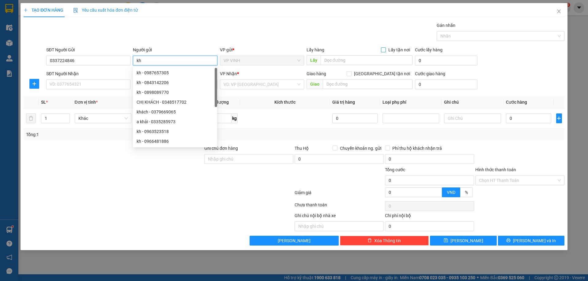
type input "kh"
click at [385, 50] on input "Lấy tận nơi" at bounding box center [383, 49] width 4 height 4
checkbox input "true"
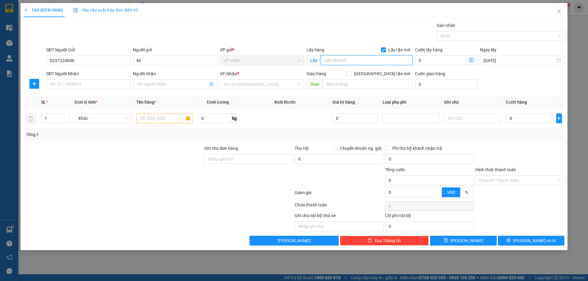
click at [347, 61] on input "text" at bounding box center [367, 60] width 92 height 10
type input "ngõ 11 hồ tông thốc"
click at [95, 84] on input "SĐT Người Nhận" at bounding box center [88, 85] width 84 height 10
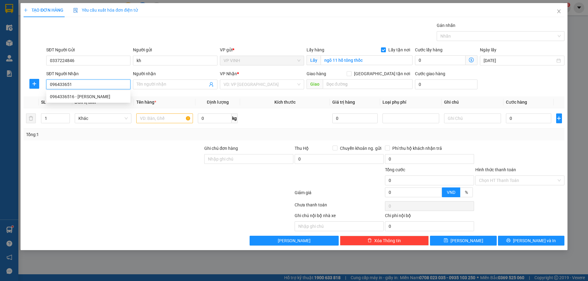
type input "0964336516"
click at [66, 96] on div "0964336516 - [PERSON_NAME]" at bounding box center [88, 96] width 77 height 7
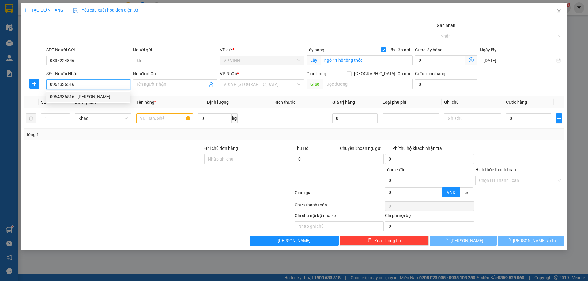
type input "[PERSON_NAME]"
checkbox input "true"
type input "MĐ"
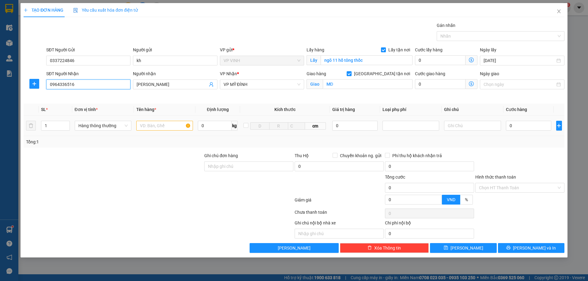
type input "0964336516"
click at [165, 127] on input "text" at bounding box center [164, 126] width 57 height 10
type input "hàng khô"
click at [540, 128] on input "0" at bounding box center [529, 126] width 46 height 10
type input "4"
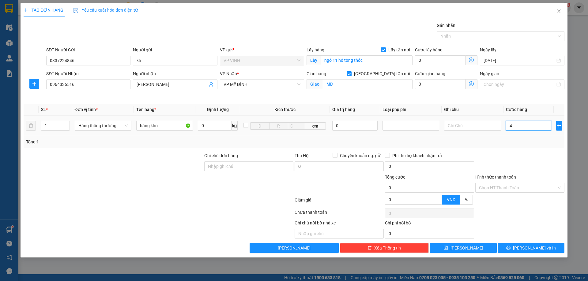
type input "4"
type input "40"
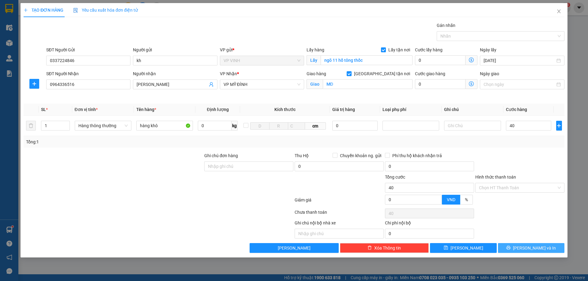
type input "40.000"
click at [545, 251] on button "[PERSON_NAME] và In" at bounding box center [531, 248] width 66 height 10
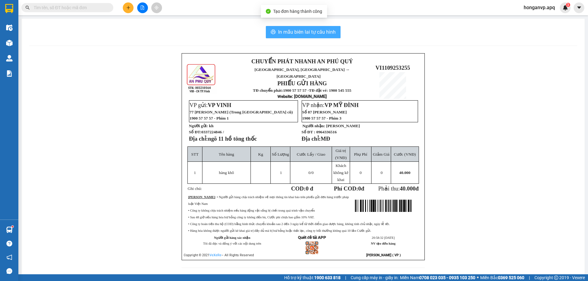
click at [319, 32] on span "In mẫu biên lai tự cấu hình" at bounding box center [307, 32] width 58 height 8
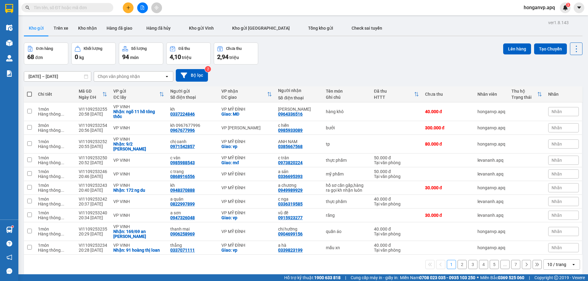
click at [138, 72] on div "Chọn văn phòng nhận" at bounding box center [129, 77] width 70 height 10
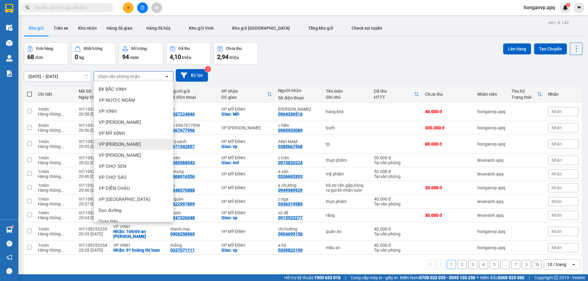
click at [115, 142] on span "VP [PERSON_NAME]" at bounding box center [120, 144] width 42 height 6
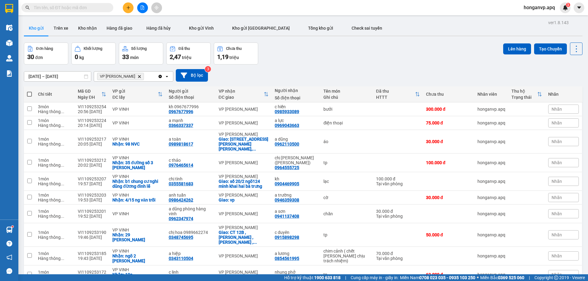
scroll to position [28, 0]
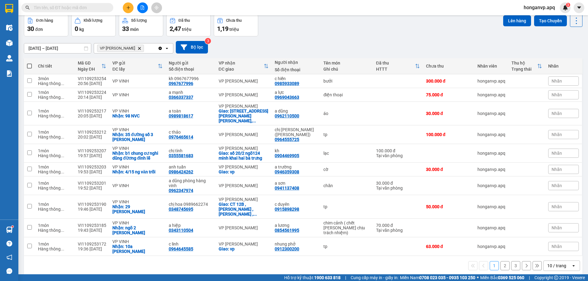
click at [511, 262] on button "3" at bounding box center [515, 266] width 9 height 9
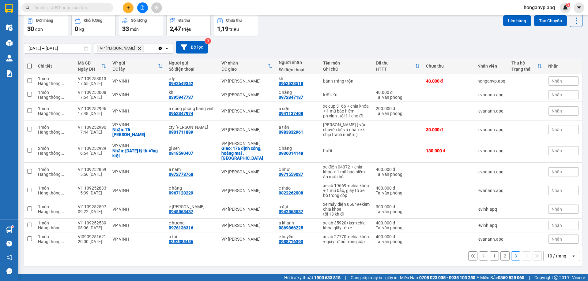
click at [502, 261] on button "2" at bounding box center [504, 256] width 9 height 9
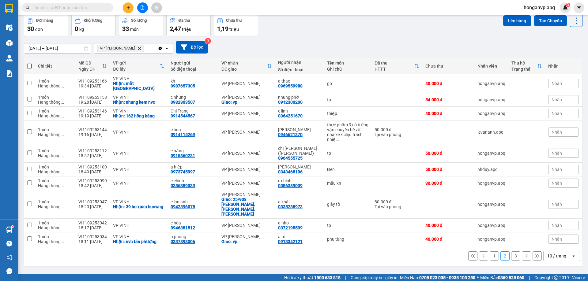
click at [490, 252] on button "1" at bounding box center [494, 256] width 9 height 9
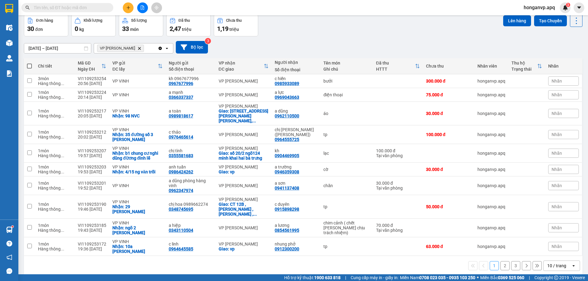
click at [385, 29] on div "Đơn hàng 30 đơn Khối lượng 0 kg Số lượng 33 món Đã thu 2,47 triệu Chưa thu 1,19…" at bounding box center [303, 25] width 559 height 22
click at [138, 48] on icon "VP NGỌC HỒI, close by backspace" at bounding box center [139, 48] width 3 height 3
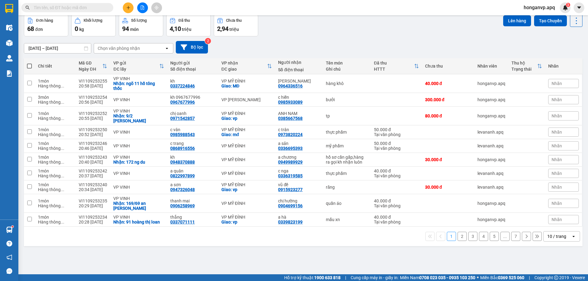
click at [136, 50] on div "Chọn văn phòng nhận" at bounding box center [119, 48] width 42 height 6
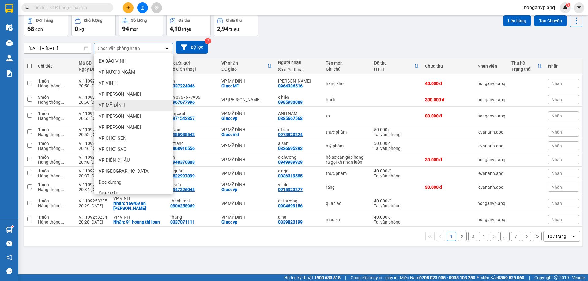
click at [118, 106] on span "VP MỸ ĐÌNH" at bounding box center [112, 105] width 26 height 6
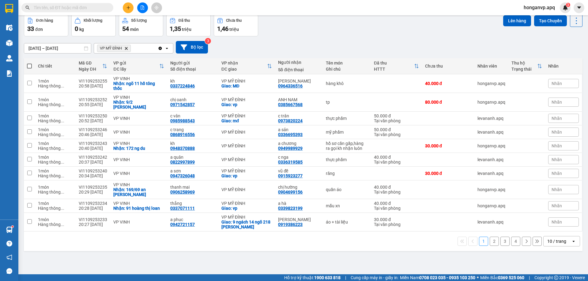
click at [125, 48] on icon "Delete" at bounding box center [126, 49] width 4 height 4
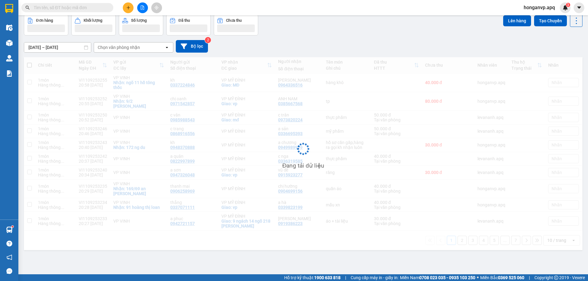
click at [131, 49] on div "Chọn văn phòng nhận" at bounding box center [119, 47] width 42 height 6
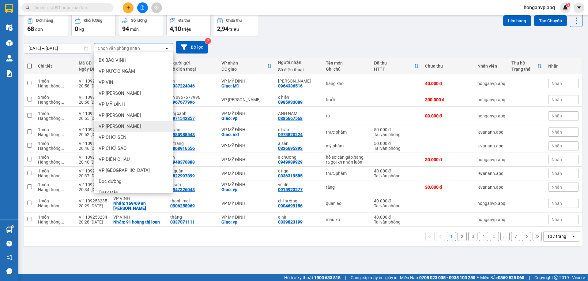
click at [115, 128] on span "VP [PERSON_NAME]" at bounding box center [120, 126] width 42 height 6
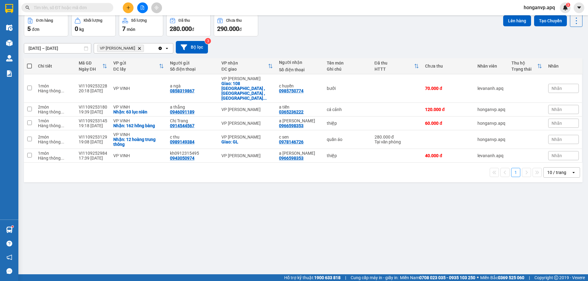
click at [137, 50] on icon "Delete" at bounding box center [139, 49] width 4 height 4
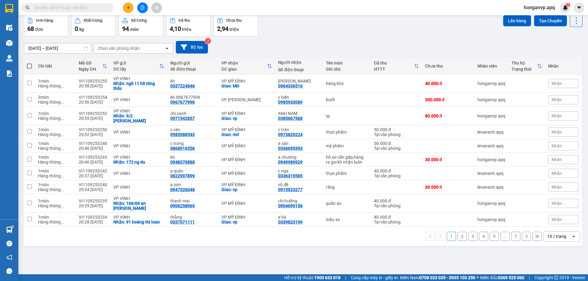
click at [122, 48] on div "Chọn văn phòng nhận" at bounding box center [119, 48] width 42 height 6
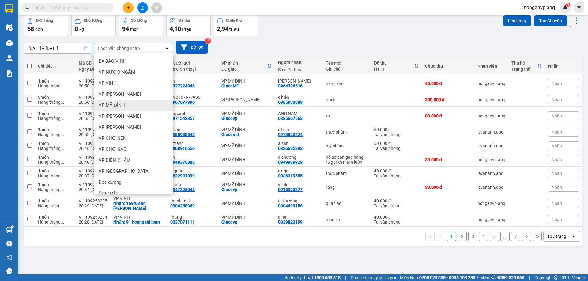
click at [115, 101] on div "VP MỸ ĐÌNH" at bounding box center [134, 105] width 80 height 11
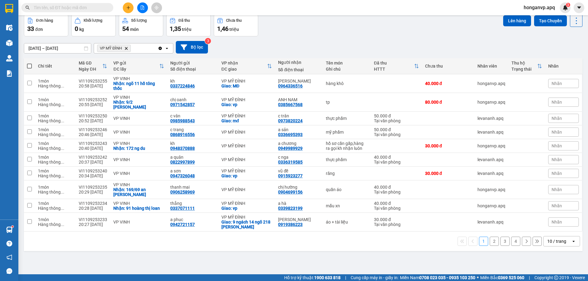
click at [126, 49] on icon "Delete" at bounding box center [126, 49] width 4 height 4
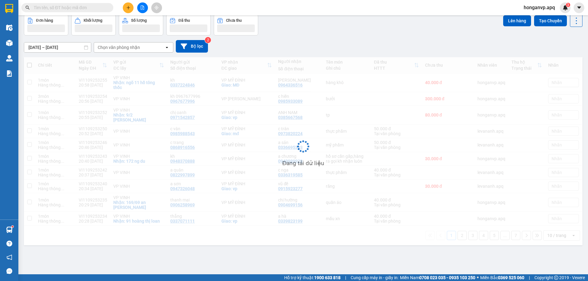
click at [335, 43] on div "[DATE] – [DATE] Press the down arrow key to interact with the calendar and sele…" at bounding box center [303, 46] width 559 height 13
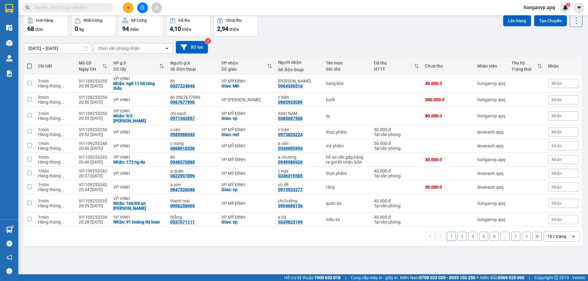
click at [318, 35] on div "Đơn hàng 68 đơn Khối lượng 0 kg Số lượng 94 món Đã thu 4,10 triệu Chưa thu 2,94…" at bounding box center [303, 25] width 559 height 22
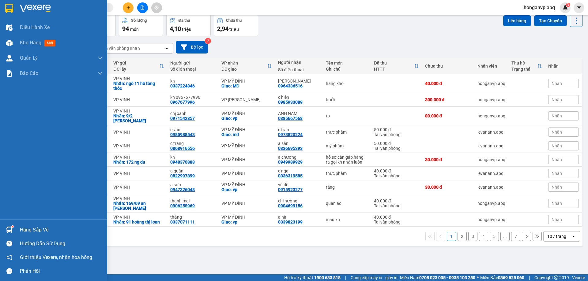
click at [32, 7] on img at bounding box center [35, 8] width 31 height 9
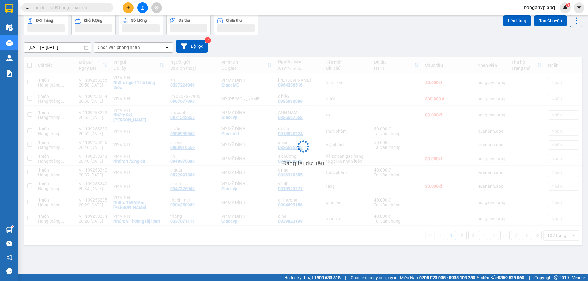
click at [303, 40] on div "[DATE] – [DATE] Press the down arrow key to interact with the calendar and sele…" at bounding box center [303, 47] width 559 height 22
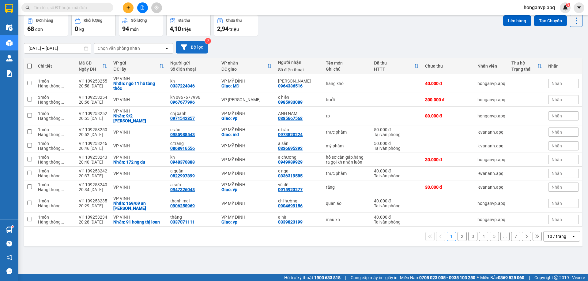
click at [191, 51] on button "Bộ lọc" at bounding box center [192, 47] width 32 height 13
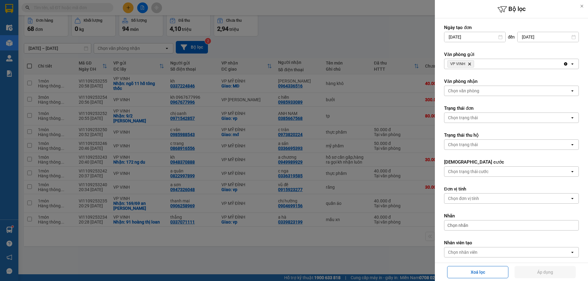
click at [471, 63] on icon "Delete" at bounding box center [470, 64] width 4 height 4
click at [466, 62] on div "Chọn văn phòng" at bounding box center [463, 64] width 31 height 6
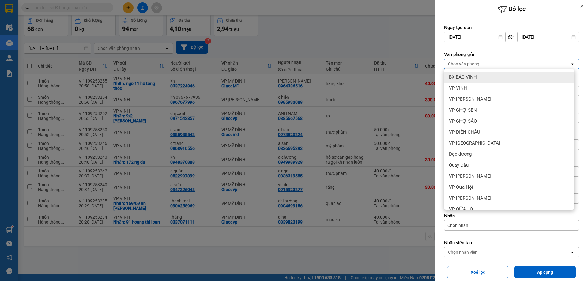
click at [466, 76] on span "BX BẮC VINH" at bounding box center [463, 77] width 28 height 6
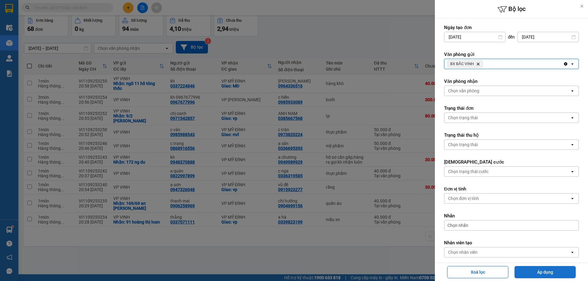
click at [542, 276] on button "Áp dụng" at bounding box center [544, 272] width 61 height 12
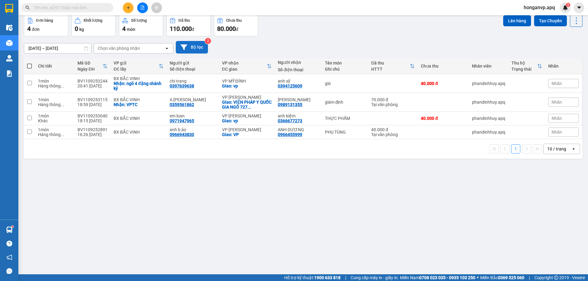
click at [183, 47] on icon at bounding box center [184, 47] width 6 height 6
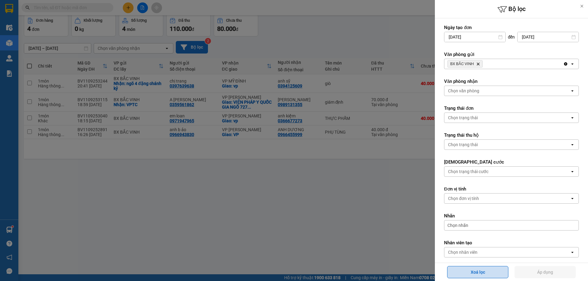
click at [477, 276] on button "Xoá lọc" at bounding box center [477, 272] width 61 height 12
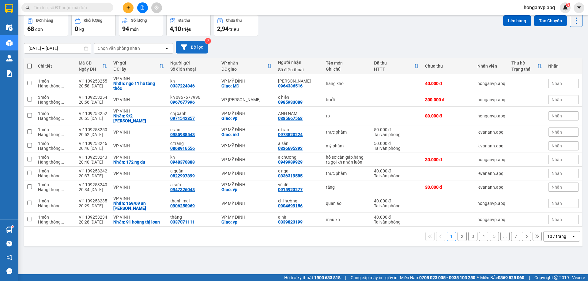
click at [288, 30] on div "Đơn hàng 68 đơn Khối lượng 0 kg Số lượng 94 món Đã thu 4,10 triệu Chưa thu 2,94…" at bounding box center [303, 25] width 559 height 22
click at [137, 45] on div "Chọn văn phòng nhận" at bounding box center [119, 48] width 42 height 6
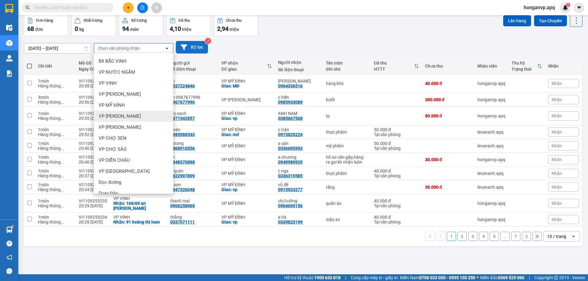
click at [114, 114] on span "VP [PERSON_NAME]" at bounding box center [120, 116] width 42 height 6
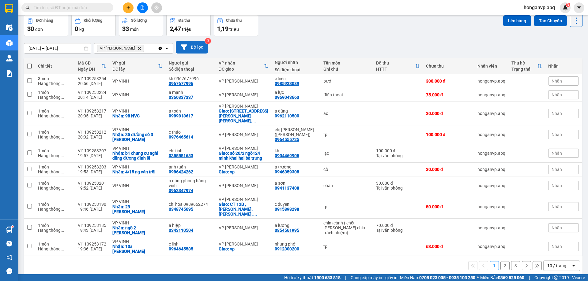
click at [512, 262] on button "3" at bounding box center [515, 266] width 9 height 9
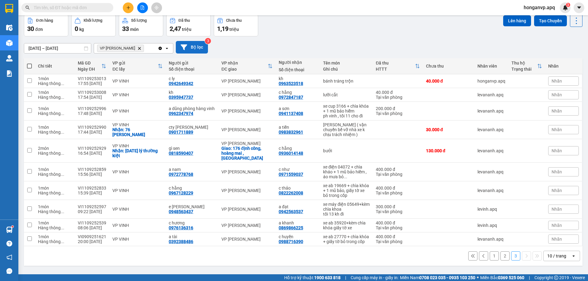
click at [138, 49] on icon "VP NGỌC HỒI, close by backspace" at bounding box center [139, 48] width 3 height 3
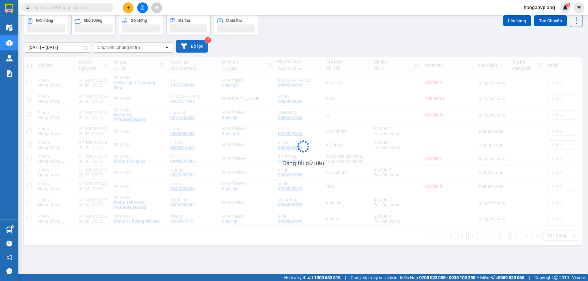
click at [310, 42] on div "[DATE] – [DATE] Press the down arrow key to interact with the calendar and sele…" at bounding box center [303, 46] width 559 height 13
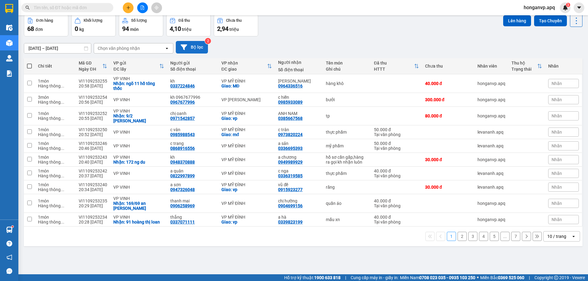
click at [66, 7] on input "text" at bounding box center [70, 7] width 72 height 7
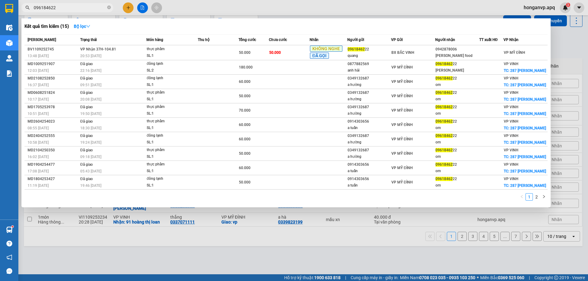
type input "0961846222"
click at [108, 7] on icon "close-circle" at bounding box center [109, 8] width 4 height 4
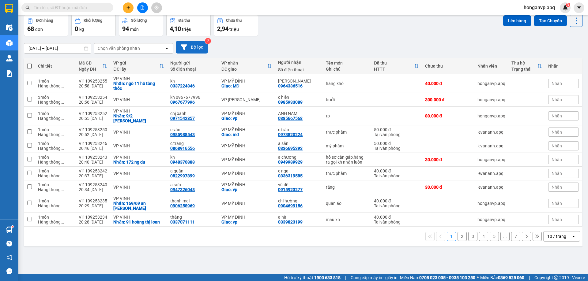
click at [335, 38] on div "[DATE] – [DATE] Press the down arrow key to interact with the calendar and sele…" at bounding box center [303, 47] width 559 height 22
click at [127, 8] on icon "plus" at bounding box center [127, 7] width 3 height 0
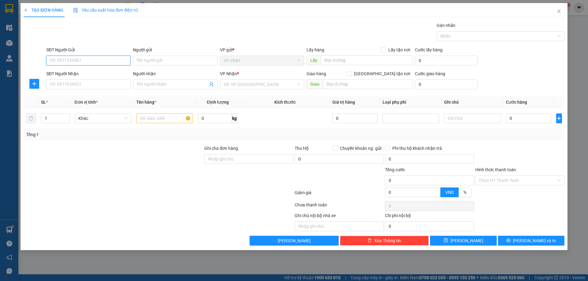
click at [70, 62] on input "SĐT Người Gửi" at bounding box center [88, 61] width 84 height 10
paste input "0914978289"
type input "0914978289"
click at [79, 75] on div "0914978289 - kh" at bounding box center [88, 73] width 77 height 7
type input "kh"
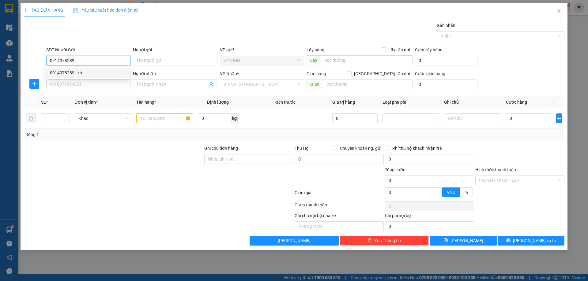
checkbox input "true"
type input "5 ngõ 20 yên xuân"
type input "0914978289"
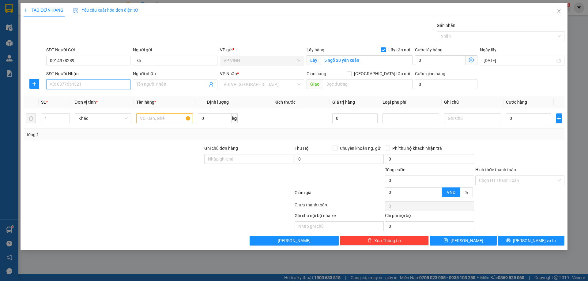
click at [92, 85] on input "SĐT Người Nhận" at bounding box center [88, 85] width 84 height 10
click at [63, 98] on div "0945898289 - a quang" at bounding box center [88, 96] width 77 height 7
type input "0945898289"
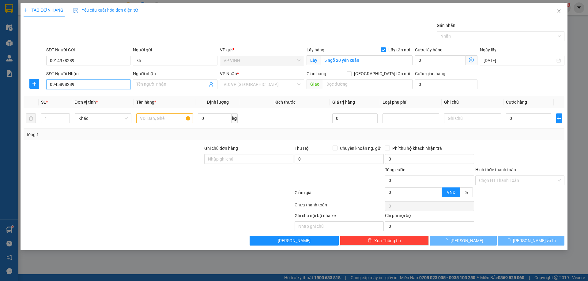
type input "a quang"
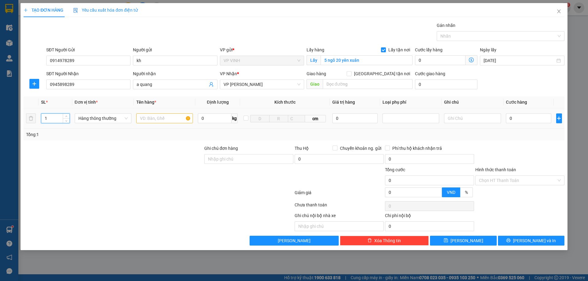
click at [61, 117] on input "1" at bounding box center [55, 118] width 28 height 9
type input "29"
click at [168, 120] on input "text" at bounding box center [164, 119] width 57 height 10
type input "hàng khô"
click at [516, 120] on input "0" at bounding box center [529, 119] width 46 height 10
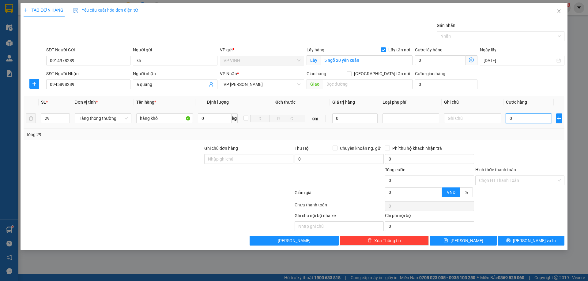
type input "1"
type input "13"
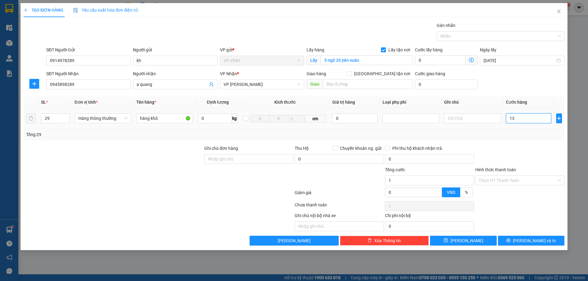
type input "13"
type input "130"
type input "1.305"
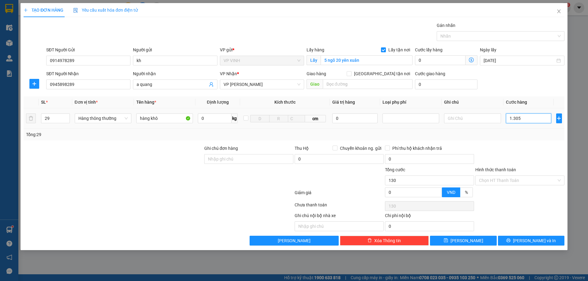
type input "1.305"
type input "1.305.000"
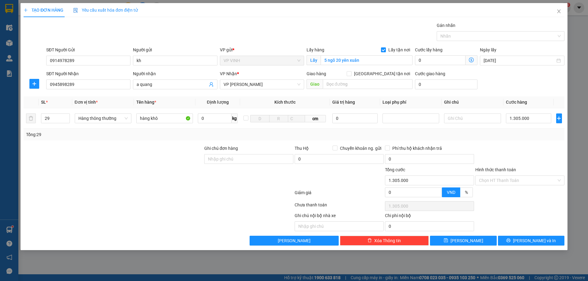
click at [518, 145] on div "Transit Pickup Surcharge Ids Transit Deliver Surcharge Ids Transit Deliver Surc…" at bounding box center [294, 134] width 541 height 224
click at [525, 240] on button "[PERSON_NAME] và In" at bounding box center [531, 241] width 66 height 10
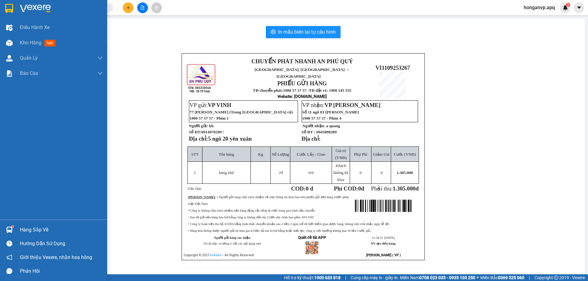
click at [22, 7] on img at bounding box center [35, 8] width 31 height 9
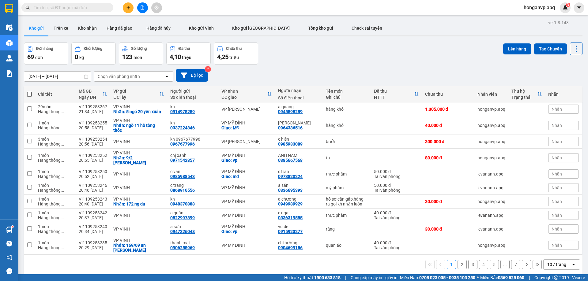
click at [79, 9] on input "text" at bounding box center [70, 7] width 72 height 7
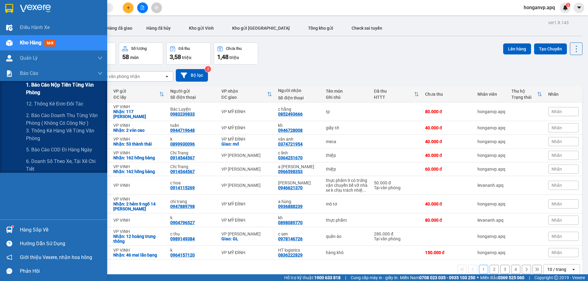
click at [57, 86] on span "1. Báo cáo nộp tiền từng văn phòng" at bounding box center [64, 88] width 77 height 15
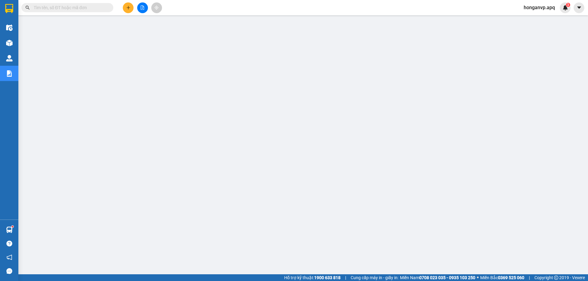
click at [73, 7] on input "text" at bounding box center [70, 7] width 72 height 7
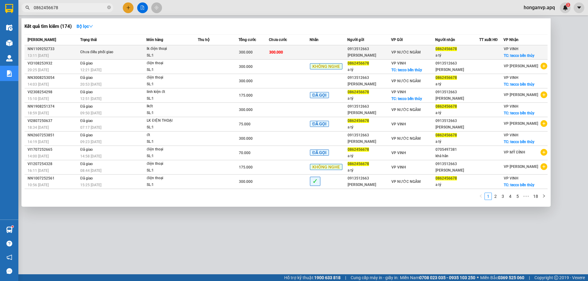
type input "0862456678"
click at [97, 52] on div "Chưa điều phối giao" at bounding box center [103, 52] width 46 height 7
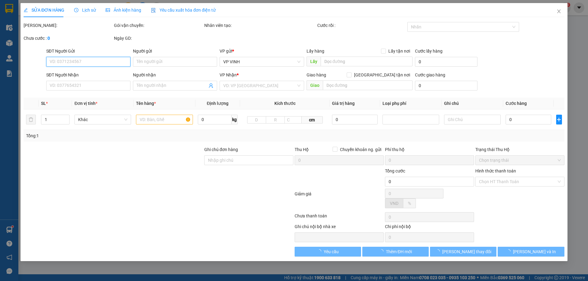
type input "0913512663"
type input "[PERSON_NAME]"
type input "0862456678"
type input "a tý"
checkbox input "true"
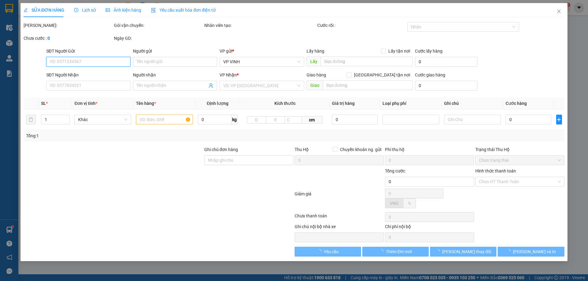
type input "tecco bến thủy"
type input "300.000"
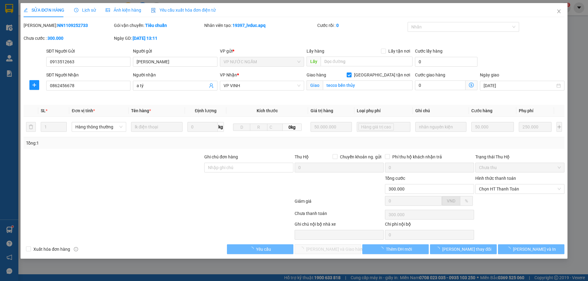
click at [92, 12] on span "Lịch sử" at bounding box center [85, 10] width 22 height 5
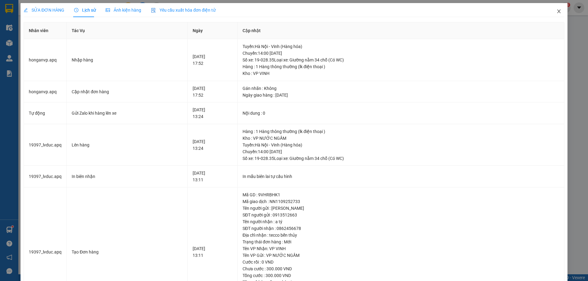
click at [557, 11] on icon "close" at bounding box center [558, 11] width 3 height 4
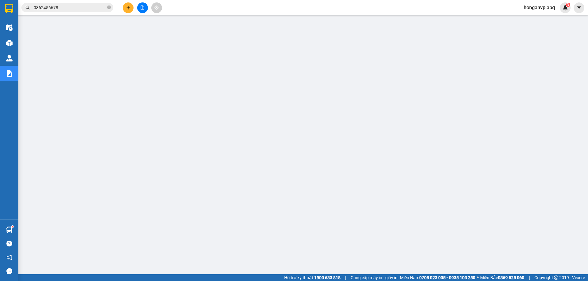
click at [66, 8] on input "0862456678" at bounding box center [70, 7] width 72 height 7
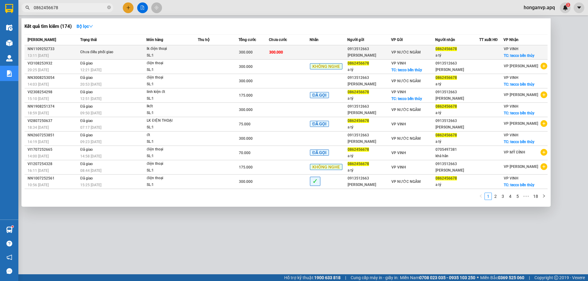
click at [209, 57] on td at bounding box center [218, 52] width 41 height 14
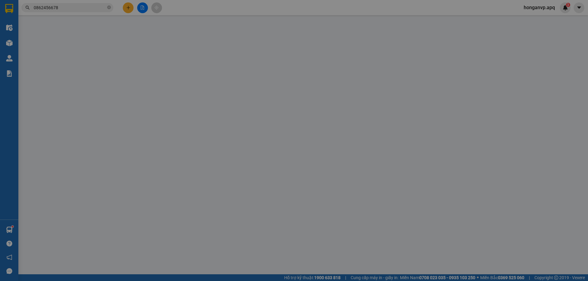
type input "0913512663"
type input "[PERSON_NAME]"
type input "0862456678"
type input "a tý"
checkbox input "true"
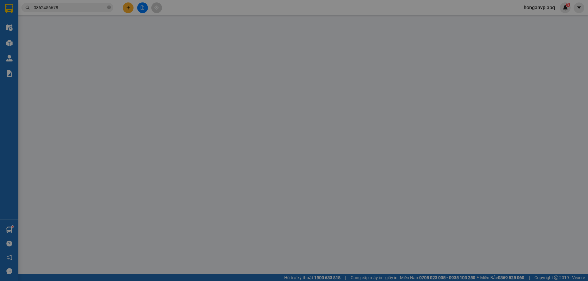
type input "tecco bến thủy"
type input "300.000"
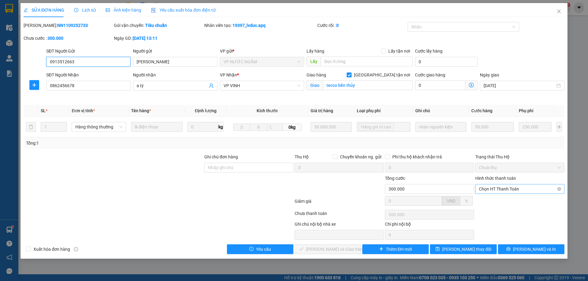
click at [503, 190] on span "Chọn HT Thanh Toán" at bounding box center [520, 189] width 82 height 9
click at [493, 202] on div "Tại văn phòng" at bounding box center [520, 201] width 82 height 7
type input "0"
click at [322, 249] on span "[PERSON_NAME] và Giao hàng" at bounding box center [335, 249] width 59 height 7
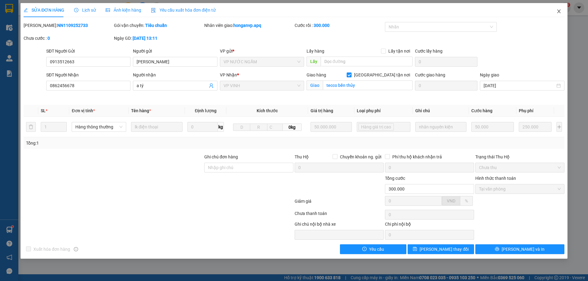
click at [559, 13] on icon "close" at bounding box center [558, 11] width 3 height 4
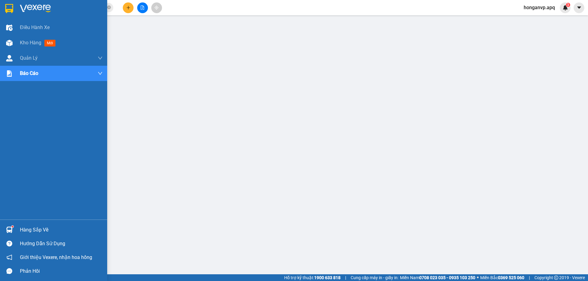
click at [35, 6] on img at bounding box center [35, 8] width 31 height 9
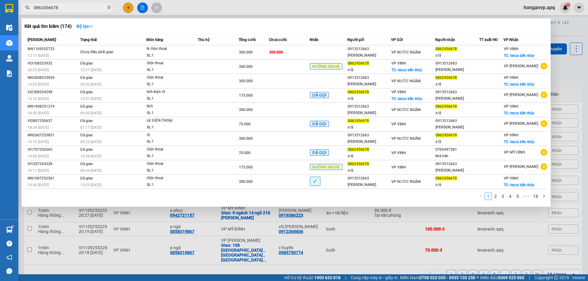
click at [100, 6] on input "0862456678" at bounding box center [70, 7] width 72 height 7
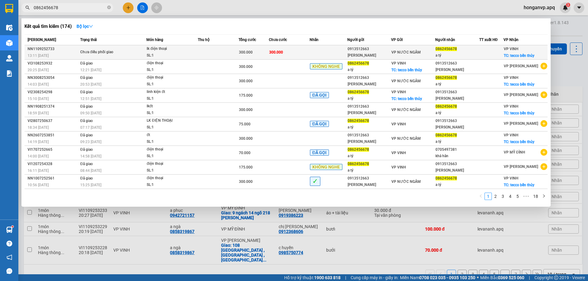
click at [232, 47] on td at bounding box center [218, 52] width 41 height 14
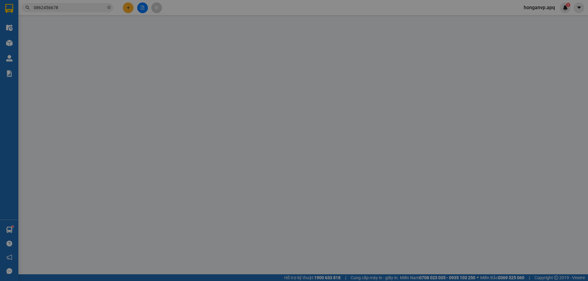
type input "0913512663"
type input "[PERSON_NAME]"
type input "0862456678"
type input "a tý"
checkbox input "true"
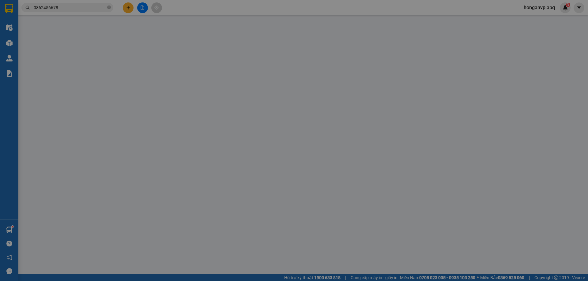
type input "tecco bến thủy"
type input "300.000"
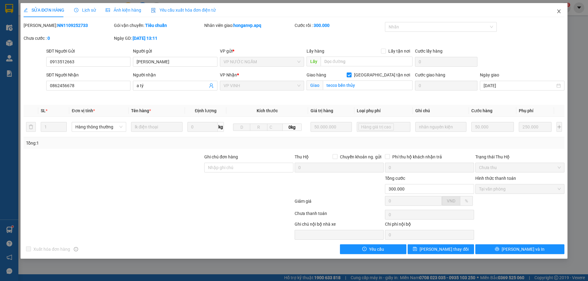
click at [559, 12] on icon "close" at bounding box center [558, 11] width 3 height 4
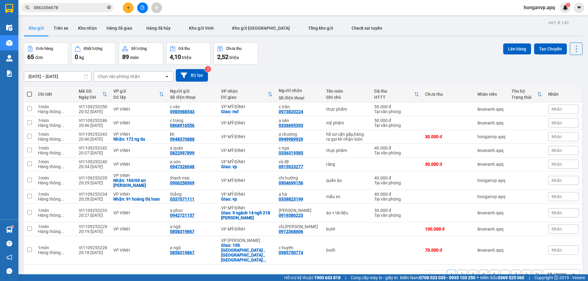
click at [108, 9] on icon "close-circle" at bounding box center [109, 8] width 4 height 4
click at [345, 62] on div "Đơn hàng 65 đơn Khối lượng 0 kg Số lượng 89 món Đã thu 4,10 triệu Chưa thu 2,52…" at bounding box center [303, 54] width 559 height 22
